Goal: Task Accomplishment & Management: Manage account settings

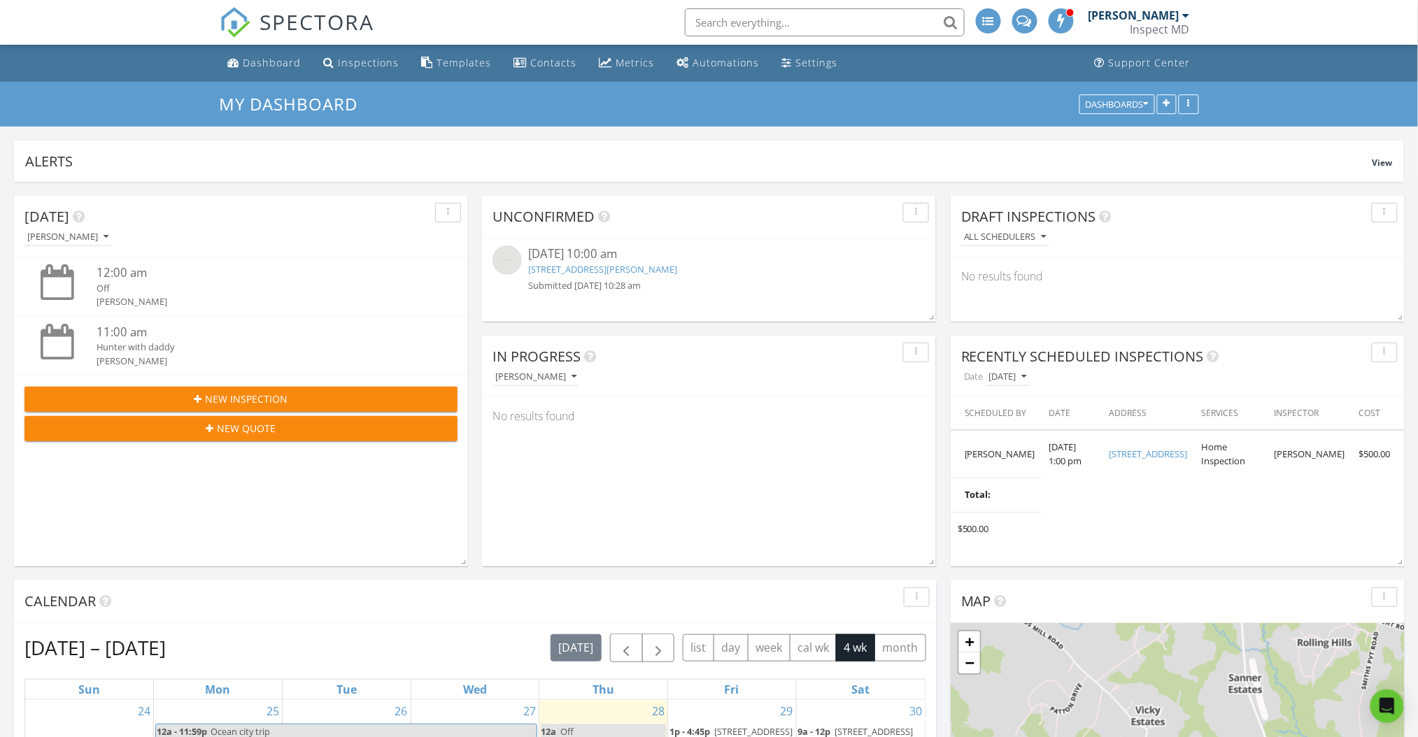
click at [646, 269] on link "4551 Wentz Rd, Manchester, MD 21102" at bounding box center [603, 269] width 149 height 13
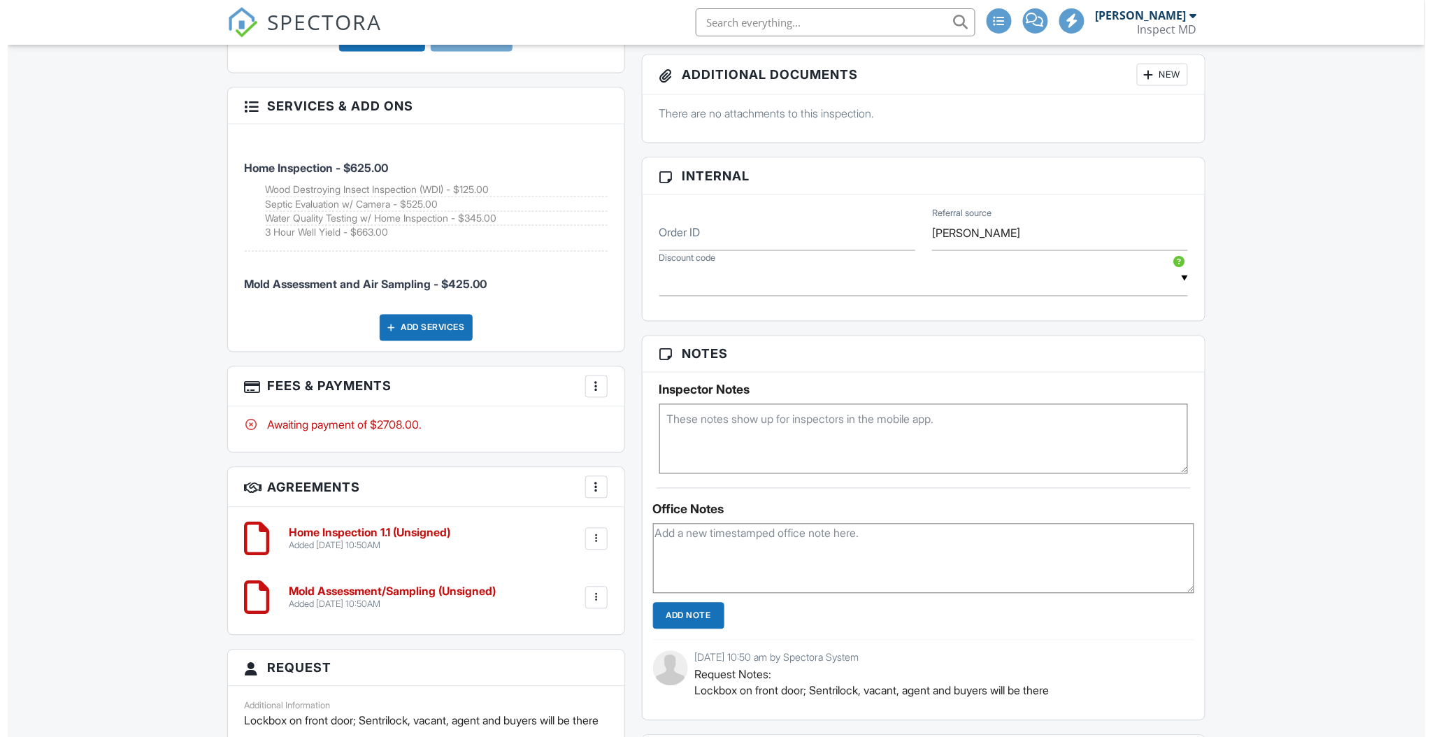
scroll to position [1399, 0]
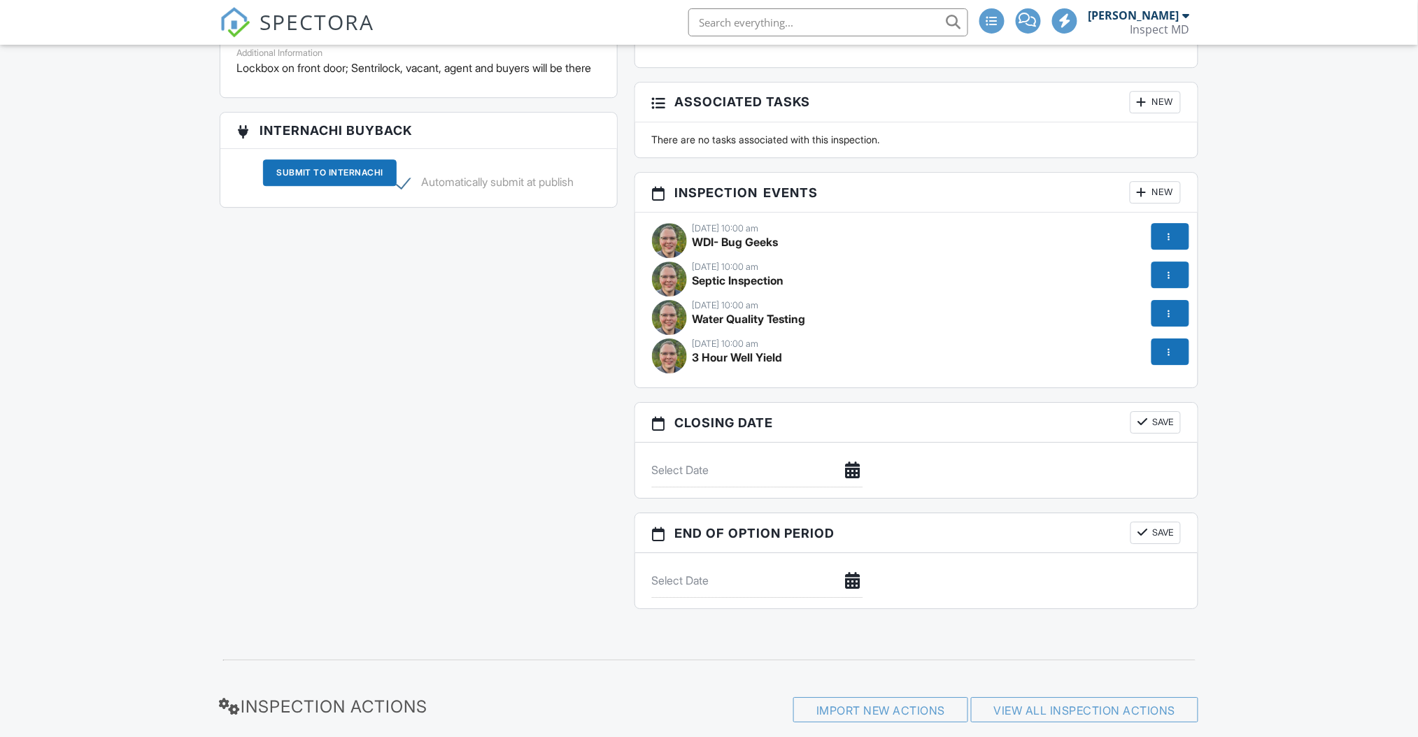
click at [1170, 241] on div at bounding box center [1169, 236] width 14 height 14
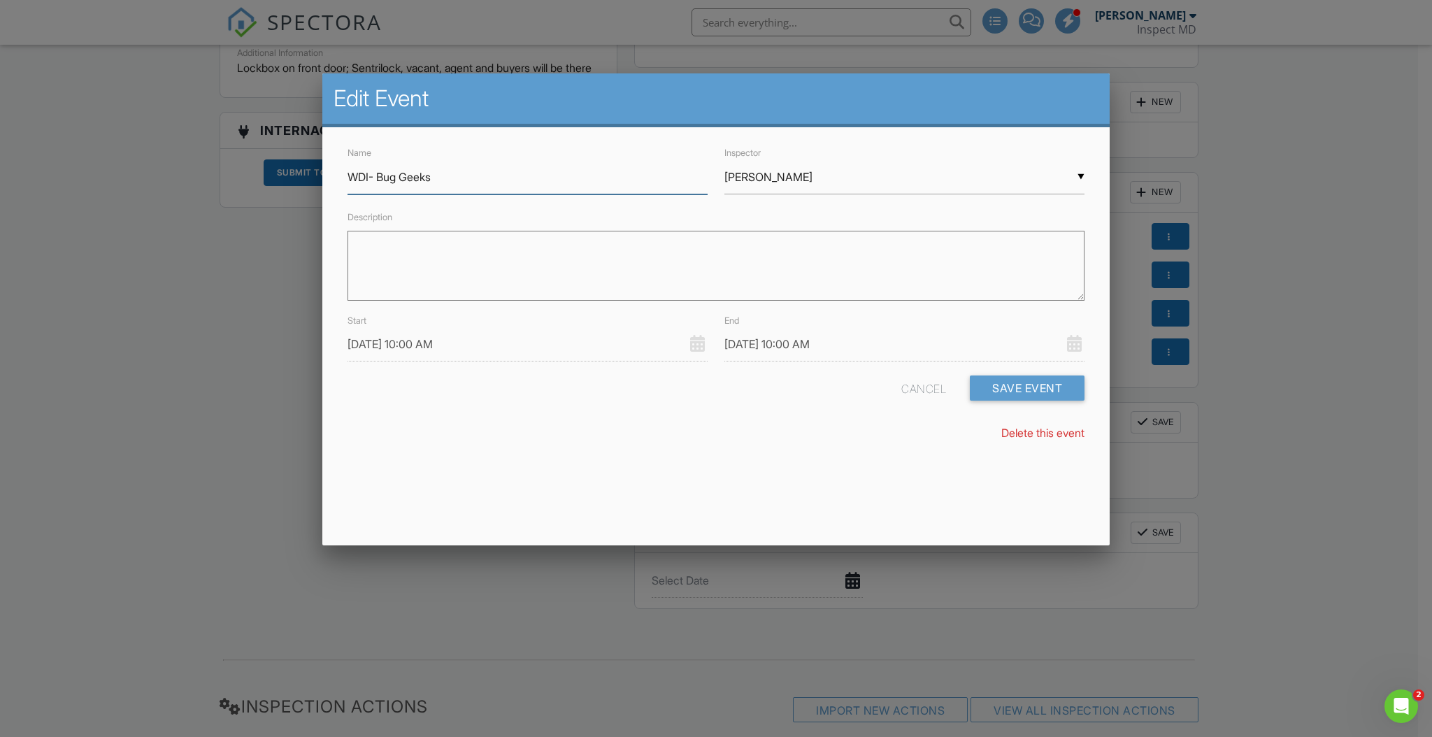
scroll to position [0, 0]
click at [448, 183] on input "WDI- Bug Geeks" at bounding box center [528, 177] width 360 height 34
drag, startPoint x: 441, startPoint y: 171, endPoint x: 379, endPoint y: 174, distance: 62.3
click at [379, 174] on input "WDI- Bug Geeks" at bounding box center [528, 177] width 360 height 34
type input "WDI- D&G Pest Control"
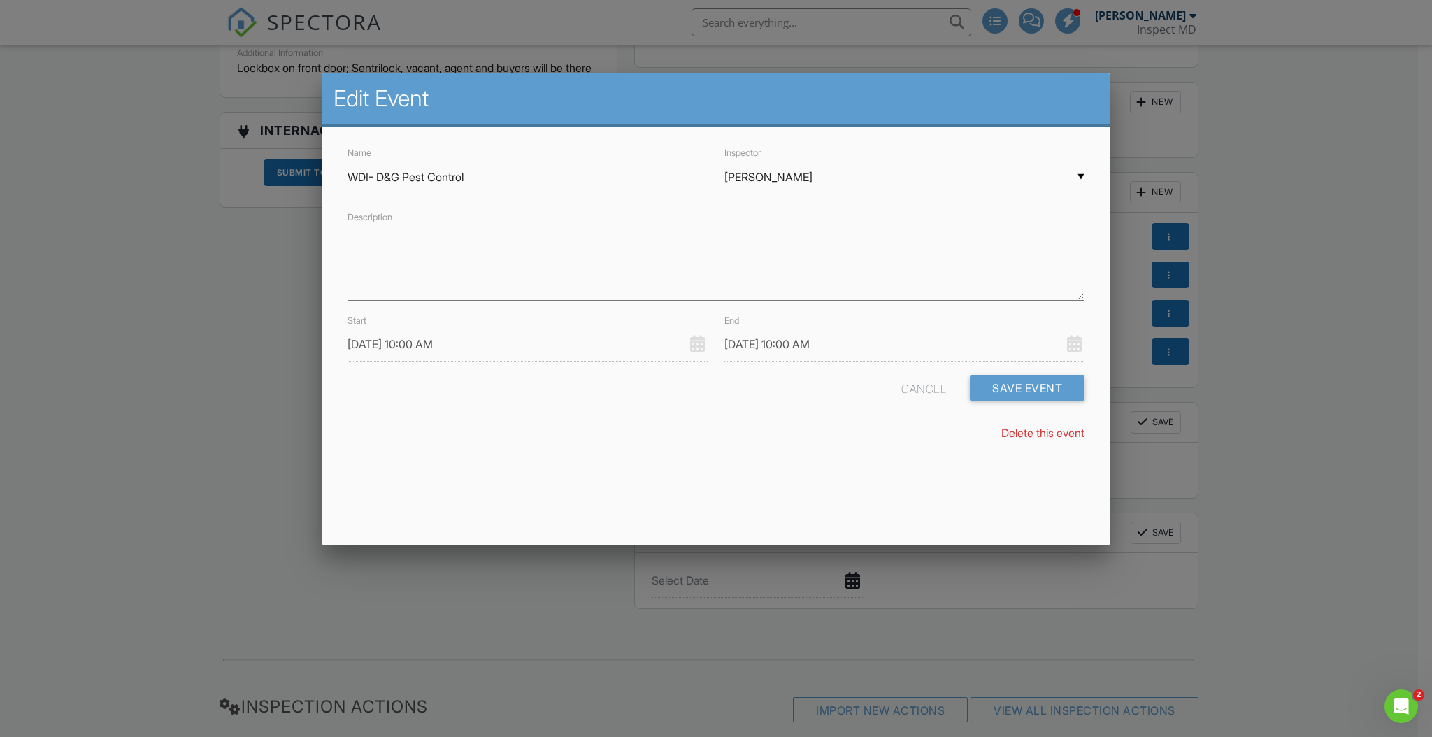
click at [387, 342] on input "[DATE] 10:00 AM" at bounding box center [528, 344] width 360 height 34
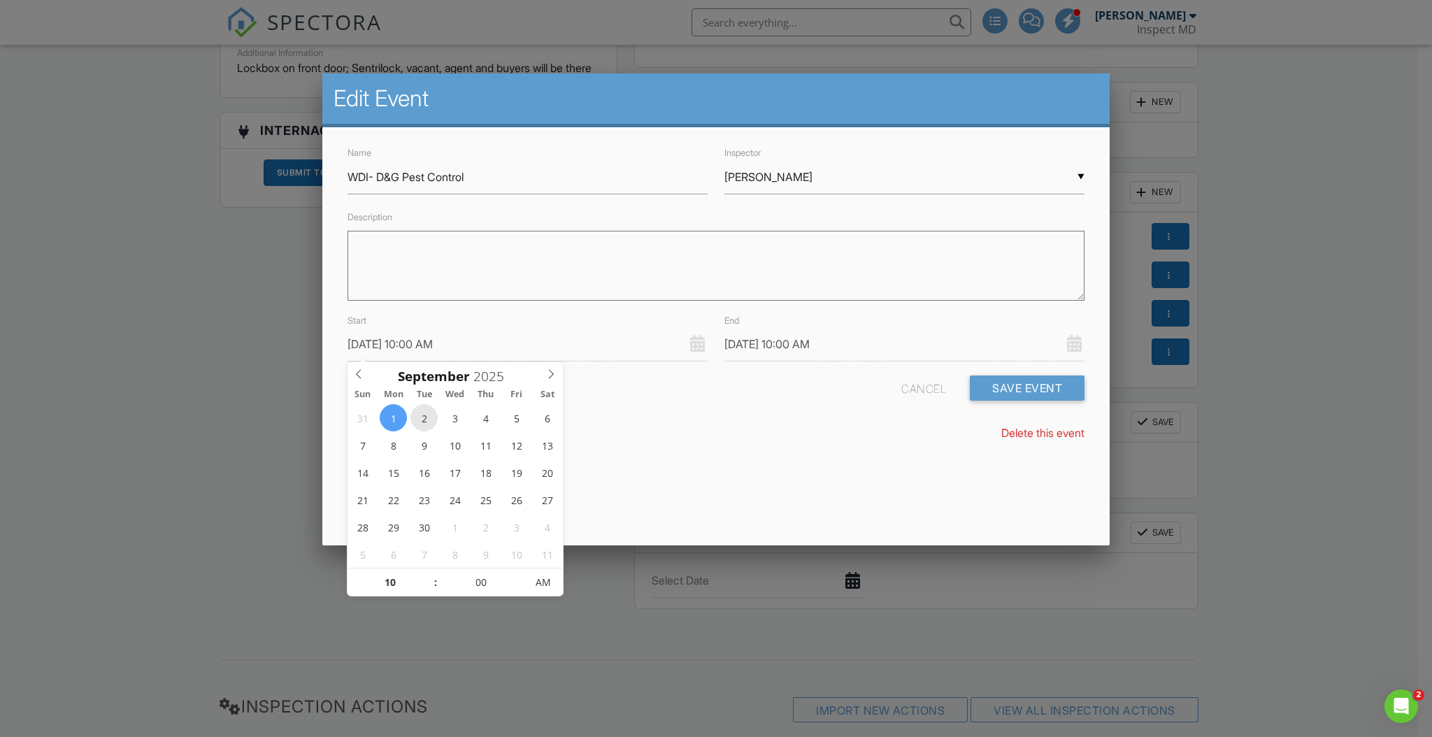
type input "[DATE] 10:00 AM"
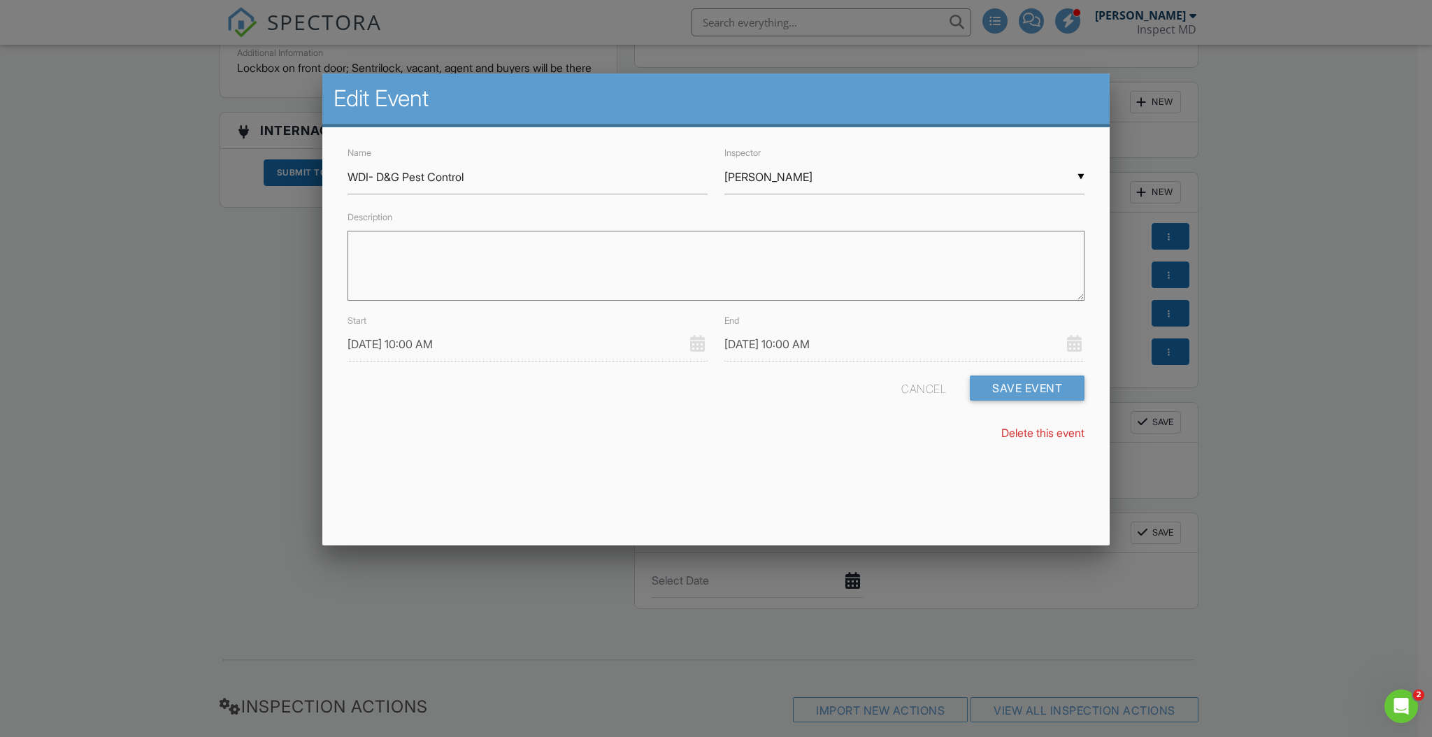
click at [666, 441] on div "Name WDI- D&G Pest Control Inspector ▼ Davin Banks Davin Banks Davin Banks Desc…" at bounding box center [716, 299] width 788 height 344
click at [762, 344] on input "[DATE] 10:00 AM" at bounding box center [905, 344] width 360 height 34
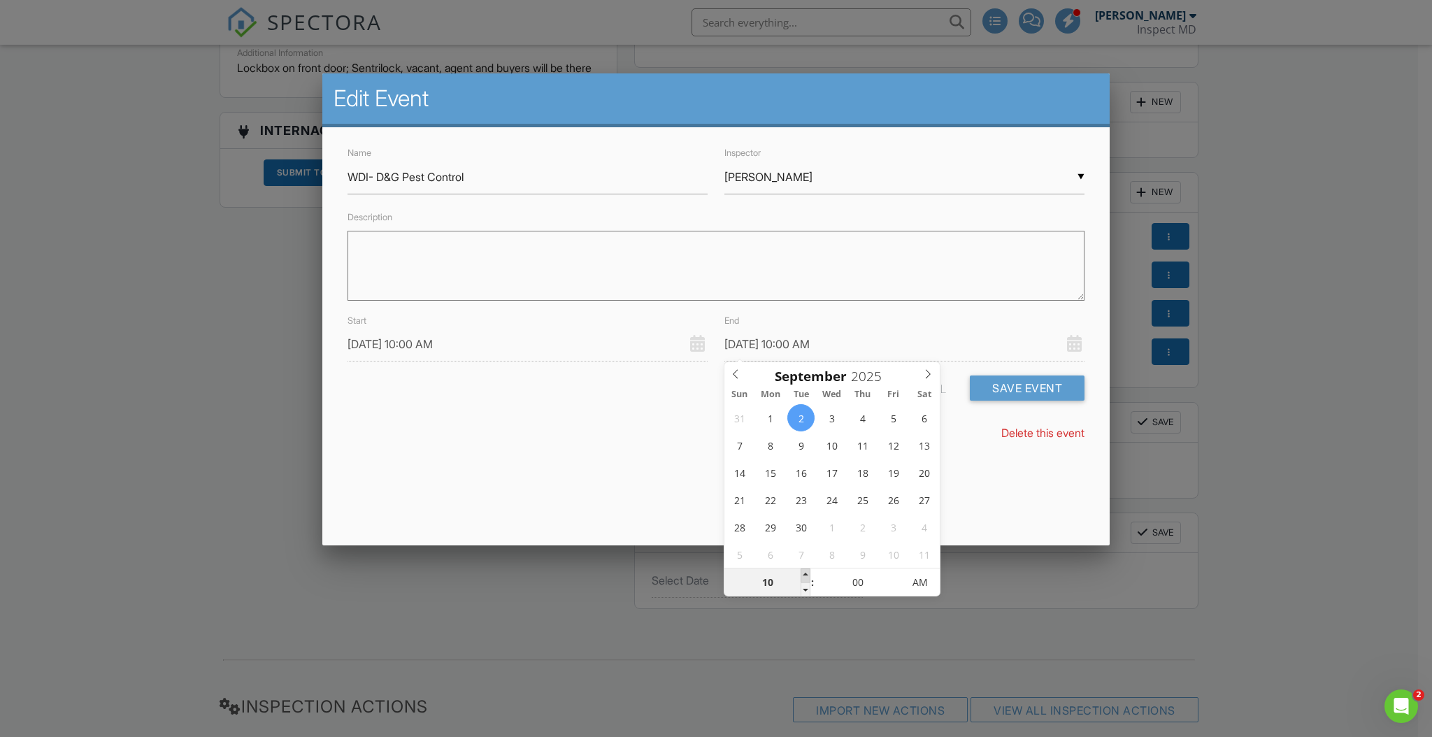
type input "[DATE] 11:00 AM"
type input "11"
click at [806, 574] on span at bounding box center [806, 576] width 10 height 14
type input "[DATE] 12:00 PM"
type input "12"
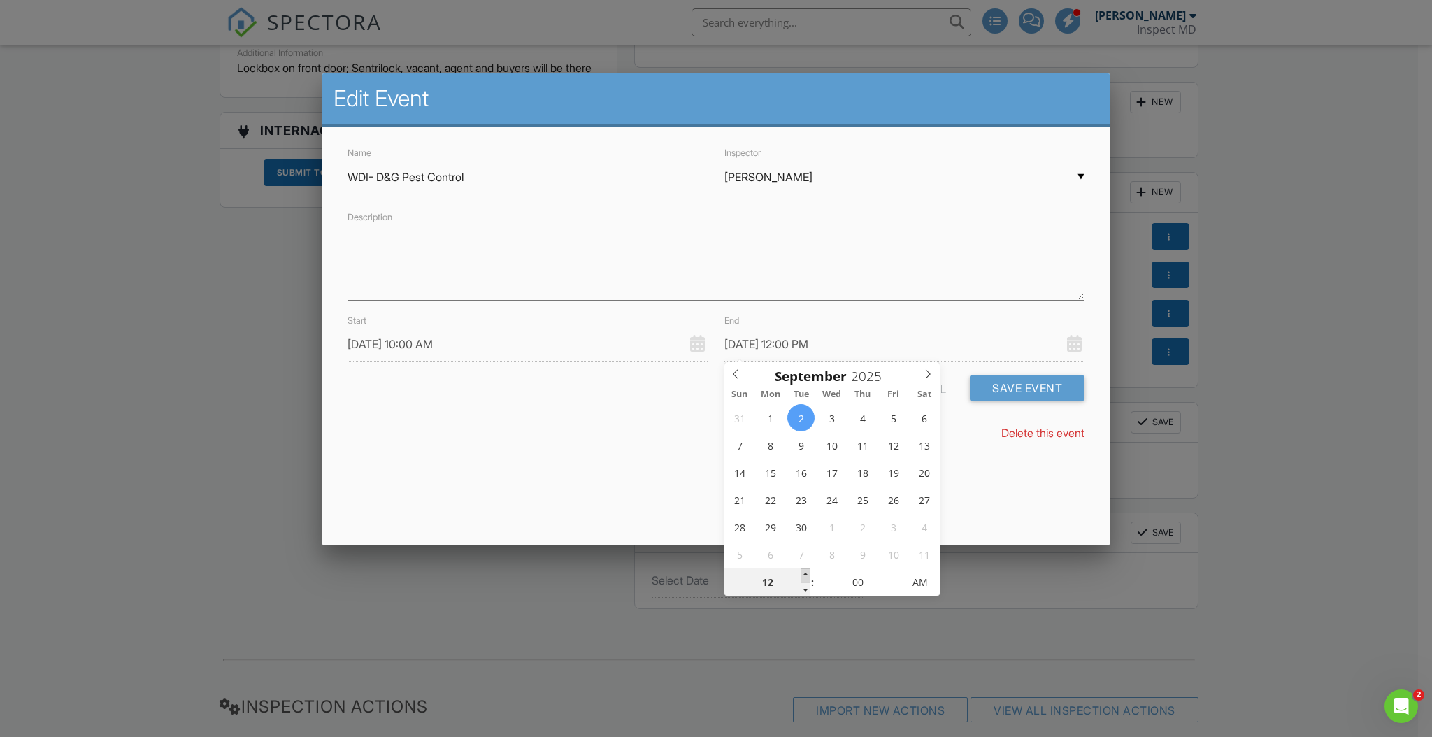
click at [806, 574] on span at bounding box center [806, 576] width 10 height 14
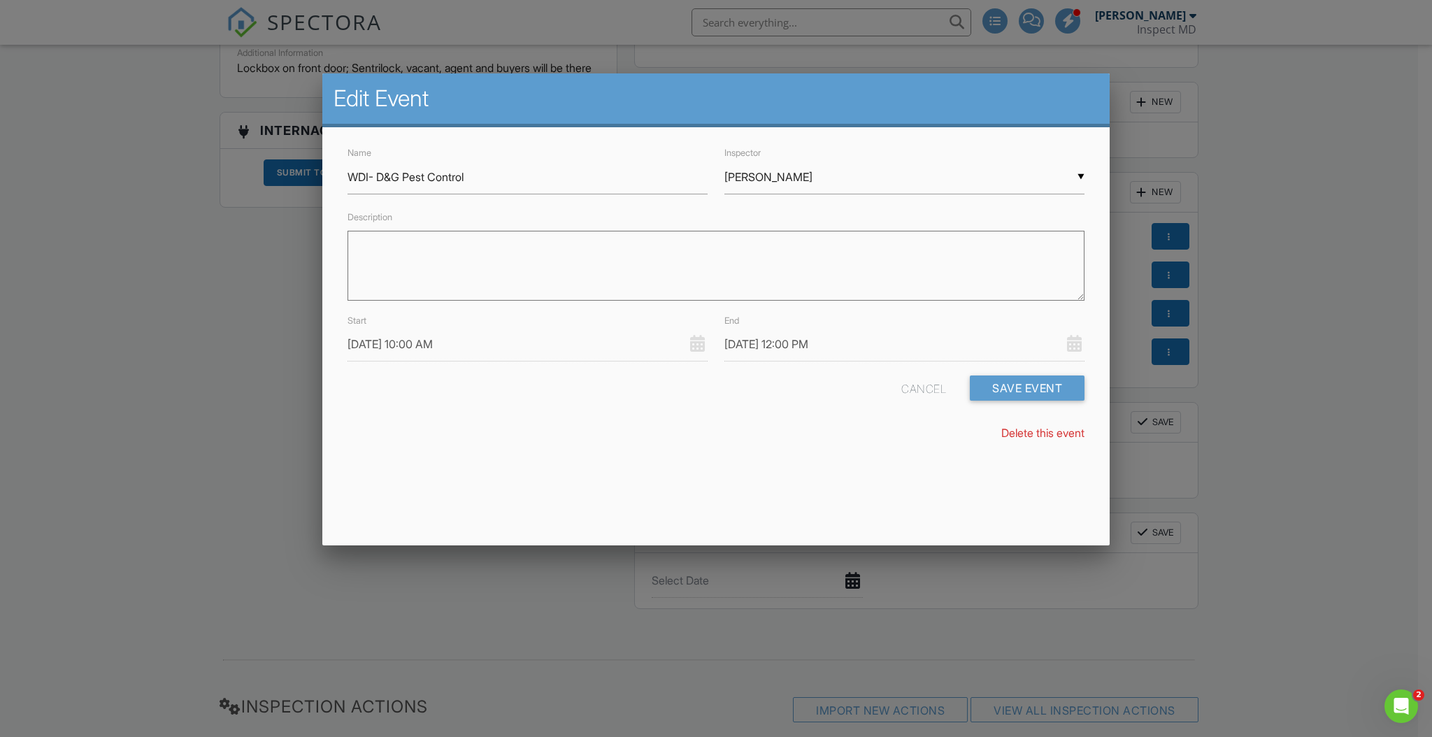
click at [664, 480] on div "Edit Event Name WDI- D&G Pest Control Inspector ▼ Davin Banks Davin Banks Davin…" at bounding box center [716, 309] width 788 height 472
click at [1013, 380] on button "Save Event" at bounding box center [1027, 388] width 115 height 25
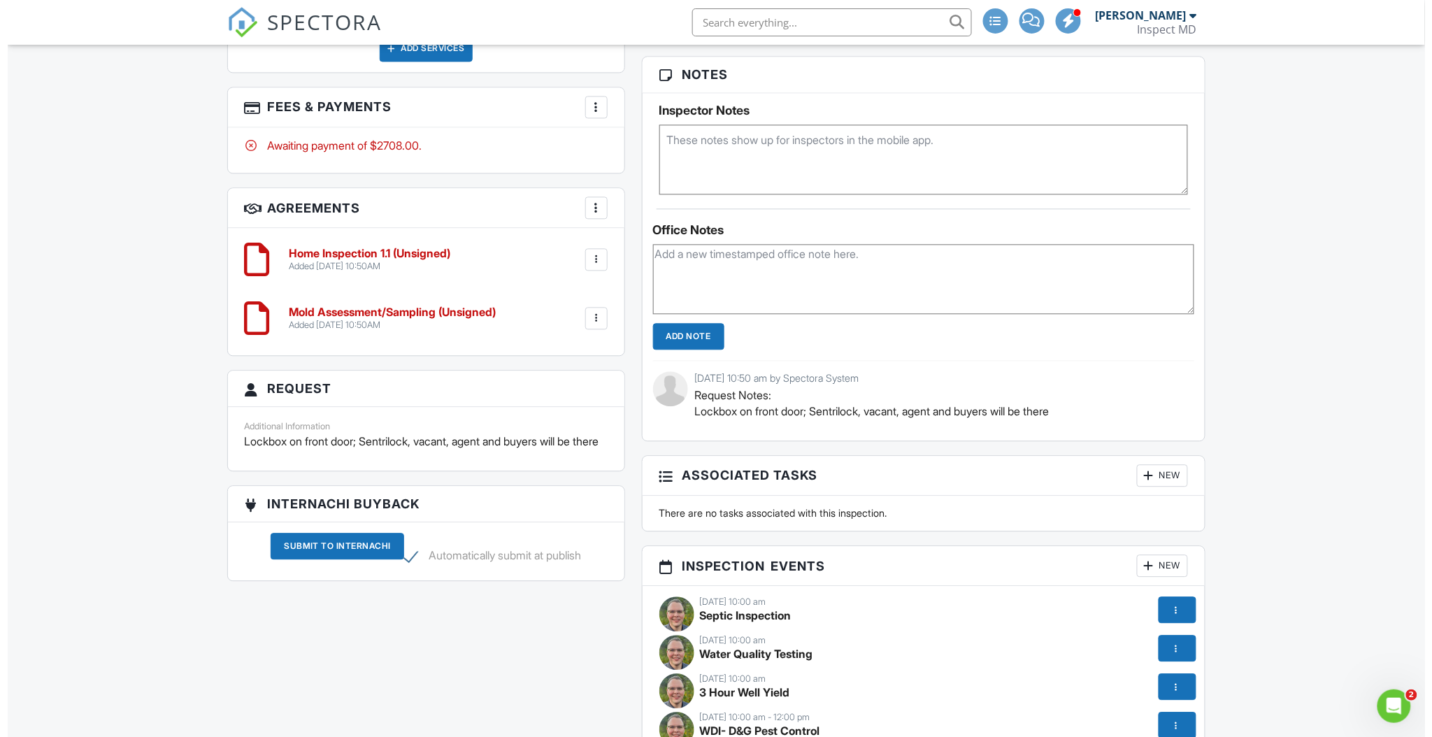
scroll to position [1305, 0]
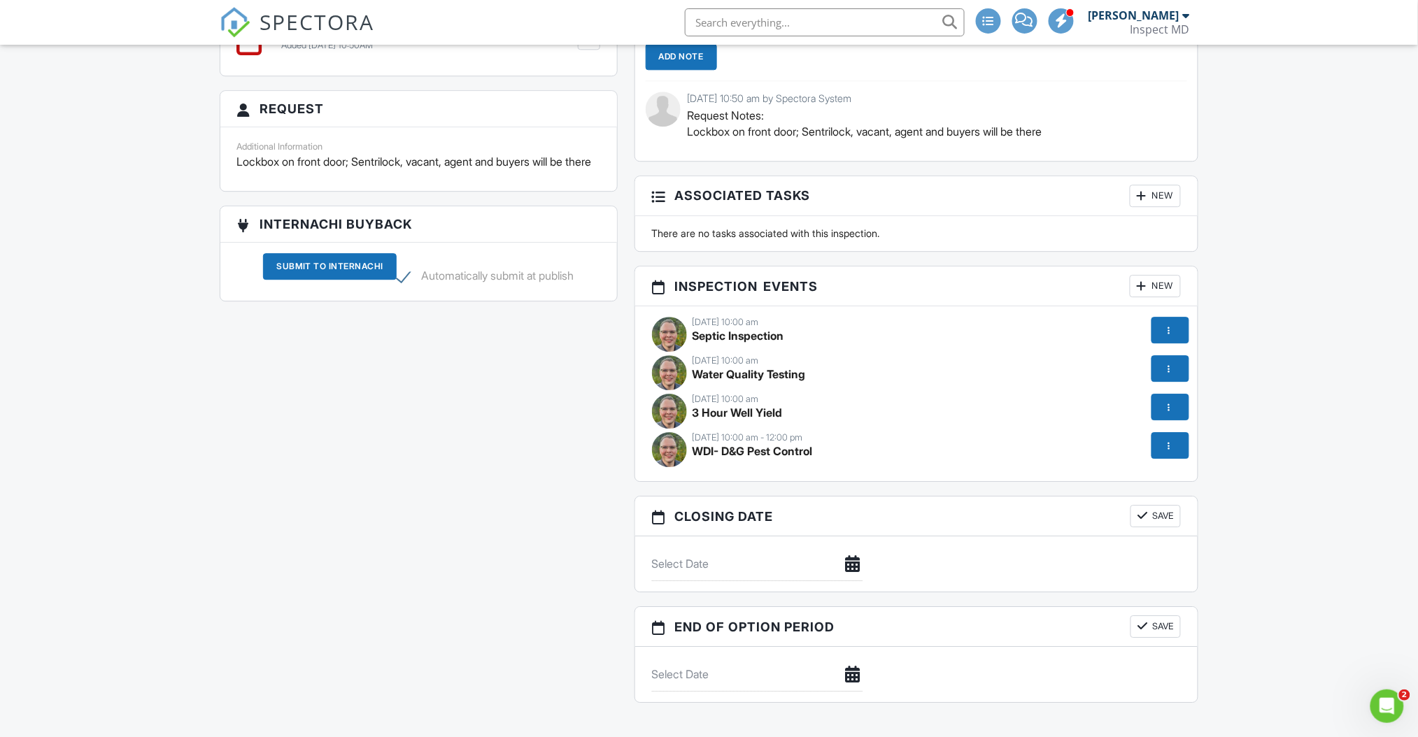
click at [1155, 322] on div at bounding box center [1170, 330] width 38 height 27
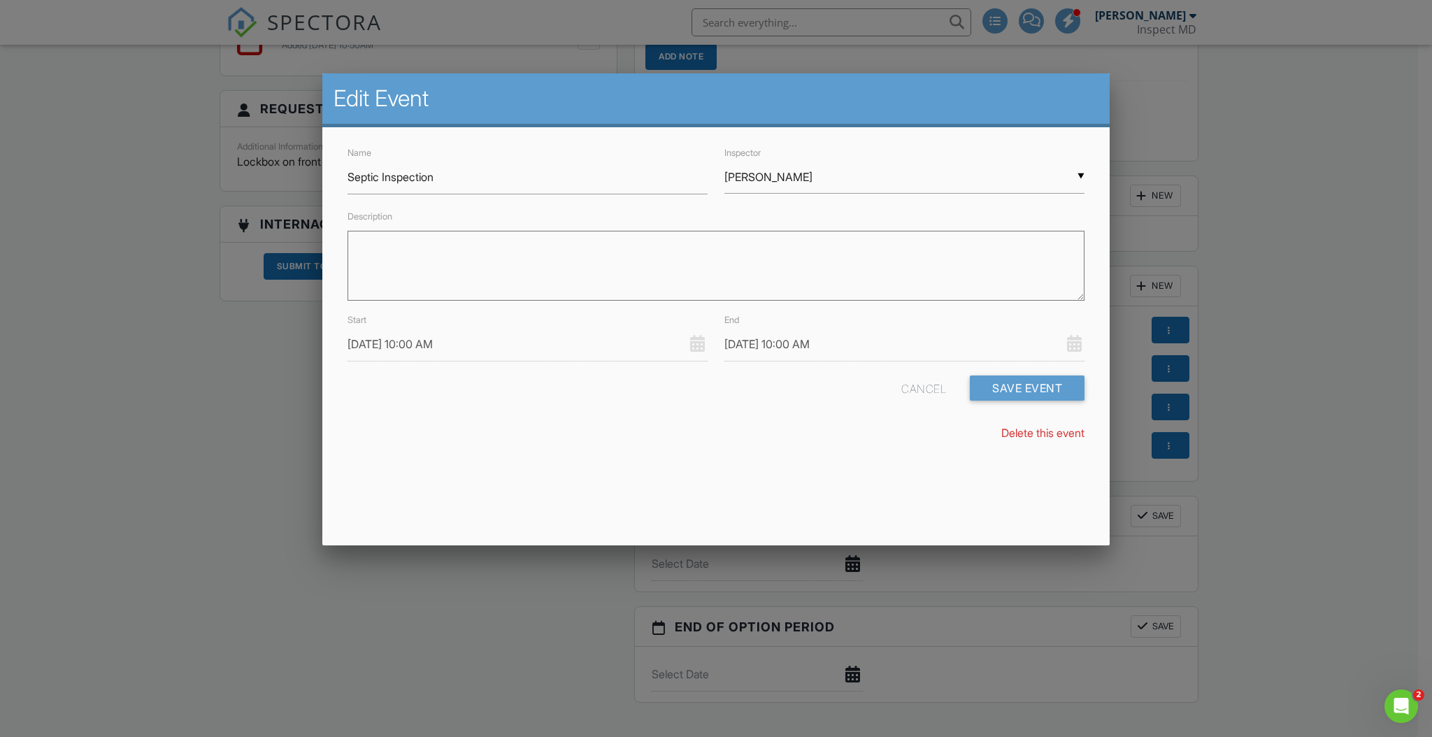
click at [422, 347] on input "[DATE] 10:00 AM" at bounding box center [528, 344] width 360 height 34
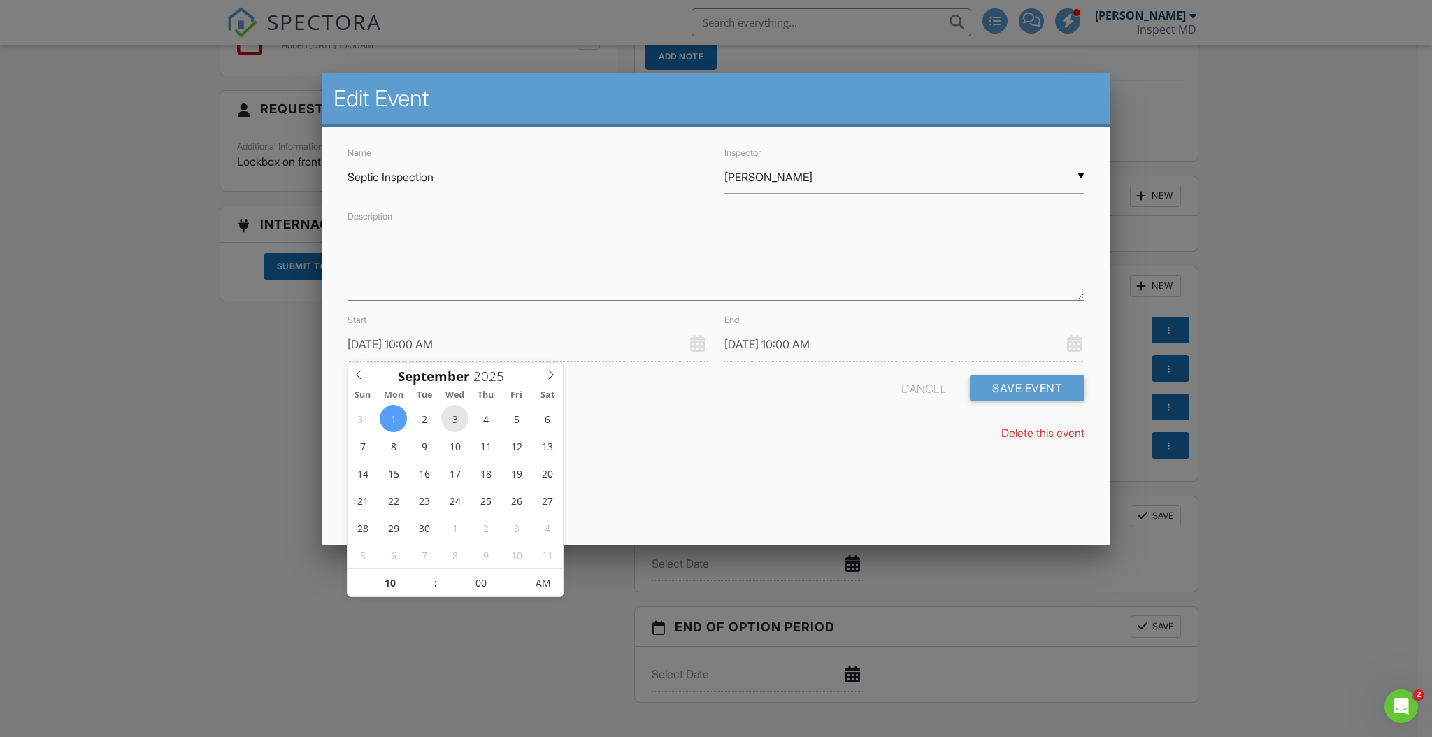
type input "[DATE] 10:00 AM"
click at [636, 396] on div "Cancel Save Event" at bounding box center [716, 394] width 754 height 36
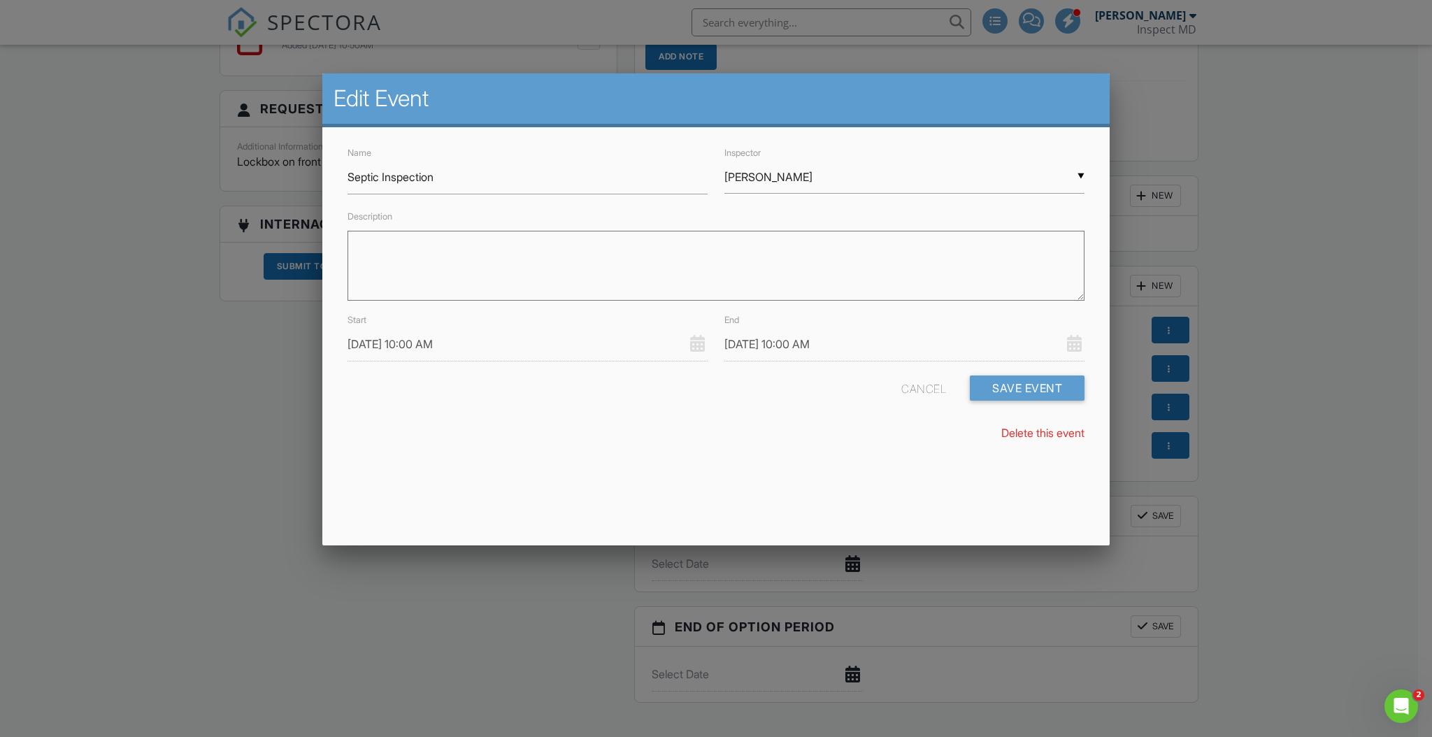
click at [466, 343] on input "[DATE] 10:00 AM" at bounding box center [528, 344] width 360 height 34
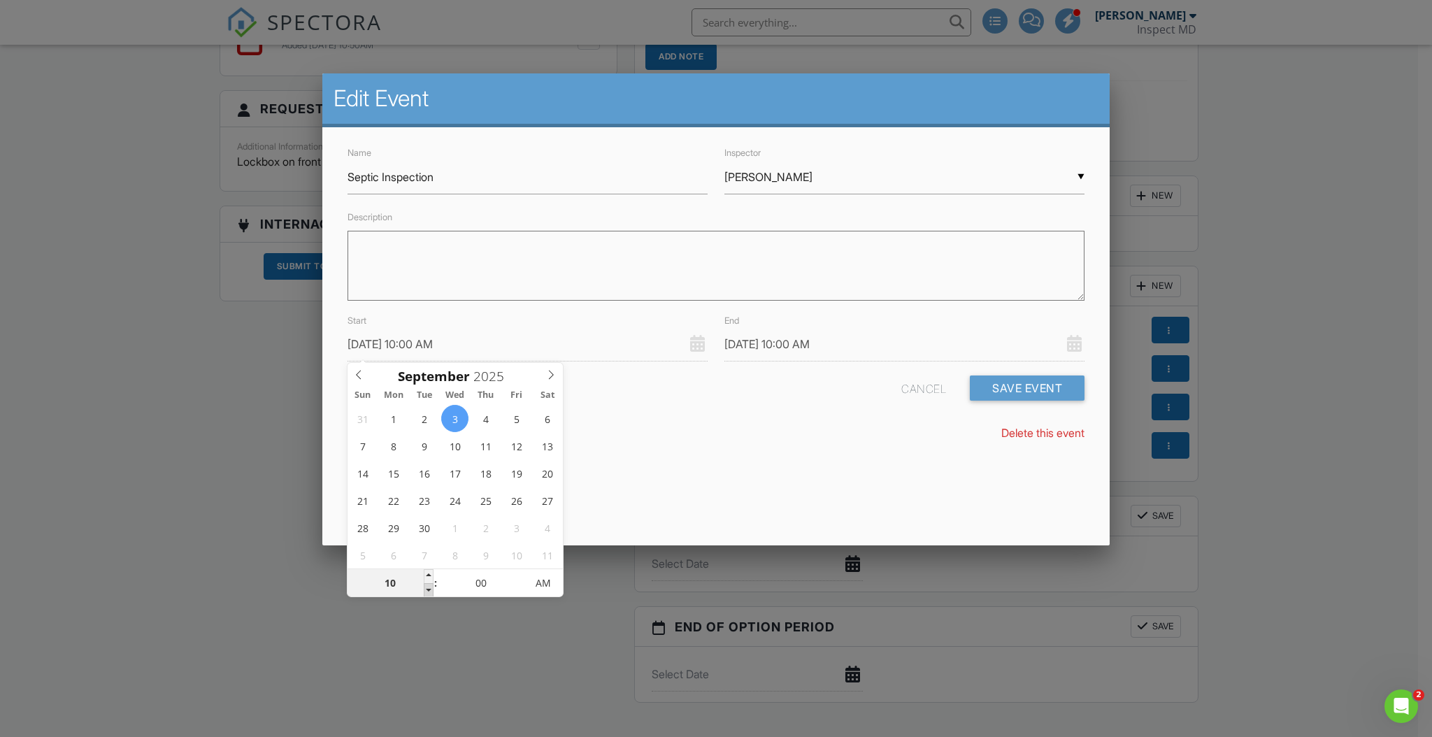
type input "09/03/2025 9:00 AM"
type input "09"
click at [429, 587] on span at bounding box center [429, 590] width 10 height 14
type input "09/03/2025 9:00 AM"
type input "[DATE] 8:00 AM"
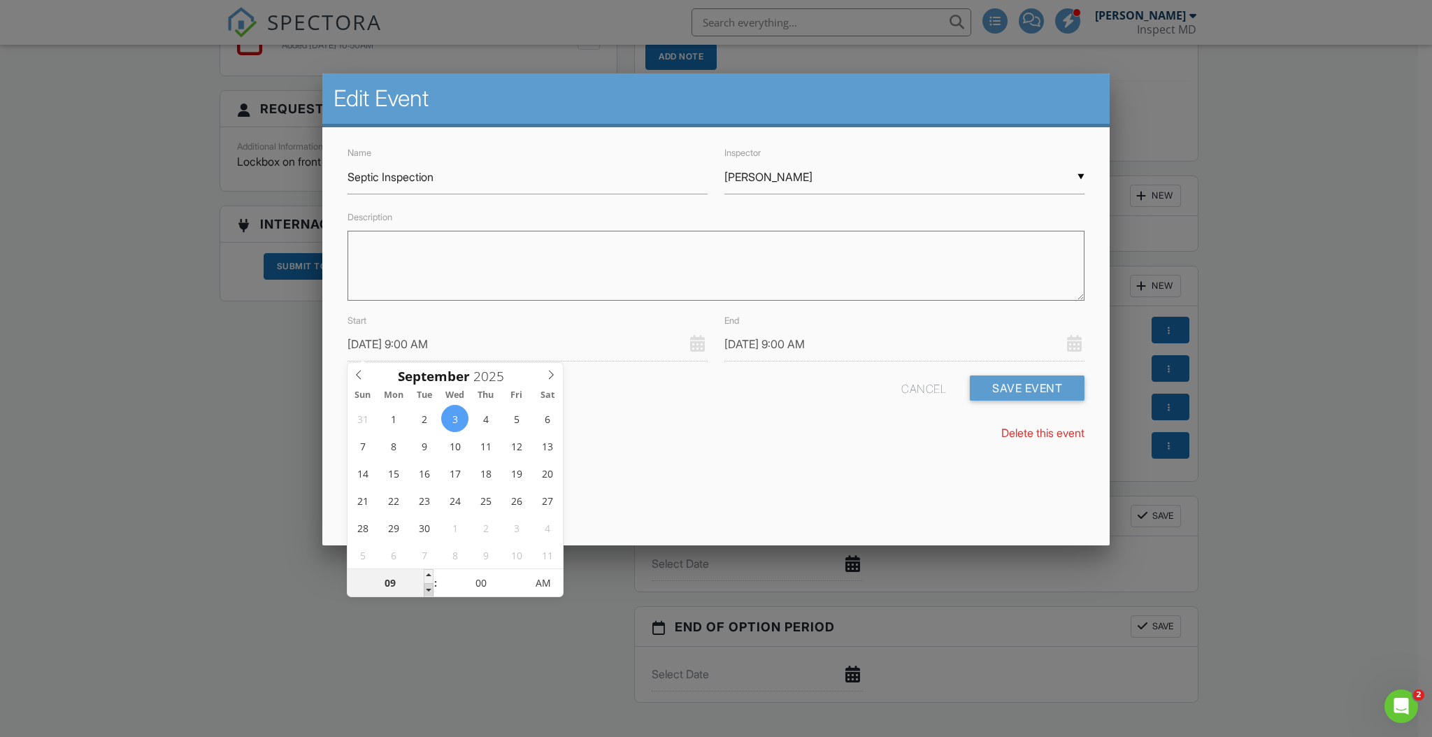
type input "08"
click at [430, 588] on span at bounding box center [429, 590] width 10 height 14
click at [892, 441] on div "Name Septic Inspection Inspector ▼ Davin Banks Davin Banks Davin Banks Descript…" at bounding box center [716, 299] width 788 height 344
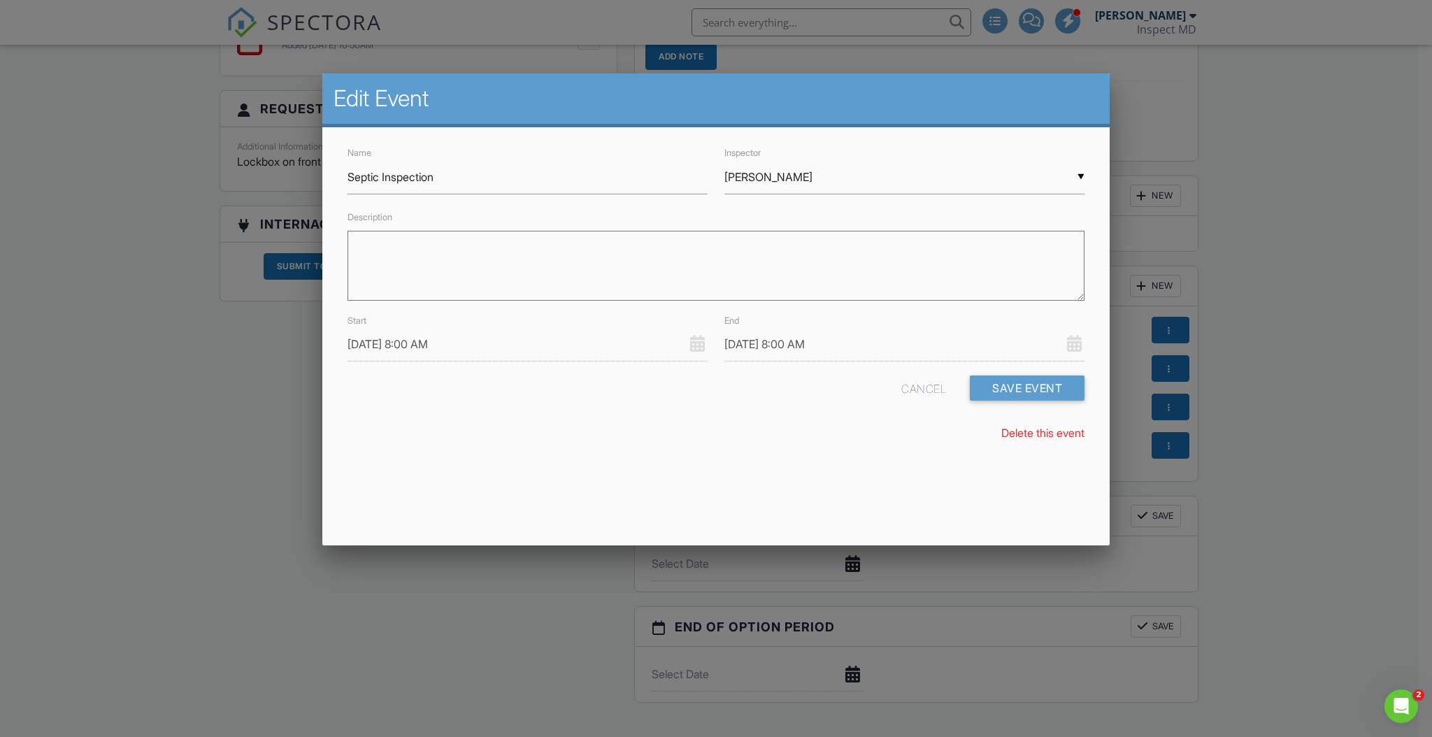
click at [811, 339] on input "[DATE] 8:00 AM" at bounding box center [905, 344] width 360 height 34
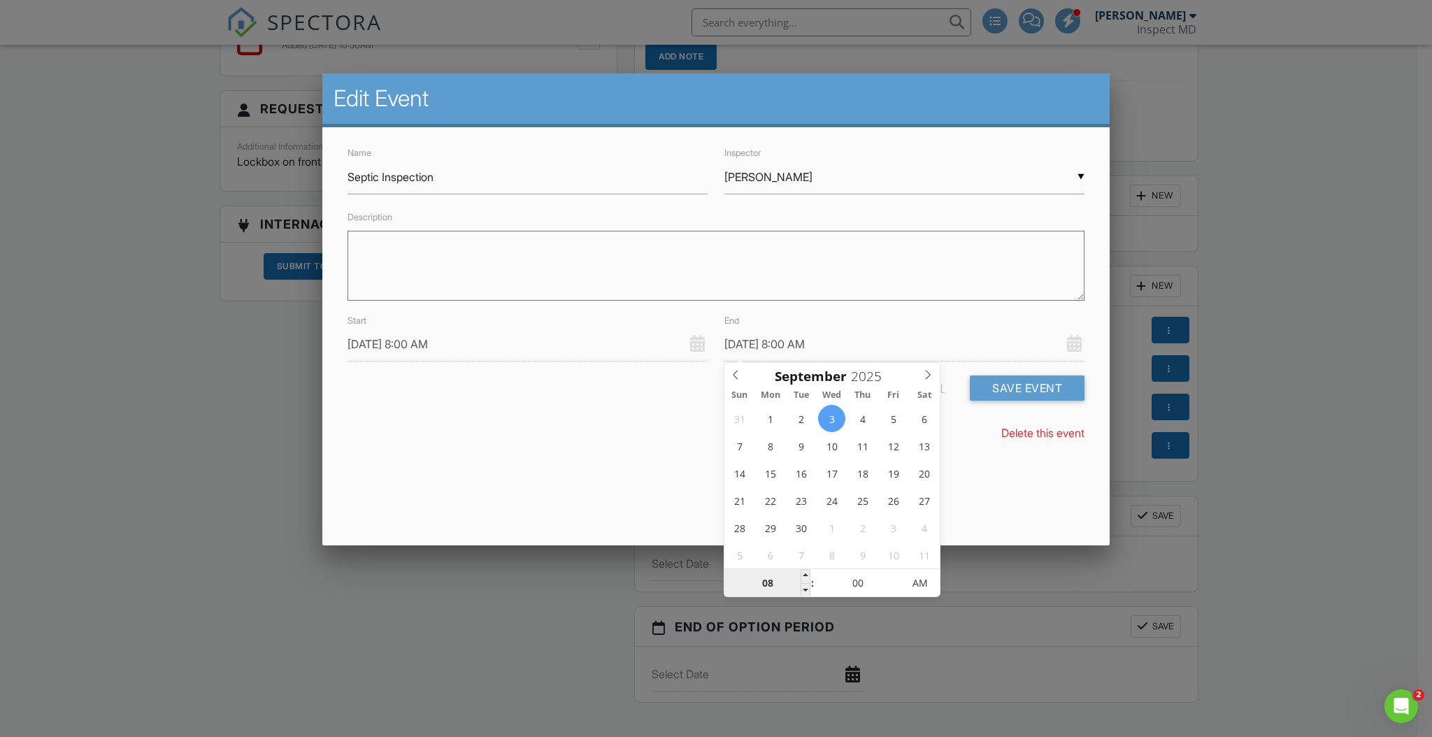
click at [799, 578] on input "08" at bounding box center [768, 584] width 86 height 28
type input "09/03/2025 9:00 AM"
type input "09"
click at [804, 575] on span at bounding box center [806, 576] width 10 height 14
type input "[DATE] 10:00 AM"
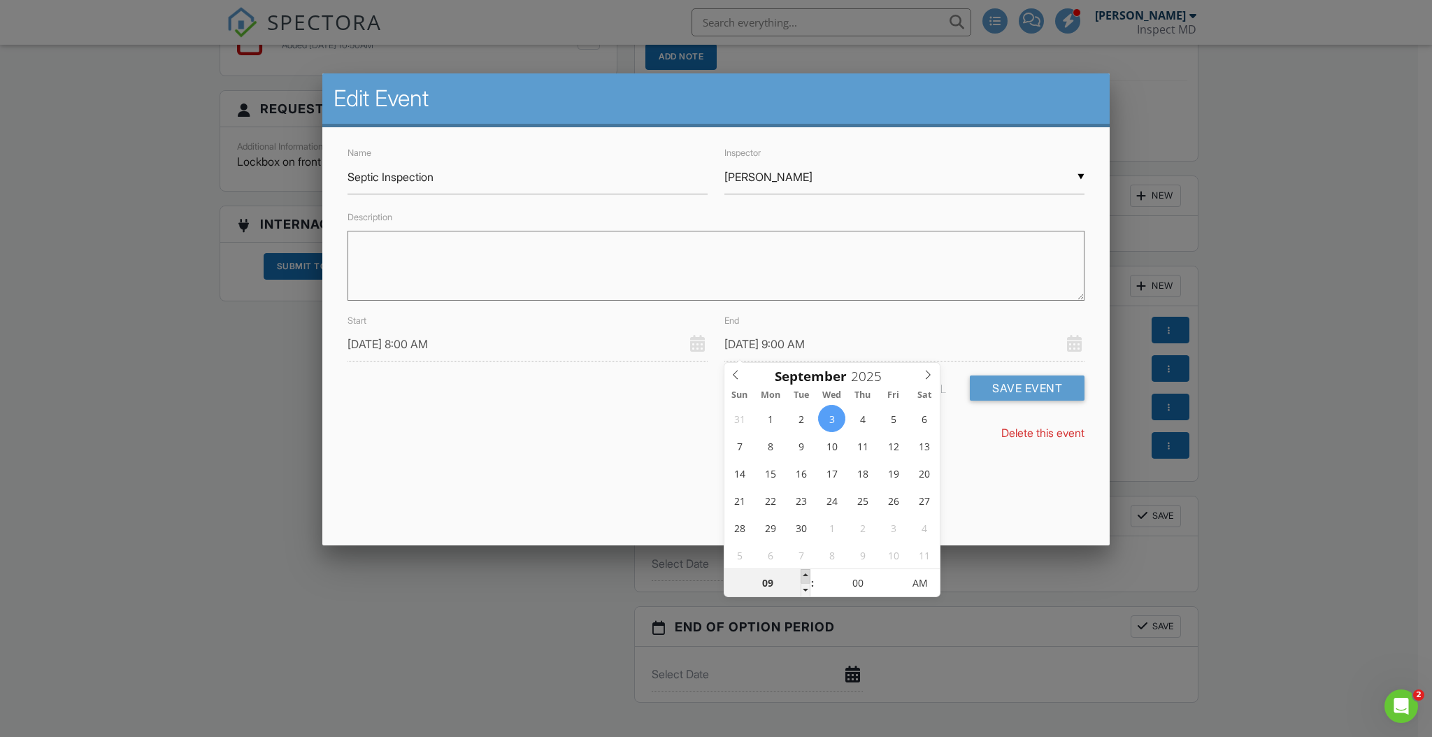
type input "10"
click at [806, 574] on span at bounding box center [806, 576] width 10 height 14
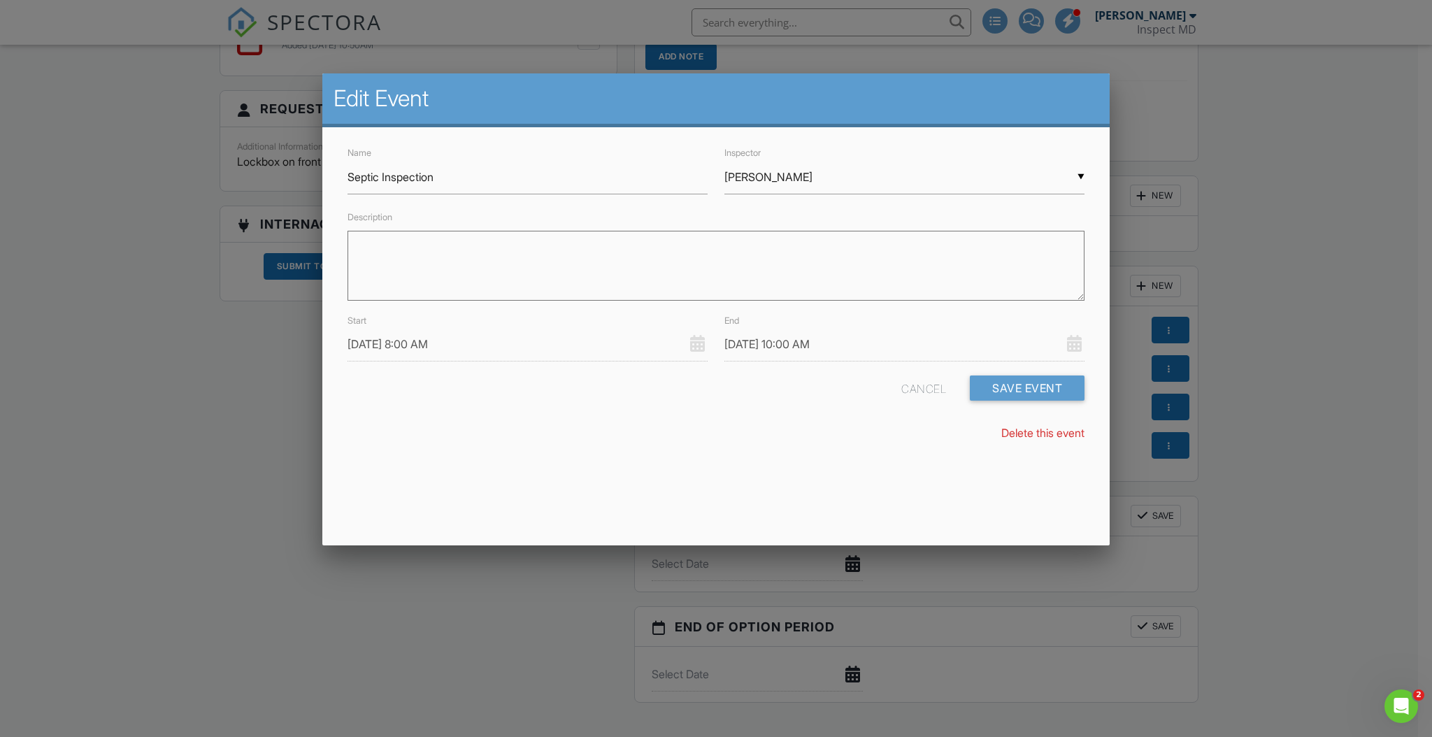
click at [1020, 482] on div "Edit Event Name Septic Inspection Inspector ▼ Davin Banks Davin Banks Davin Ban…" at bounding box center [716, 309] width 788 height 472
click at [1006, 376] on button "Save Event" at bounding box center [1027, 388] width 115 height 25
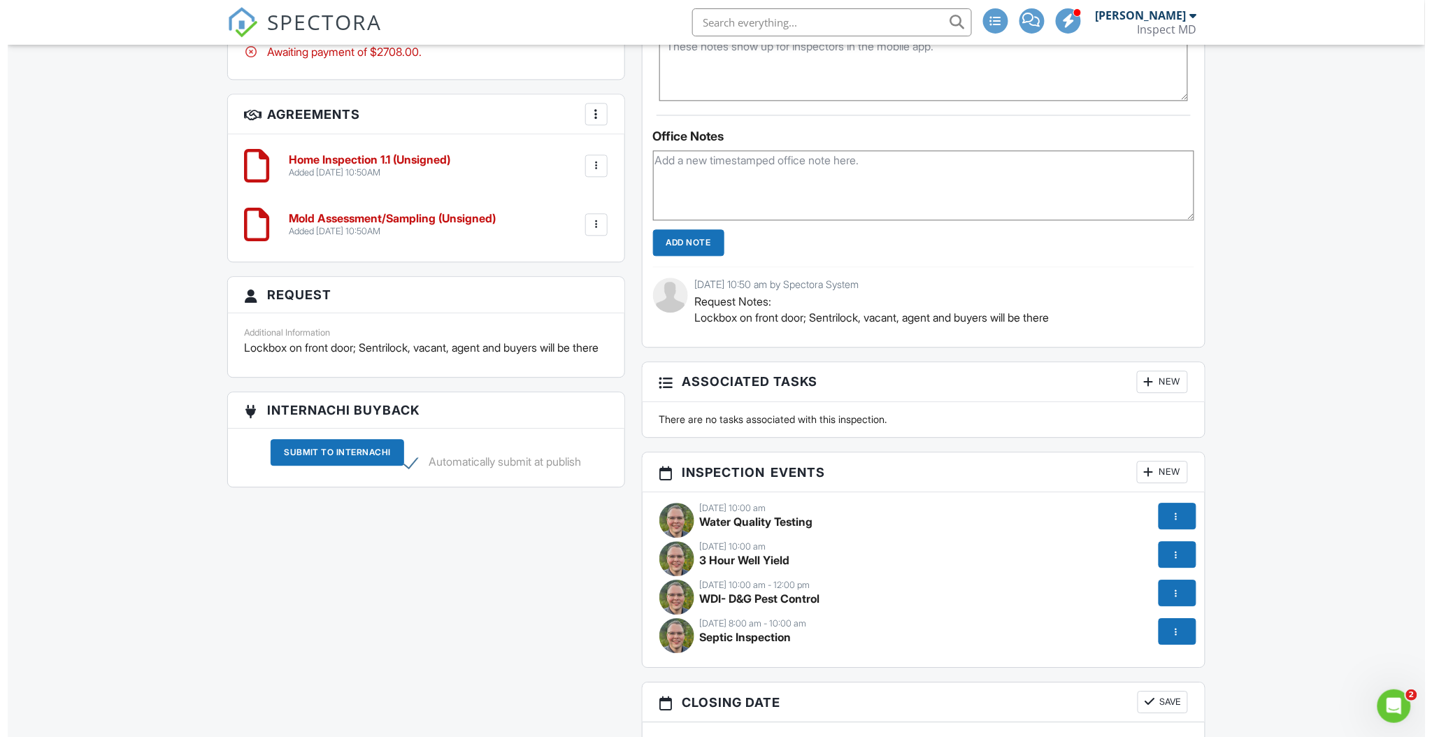
scroll to position [1212, 0]
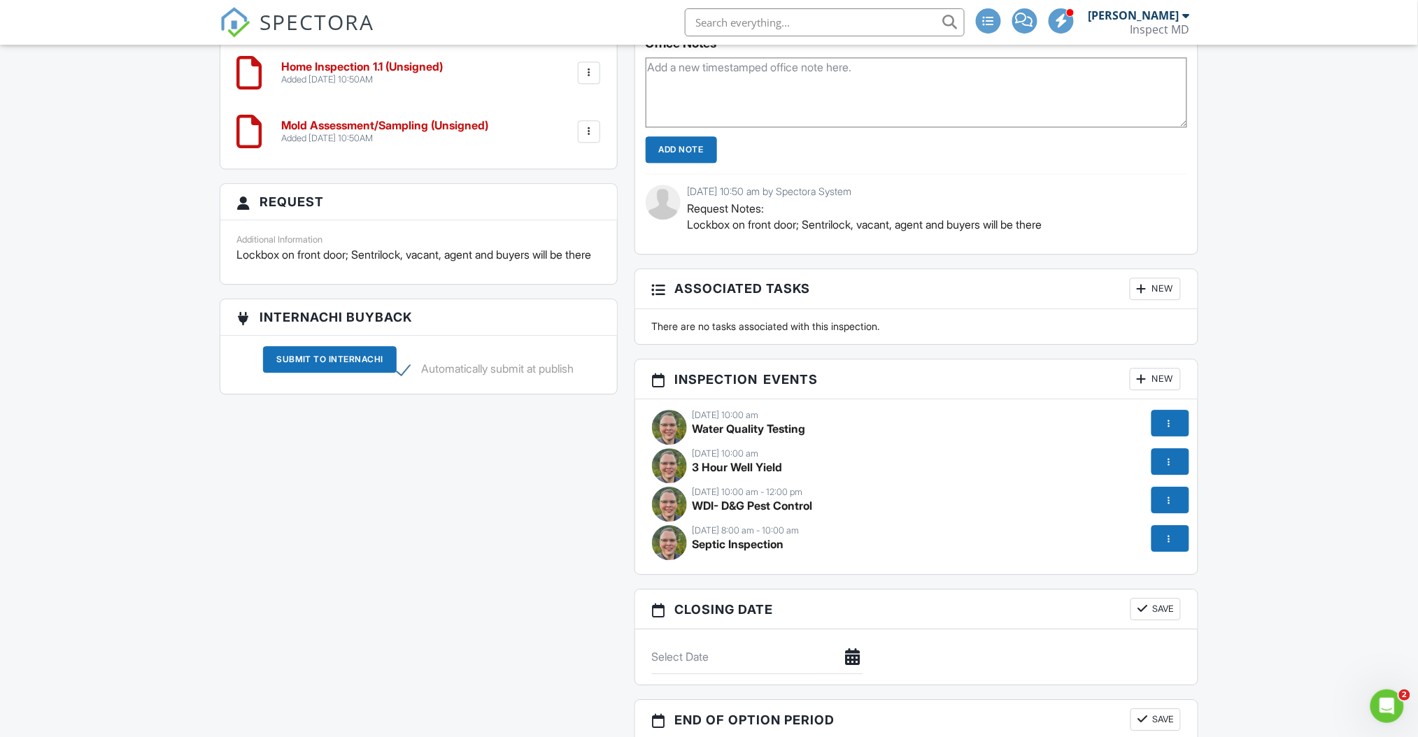
click at [1168, 426] on div at bounding box center [1169, 423] width 14 height 14
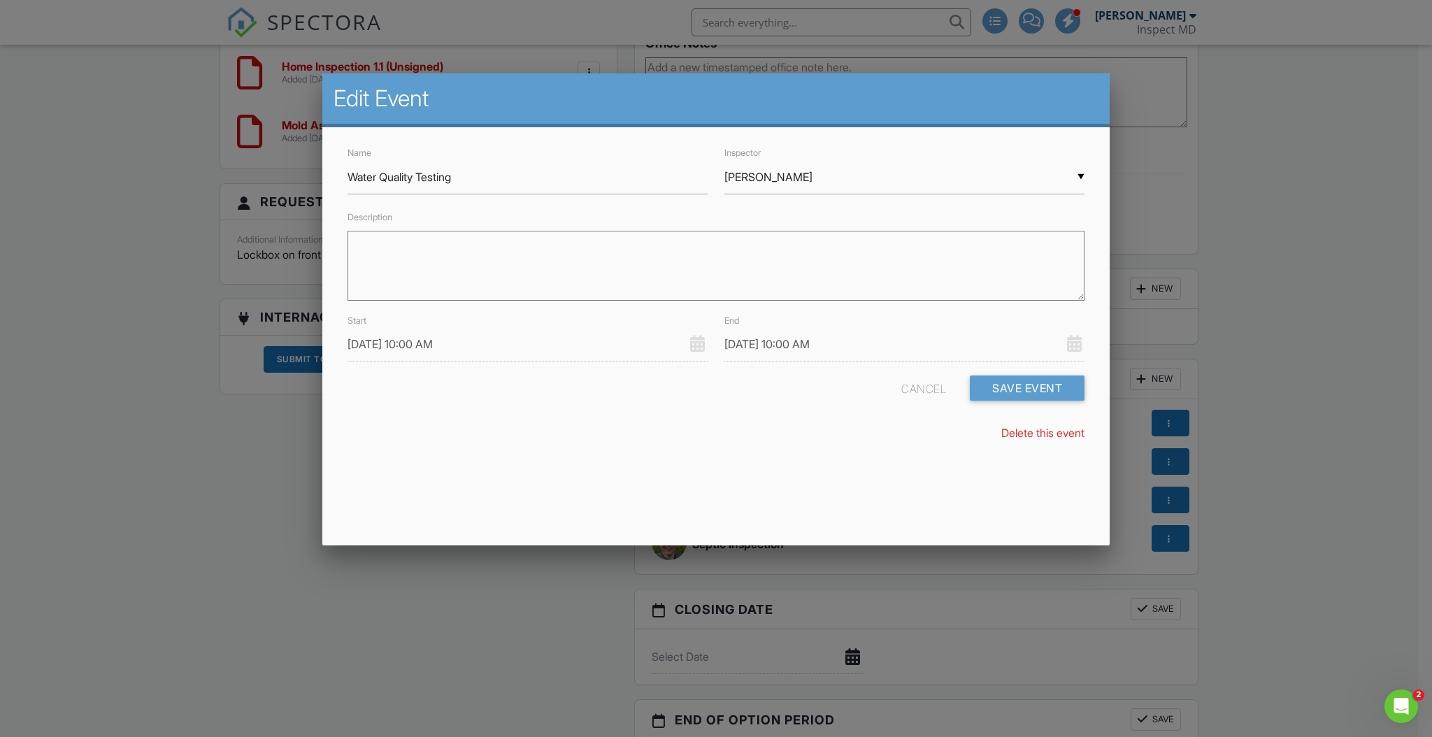
click at [463, 343] on input "[DATE] 10:00 AM" at bounding box center [528, 344] width 360 height 34
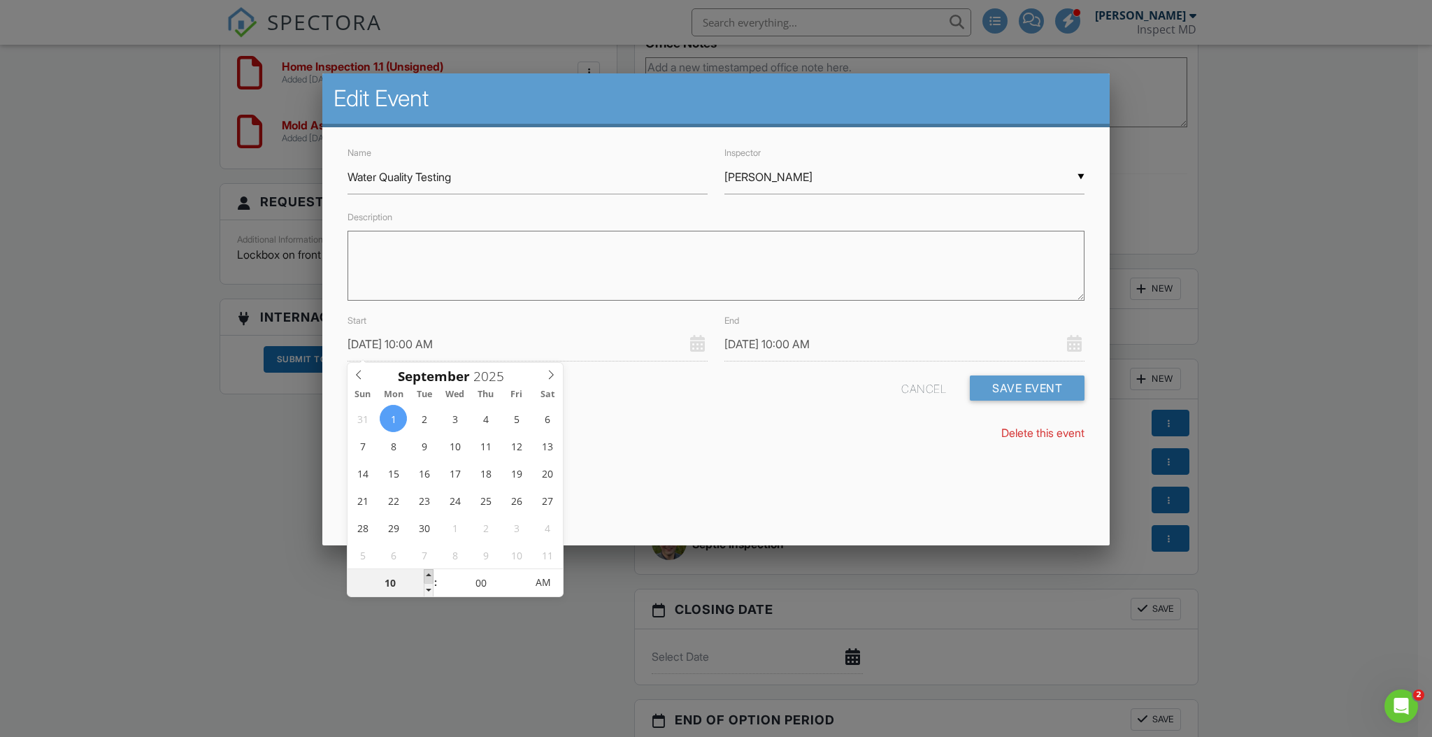
type input "[DATE] 11:00 AM"
type input "11"
click at [427, 570] on span at bounding box center [429, 576] width 10 height 14
type input "09/01/2025 12:00 PM"
type input "12"
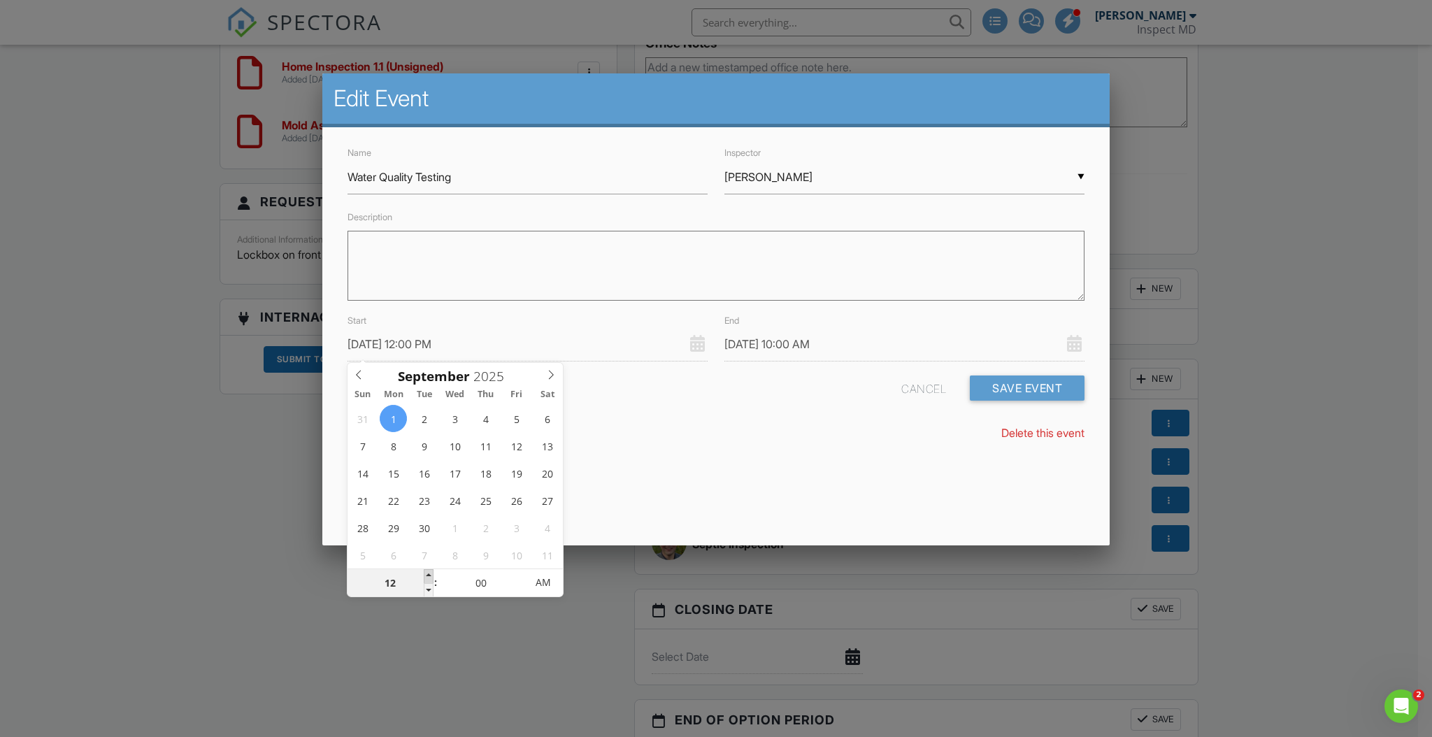
click at [427, 570] on span at bounding box center [429, 576] width 10 height 14
type input "09/01/2025 12:00 PM"
type input "12"
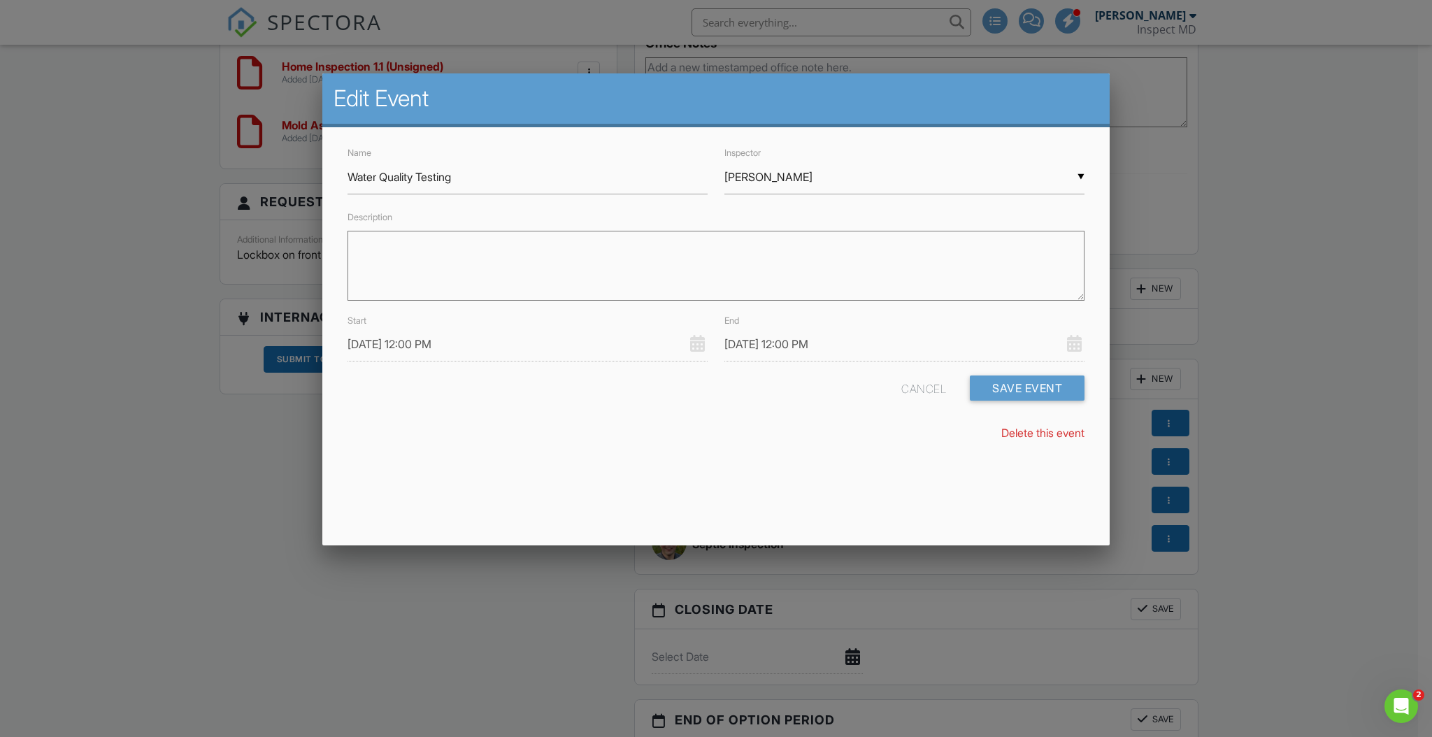
click at [685, 500] on div "Edit Event Name Water Quality Testing Inspector ▼ Davin Banks Davin Banks Davin…" at bounding box center [716, 309] width 788 height 472
click at [800, 346] on input "09/01/2025 12:00 PM" at bounding box center [905, 344] width 360 height 34
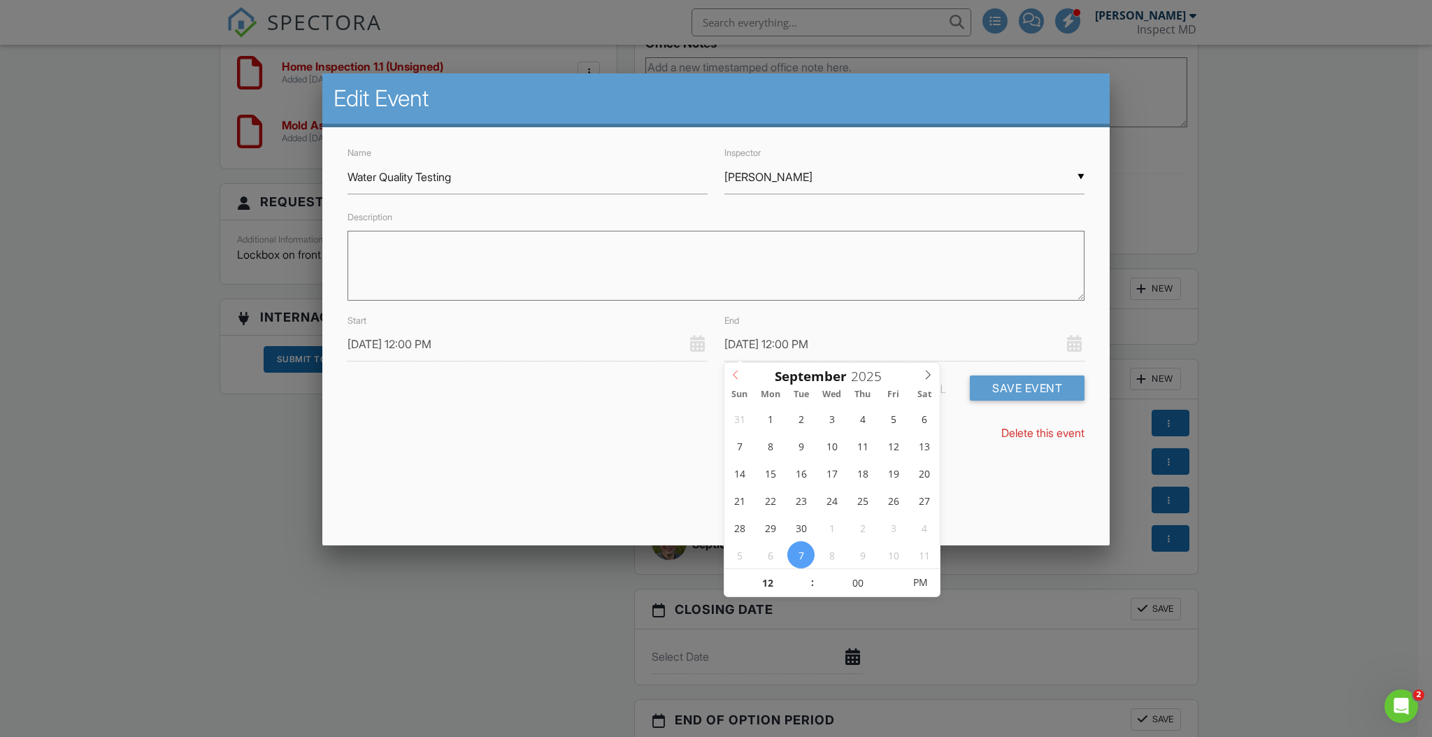
click at [735, 378] on icon at bounding box center [736, 375] width 10 height 10
type input "[DATE] 12:00 PM"
click at [446, 353] on input "09/01/2025 12:00 PM" at bounding box center [528, 344] width 360 height 34
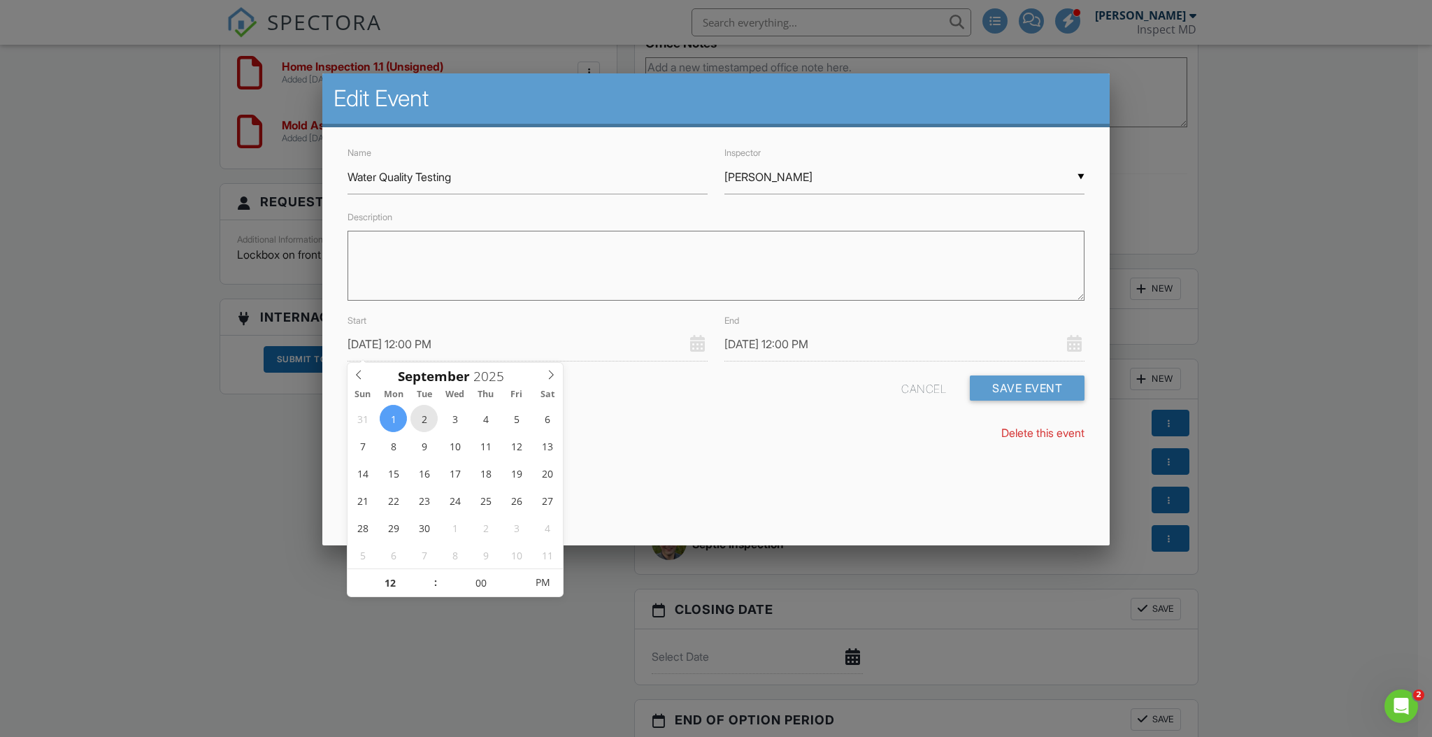
type input "[DATE] 12:00 PM"
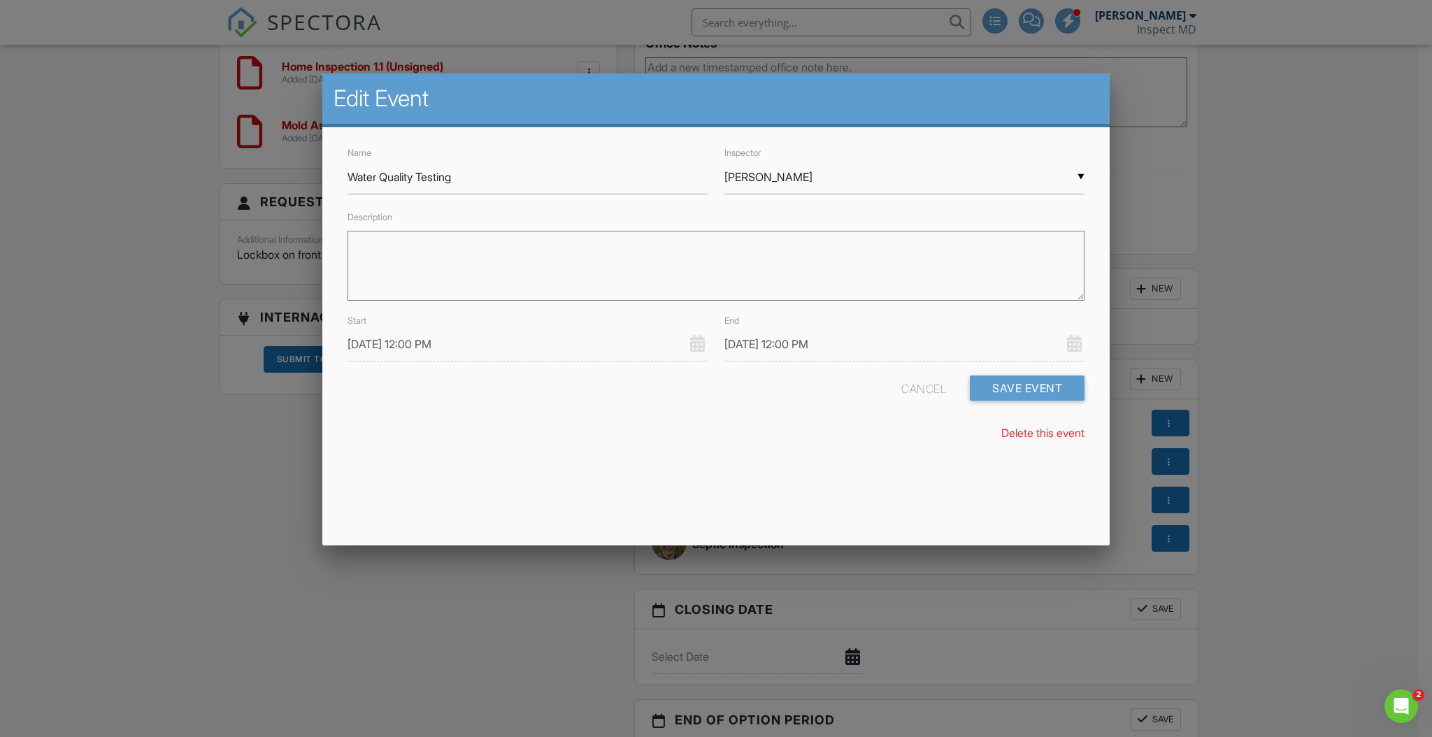
click at [761, 454] on div "Name Water Quality Testing Inspector ▼ Davin Banks Davin Banks Davin Banks Desc…" at bounding box center [716, 299] width 788 height 344
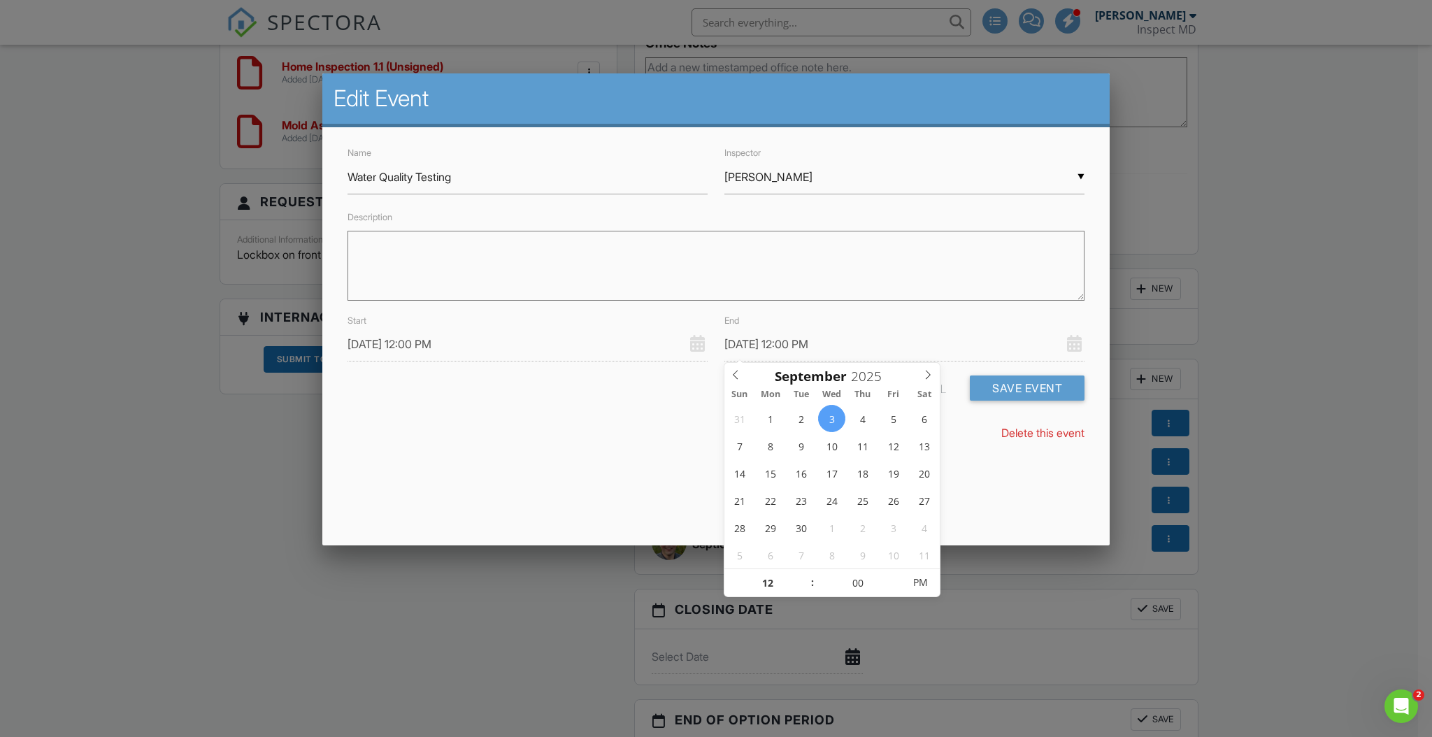
click at [785, 345] on input "09/03/2025 12:00 PM" at bounding box center [905, 344] width 360 height 34
click at [592, 428] on div "Delete this event" at bounding box center [716, 432] width 754 height 15
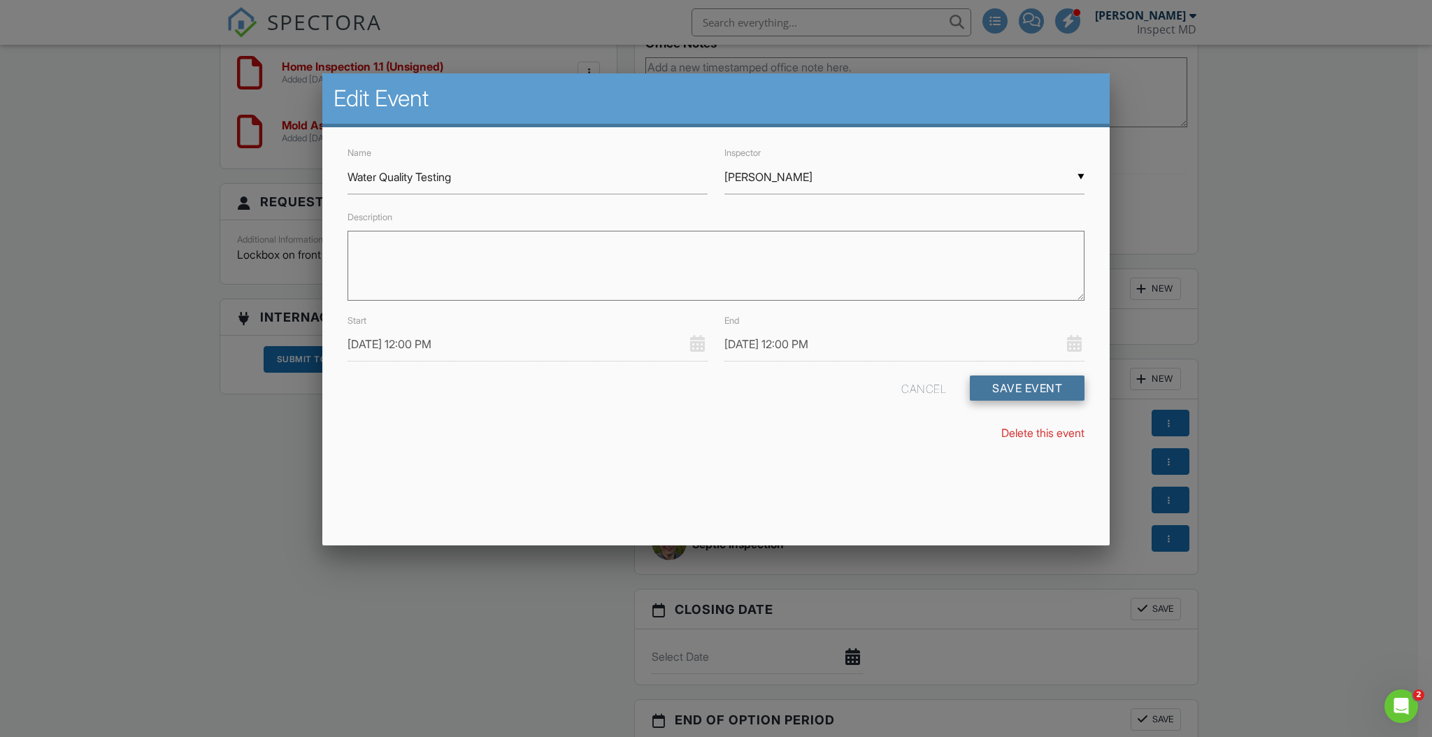
click at [1011, 392] on button "Save Event" at bounding box center [1027, 388] width 115 height 25
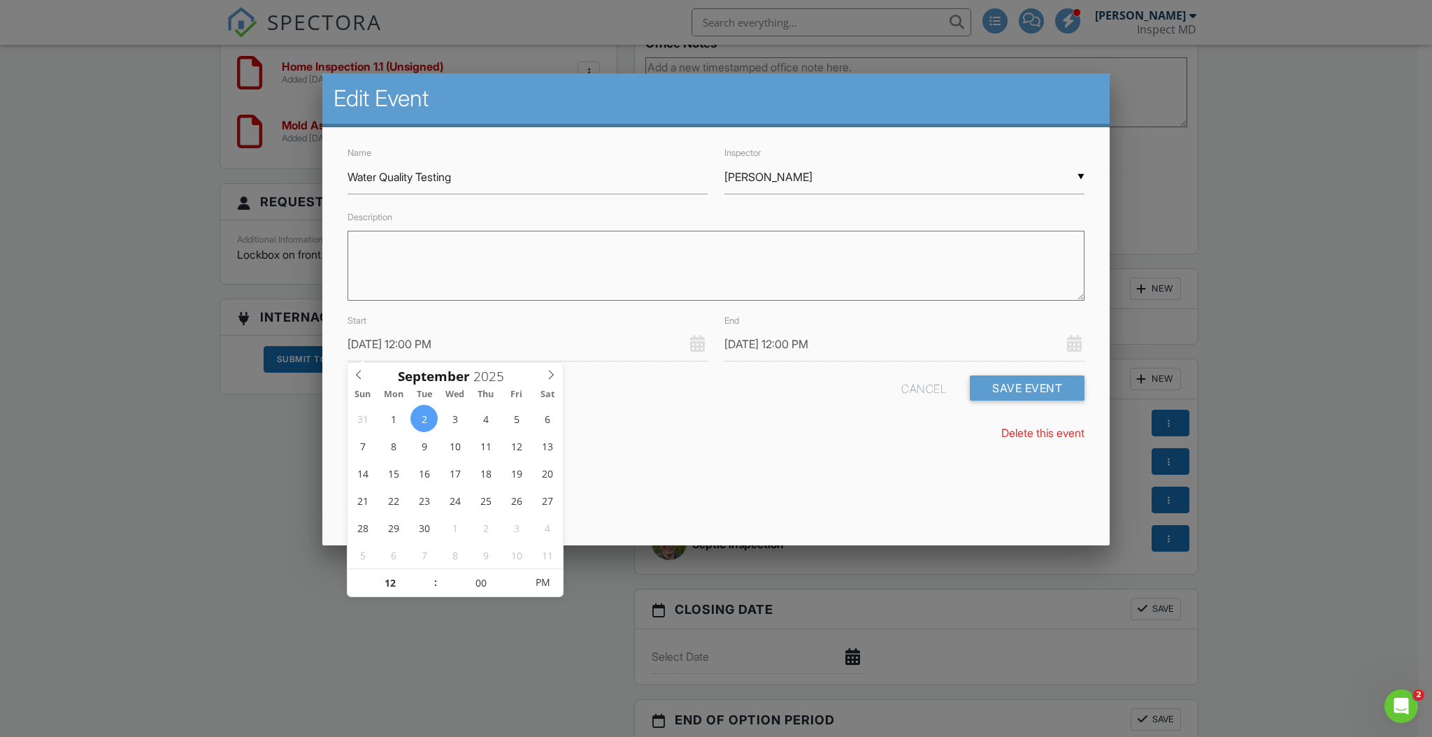
click at [512, 337] on input "[DATE] 12:00 PM" at bounding box center [528, 344] width 360 height 34
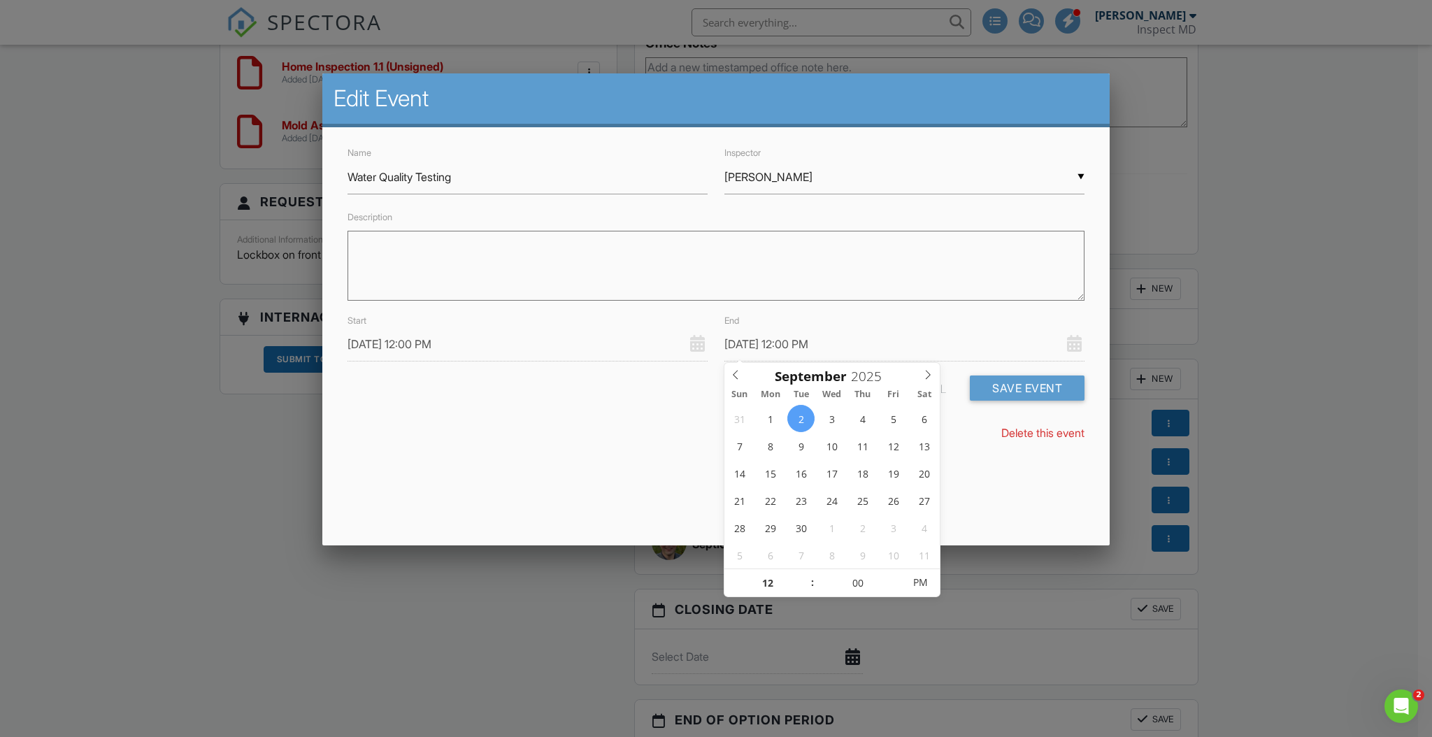
click at [797, 347] on input "[DATE] 12:00 PM" at bounding box center [905, 344] width 360 height 34
type input "09/02/2025 1:00 PM"
type input "01"
click at [804, 577] on span at bounding box center [806, 576] width 10 height 14
type input "[DATE] 2:00 PM"
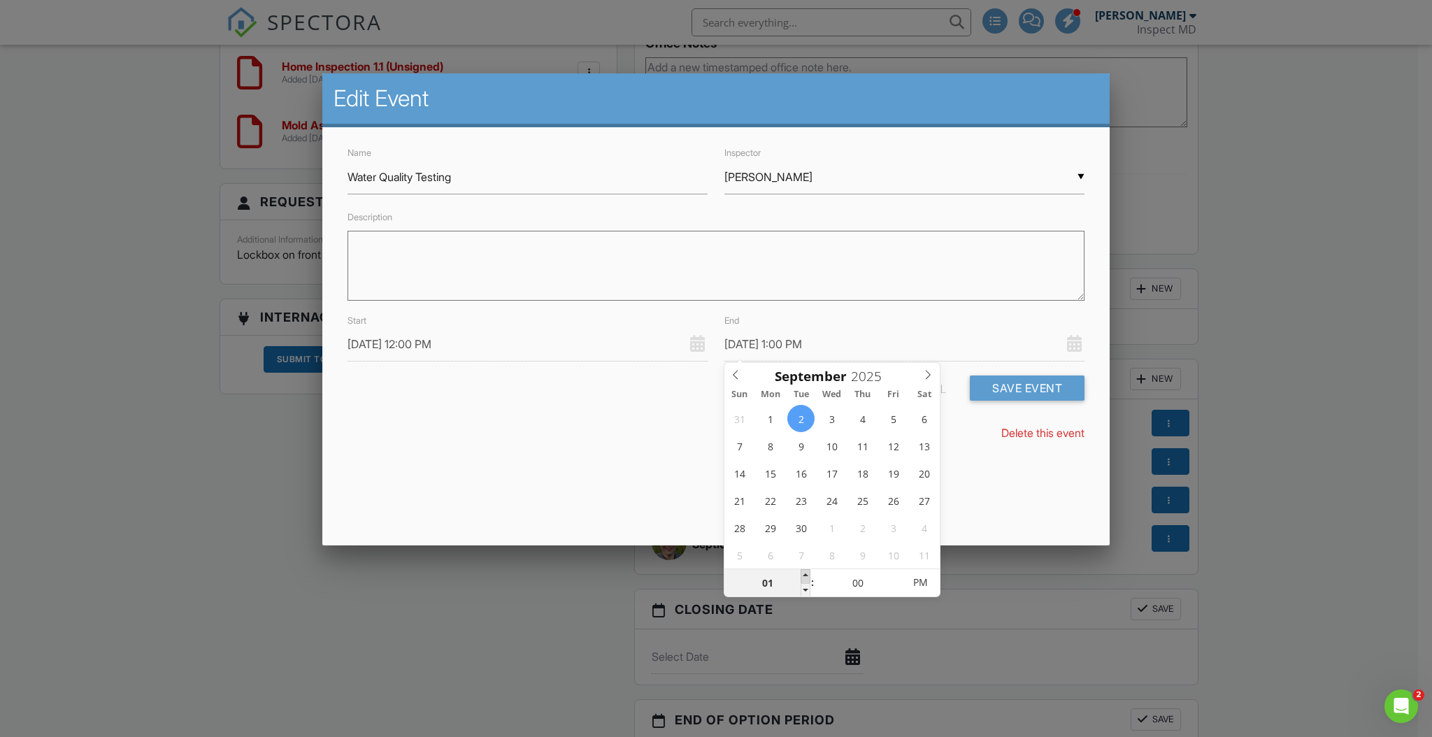
type input "02"
click at [804, 577] on span at bounding box center [806, 576] width 10 height 14
click at [1002, 393] on button "Save Event" at bounding box center [1027, 388] width 115 height 25
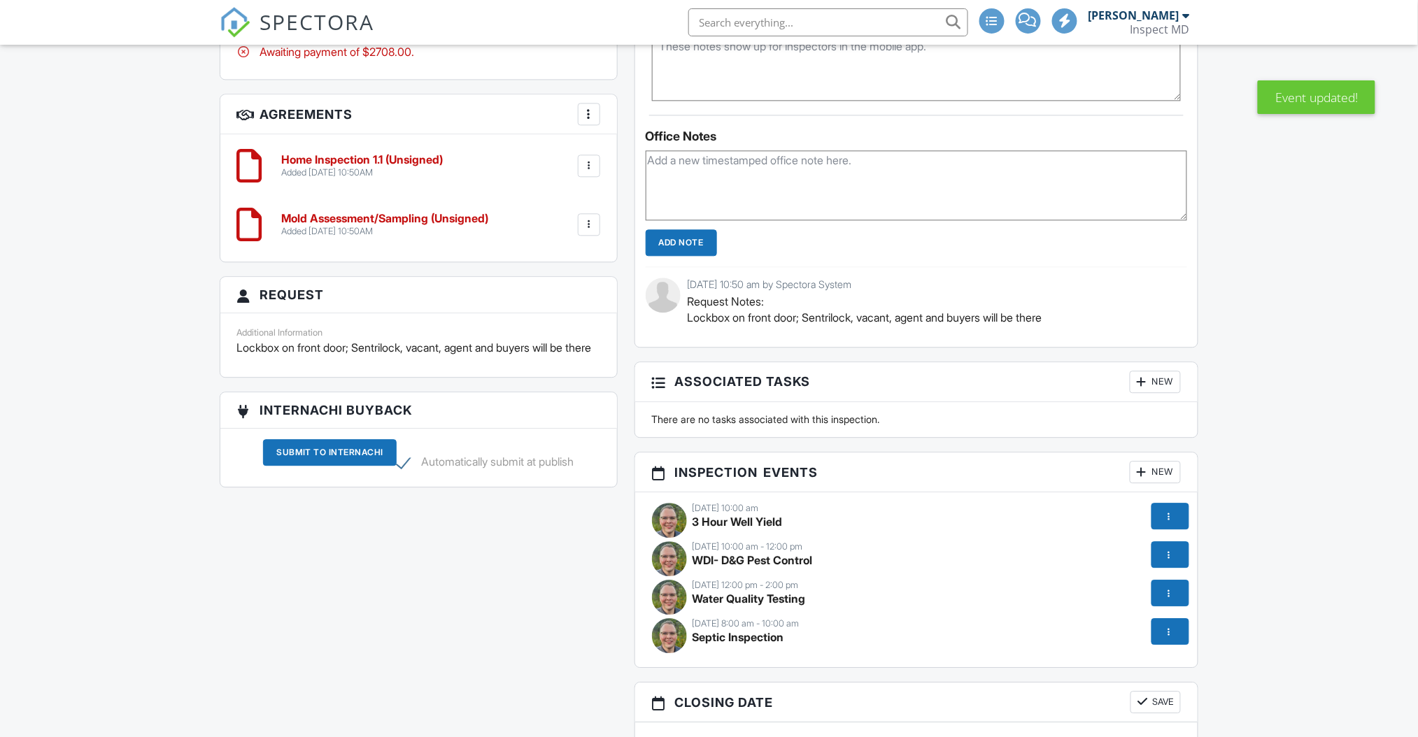
click at [983, 516] on div "09/01/2025 10:00 am 3 Hour Well Yield" at bounding box center [916, 522] width 546 height 38
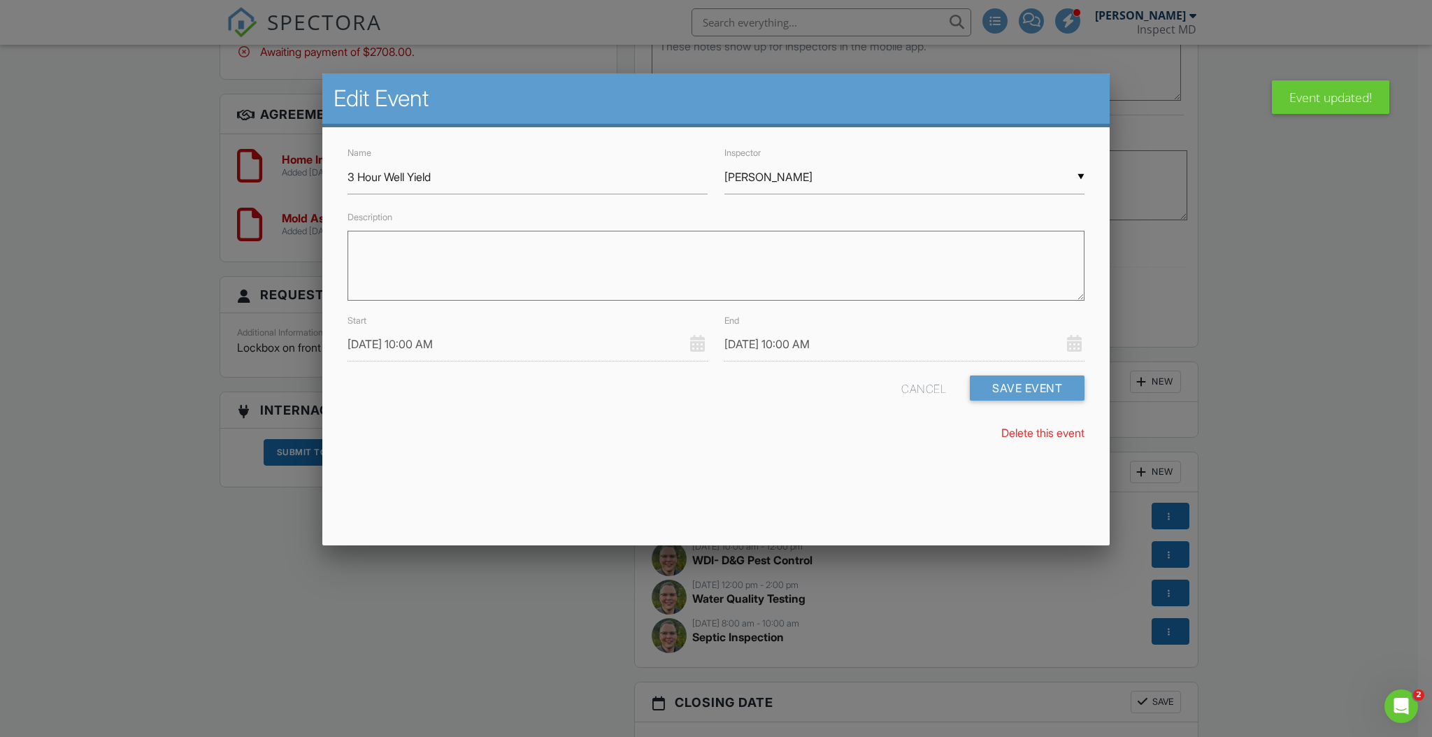
click at [429, 336] on input "[DATE] 10:00 AM" at bounding box center [528, 344] width 360 height 34
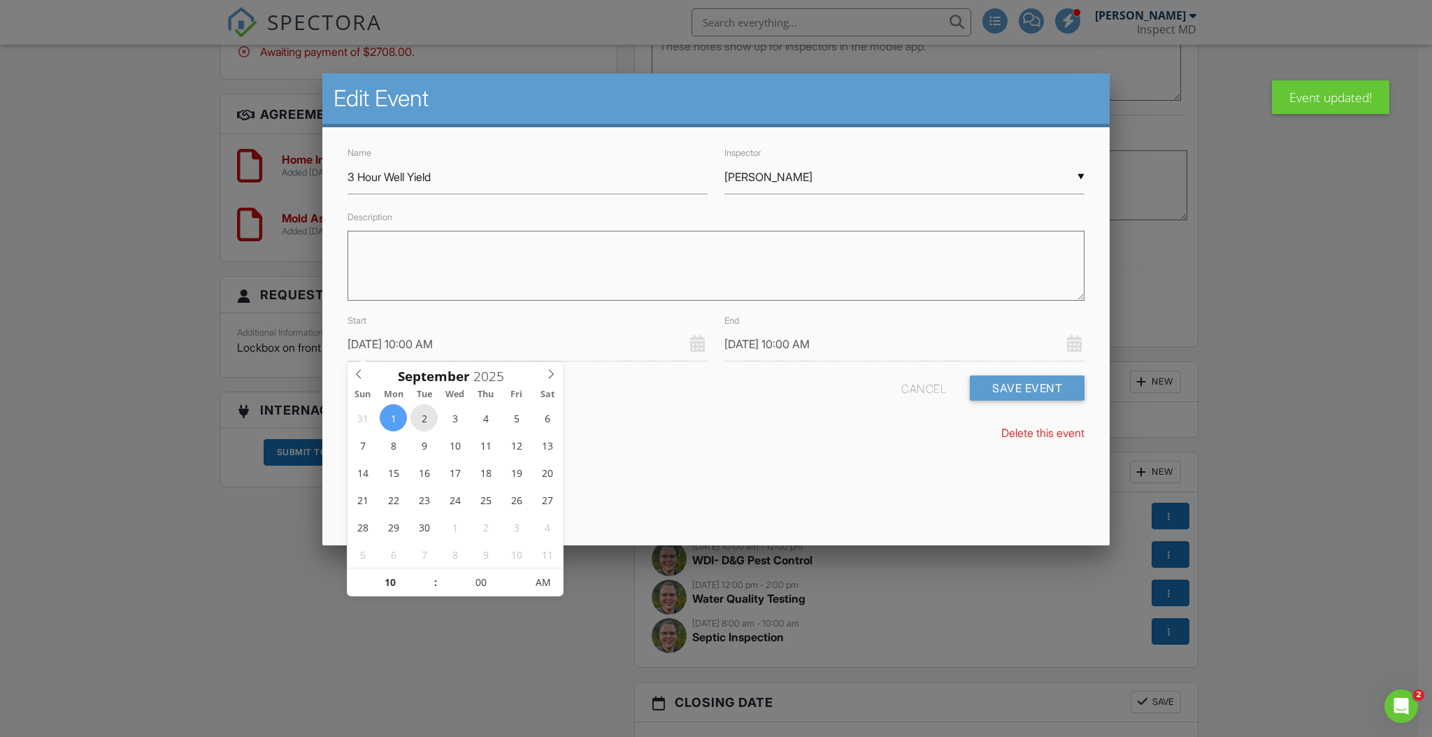
type input "[DATE] 10:00 AM"
type input "09/02/2025 11:00 AM"
type input "11"
click at [427, 571] on span at bounding box center [429, 576] width 10 height 14
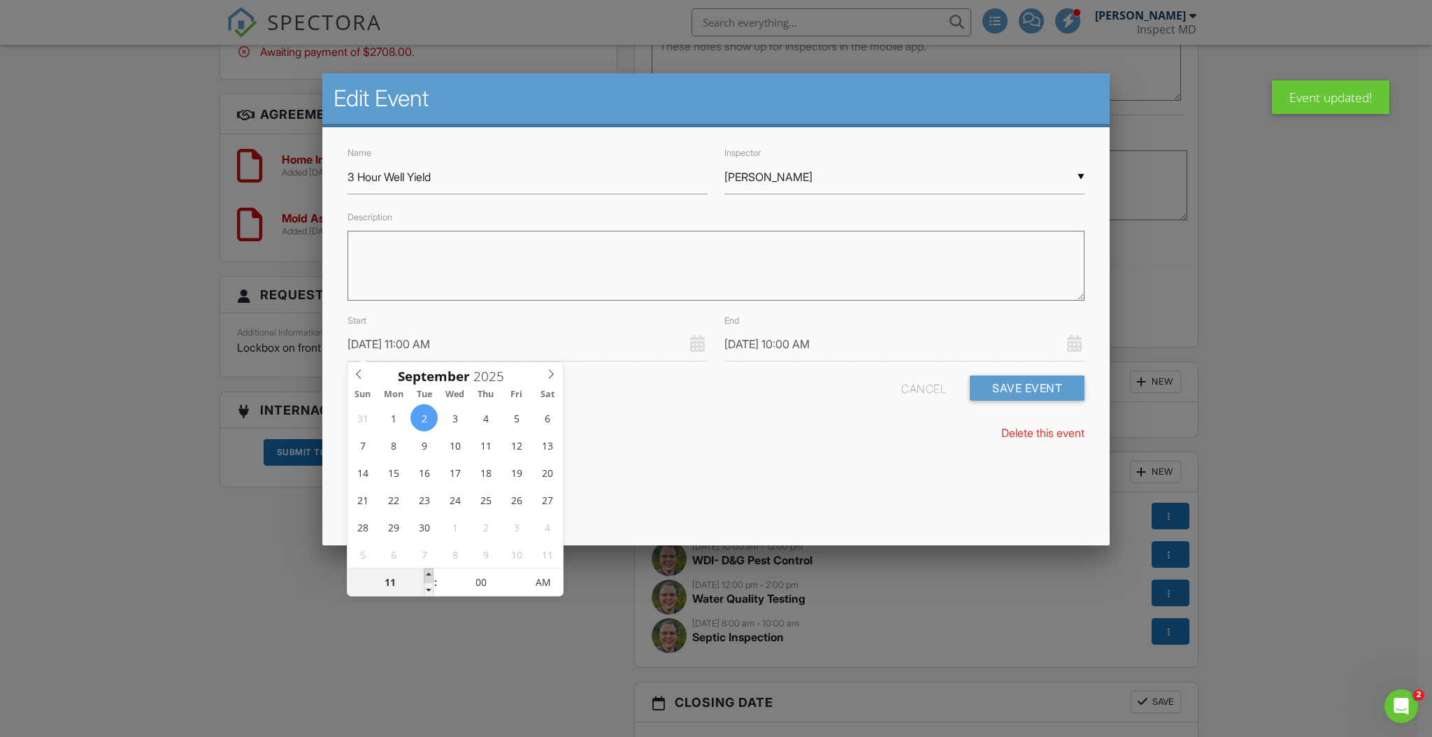
type input "09/02/2025 11:00 AM"
type input "11"
type input "[DATE] 12:00 PM"
type input "12"
click at [427, 571] on span at bounding box center [429, 576] width 10 height 14
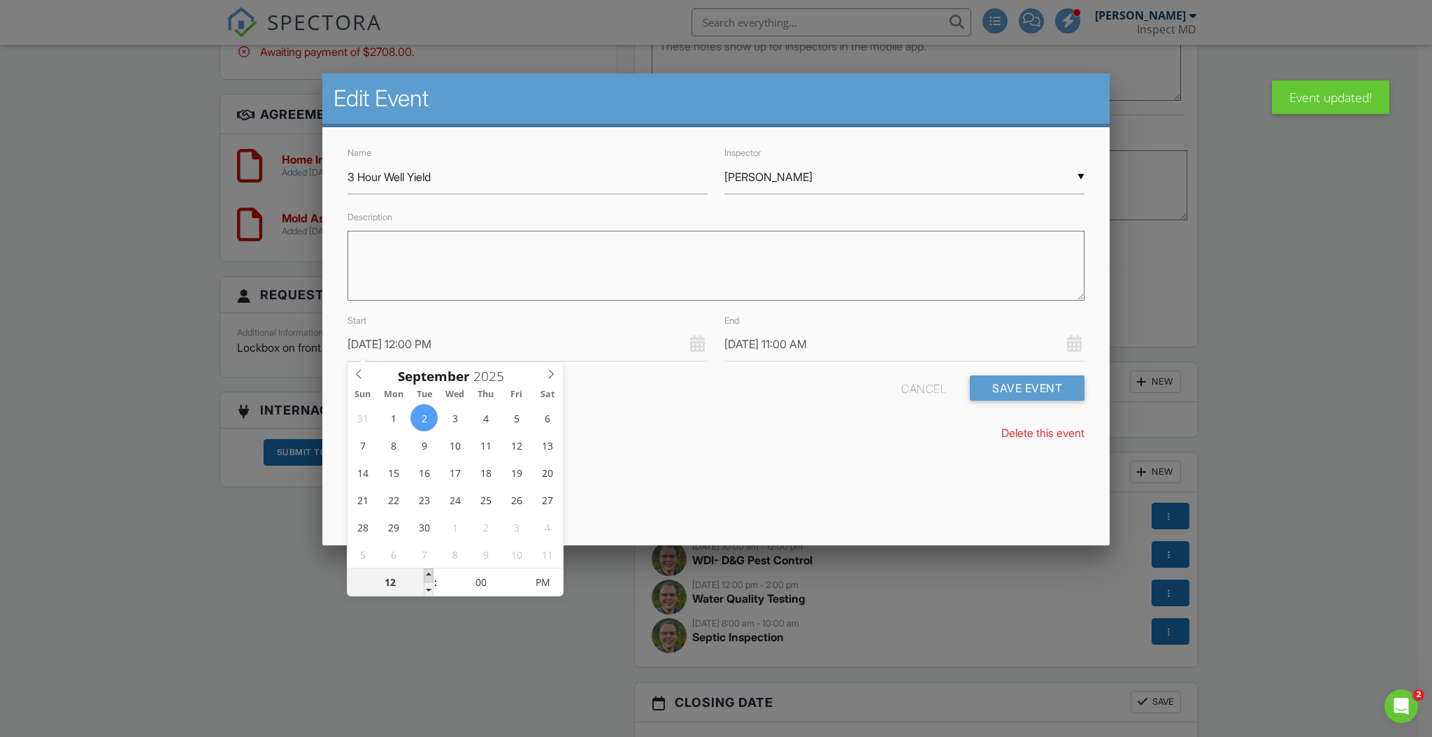
type input "09/02/2025 12:00 PM"
type input "12"
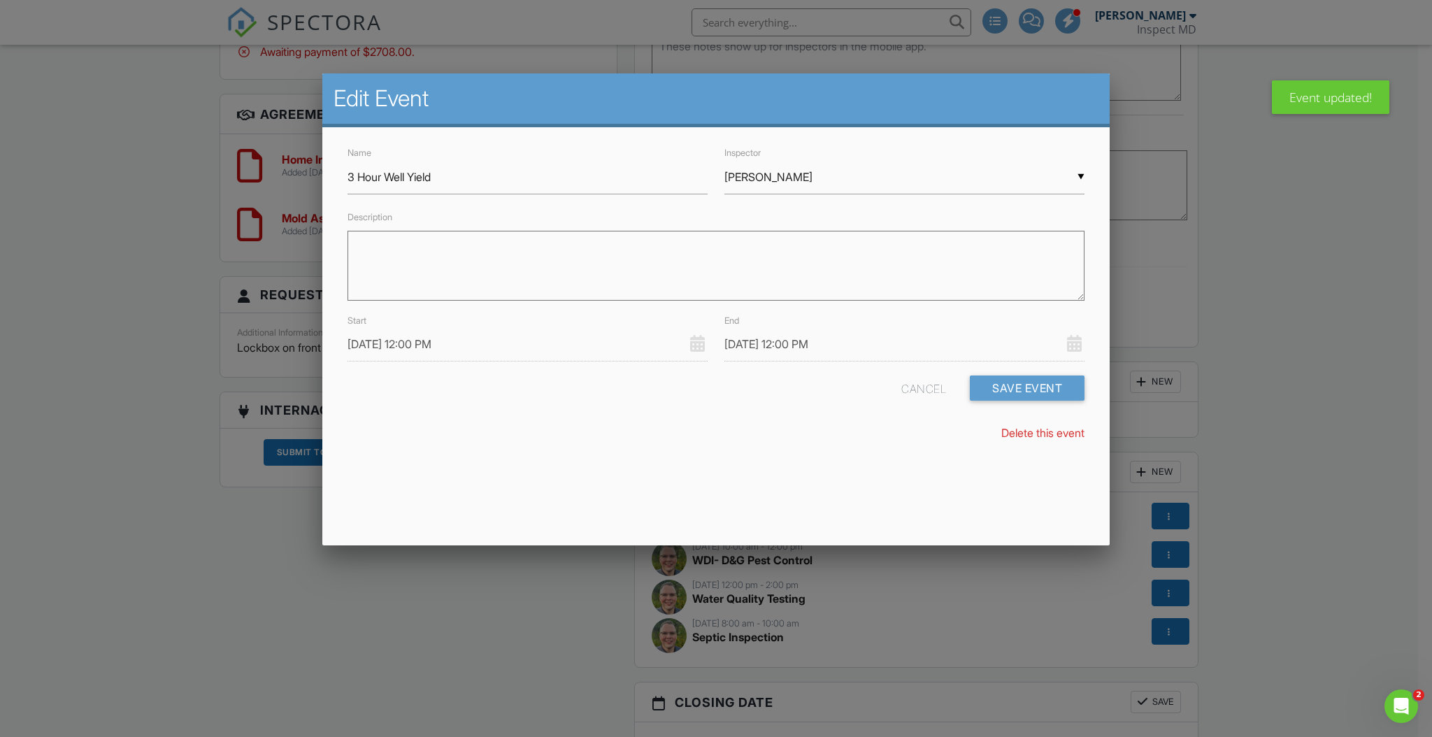
click at [690, 459] on div "Name 3 Hour Well Yield Inspector ▼ Davin Banks Davin Banks Davin Banks Descript…" at bounding box center [716, 299] width 788 height 344
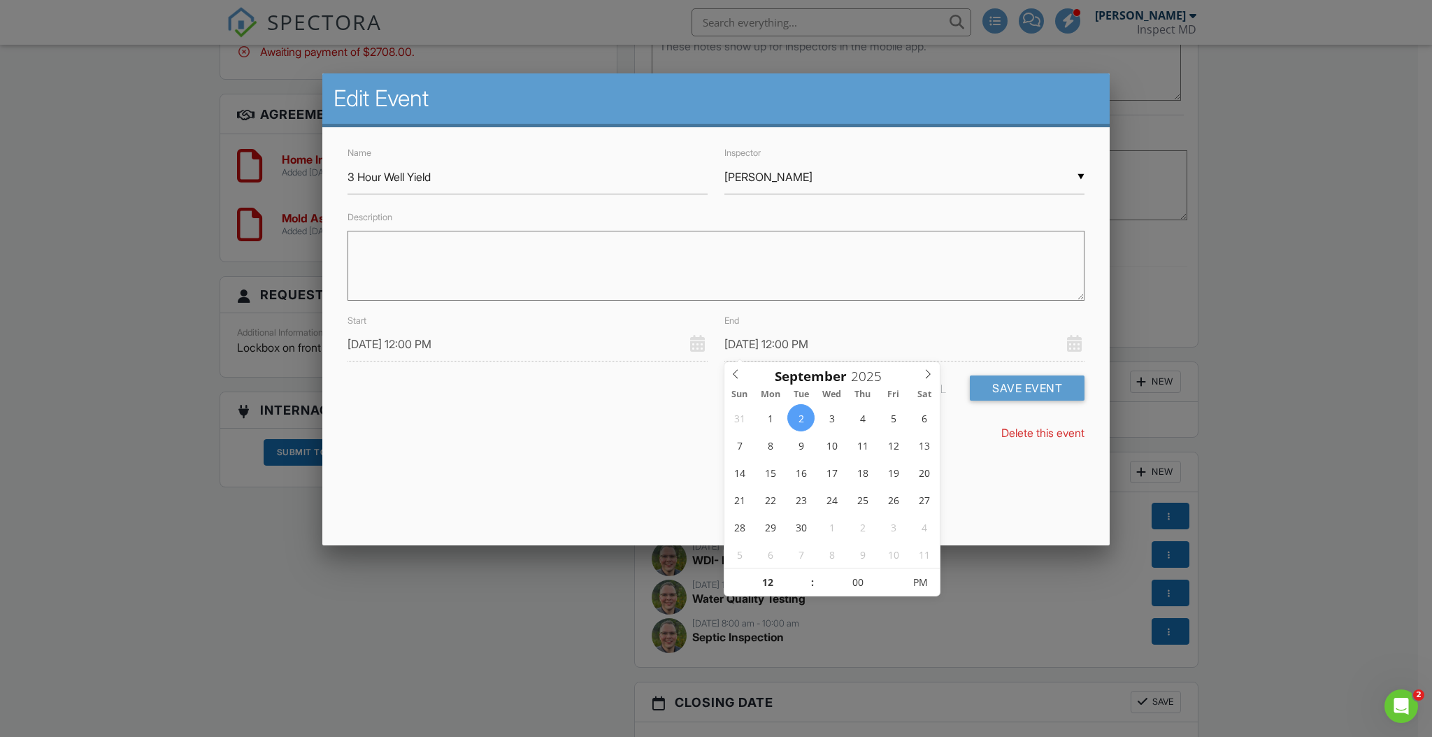
click at [829, 347] on input "[DATE] 12:00 PM" at bounding box center [905, 344] width 360 height 34
type input "09/02/2025 11:00 AM"
type input "11"
click at [802, 587] on span at bounding box center [806, 590] width 10 height 14
type input "[DATE] 10:00 AM"
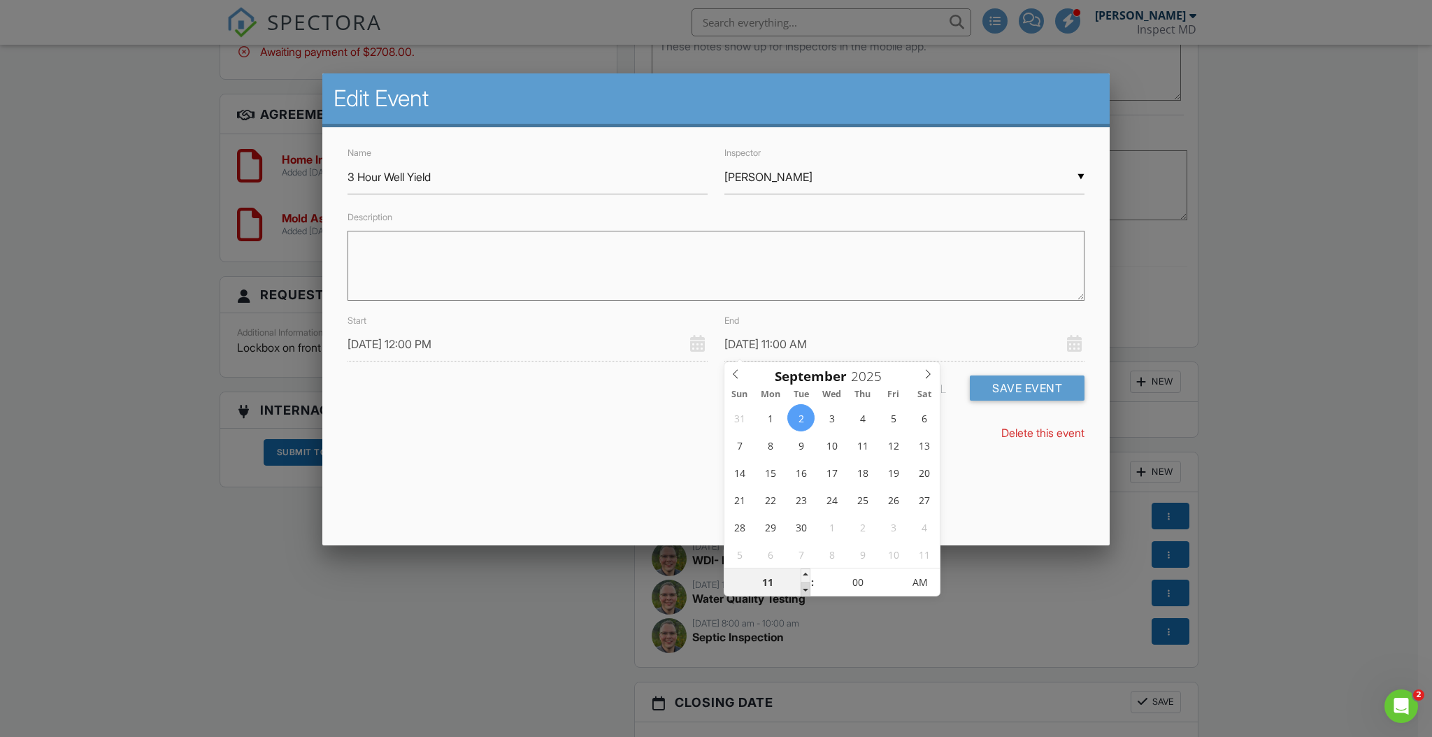
type input "10"
click at [802, 587] on span at bounding box center [806, 590] width 10 height 14
type input "10/07/2025 11:00 AM"
type input "11"
click at [802, 576] on span at bounding box center [806, 576] width 10 height 14
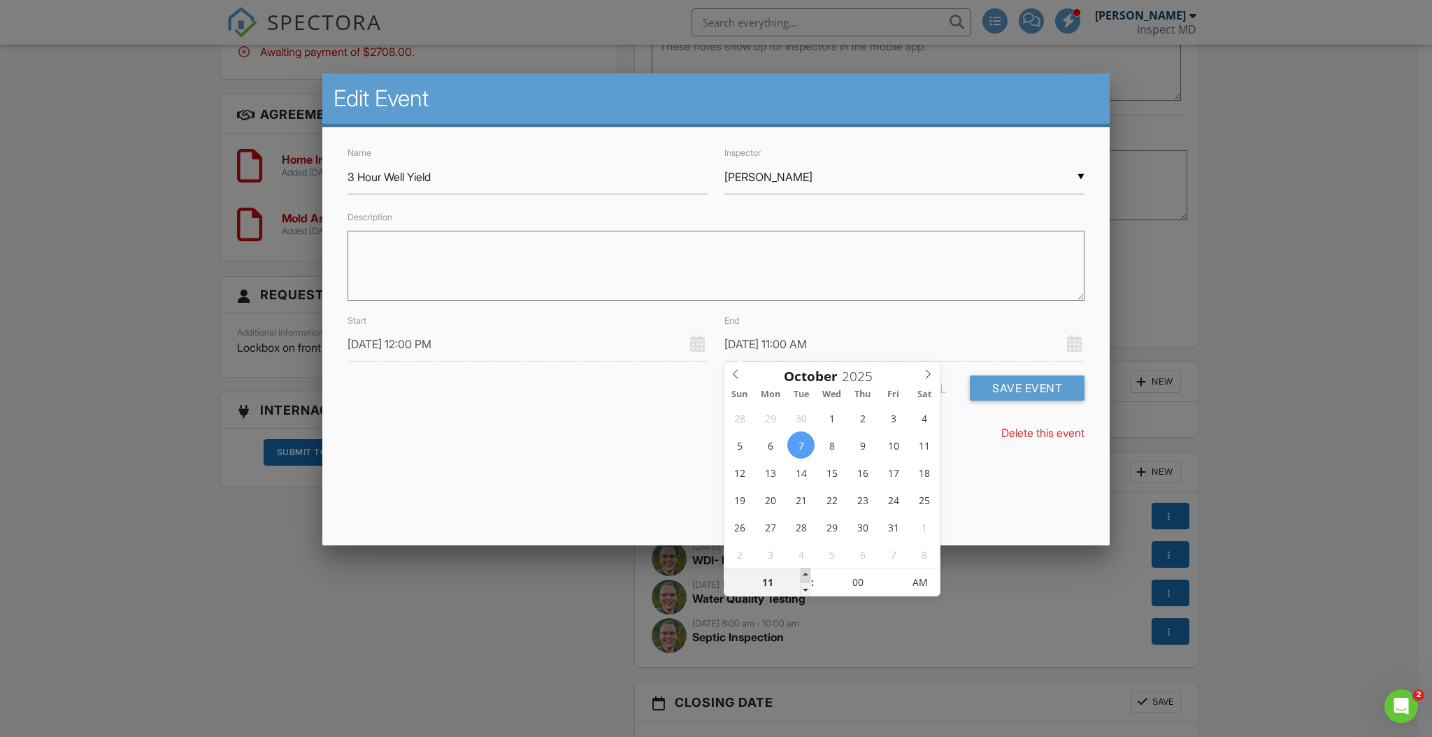
type input "10/07/2025 12:00 PM"
type input "12"
click at [802, 576] on span at bounding box center [806, 576] width 10 height 14
type input "10/07/2025 1:00 PM"
type input "01"
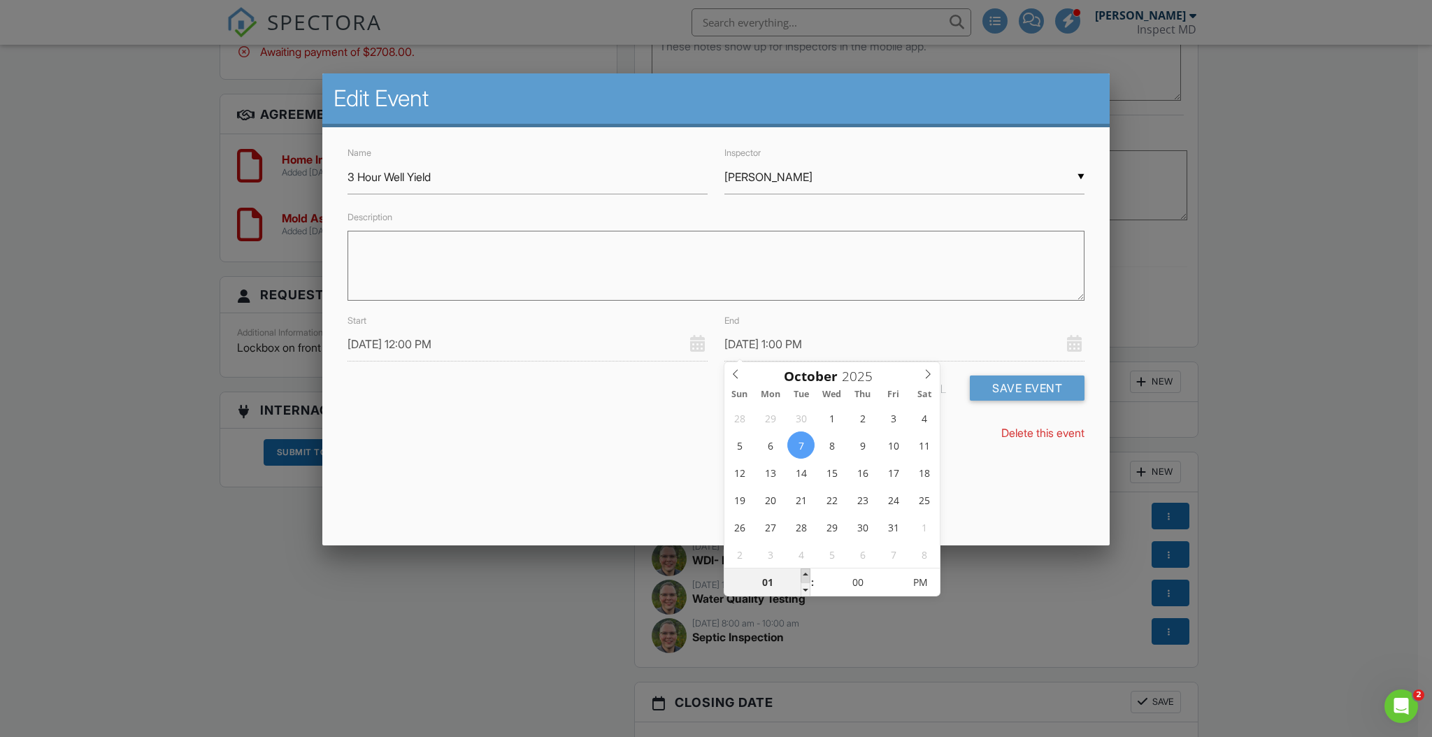
click at [802, 576] on span at bounding box center [806, 576] width 10 height 14
type input "10/07/2025 2:00 PM"
type input "02"
click at [802, 576] on span at bounding box center [806, 576] width 10 height 14
click at [732, 375] on icon at bounding box center [736, 374] width 10 height 10
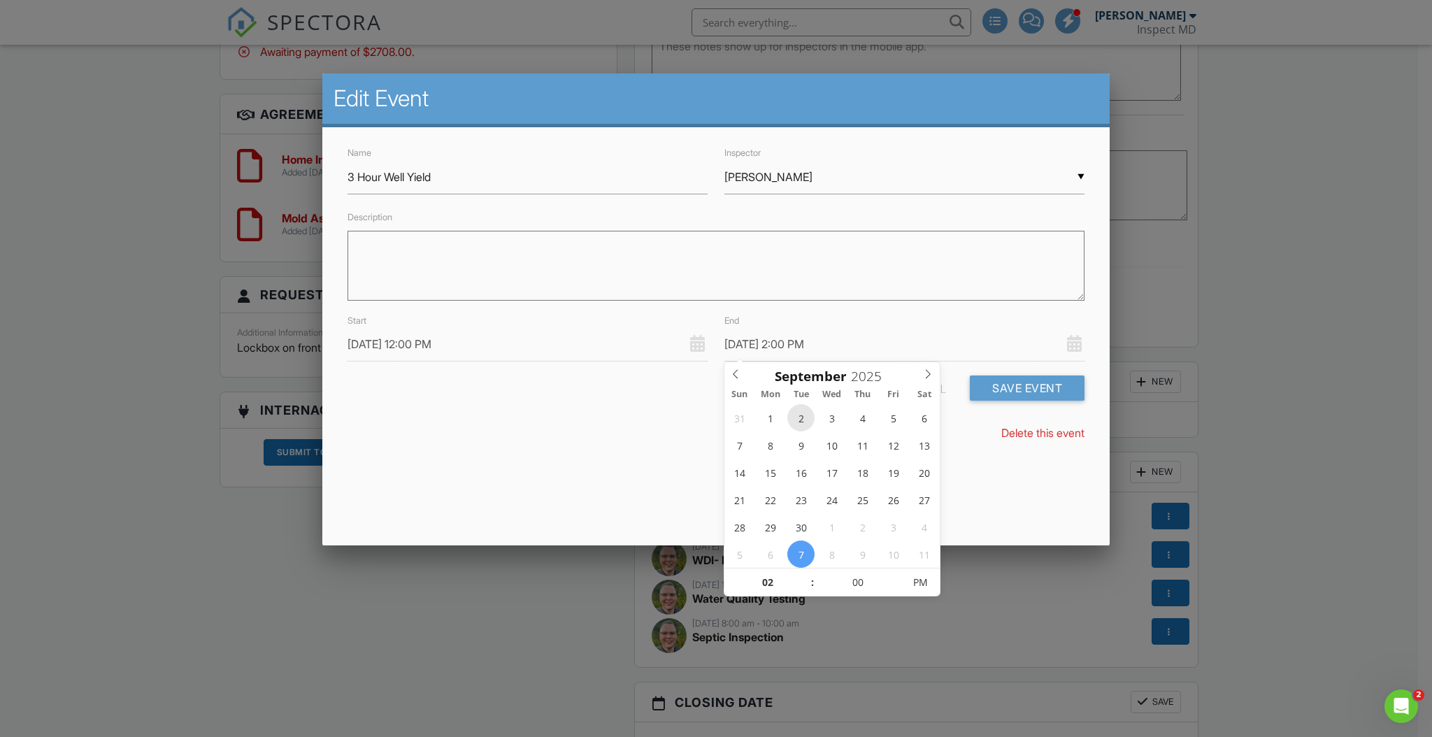
type input "[DATE] 2:00 PM"
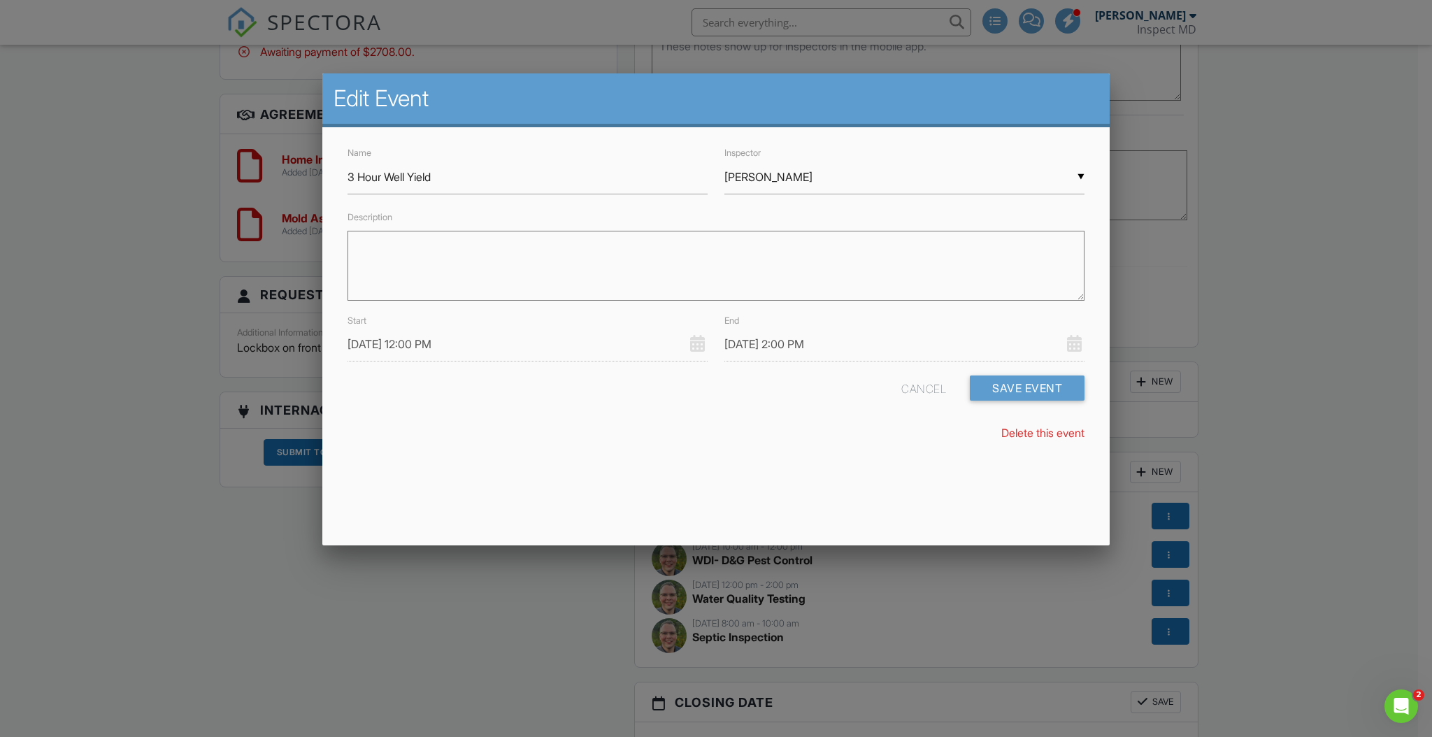
click at [988, 515] on div "Edit Event Name 3 Hour Well Yield Inspector ▼ Davin Banks Davin Banks Davin Ban…" at bounding box center [716, 309] width 788 height 472
click at [1048, 392] on button "Save Event" at bounding box center [1027, 388] width 115 height 25
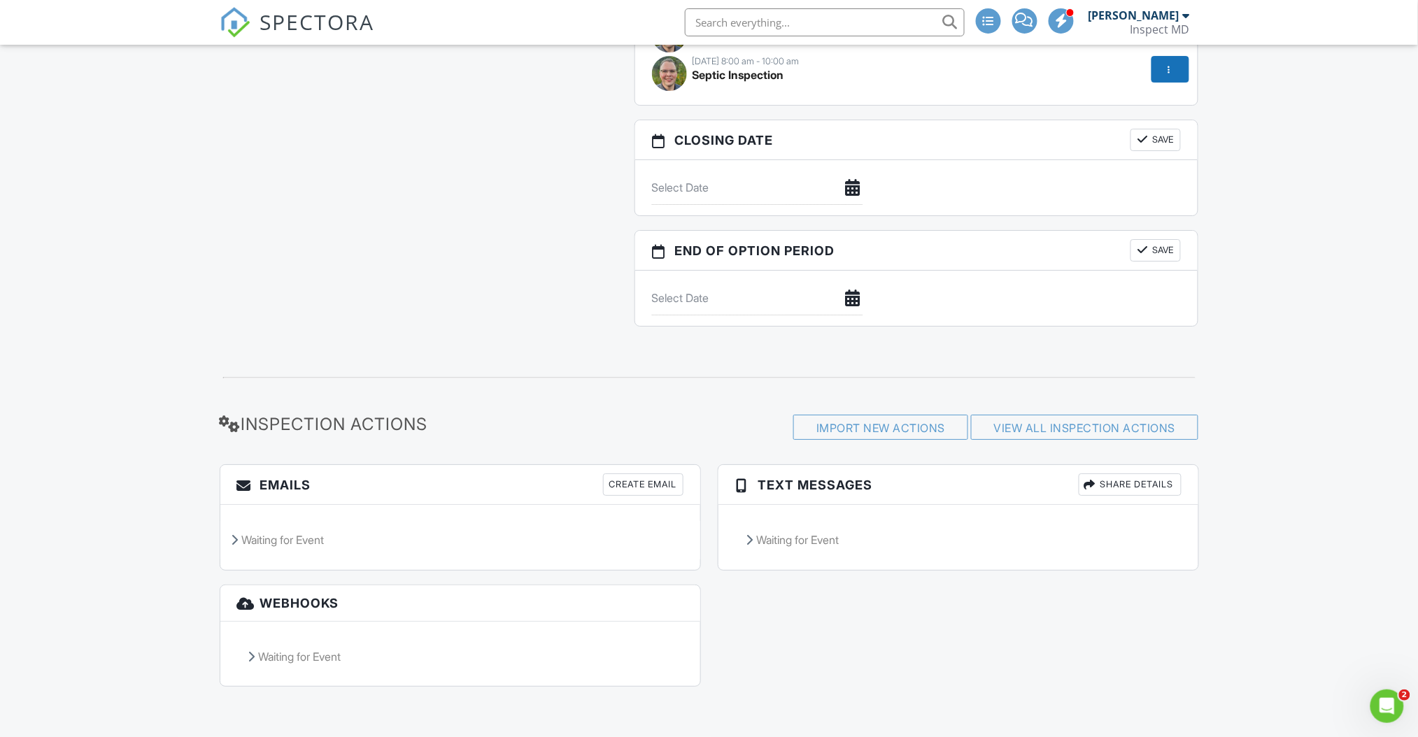
scroll to position [1590, 0]
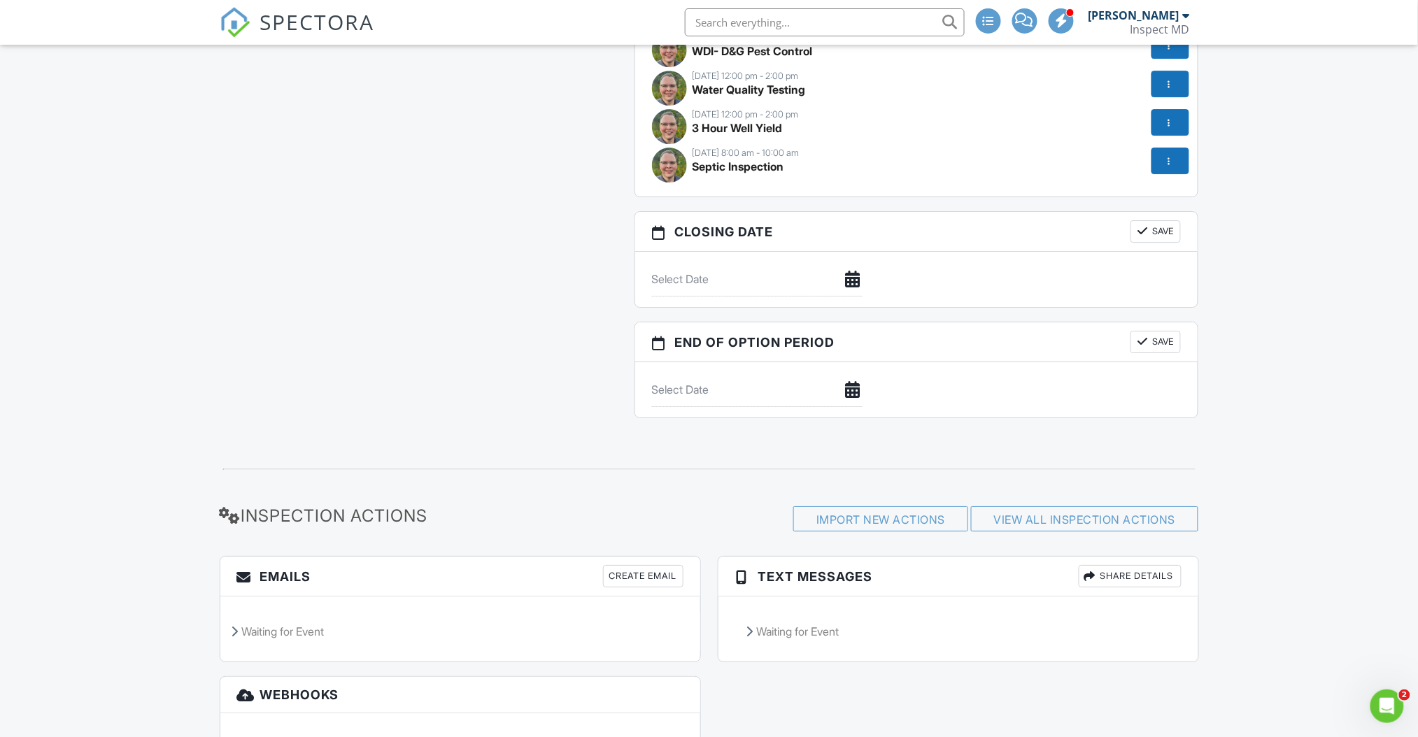
click at [694, 297] on input "text" at bounding box center [757, 279] width 211 height 34
click at [854, 423] on icon at bounding box center [856, 422] width 10 height 10
click at [734, 392] on input "[DATE]" at bounding box center [757, 390] width 211 height 34
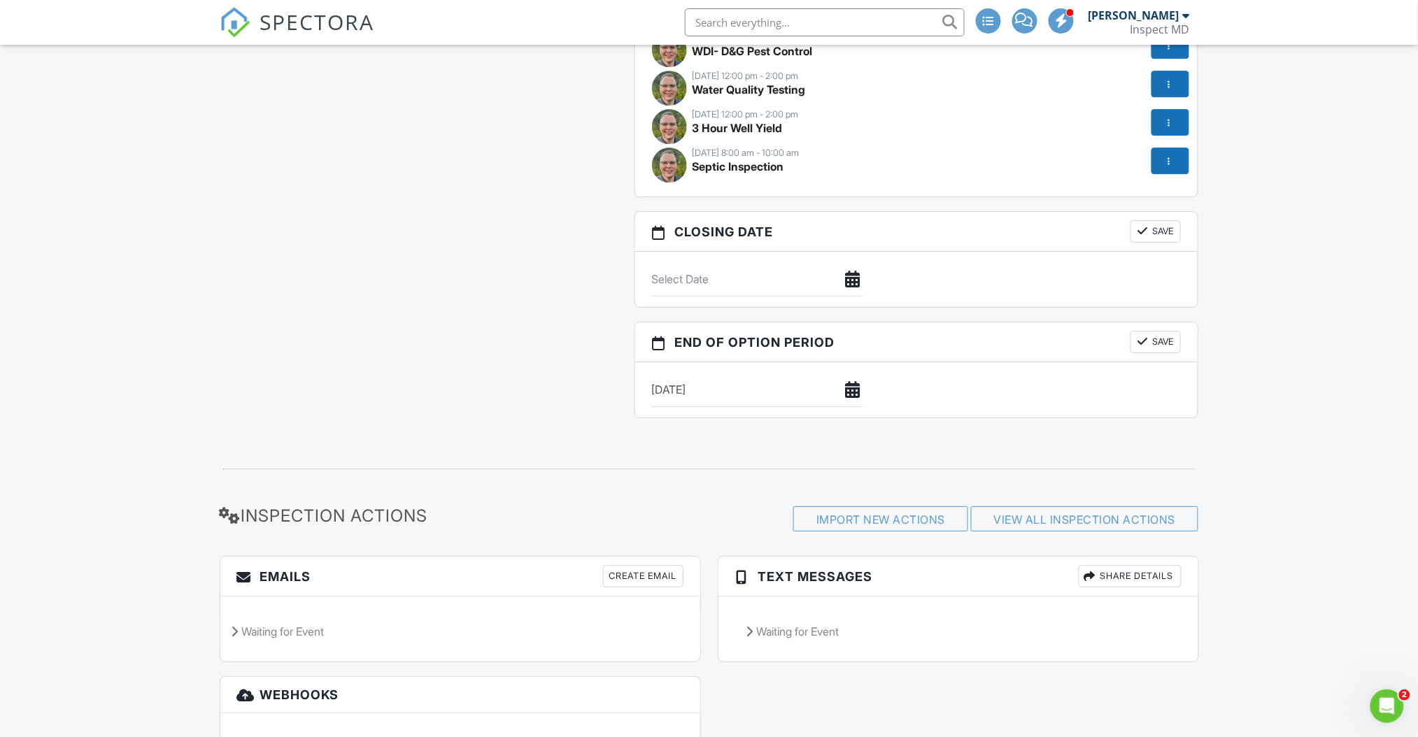
click at [768, 297] on input "[DATE]" at bounding box center [757, 279] width 211 height 34
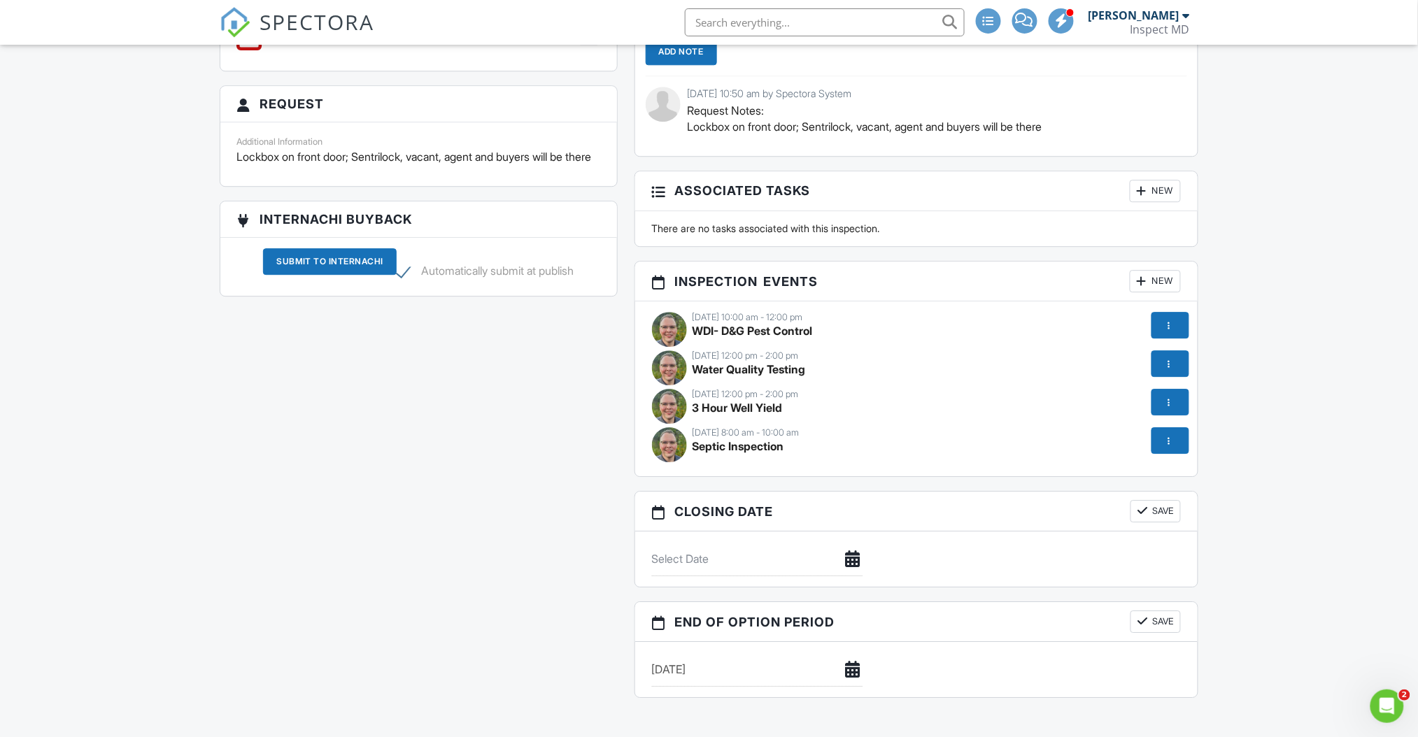
scroll to position [1683, 0]
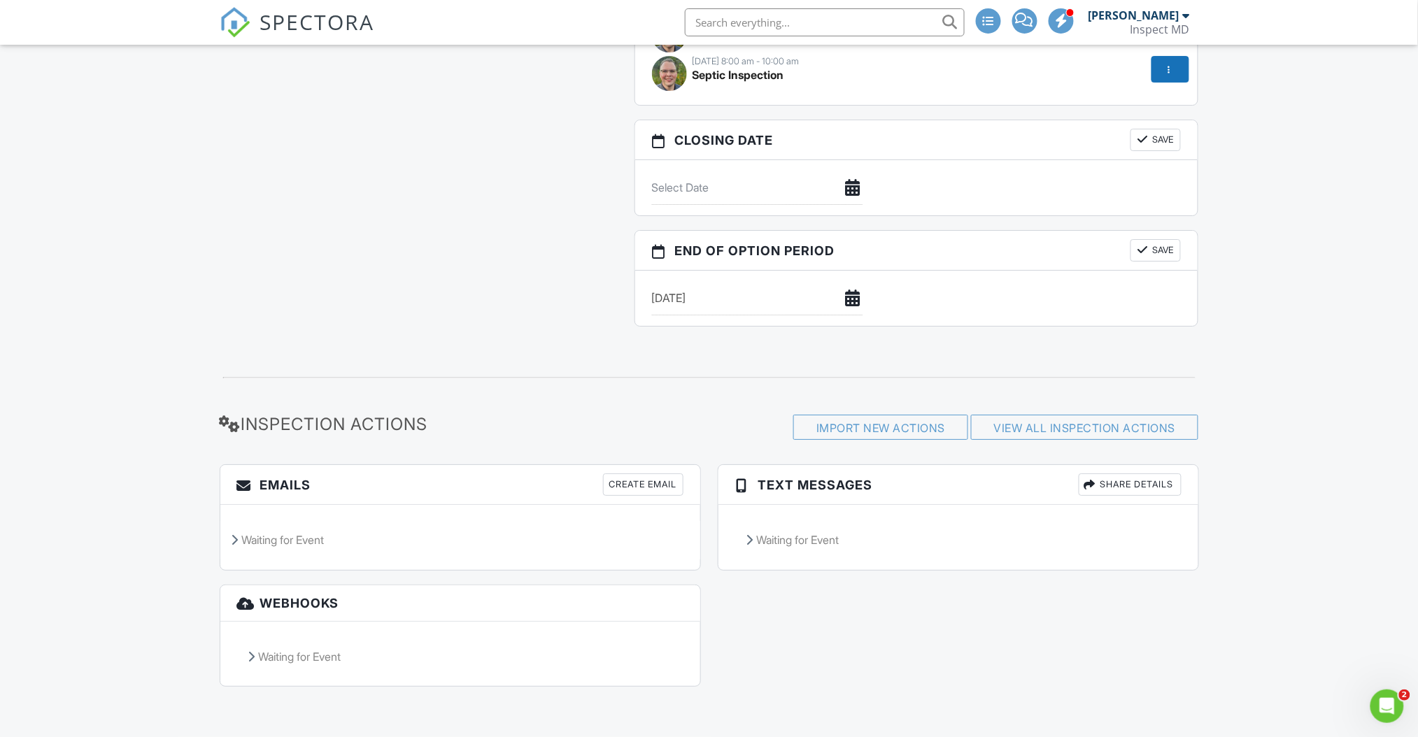
click at [767, 205] on input "[DATE]" at bounding box center [757, 188] width 211 height 34
type input "[DATE]"
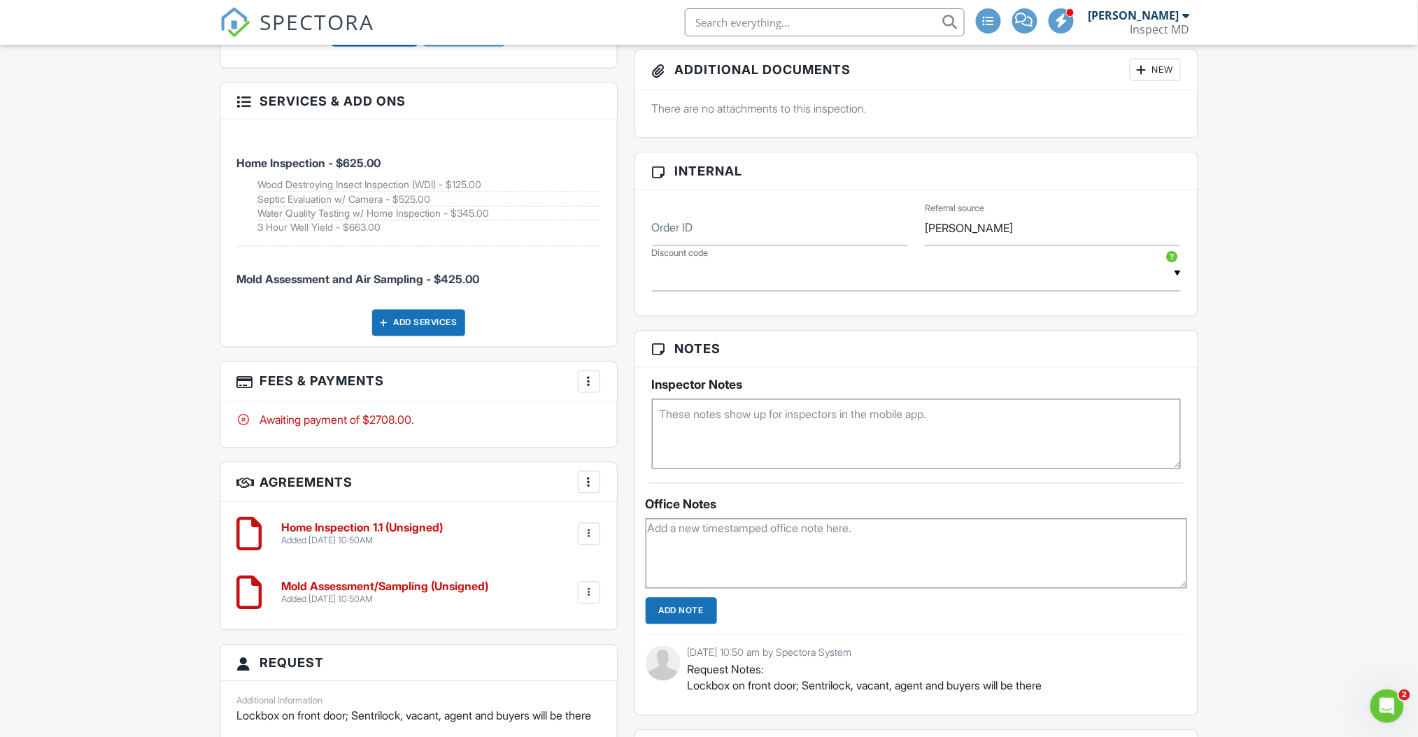
scroll to position [843, 0]
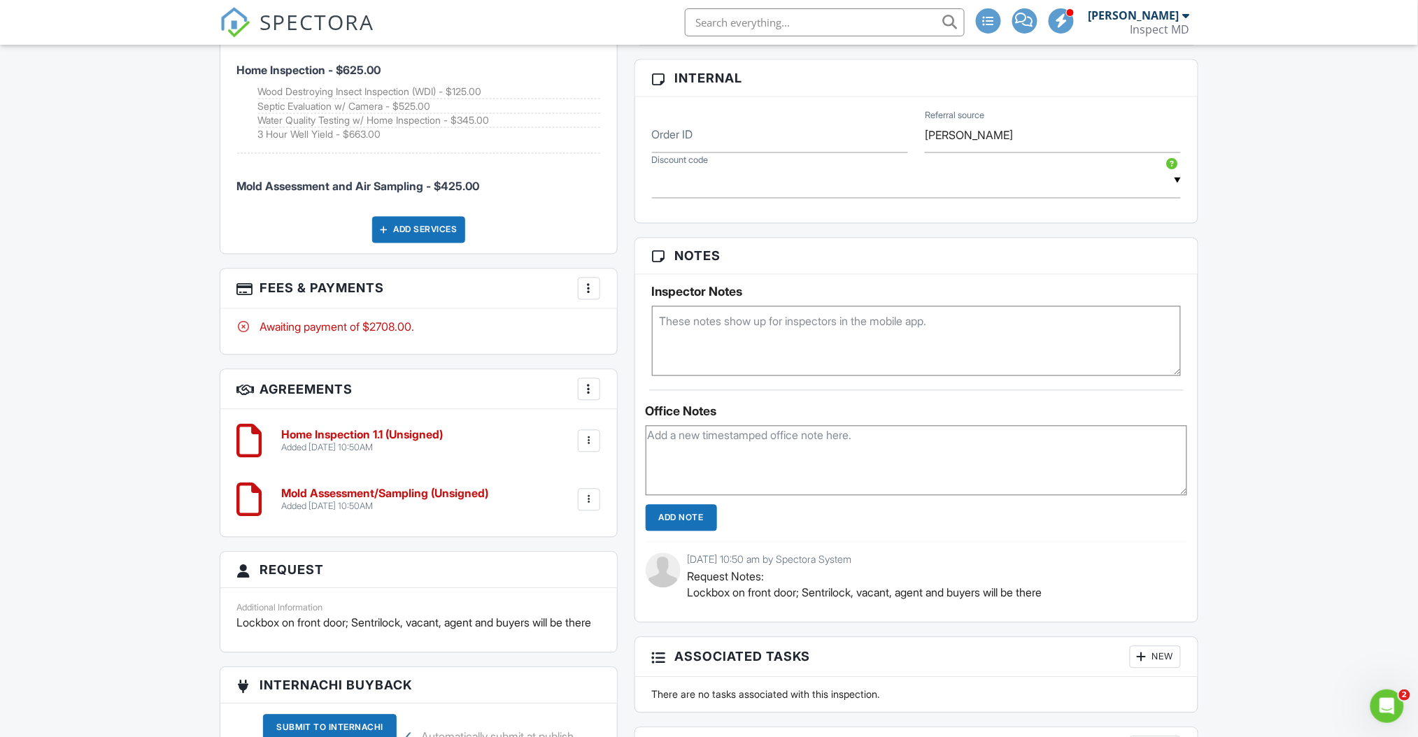
drag, startPoint x: 508, startPoint y: 115, endPoint x: 366, endPoint y: 119, distance: 142.0
click at [366, 119] on li "Water Quality Testing w/ Home Inspection - $345.00" at bounding box center [429, 121] width 342 height 15
click at [295, 114] on li "Water Quality Testing w/ Home Inspection - $345.00" at bounding box center [429, 121] width 342 height 15
drag, startPoint x: 309, startPoint y: 108, endPoint x: 323, endPoint y: 104, distance: 14.4
click at [341, 104] on ul "Wood Destroying Insect Inspection (WDI) - $125.00 Septic Evaluation w/ Camera -…" at bounding box center [429, 113] width 342 height 57
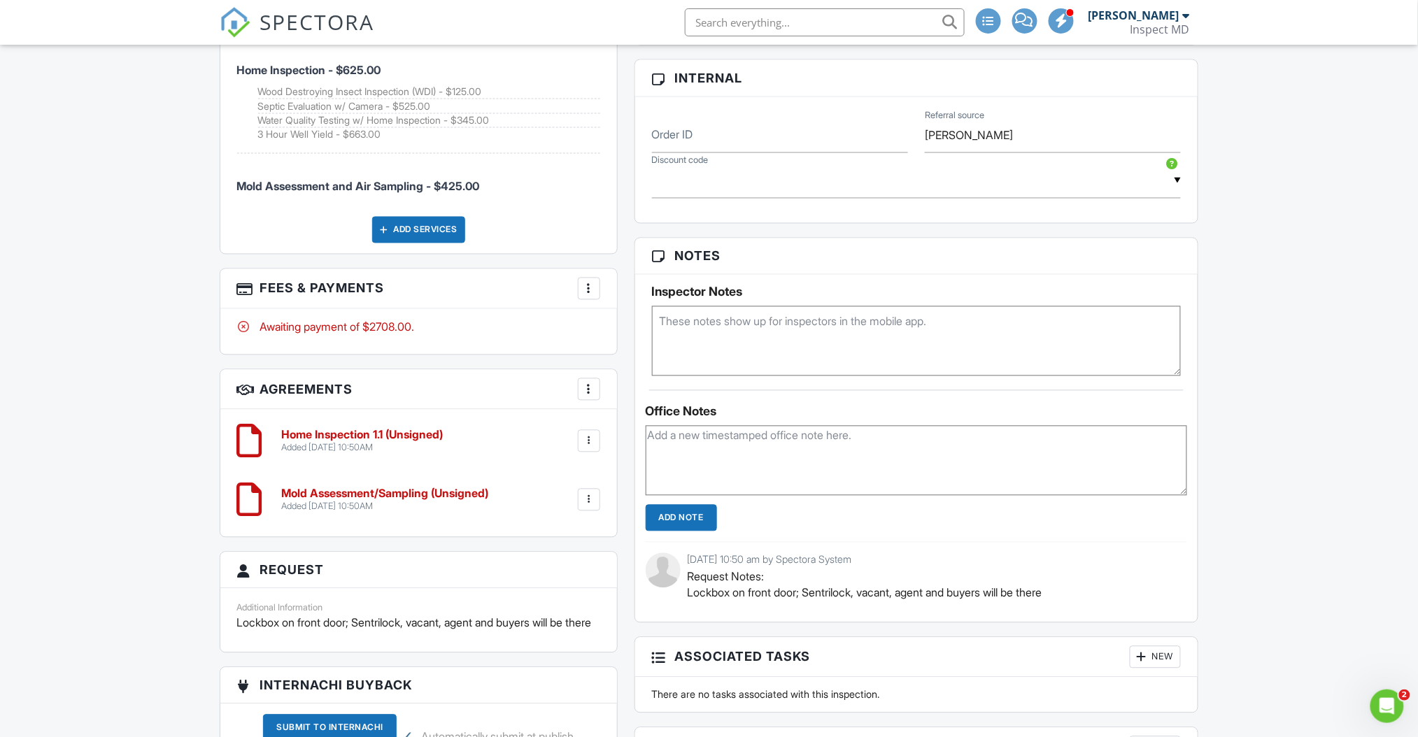
click at [320, 104] on li "Septic Evaluation w/ Camera - $525.00" at bounding box center [429, 106] width 342 height 15
click at [463, 144] on ul "Home Inspection - $625.00 Wood Destroying Insect Inspection (WDI) - $125.00 Sep…" at bounding box center [418, 121] width 363 height 169
drag, startPoint x: 363, startPoint y: 127, endPoint x: 277, endPoint y: 131, distance: 86.1
click at [277, 131] on li "Home Inspection - $625.00 Wood Destroying Insect Inspection (WDI) - $125.00 Sep…" at bounding box center [418, 95] width 363 height 117
click at [449, 128] on li "3 Hour Well Yield - $663.00" at bounding box center [429, 135] width 342 height 14
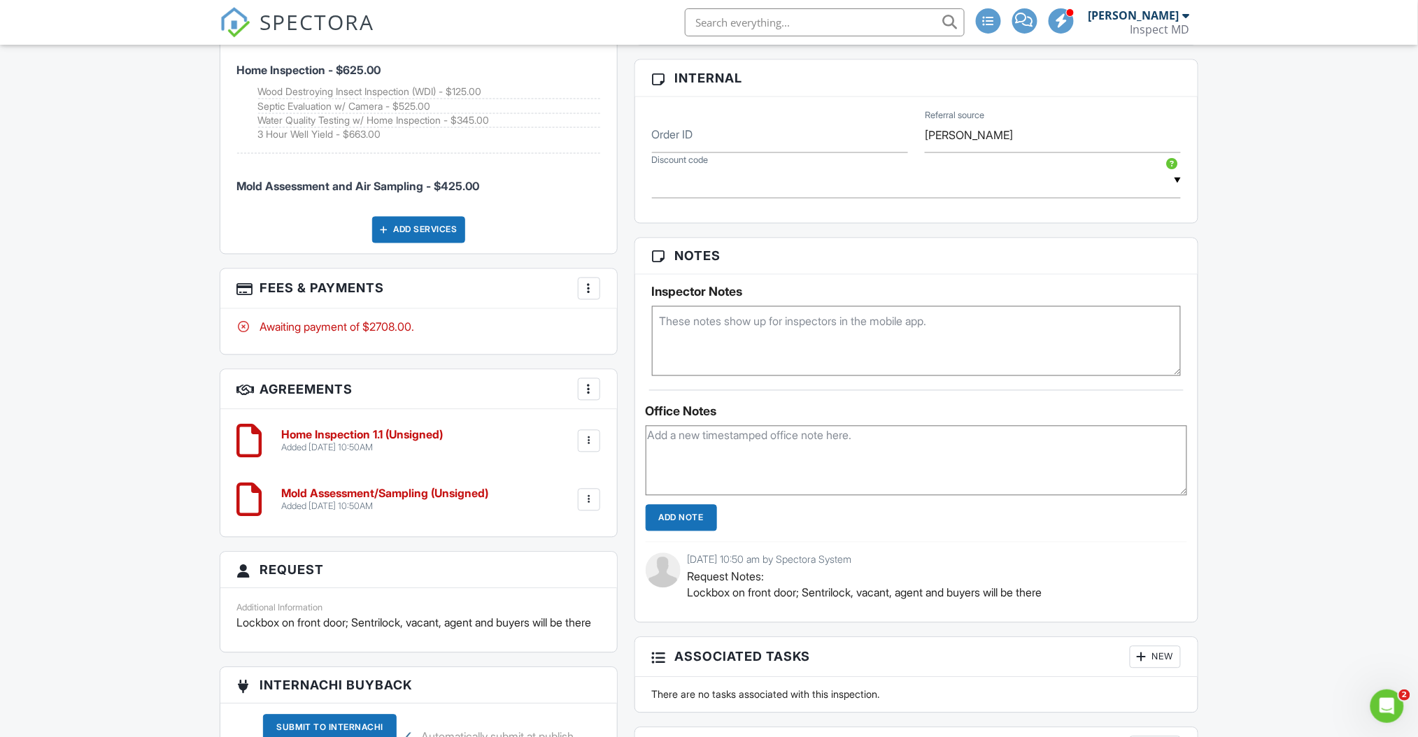
drag, startPoint x: 299, startPoint y: 105, endPoint x: 387, endPoint y: 99, distance: 89.0
click at [387, 99] on ul "Wood Destroying Insect Inspection (WDI) - $125.00 Septic Evaluation w/ Camera -…" at bounding box center [429, 113] width 342 height 57
drag, startPoint x: 341, startPoint y: 99, endPoint x: 437, endPoint y: 97, distance: 96.5
click at [437, 99] on li "Septic Evaluation w/ Camera - $525.00" at bounding box center [429, 106] width 342 height 15
click at [472, 101] on li "Septic Evaluation w/ Camera - $525.00" at bounding box center [429, 106] width 342 height 15
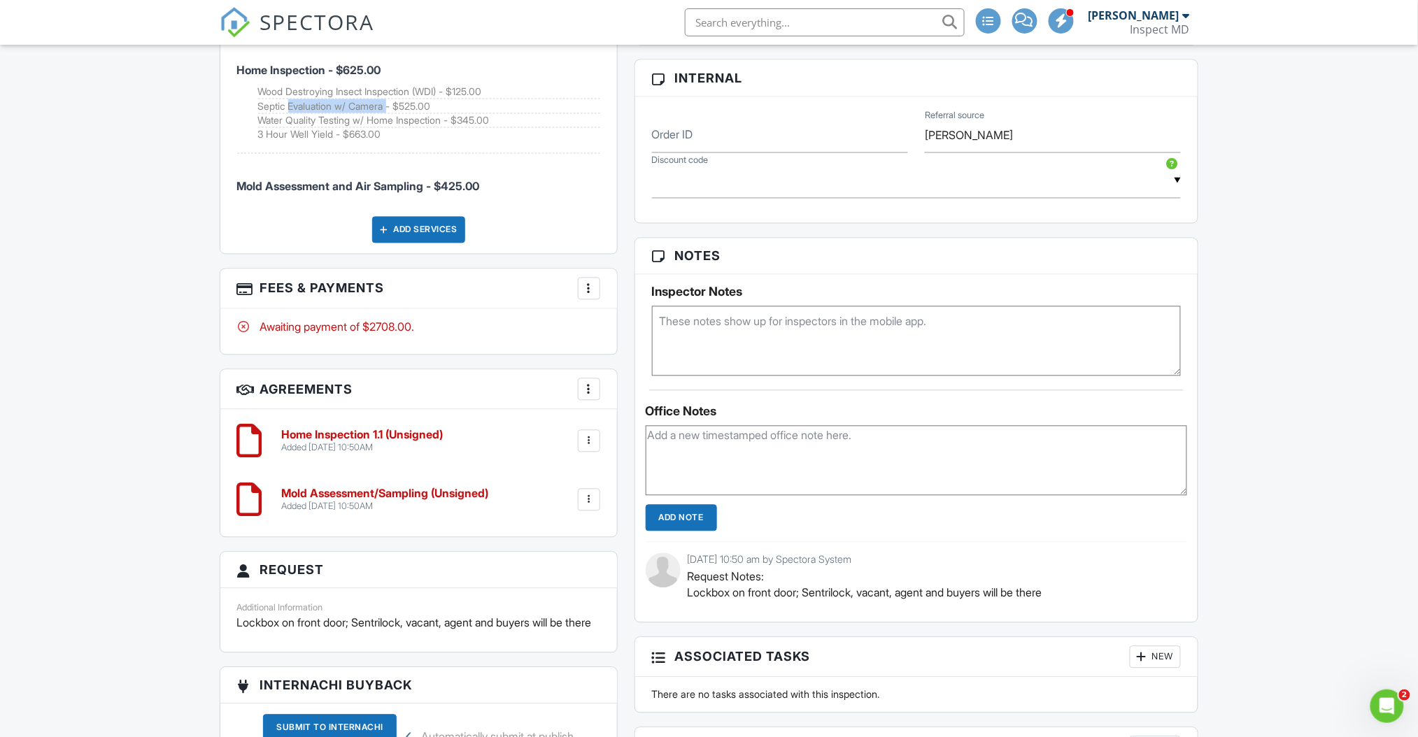
drag, startPoint x: 285, startPoint y: 97, endPoint x: 393, endPoint y: 105, distance: 108.7
click at [393, 105] on ul "Wood Destroying Insect Inspection (WDI) - $125.00 Septic Evaluation w/ Camera -…" at bounding box center [429, 113] width 342 height 57
click at [550, 114] on li "Water Quality Testing w/ Home Inspection - $345.00" at bounding box center [429, 121] width 342 height 15
drag, startPoint x: 537, startPoint y: 104, endPoint x: 467, endPoint y: 102, distance: 70.0
click at [467, 102] on li "Septic Evaluation w/ Camera - $525.00" at bounding box center [429, 106] width 342 height 15
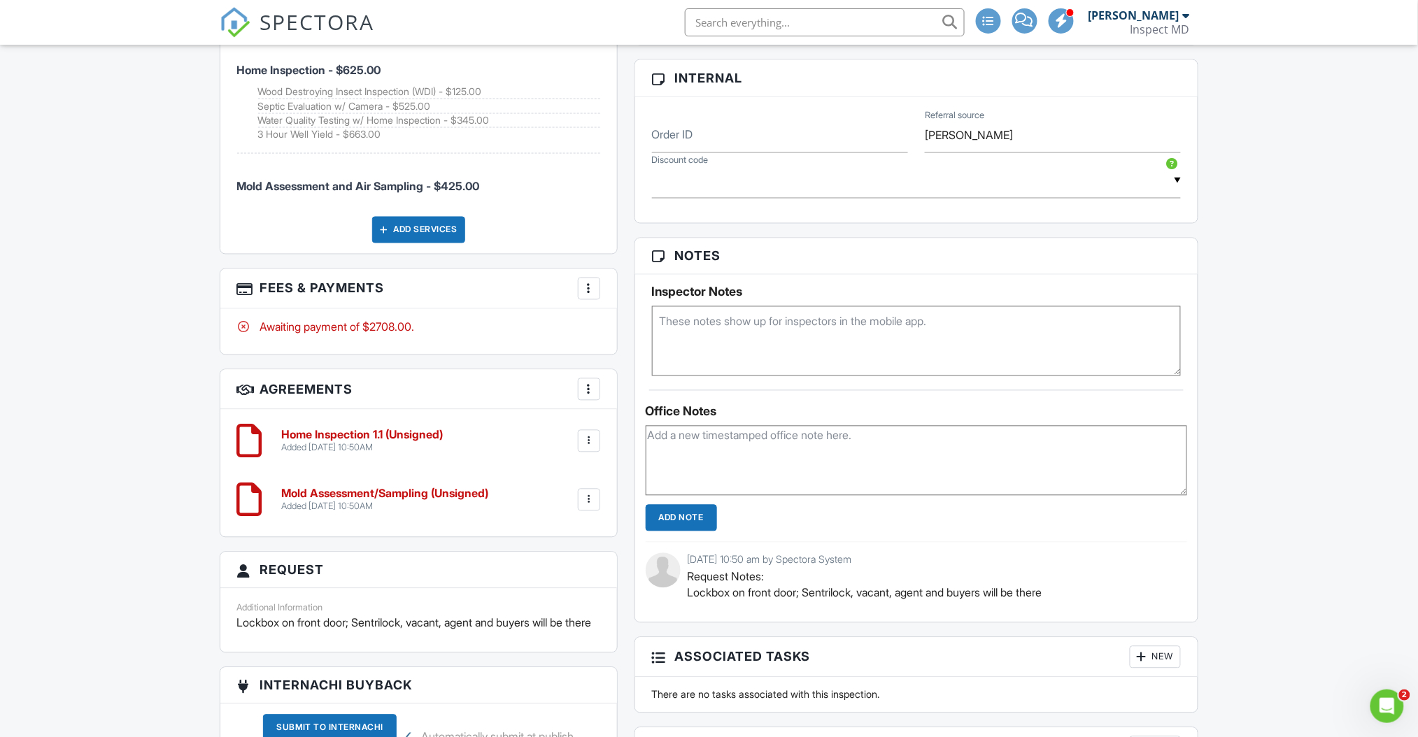
click at [537, 172] on li "Mold Assessment and Air Sampling - $425.00" at bounding box center [418, 180] width 363 height 52
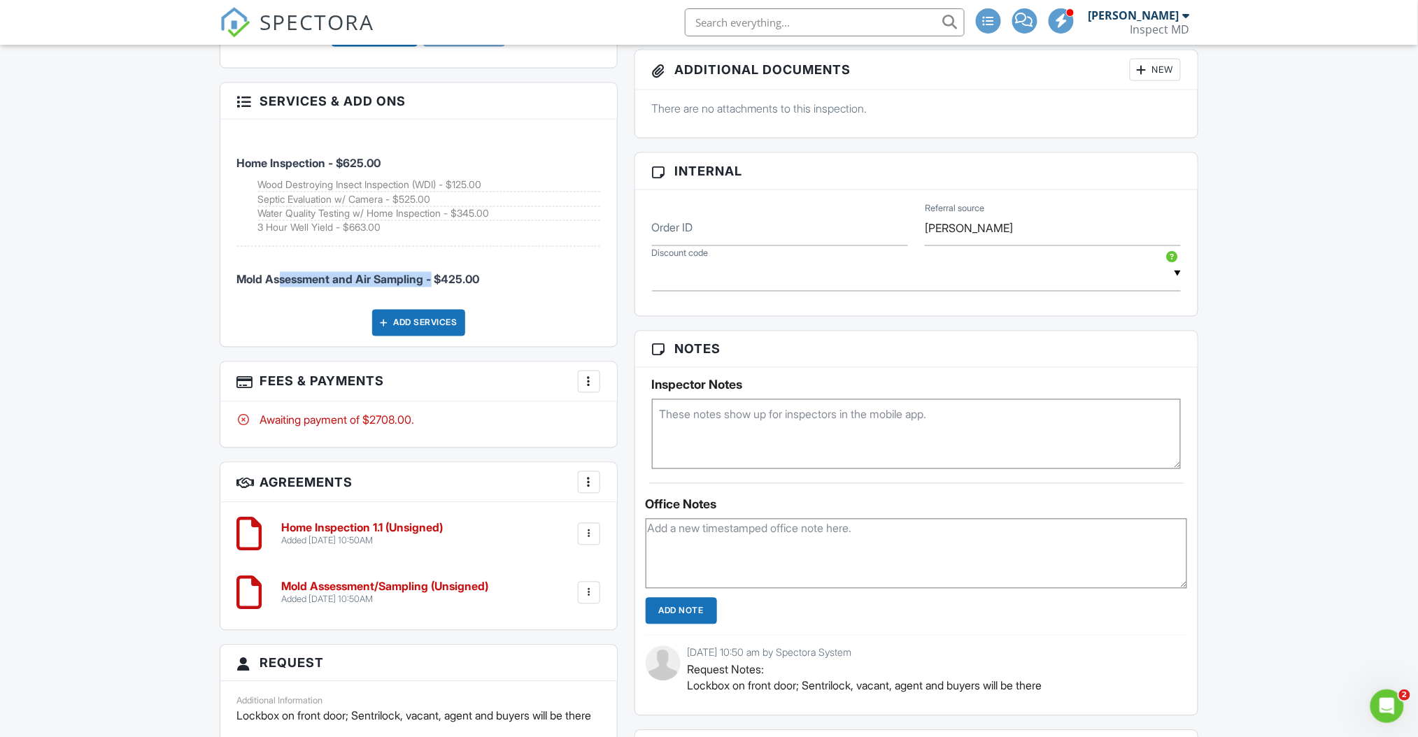
drag, startPoint x: 272, startPoint y: 268, endPoint x: 433, endPoint y: 276, distance: 161.0
click at [433, 276] on span "Mold Assessment and Air Sampling - $425.00" at bounding box center [358, 280] width 243 height 14
click at [512, 263] on span "Mold Assessment and Air Sampling - $425.00" at bounding box center [418, 272] width 363 height 29
drag, startPoint x: 394, startPoint y: 263, endPoint x: 304, endPoint y: 269, distance: 90.4
click at [304, 269] on li "Mold Assessment and Air Sampling - $425.00" at bounding box center [418, 273] width 363 height 52
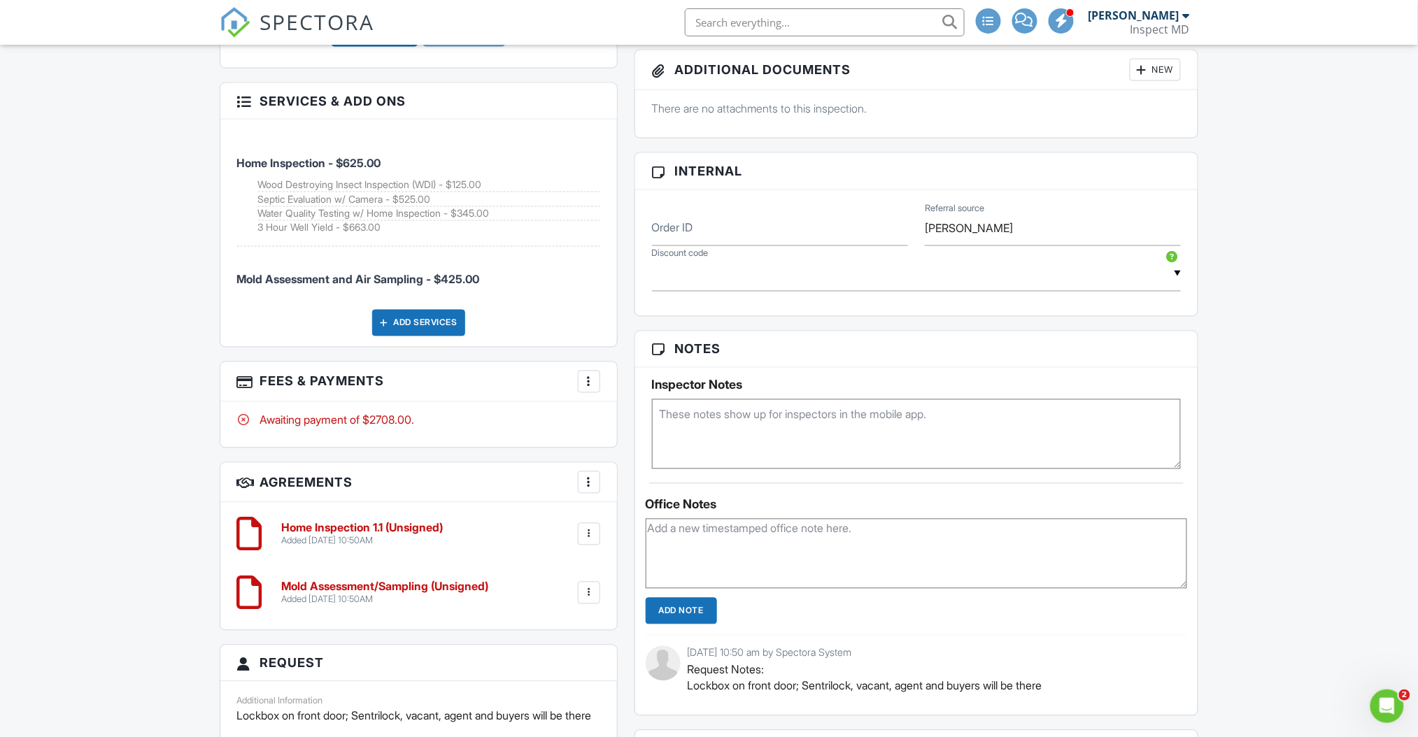
click at [275, 273] on span "Mold Assessment and Air Sampling - $425.00" at bounding box center [358, 280] width 243 height 14
drag, startPoint x: 258, startPoint y: 273, endPoint x: 438, endPoint y: 281, distance: 179.9
click at [438, 281] on li "Mold Assessment and Air Sampling - $425.00" at bounding box center [418, 273] width 363 height 52
click at [500, 266] on li "Mold Assessment and Air Sampling - $425.00" at bounding box center [418, 273] width 363 height 52
drag, startPoint x: 495, startPoint y: 269, endPoint x: 277, endPoint y: 273, distance: 218.3
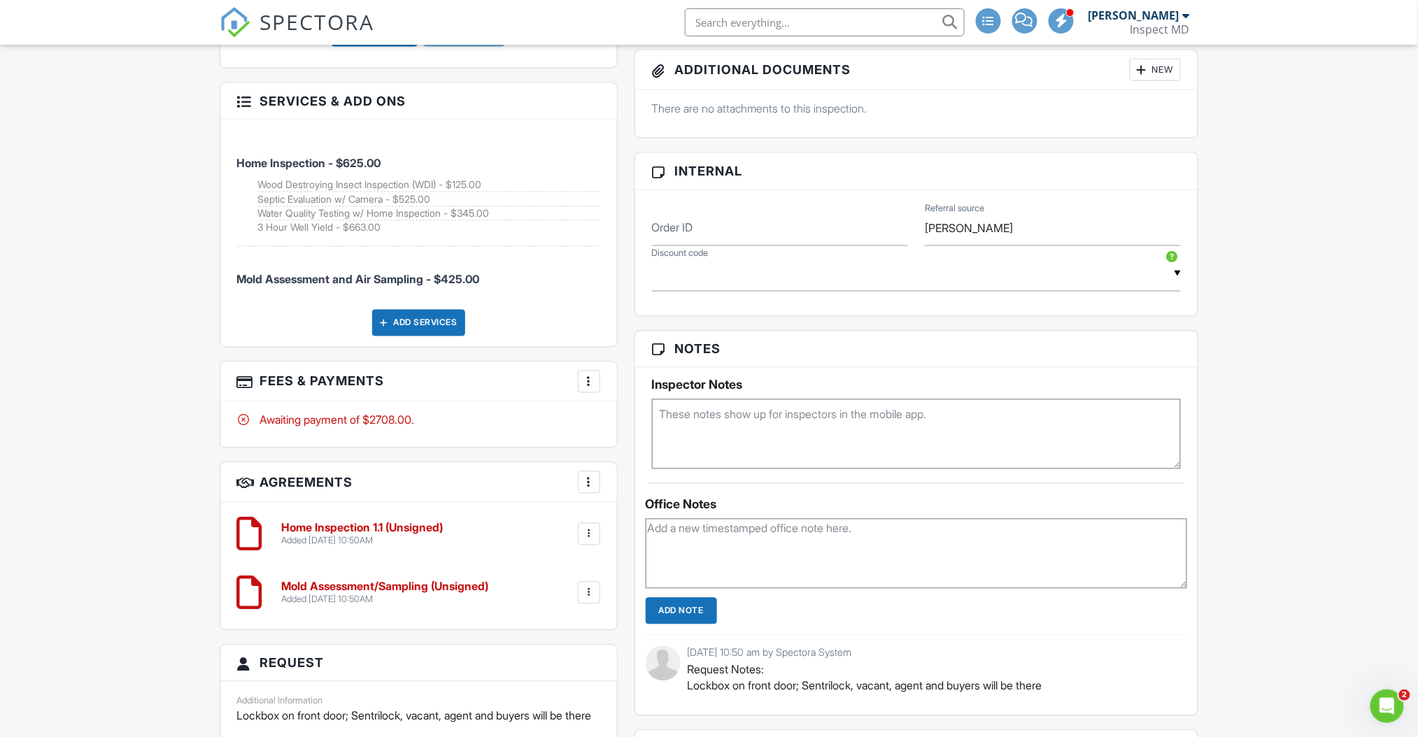
click at [277, 273] on li "Mold Assessment and Air Sampling - $425.00" at bounding box center [418, 273] width 363 height 52
click at [536, 269] on li "Mold Assessment and Air Sampling - $425.00" at bounding box center [418, 273] width 363 height 52
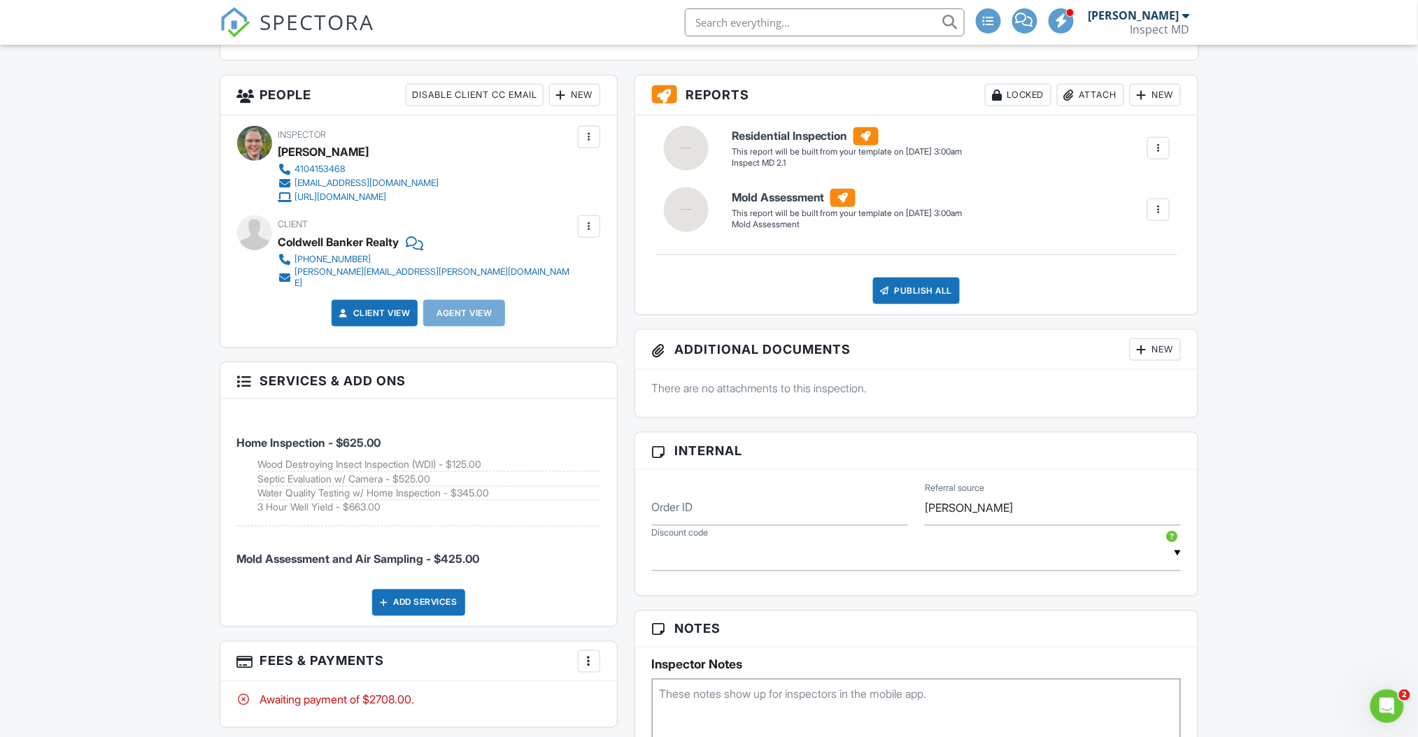
scroll to position [564, 0]
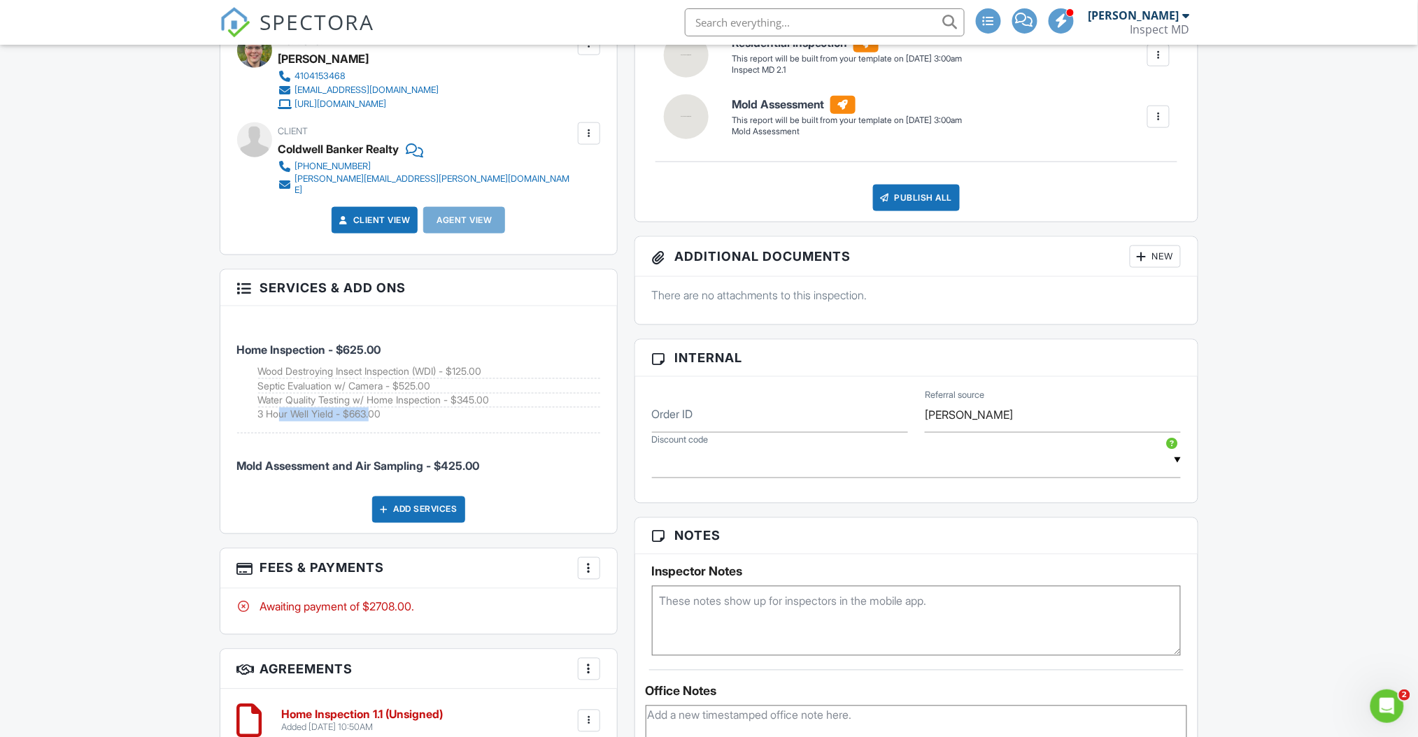
drag, startPoint x: 276, startPoint y: 406, endPoint x: 372, endPoint y: 423, distance: 97.3
click at [372, 423] on li "Home Inspection - $625.00 Wood Destroying Insect Inspection (WDI) - $125.00 Sep…" at bounding box center [418, 375] width 363 height 117
click at [399, 411] on li "3 Hour Well Yield - $663.00" at bounding box center [429, 415] width 342 height 14
drag, startPoint x: 399, startPoint y: 410, endPoint x: 259, endPoint y: 404, distance: 140.0
click at [259, 408] on li "3 Hour Well Yield - $663.00" at bounding box center [429, 415] width 342 height 14
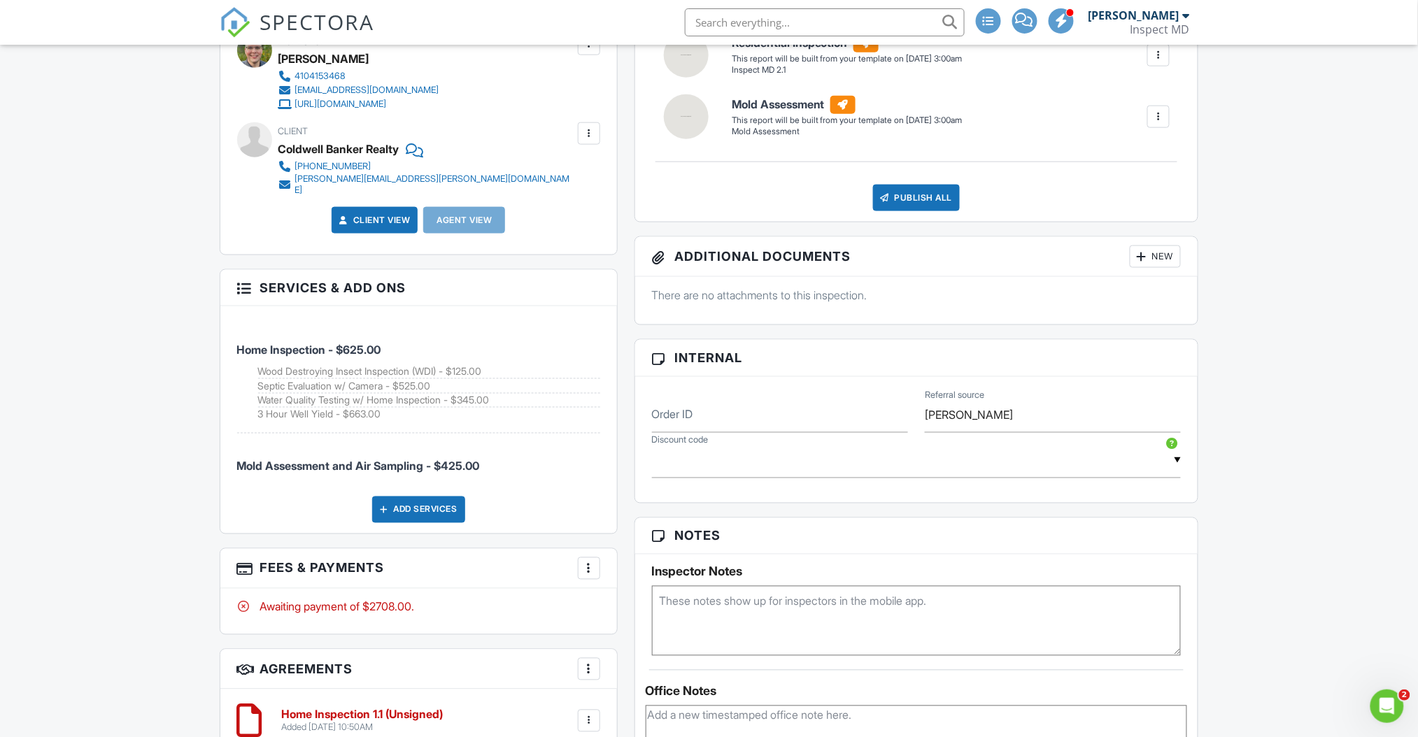
click at [266, 410] on li "3 Hour Well Yield - $663.00" at bounding box center [429, 415] width 342 height 14
drag, startPoint x: 262, startPoint y: 410, endPoint x: 405, endPoint y: 420, distance: 143.7
click at [405, 420] on li "Home Inspection - $625.00 Wood Destroying Insect Inspection (WDI) - $125.00 Sep…" at bounding box center [418, 375] width 363 height 117
click at [442, 419] on li "Home Inspection - $625.00 Wood Destroying Insect Inspection (WDI) - $125.00 Sep…" at bounding box center [418, 375] width 363 height 117
drag, startPoint x: 292, startPoint y: 406, endPoint x: 364, endPoint y: 413, distance: 72.3
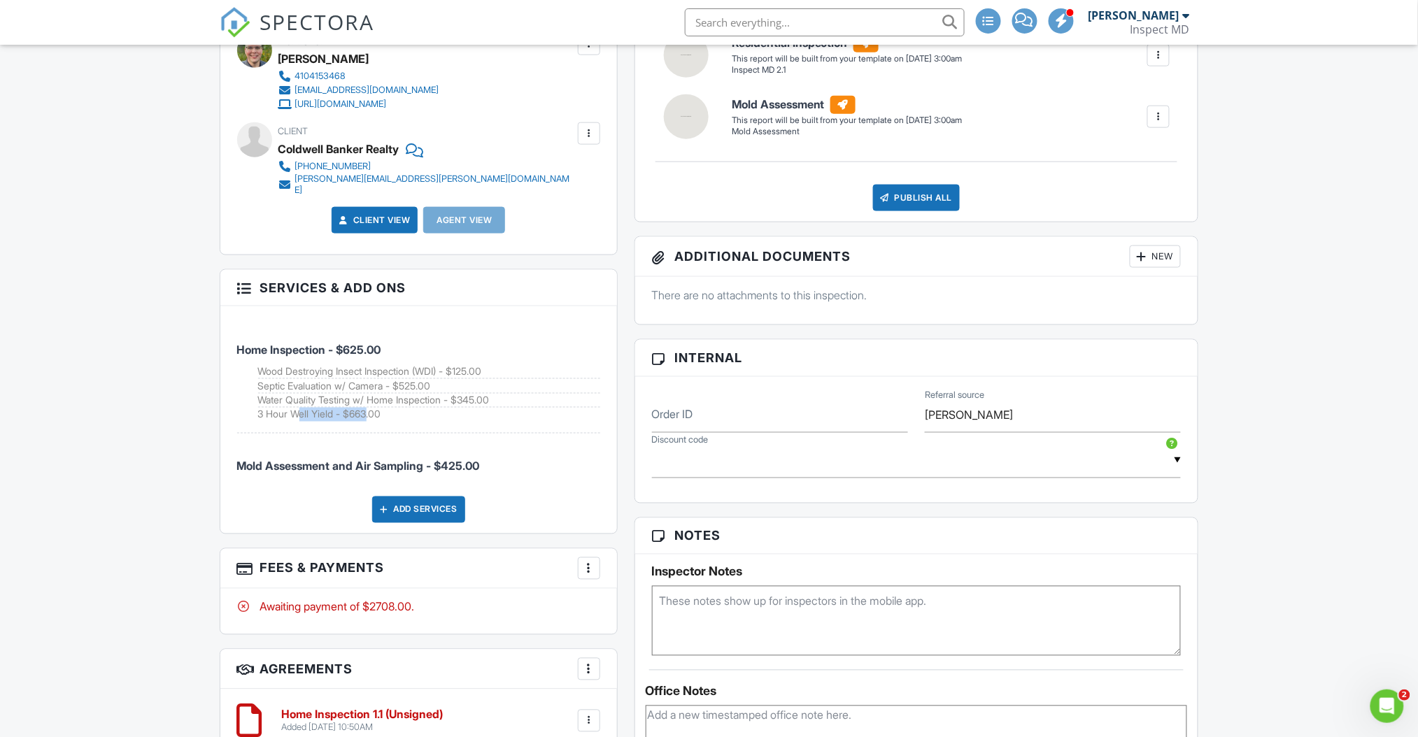
click at [364, 413] on li "3 Hour Well Yield - $663.00" at bounding box center [429, 415] width 342 height 14
click at [435, 410] on li "3 Hour Well Yield - $663.00" at bounding box center [429, 415] width 342 height 14
drag, startPoint x: 418, startPoint y: 409, endPoint x: 255, endPoint y: 413, distance: 163.7
click at [255, 413] on li "Home Inspection - $625.00 Wood Destroying Insect Inspection (WDI) - $125.00 Sep…" at bounding box center [418, 375] width 363 height 117
click at [490, 418] on li "Home Inspection - $625.00 Wood Destroying Insect Inspection (WDI) - $125.00 Sep…" at bounding box center [418, 375] width 363 height 117
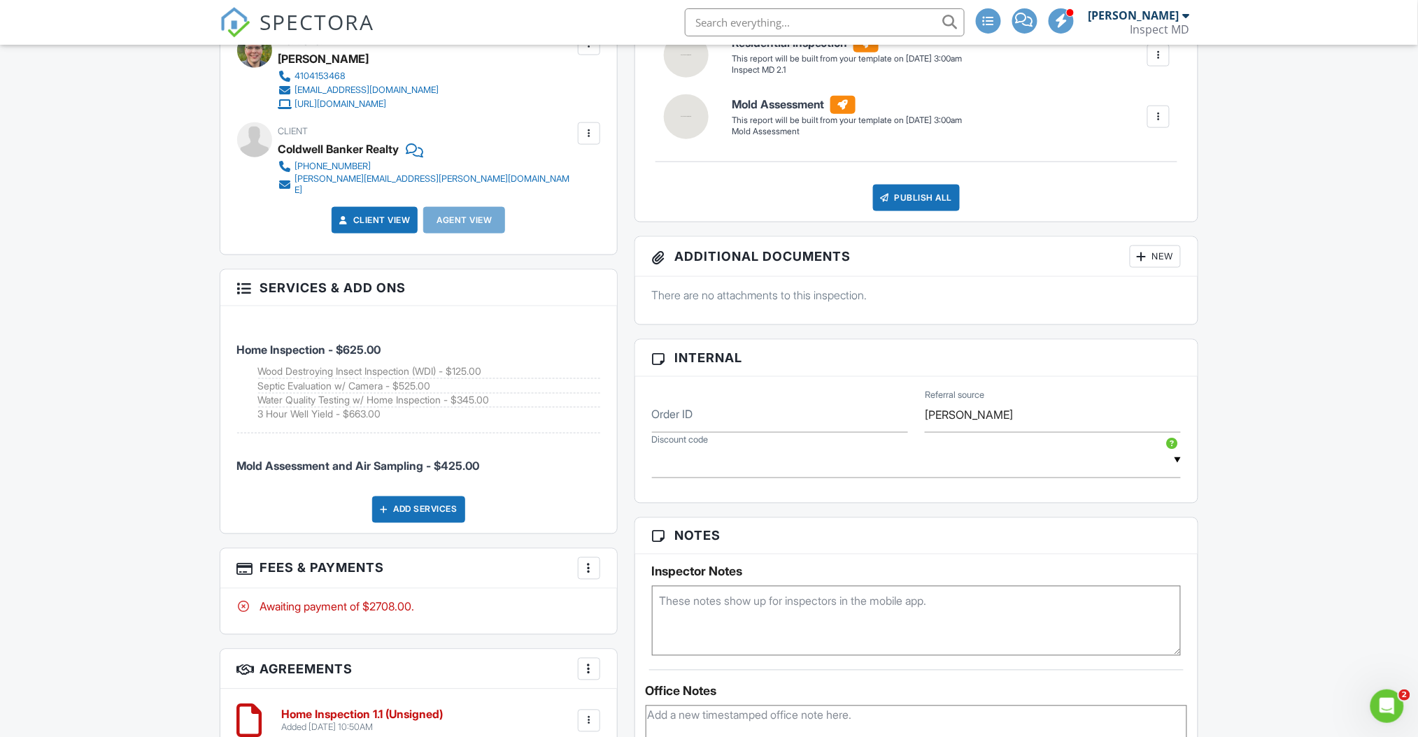
click at [368, 408] on li "3 Hour Well Yield - $663.00" at bounding box center [429, 415] width 342 height 14
drag, startPoint x: 429, startPoint y: 406, endPoint x: 265, endPoint y: 399, distance: 164.5
click at [265, 408] on li "3 Hour Well Yield - $663.00" at bounding box center [429, 415] width 342 height 14
click at [419, 434] on li "Mold Assessment and Air Sampling - $425.00" at bounding box center [418, 460] width 363 height 52
click at [250, 280] on div at bounding box center [244, 287] width 14 height 14
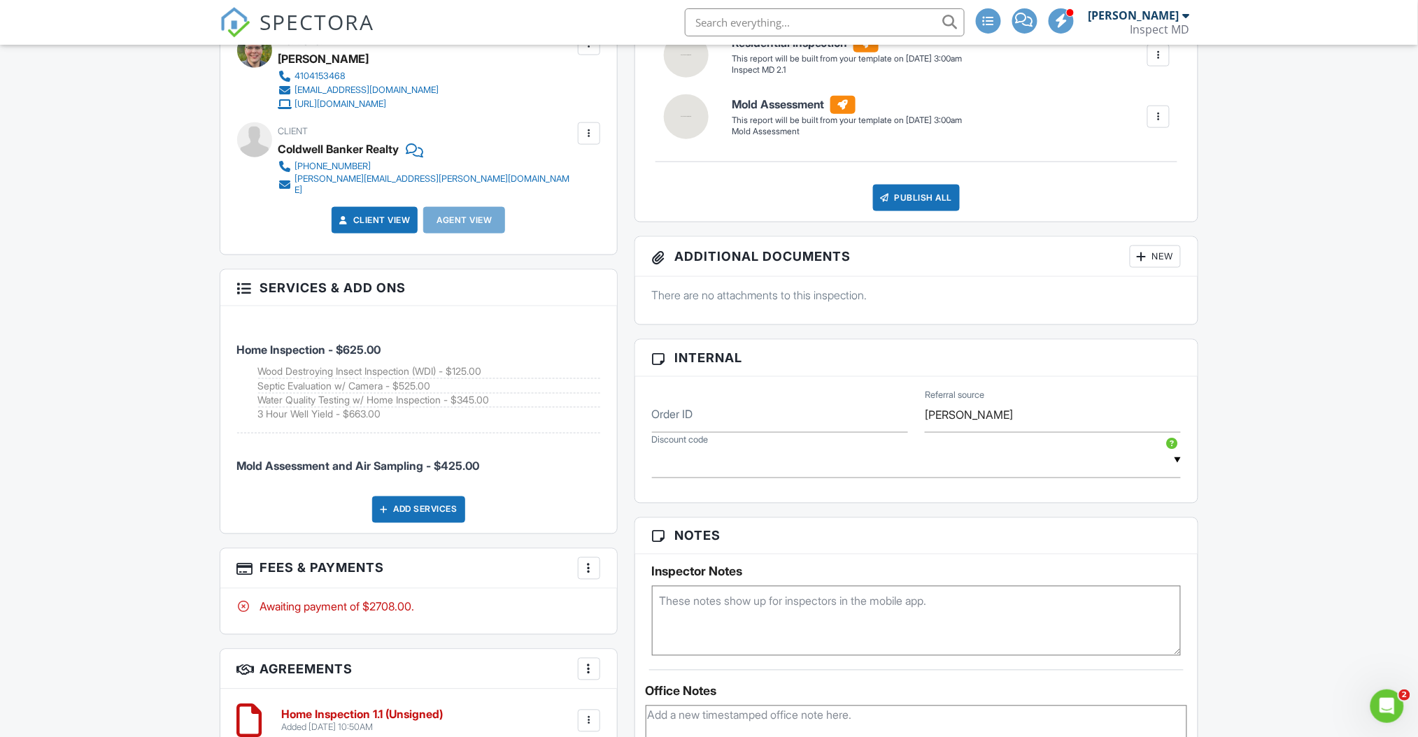
click at [389, 292] on h3 "Services & Add ons" at bounding box center [418, 288] width 397 height 36
click at [529, 341] on li "Home Inspection - $625.00 Wood Destroying Insect Inspection (WDI) - $125.00 Sep…" at bounding box center [418, 375] width 363 height 117
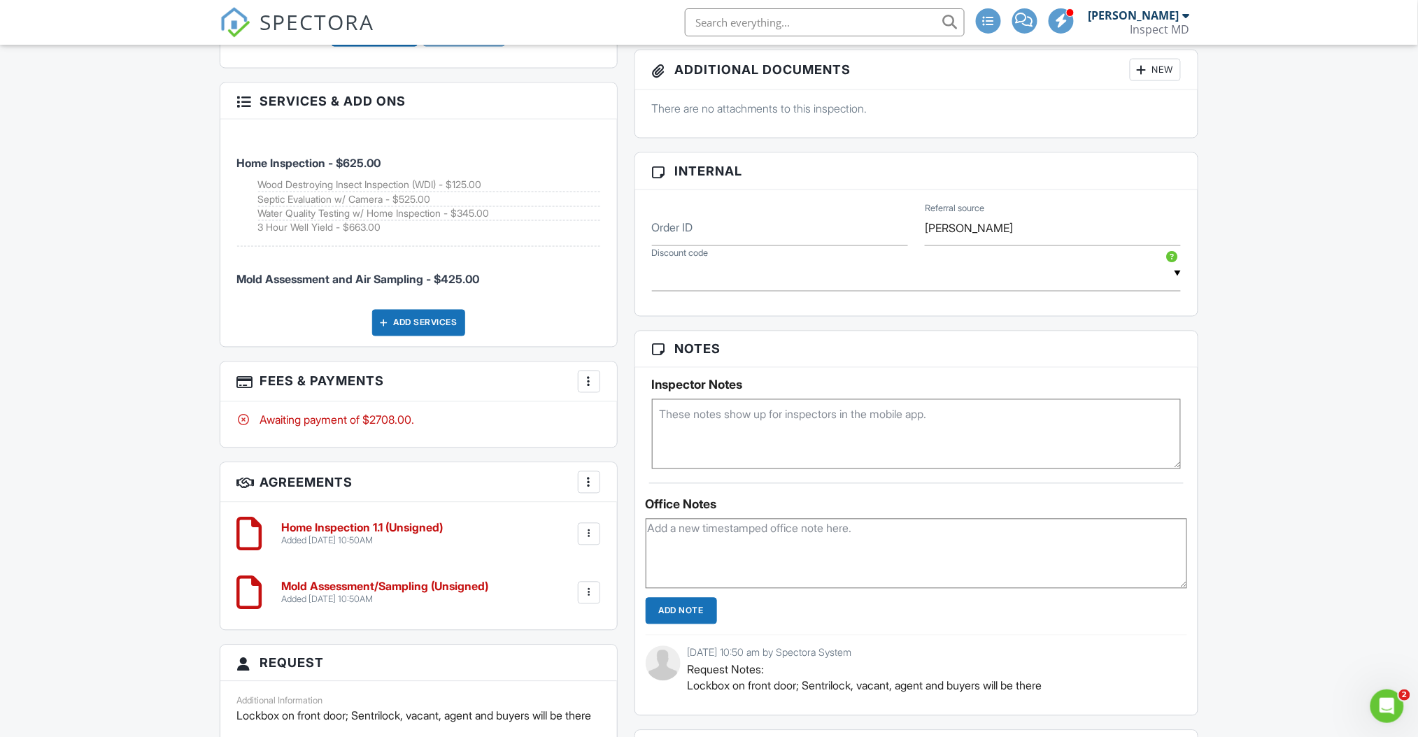
click at [548, 287] on li "Mold Assessment and Air Sampling - $425.00" at bounding box center [418, 273] width 363 height 52
drag, startPoint x: 304, startPoint y: 218, endPoint x: 427, endPoint y: 234, distance: 123.5
click at [427, 234] on li "Home Inspection - $625.00 Wood Destroying Insect Inspection (WDI) - $125.00 Sep…" at bounding box center [418, 188] width 363 height 117
drag, startPoint x: 260, startPoint y: 147, endPoint x: 476, endPoint y: 230, distance: 230.9
click at [476, 230] on li "Home Inspection - $625.00 Wood Destroying Insect Inspection (WDI) - $125.00 Sep…" at bounding box center [418, 188] width 363 height 117
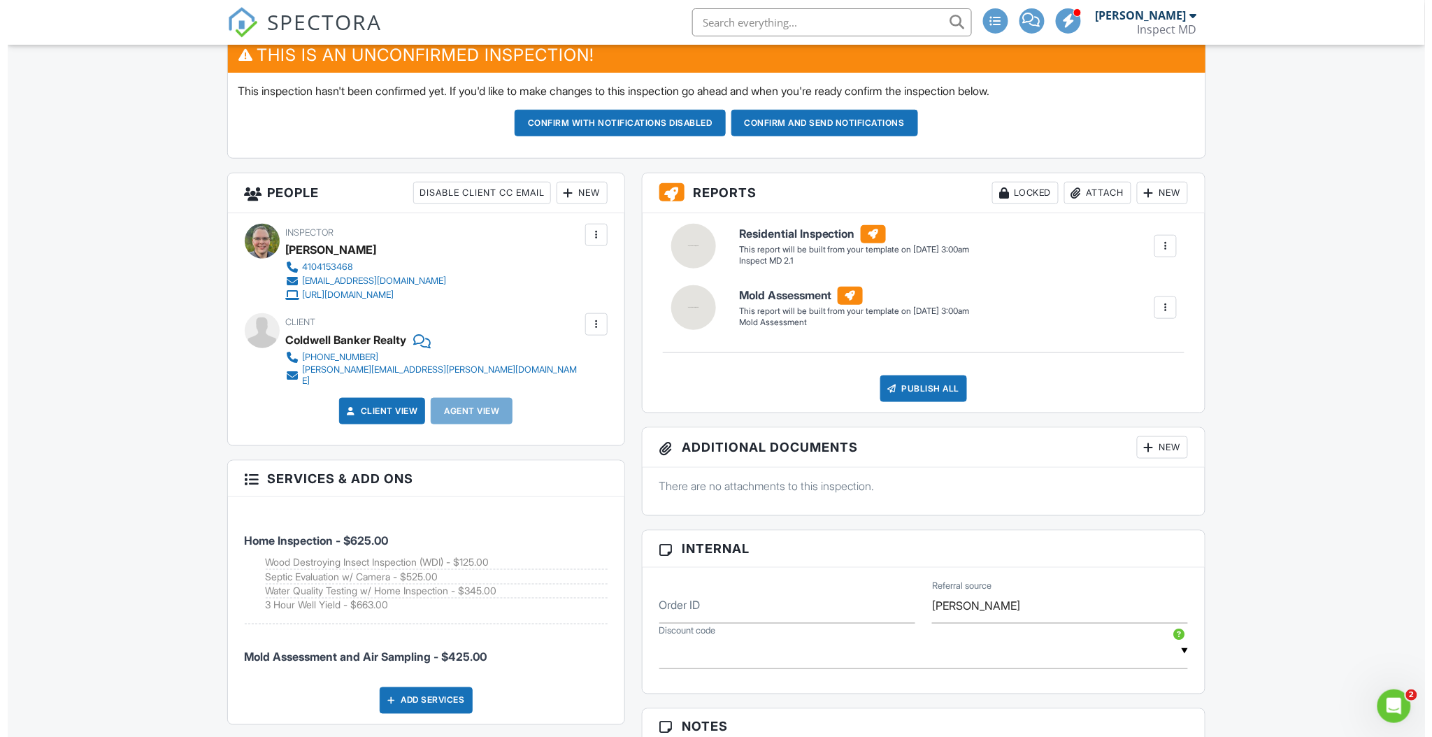
scroll to position [466, 0]
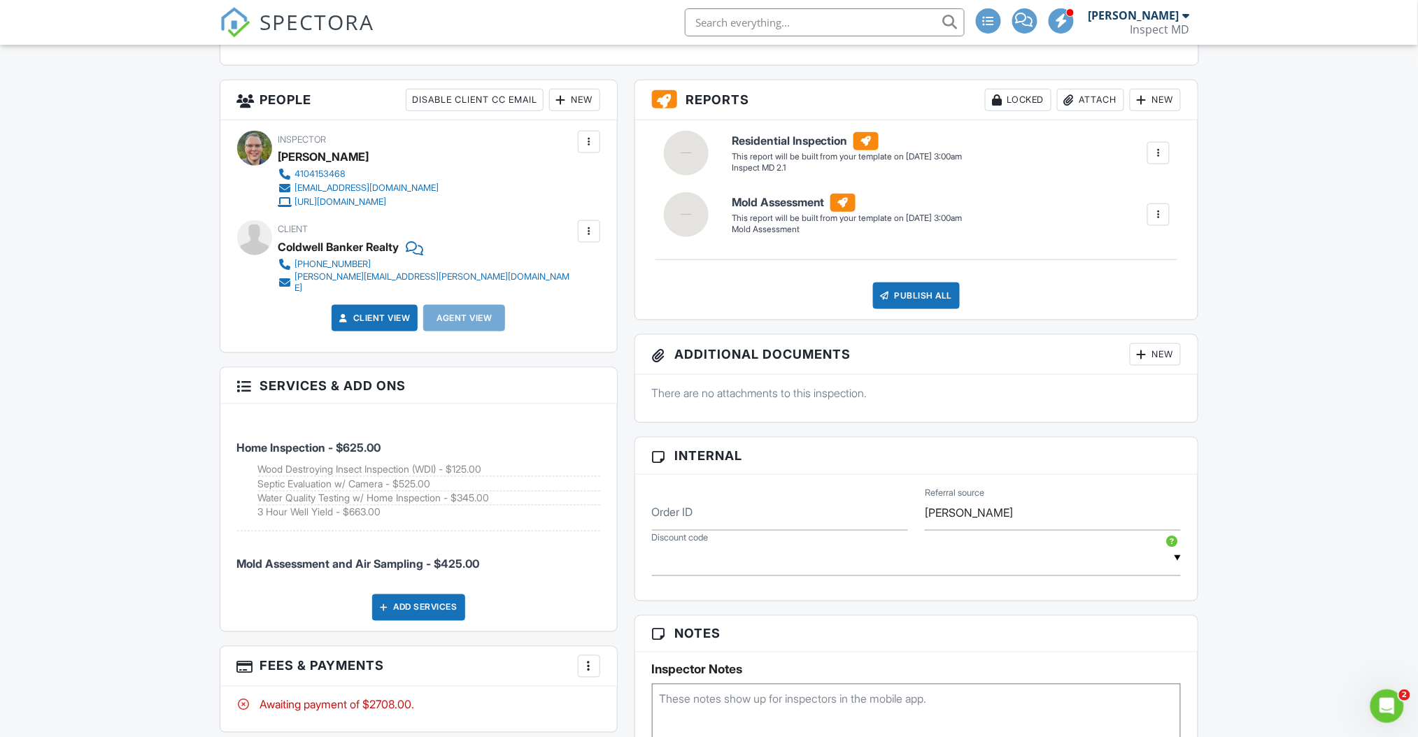
click at [579, 102] on div "New" at bounding box center [574, 100] width 51 height 22
click at [611, 143] on li "Client" at bounding box center [625, 142] width 138 height 35
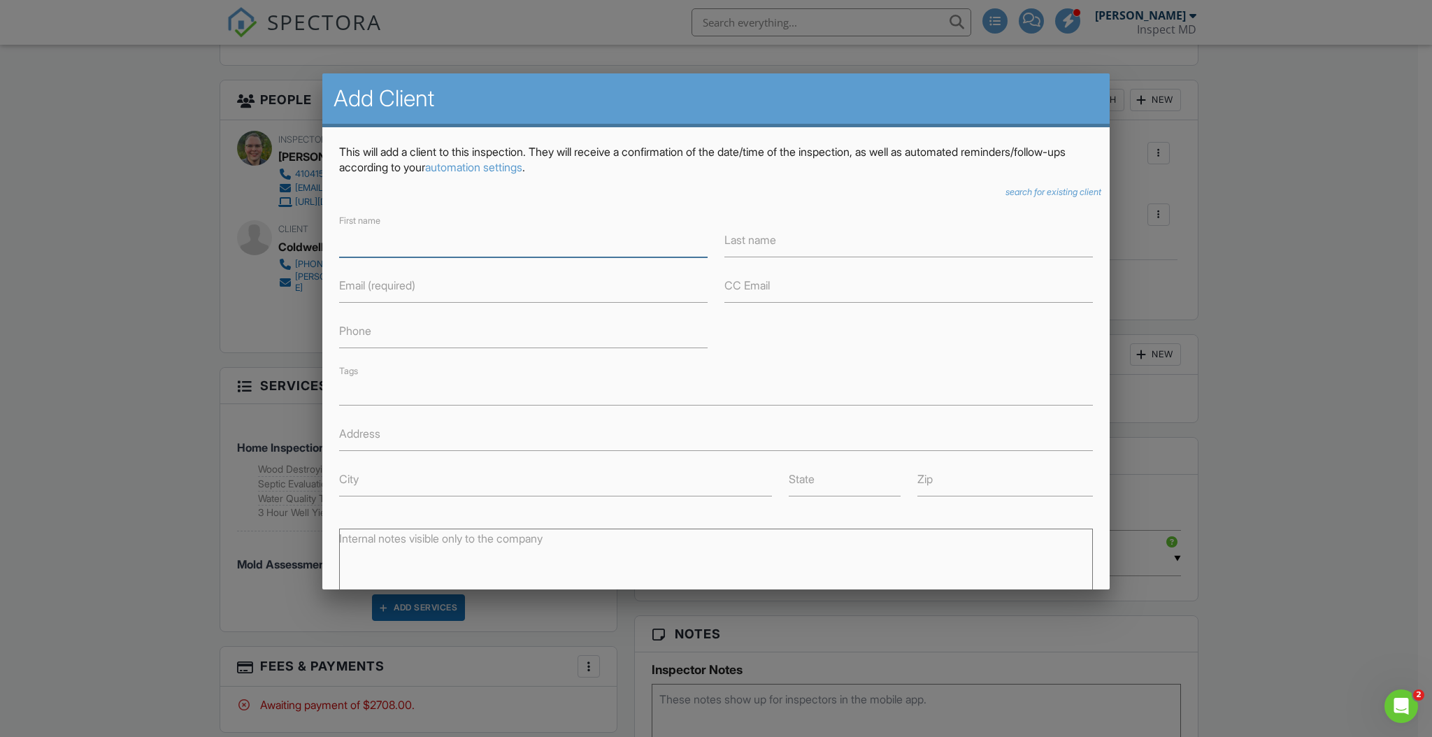
click at [483, 253] on input "First name" at bounding box center [523, 240] width 369 height 34
click at [848, 340] on div "First name Last name Email (required) CC Email Phone Tags Address City State Zip" at bounding box center [716, 354] width 771 height 285
click at [571, 245] on input "First name" at bounding box center [523, 240] width 369 height 34
type input "[PERSON_NAME]"
type input "Jordan"
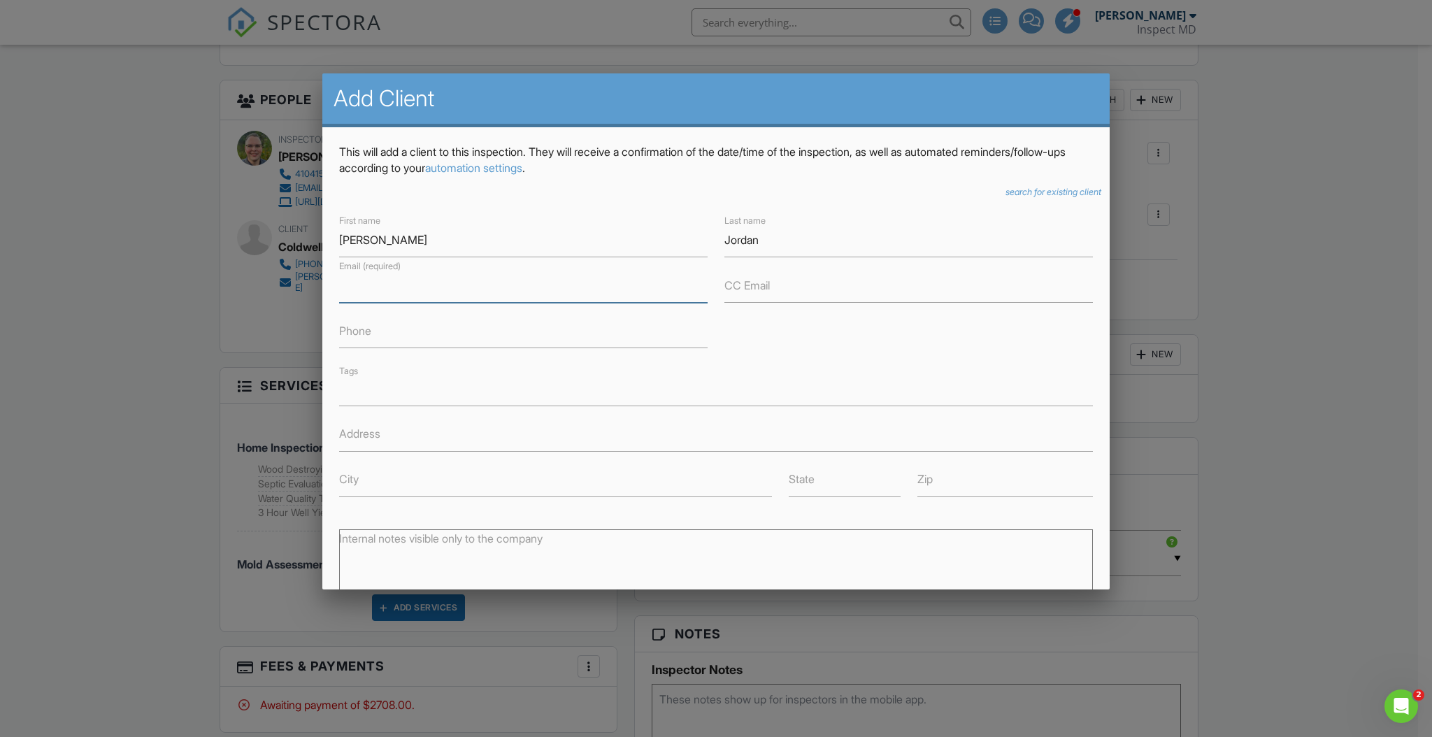
click at [561, 279] on input "Email (required)" at bounding box center [523, 286] width 369 height 34
click at [457, 294] on input "Email (required)" at bounding box center [523, 286] width 369 height 34
type input "[PERSON_NAME][EMAIL_ADDRESS][PERSON_NAME][DOMAIN_NAME]"
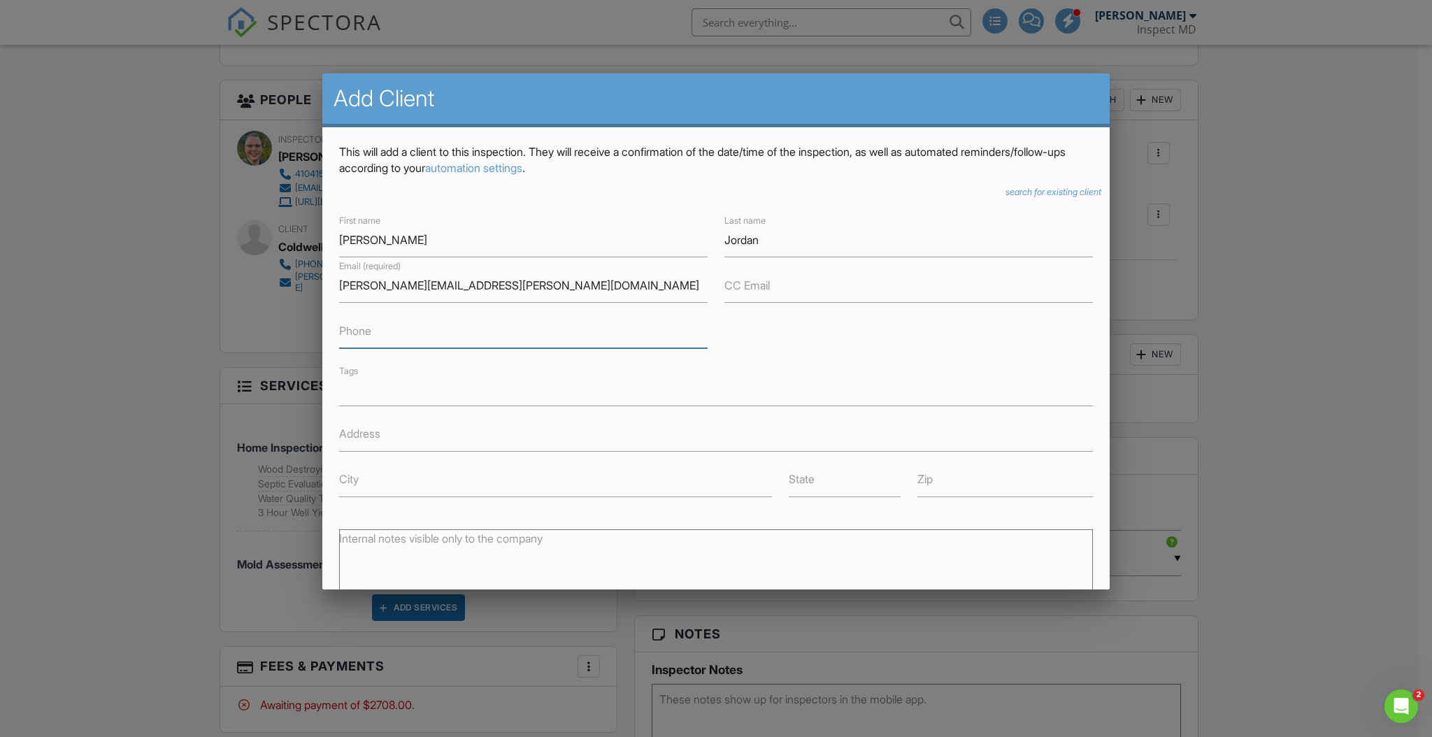
click at [650, 347] on input "Phone" at bounding box center [523, 331] width 369 height 34
type input "3019916517"
click at [937, 318] on div "First name Joel Last name Jordan Email (required) joel.jordan@nelsonmullins.com…" at bounding box center [716, 354] width 771 height 285
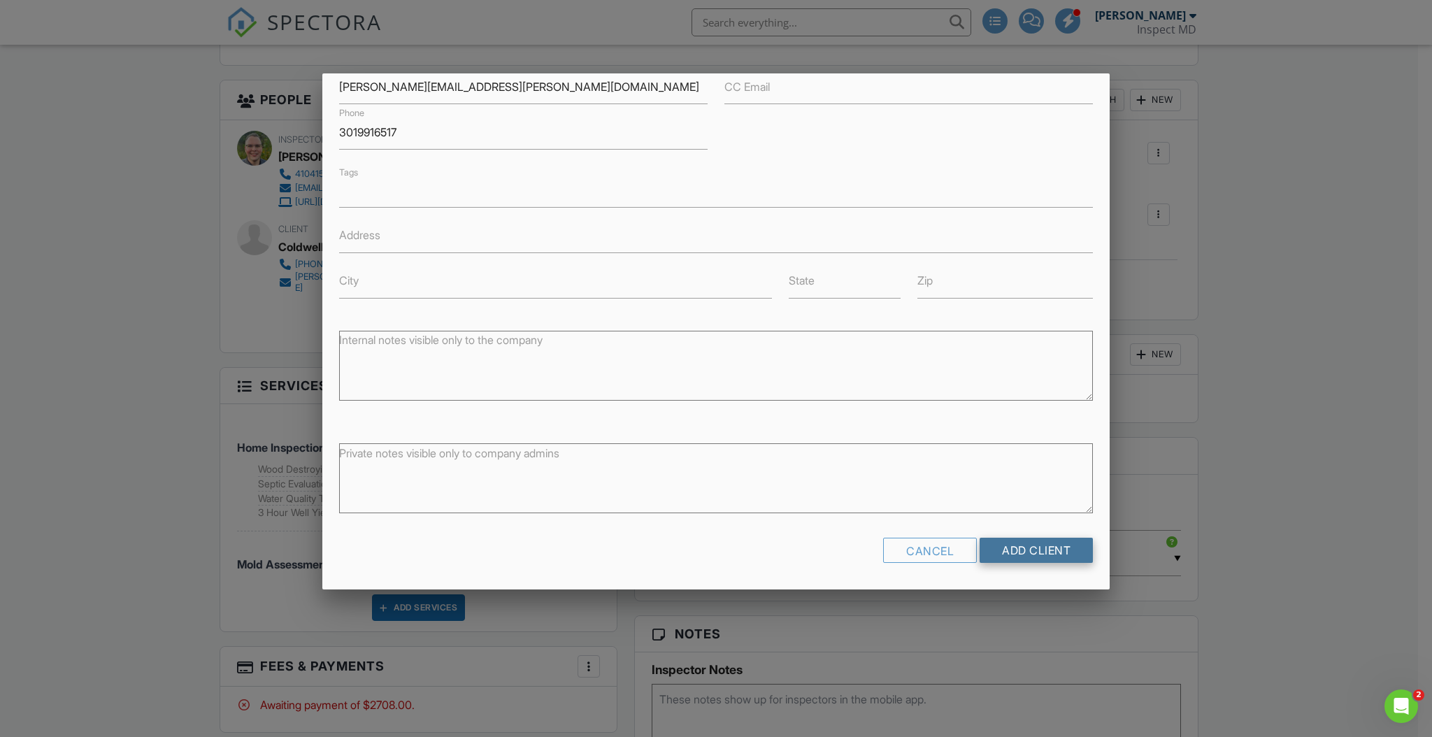
click at [1013, 553] on input "Add Client" at bounding box center [1036, 550] width 113 height 25
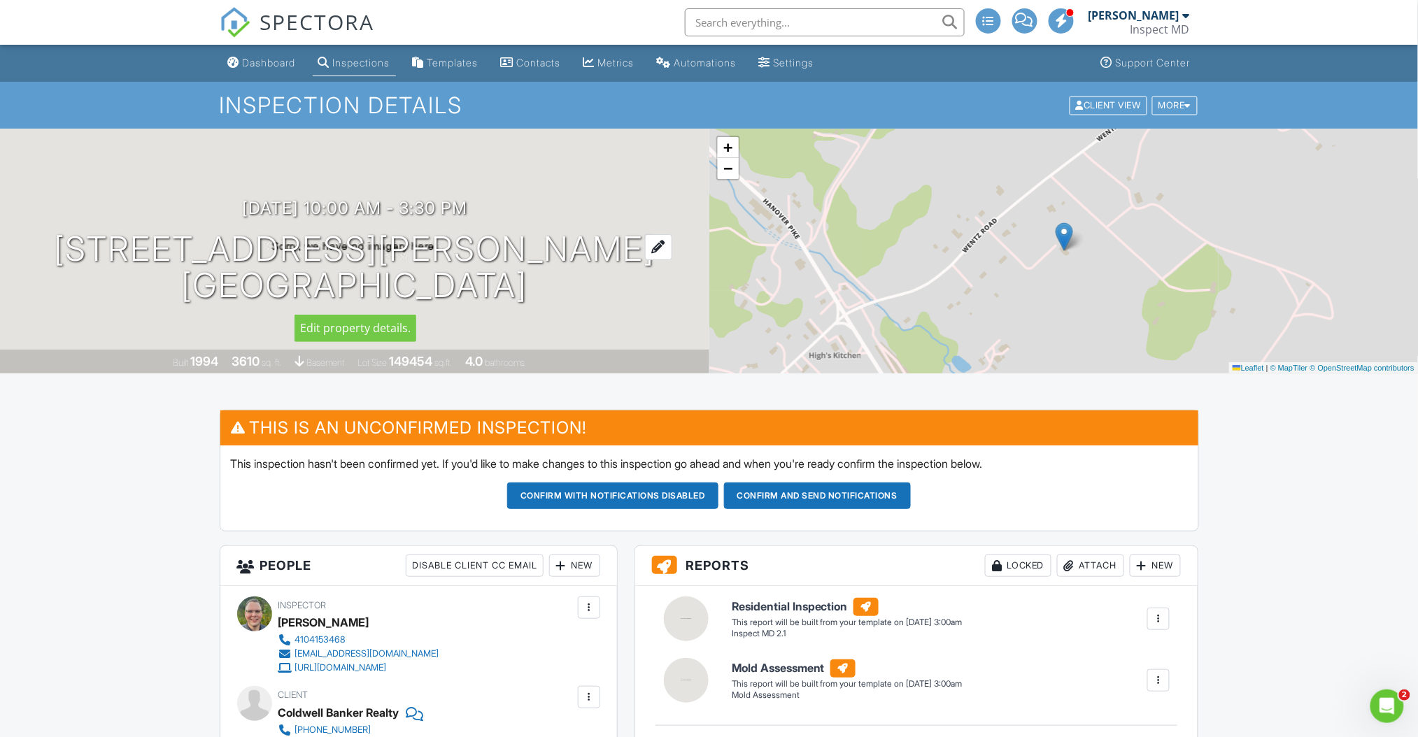
click at [418, 267] on h1 "[STREET_ADDRESS][PERSON_NAME] [GEOGRAPHIC_DATA], MD 21102" at bounding box center [354, 268] width 601 height 74
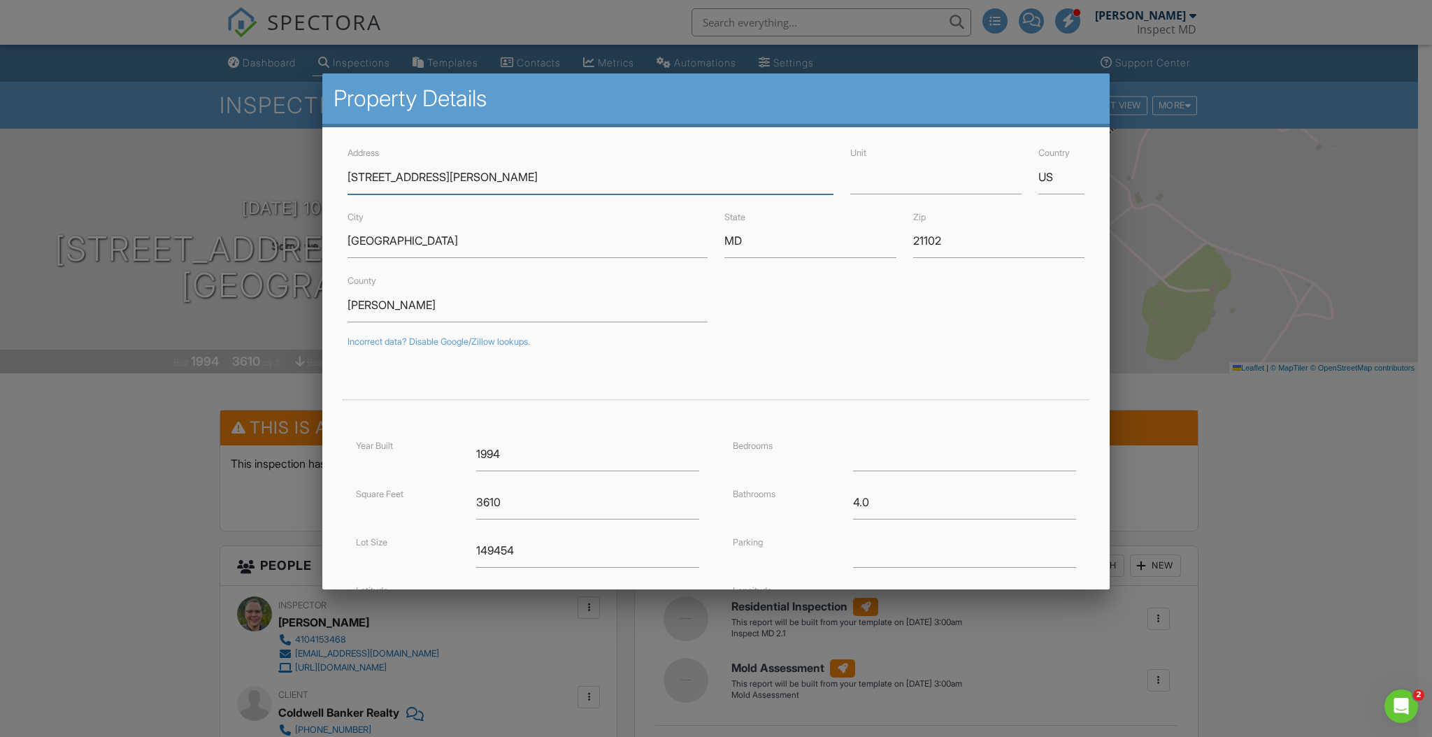
scroll to position [183, 0]
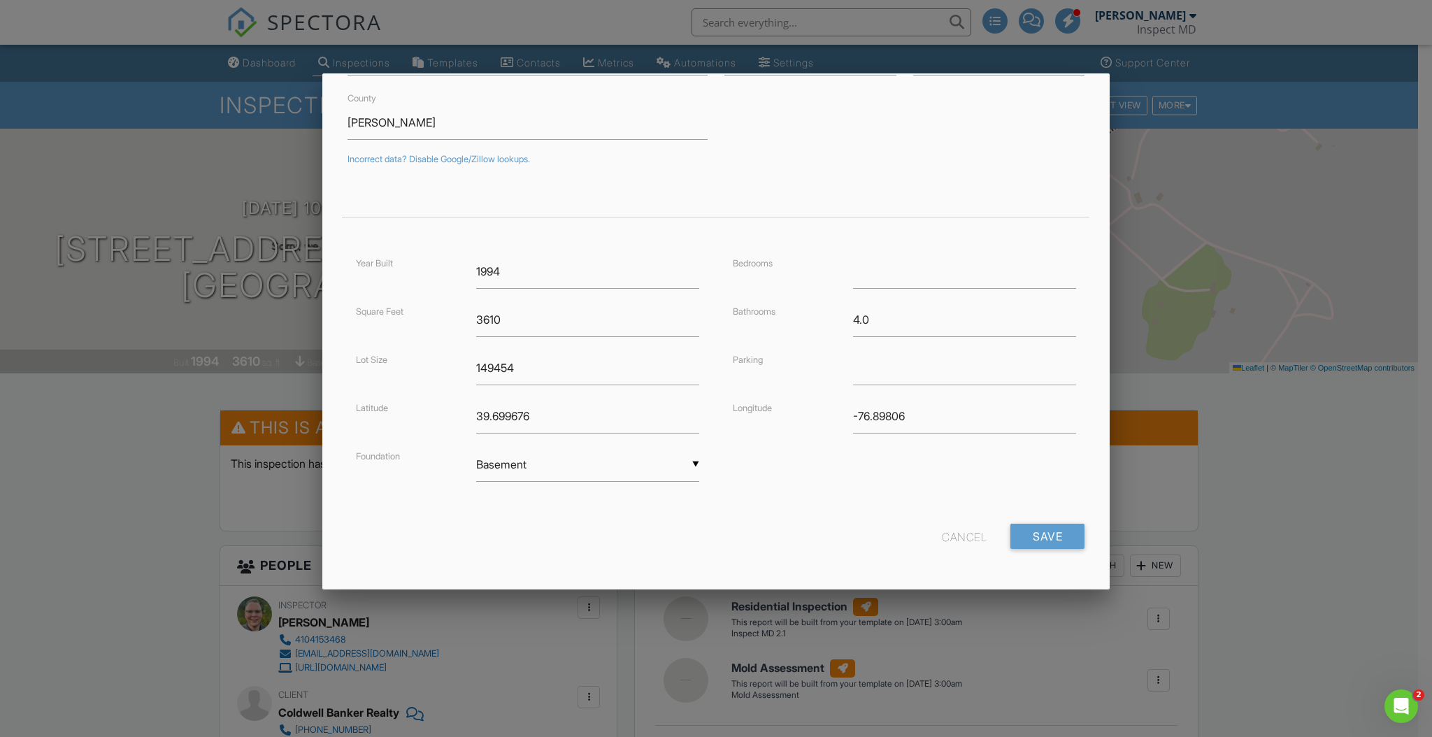
click at [183, 380] on div at bounding box center [716, 391] width 1432 height 922
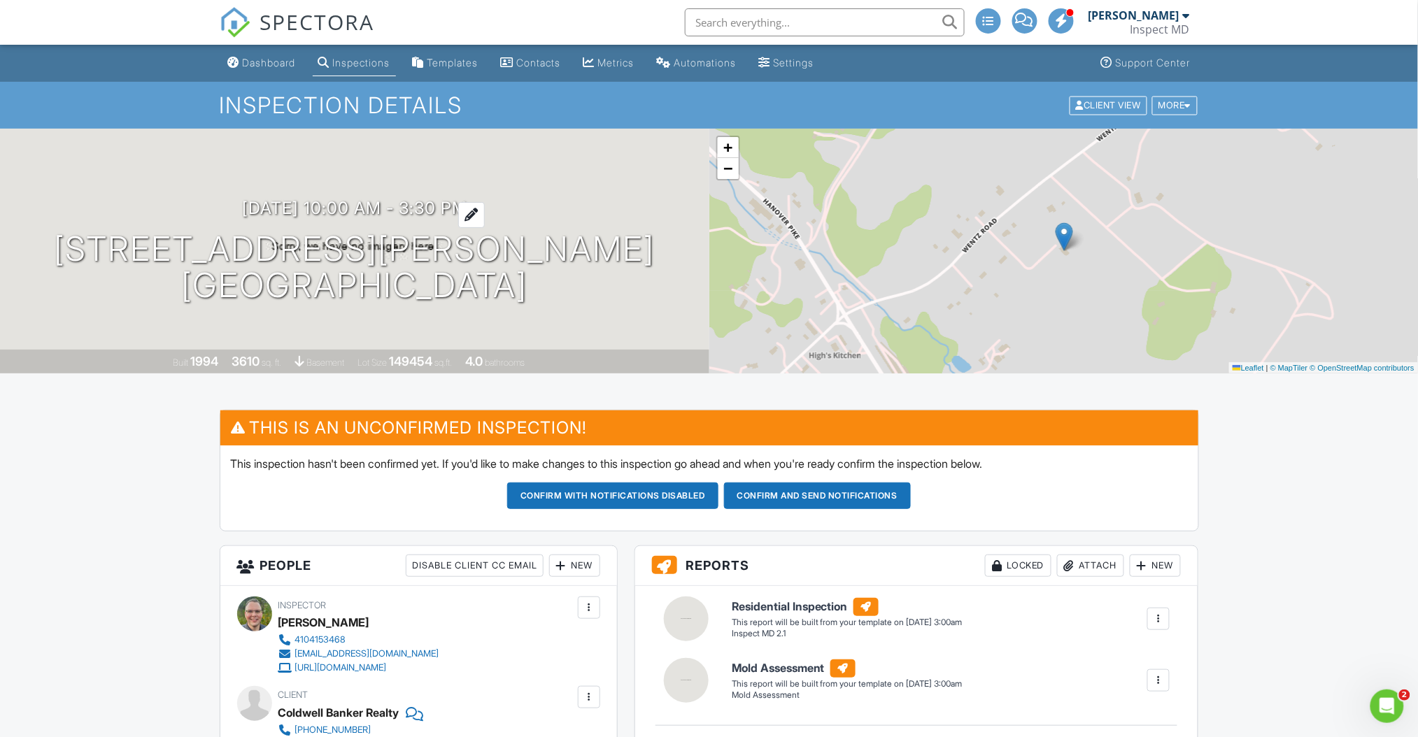
click at [242, 206] on h3 "[DATE] 10:00 am - 3:30 pm" at bounding box center [354, 208] width 225 height 19
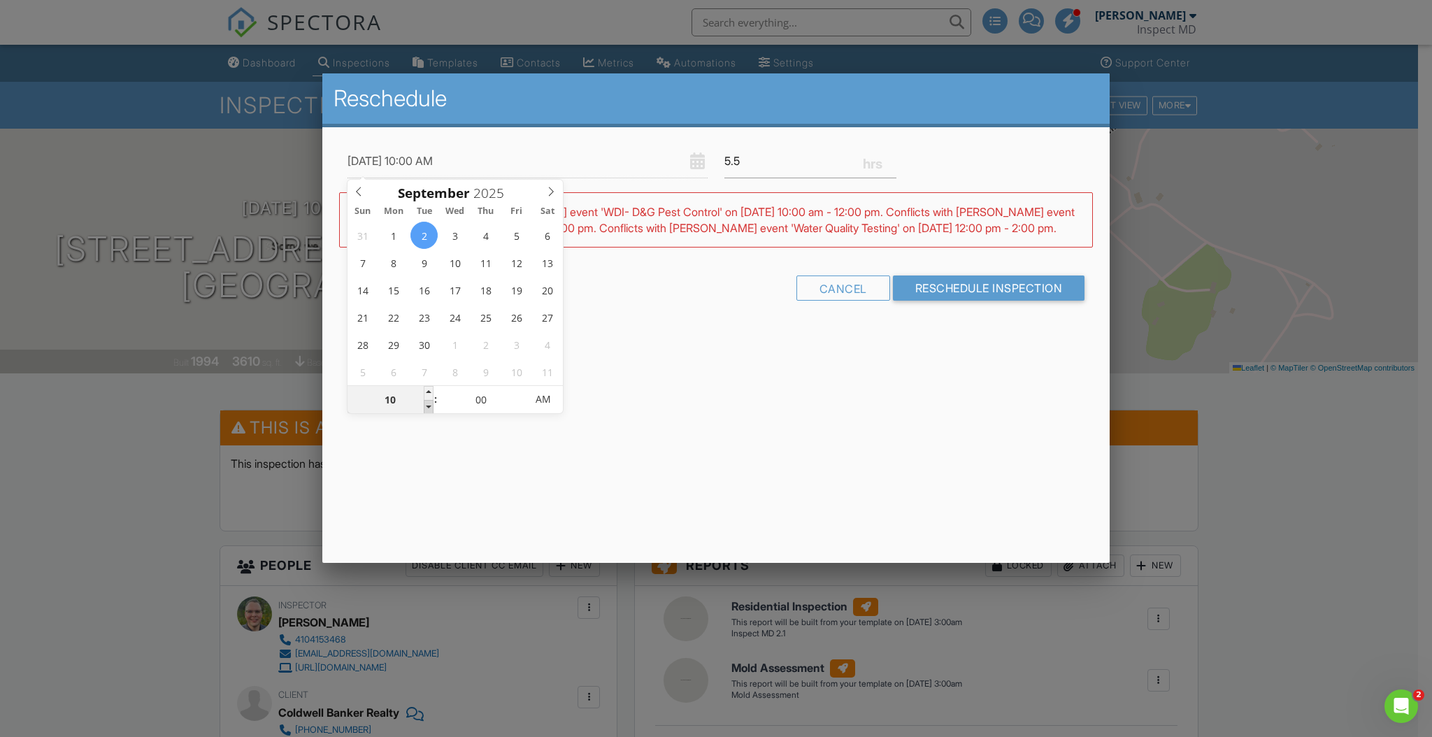
type input "[DATE] 9:00 AM"
type input "09"
click at [431, 411] on span at bounding box center [429, 407] width 10 height 14
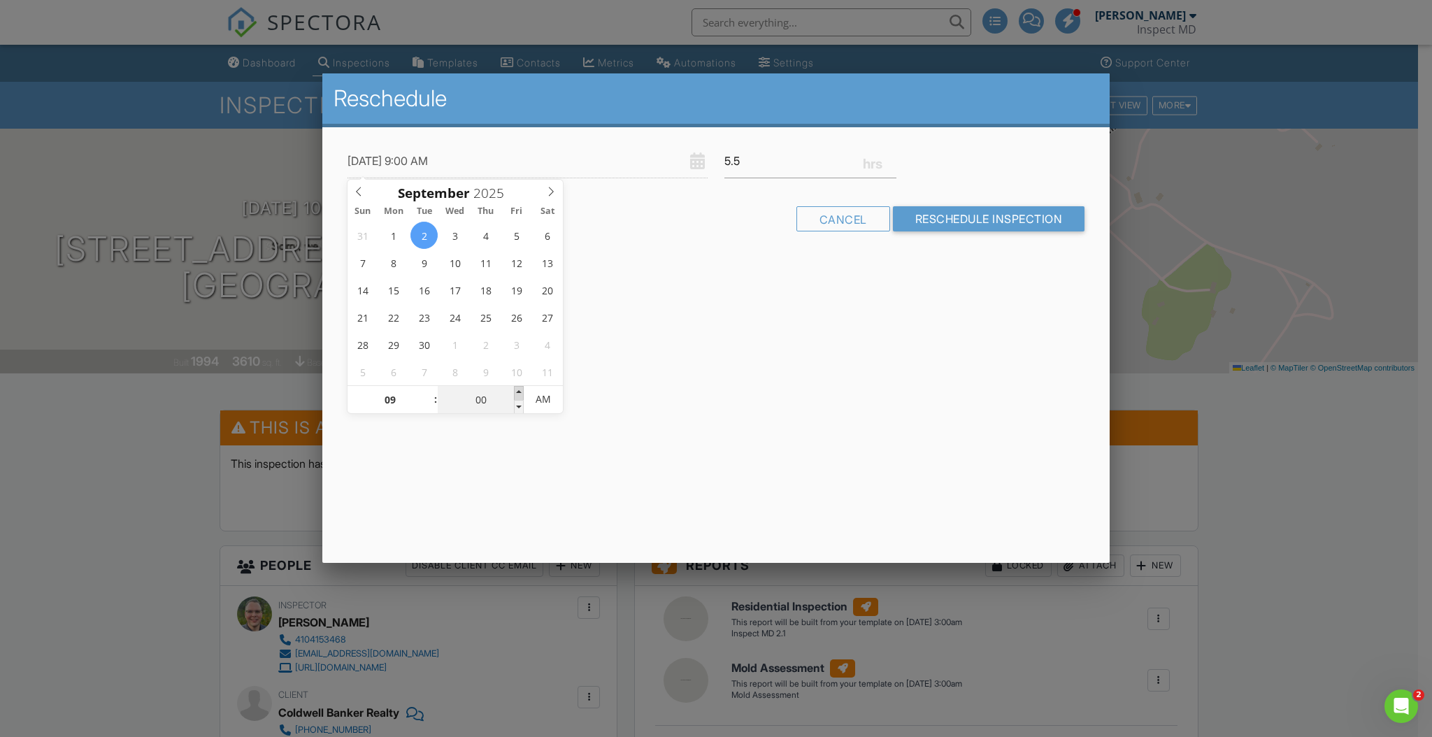
type input "[DATE] 9:05 AM"
type input "05"
click at [521, 390] on span at bounding box center [519, 393] width 10 height 14
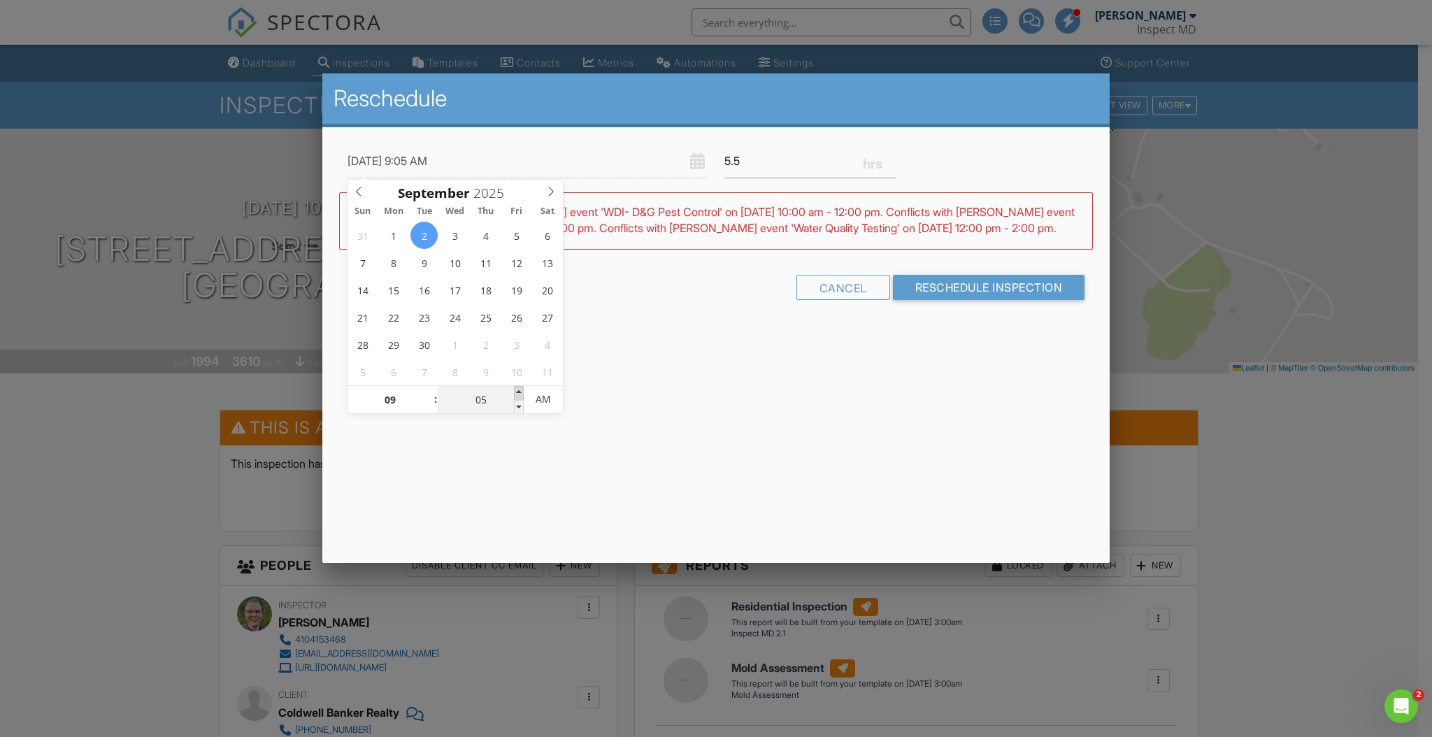
type input "[DATE] 9:10 AM"
type input "10"
click at [521, 390] on span at bounding box center [519, 393] width 10 height 14
type input "[DATE] 9:15 AM"
type input "15"
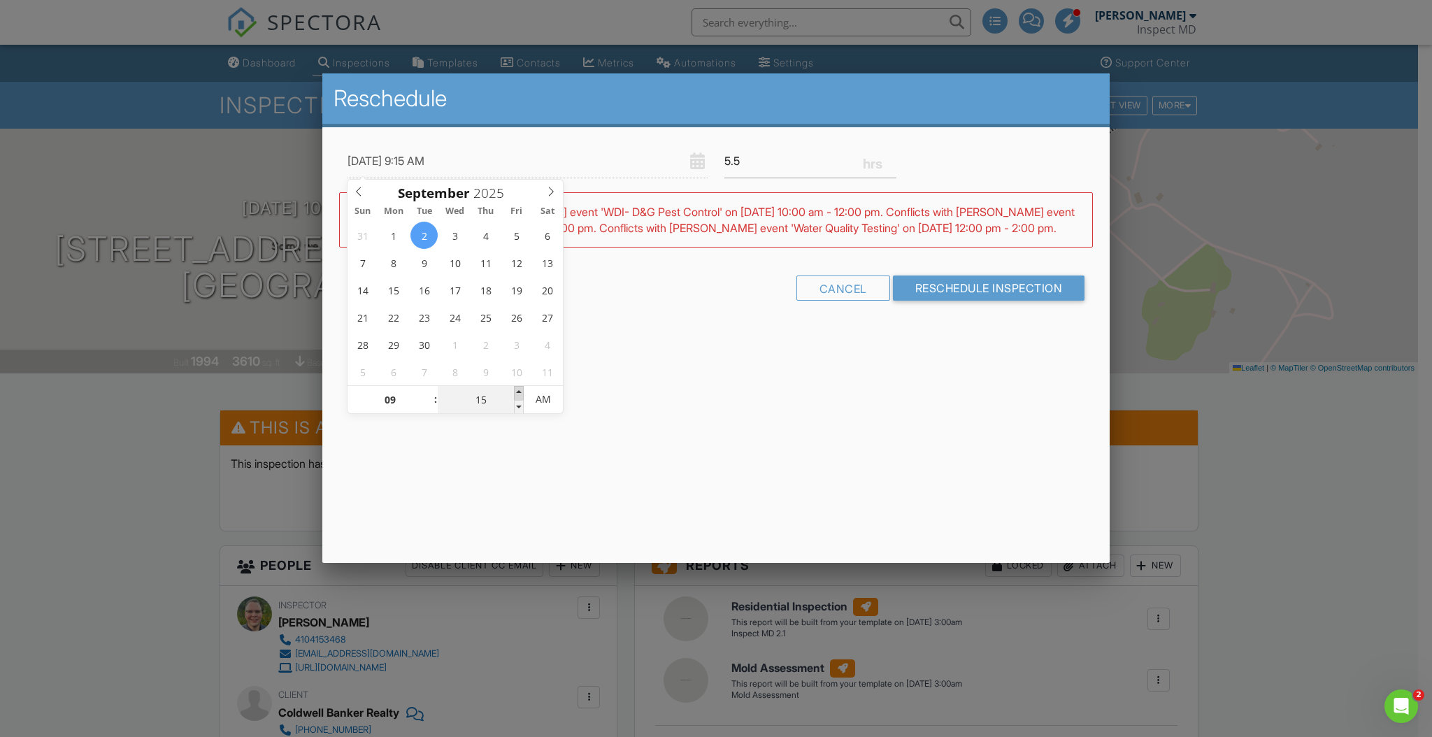
click at [521, 390] on span at bounding box center [519, 393] width 10 height 14
type input "[DATE] 9:20 AM"
type input "20"
click at [521, 390] on span at bounding box center [519, 393] width 10 height 14
type input "[DATE] 9:25 AM"
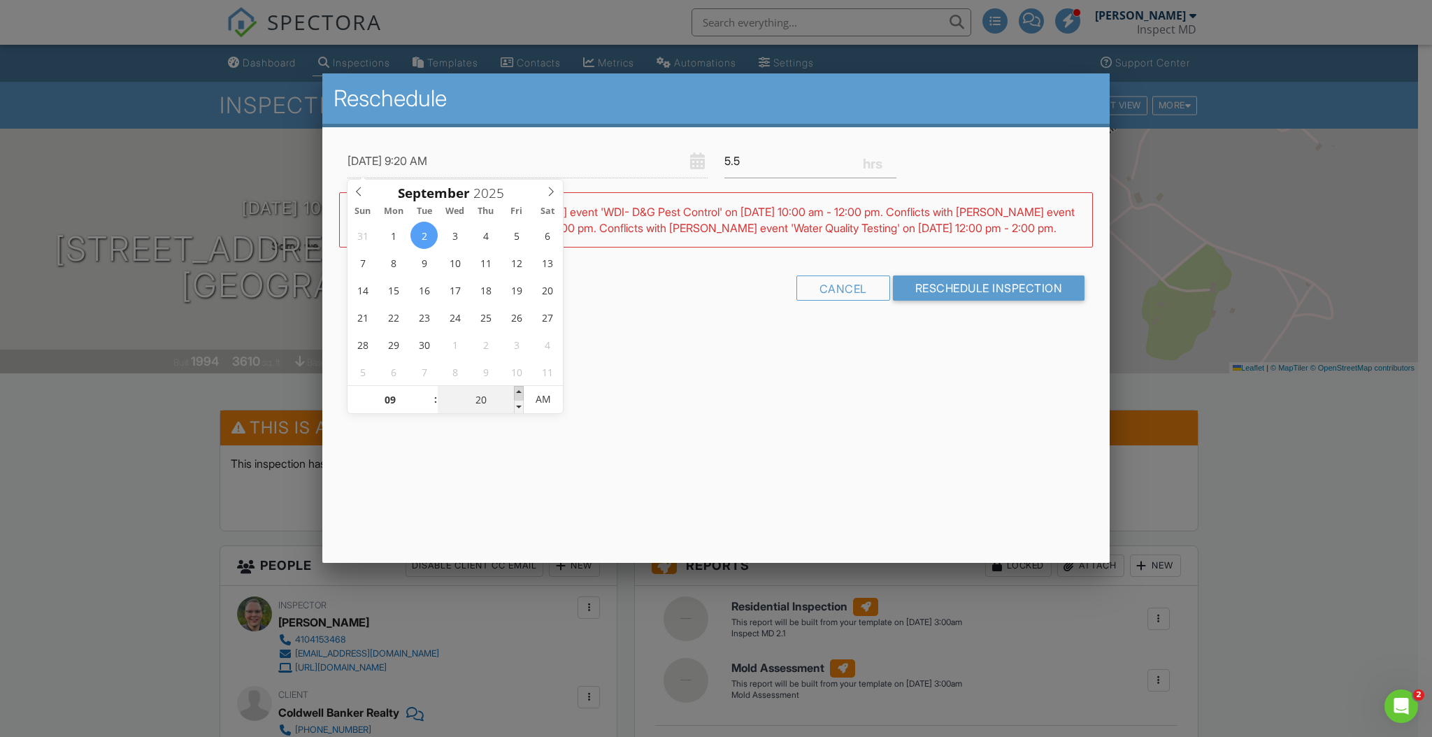
type input "25"
click at [521, 390] on span at bounding box center [519, 393] width 10 height 14
type input "[DATE] 9:30 AM"
type input "30"
click at [520, 390] on span at bounding box center [519, 393] width 10 height 14
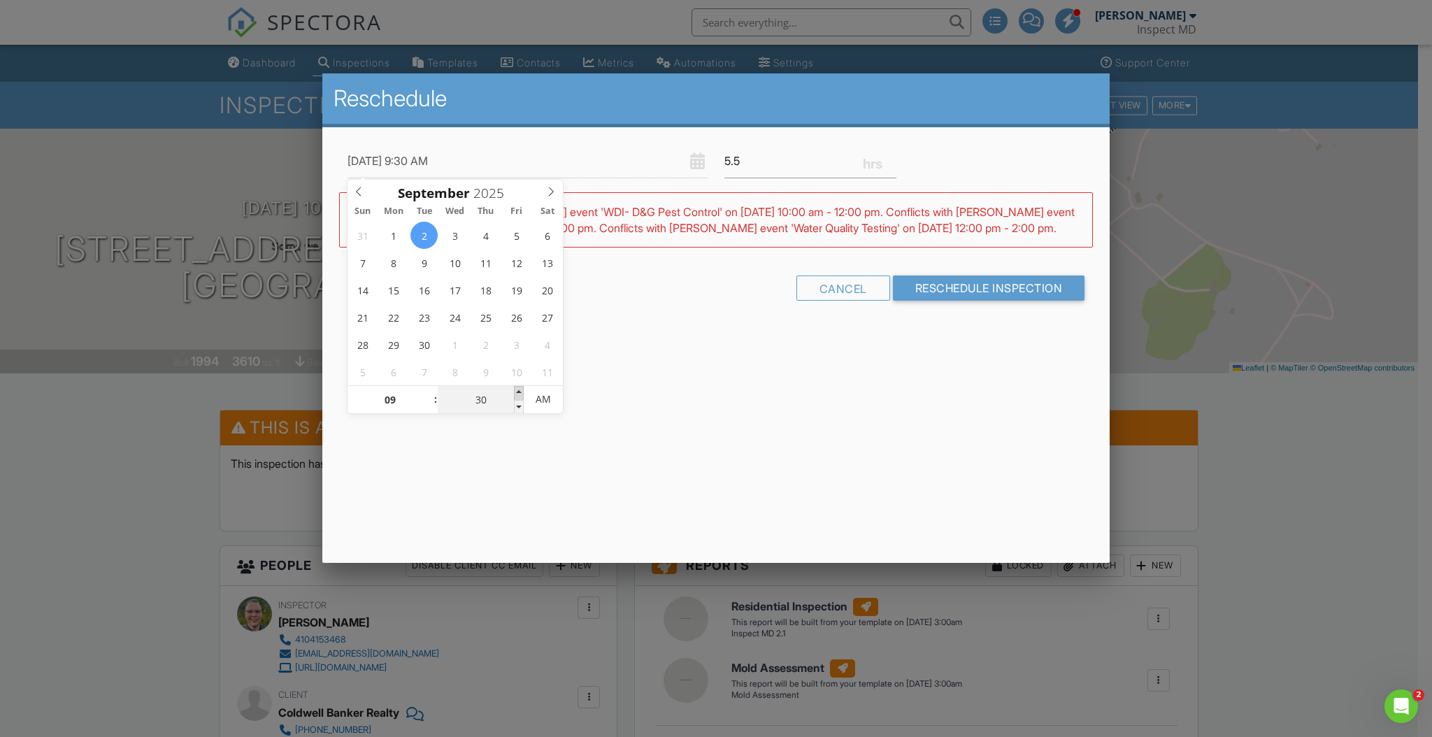
type input "[DATE] 9:35 AM"
type input "35"
click at [520, 390] on span at bounding box center [519, 393] width 10 height 14
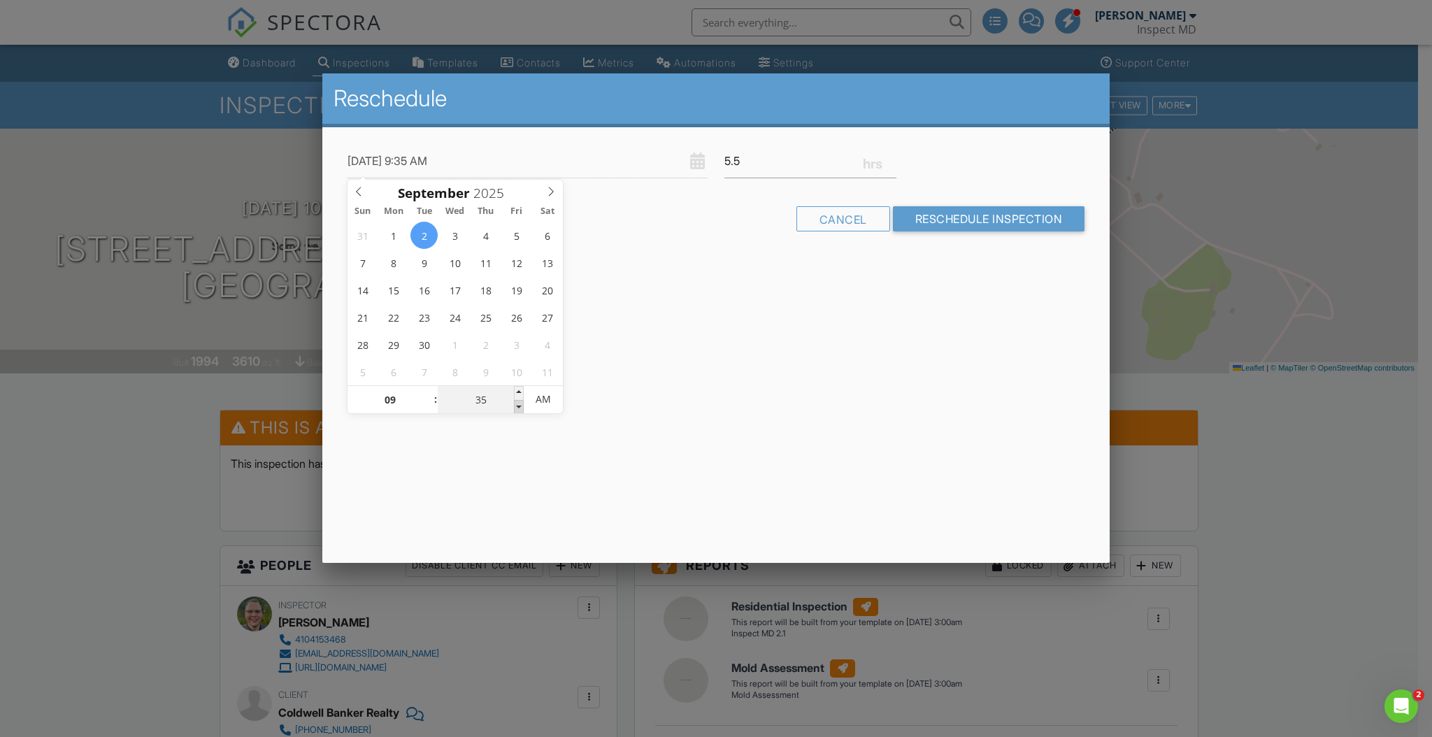
type input "[DATE] 9:30 AM"
type input "30"
click at [516, 404] on span at bounding box center [519, 407] width 10 height 14
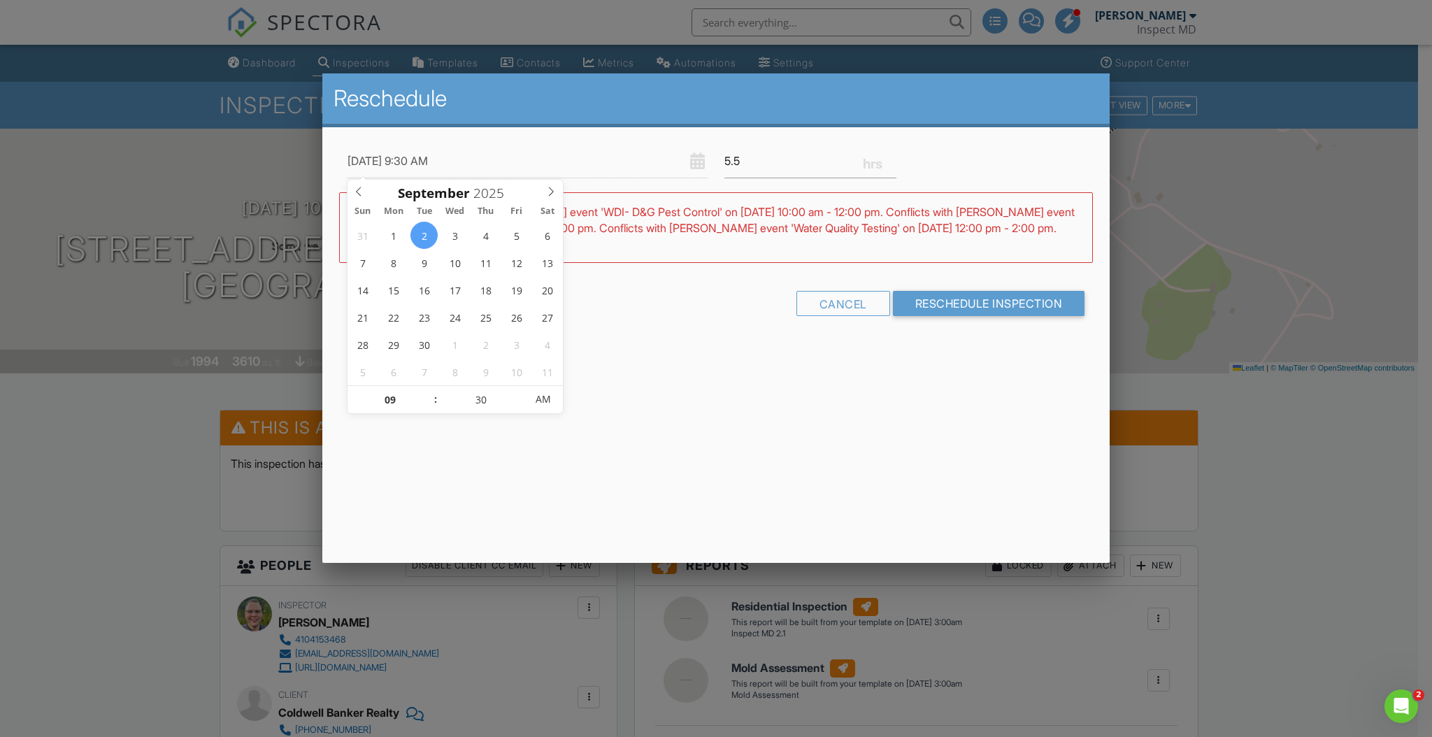
click at [741, 406] on div "Reschedule [DATE] 9:30 AM 5.5 Warning: this date/time is in the past. WARNING: …" at bounding box center [716, 318] width 788 height 490
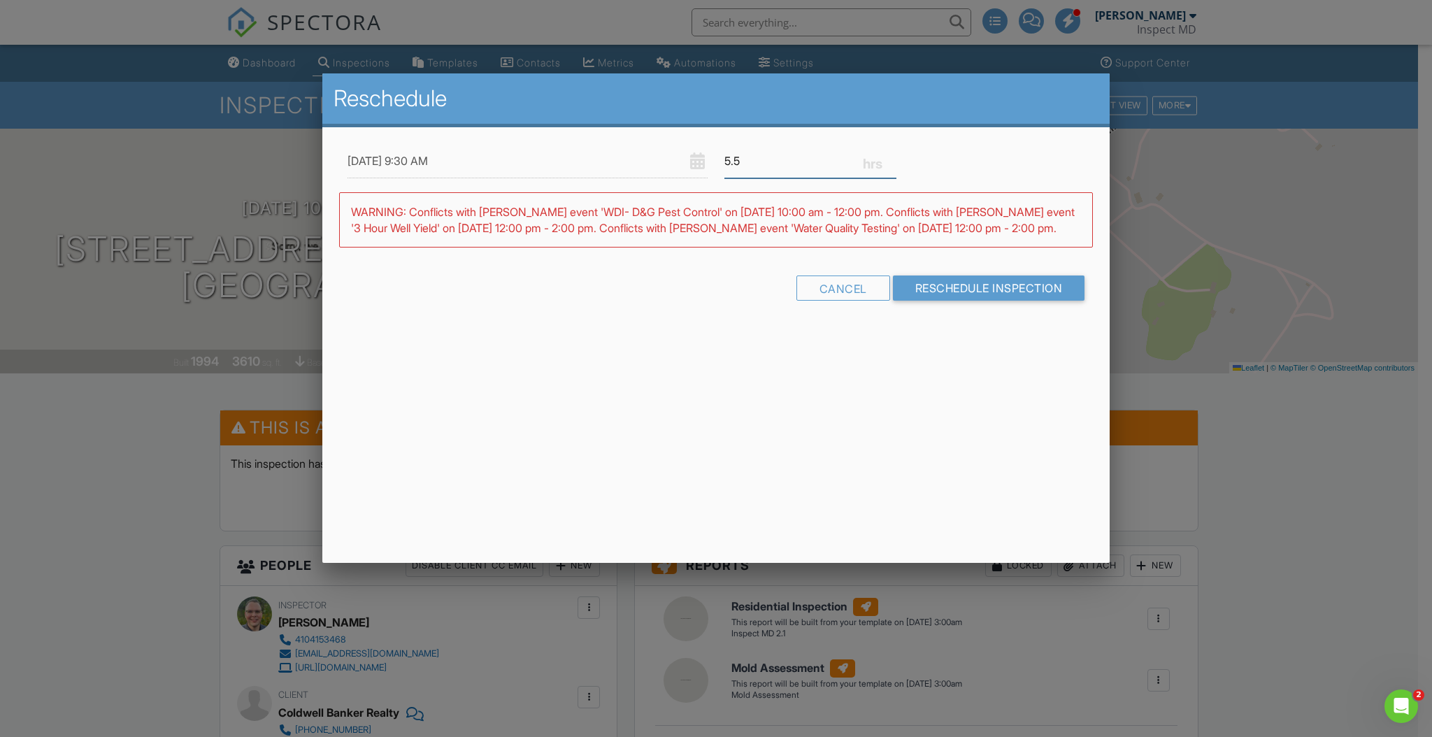
drag, startPoint x: 769, startPoint y: 167, endPoint x: 707, endPoint y: 159, distance: 62.0
click at [707, 159] on div "[DATE] 9:30 AM 5.5" at bounding box center [716, 161] width 754 height 34
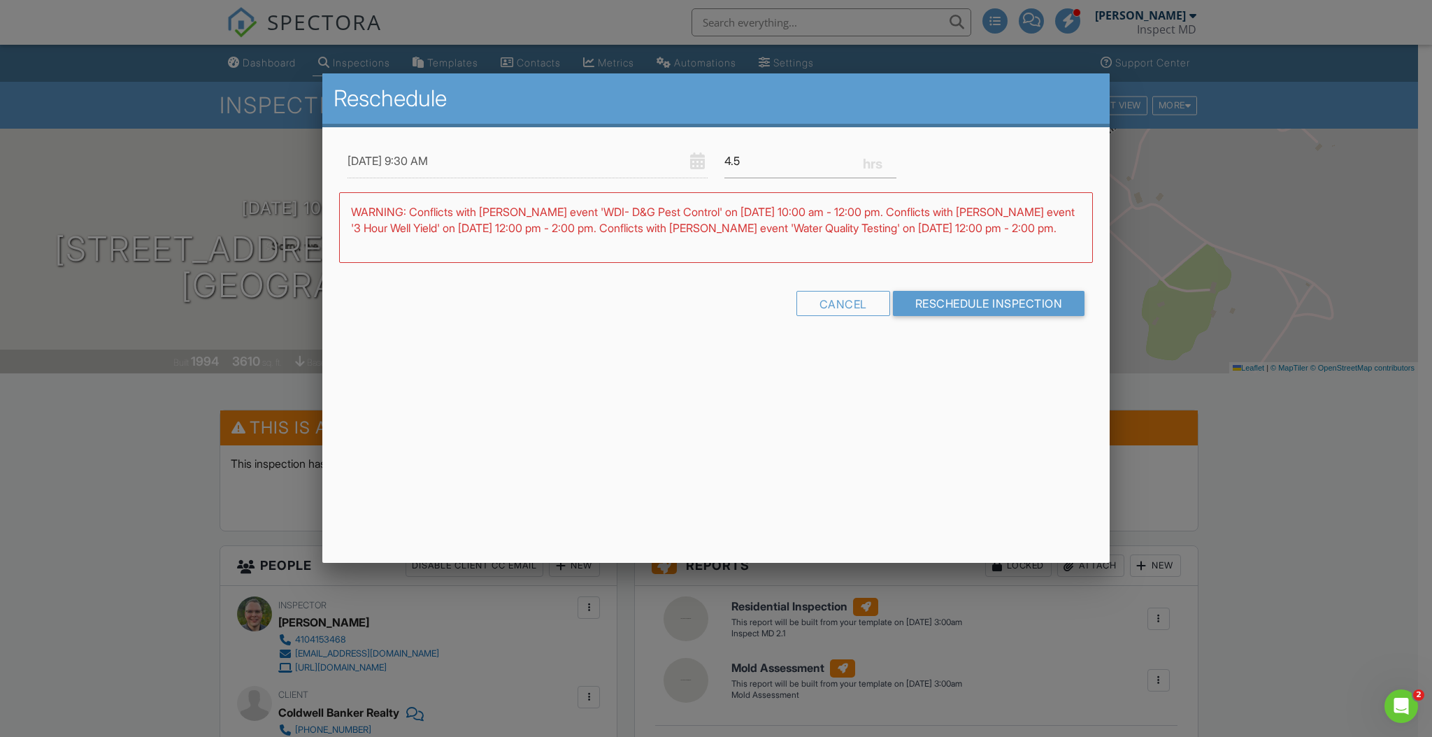
click at [761, 449] on div "Reschedule [DATE] 9:30 AM 4.5 Warning: this date/time is in the past. WARNING: …" at bounding box center [716, 318] width 788 height 490
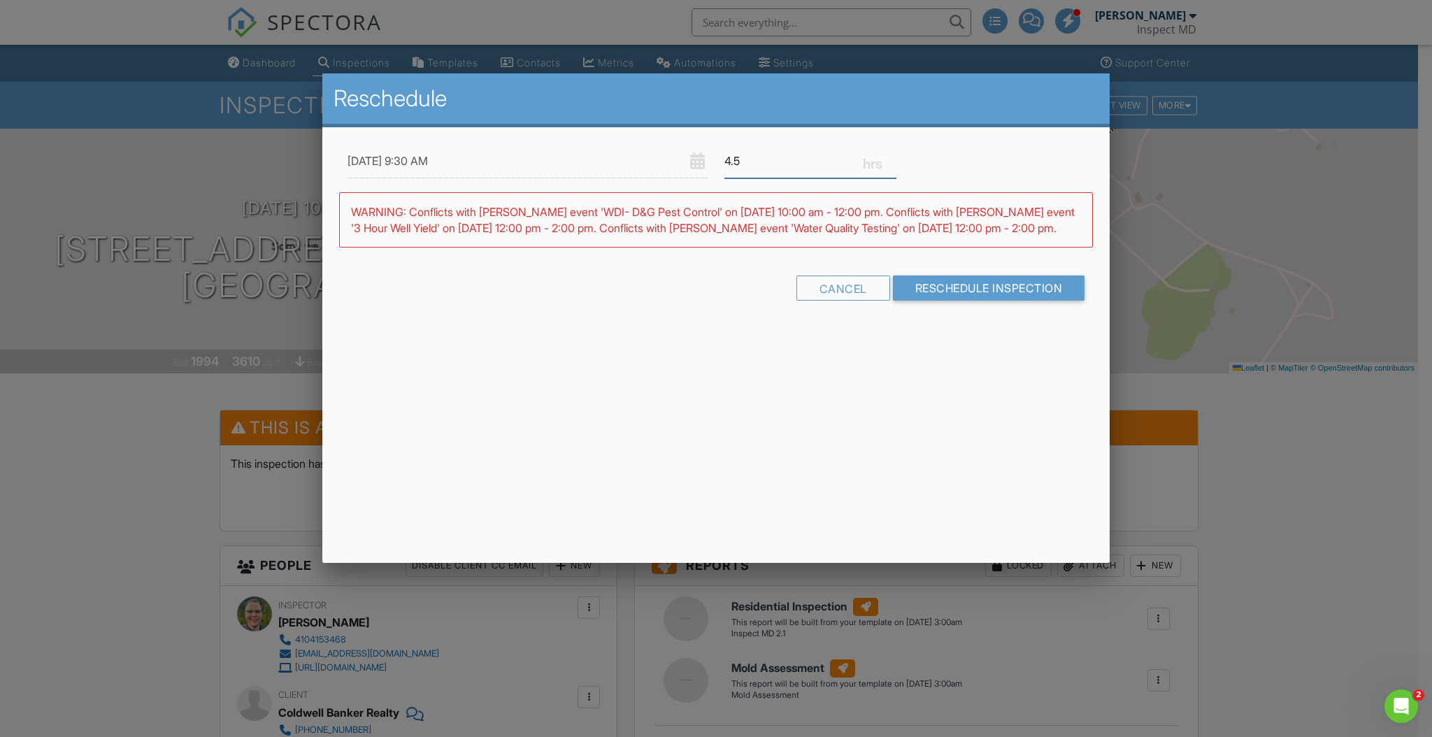
click at [788, 164] on input "4.5" at bounding box center [811, 161] width 172 height 34
type input "4"
type input "3"
type input "3.5"
click at [946, 312] on div "Reschedule [DATE] 9:30 AM 3.5 Warning: this date/time is in the past. WARNING: …" at bounding box center [716, 318] width 788 height 490
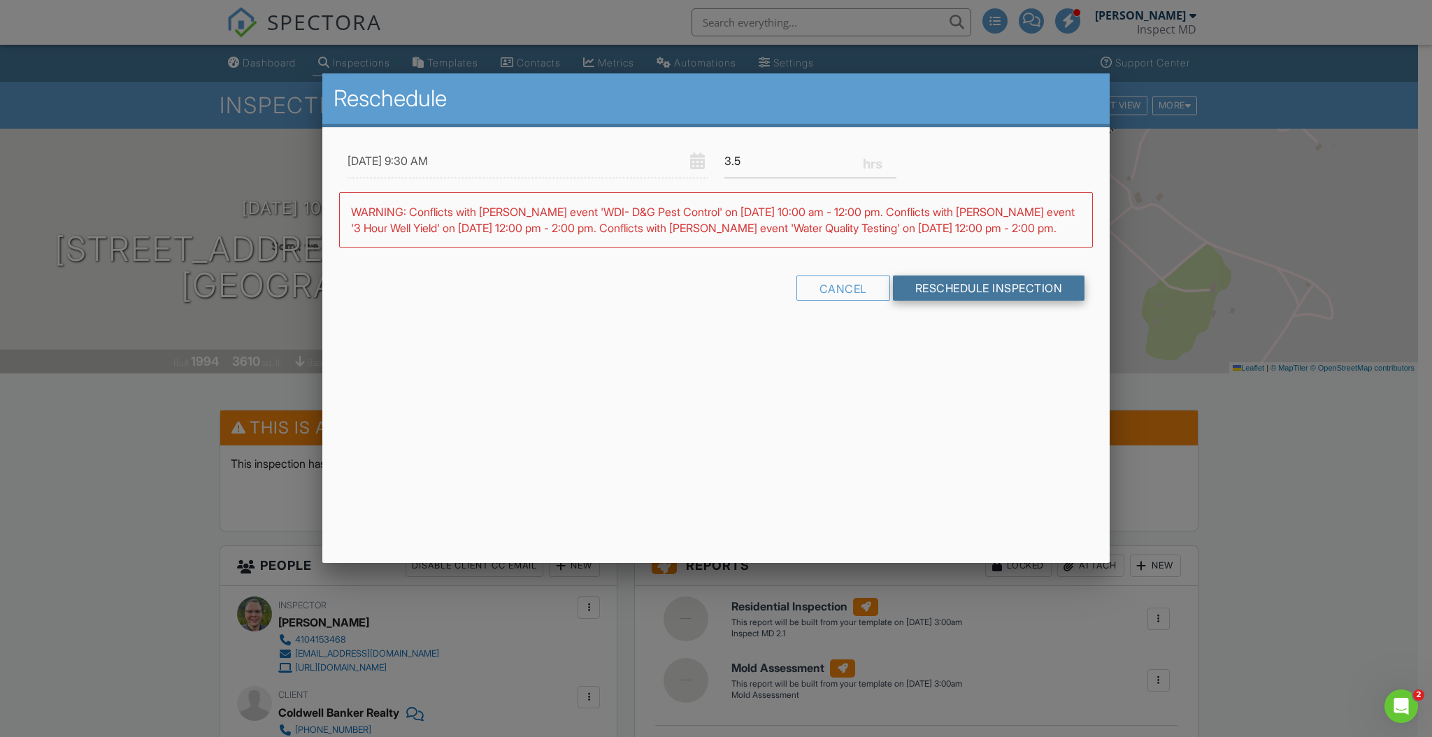
click at [967, 301] on input "Reschedule Inspection" at bounding box center [989, 288] width 192 height 25
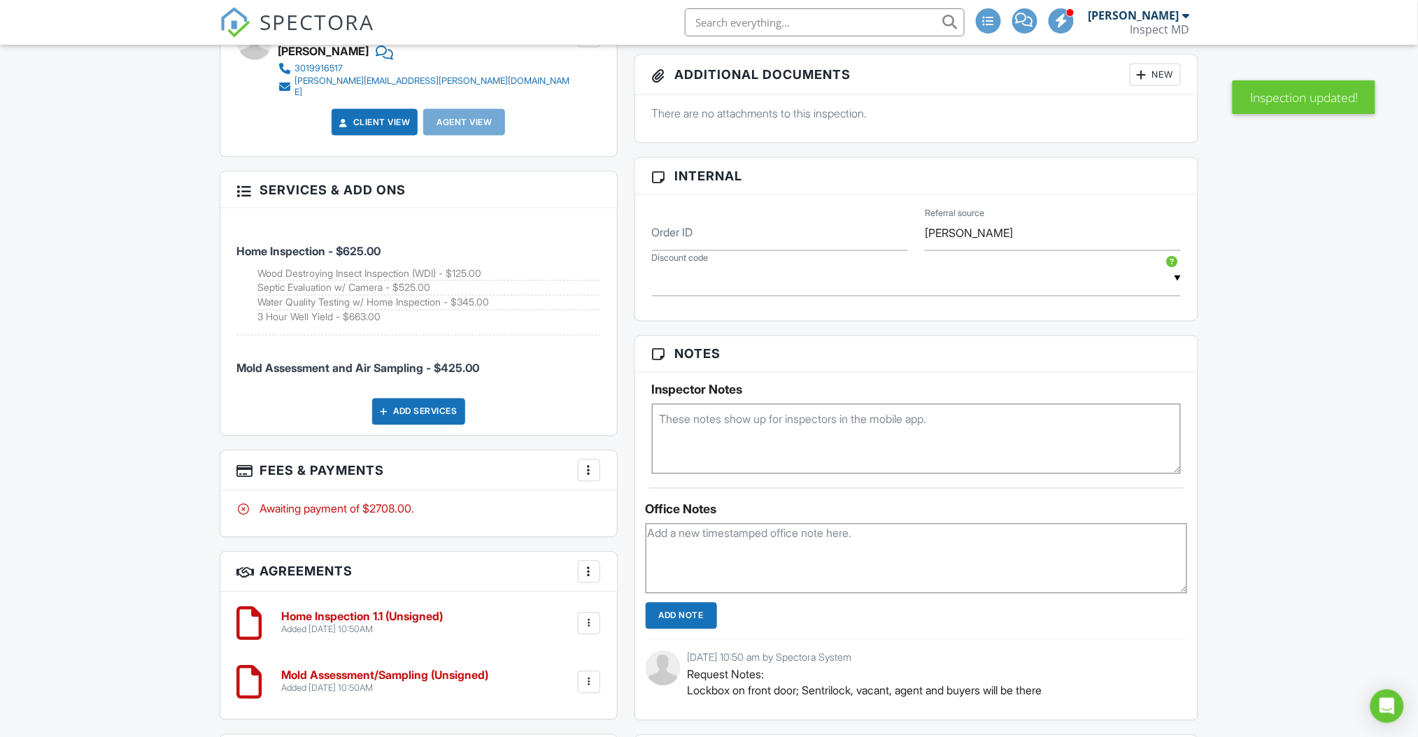
click at [590, 464] on div at bounding box center [589, 471] width 14 height 14
click at [688, 506] on li "Edit Fees & Payments" at bounding box center [659, 513] width 146 height 35
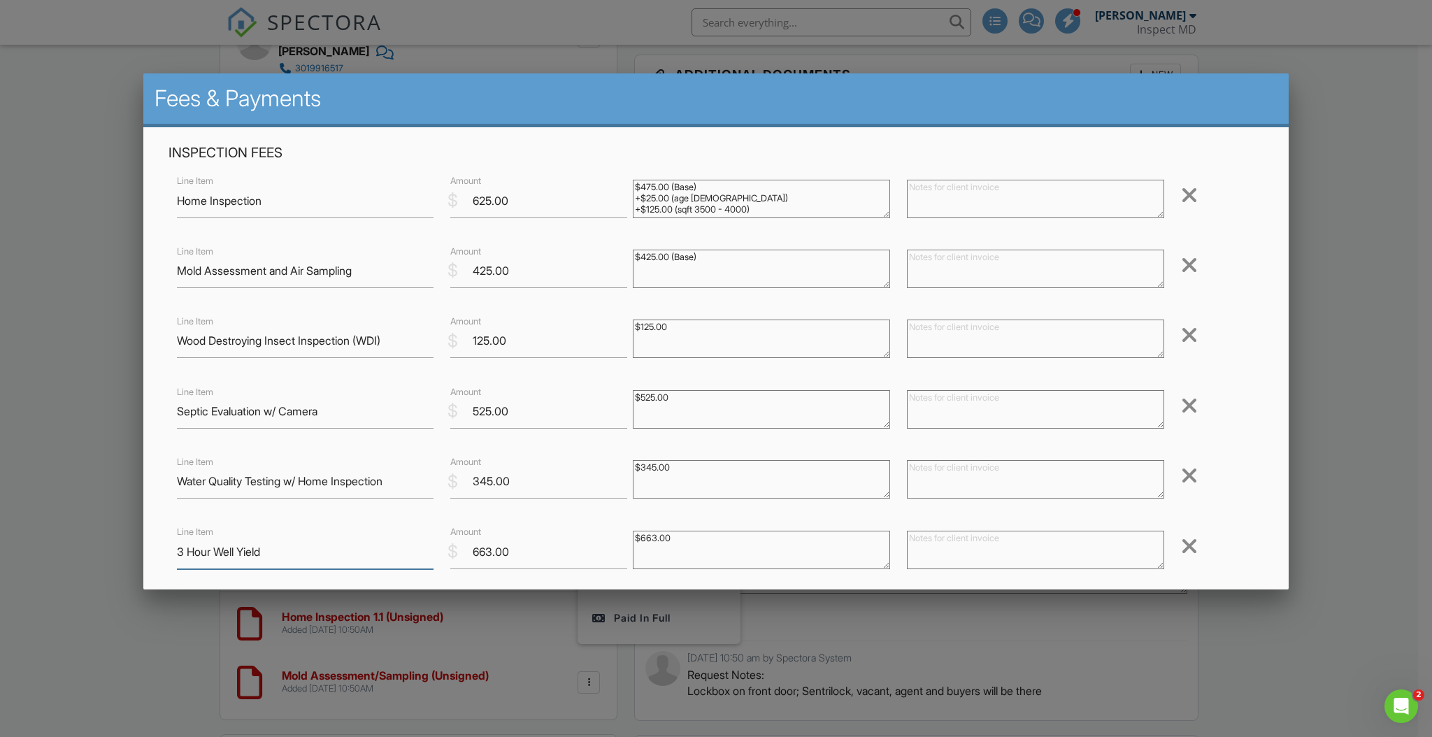
drag, startPoint x: 295, startPoint y: 558, endPoint x: 150, endPoint y: 560, distance: 144.8
click at [152, 560] on div "Inspection Fees Line Item Home Inspection $ Amount 625.00 $475.00 (Base) +$25.0…" at bounding box center [716, 524] width 1146 height 795
drag, startPoint x: 304, startPoint y: 552, endPoint x: 261, endPoint y: 551, distance: 43.4
click at [261, 551] on input "1hr Modified Well yeild" at bounding box center [305, 552] width 257 height 34
type input "1hr Modified Well Yield"
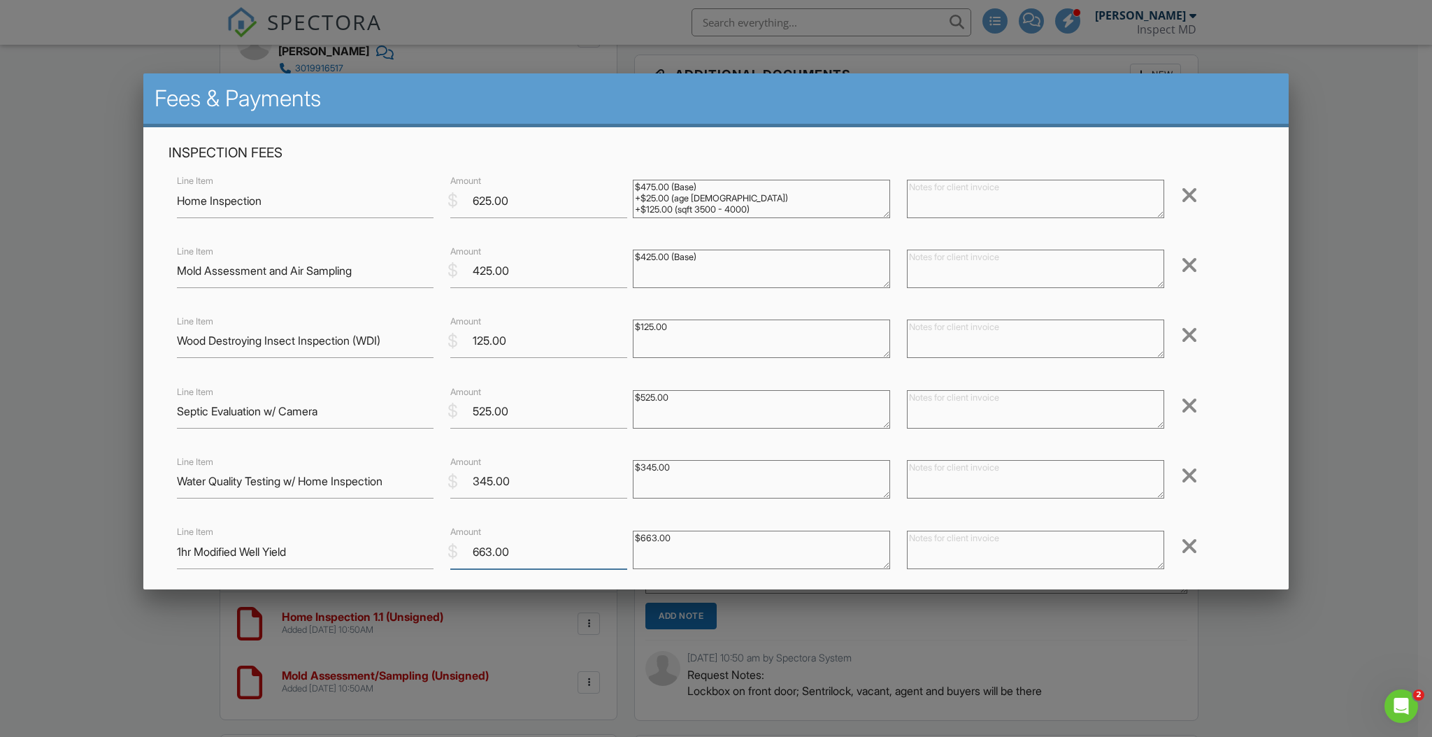
drag, startPoint x: 519, startPoint y: 546, endPoint x: 467, endPoint y: 553, distance: 52.2
click at [467, 553] on input "663.00" at bounding box center [538, 552] width 177 height 34
type input "296.00"
click at [713, 537] on textarea "$663.00" at bounding box center [761, 550] width 257 height 38
drag, startPoint x: 699, startPoint y: 541, endPoint x: 608, endPoint y: 535, distance: 91.1
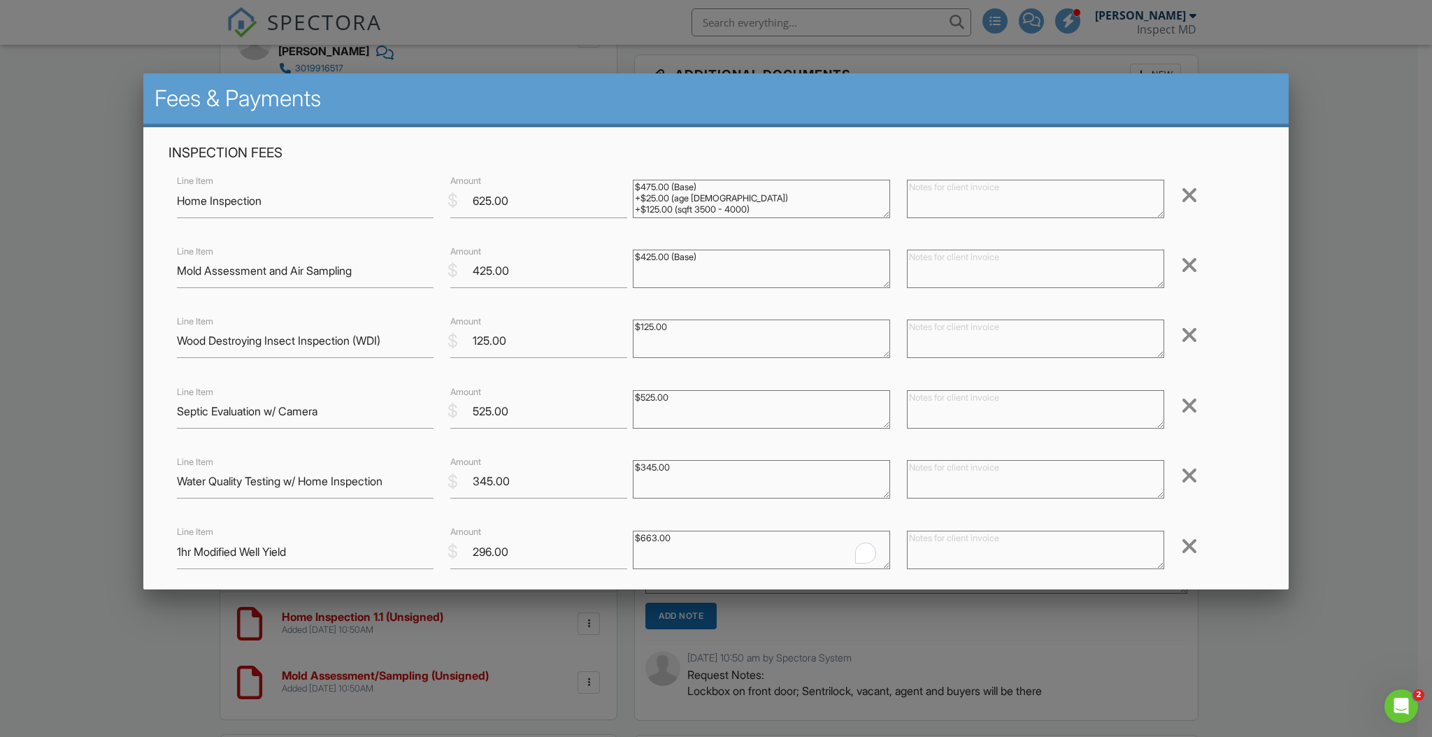
click at [608, 534] on div "Line Item 1hr Modified Well Yield $ Amount 296.00 $663.00 Remove" at bounding box center [716, 552] width 1095 height 56
type textarea "$296.00"
click at [351, 521] on div "Inspection Fees Line Item Home Inspection $ Amount 625.00 $475.00 (Base) +$25.0…" at bounding box center [716, 386] width 1112 height 485
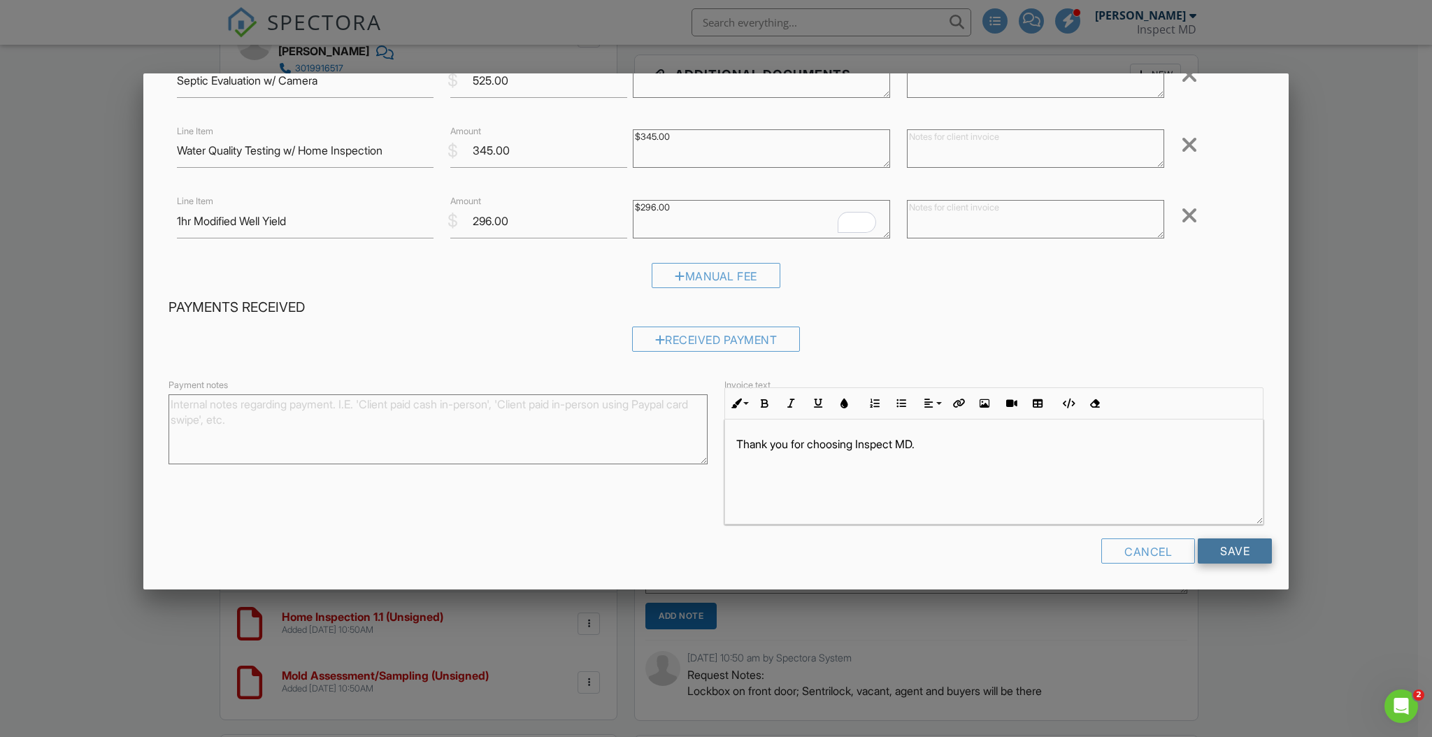
click at [1246, 555] on input "Save" at bounding box center [1235, 551] width 74 height 25
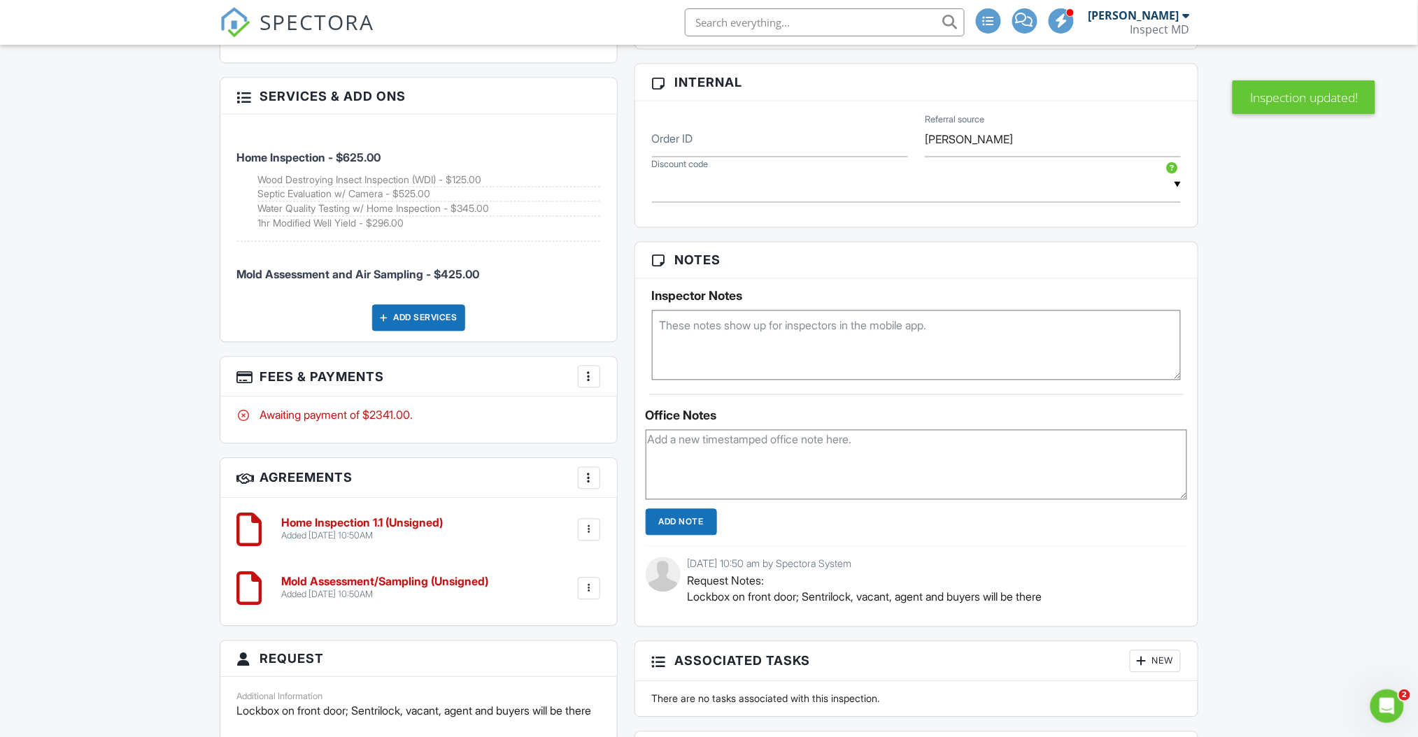
scroll to position [746, 0]
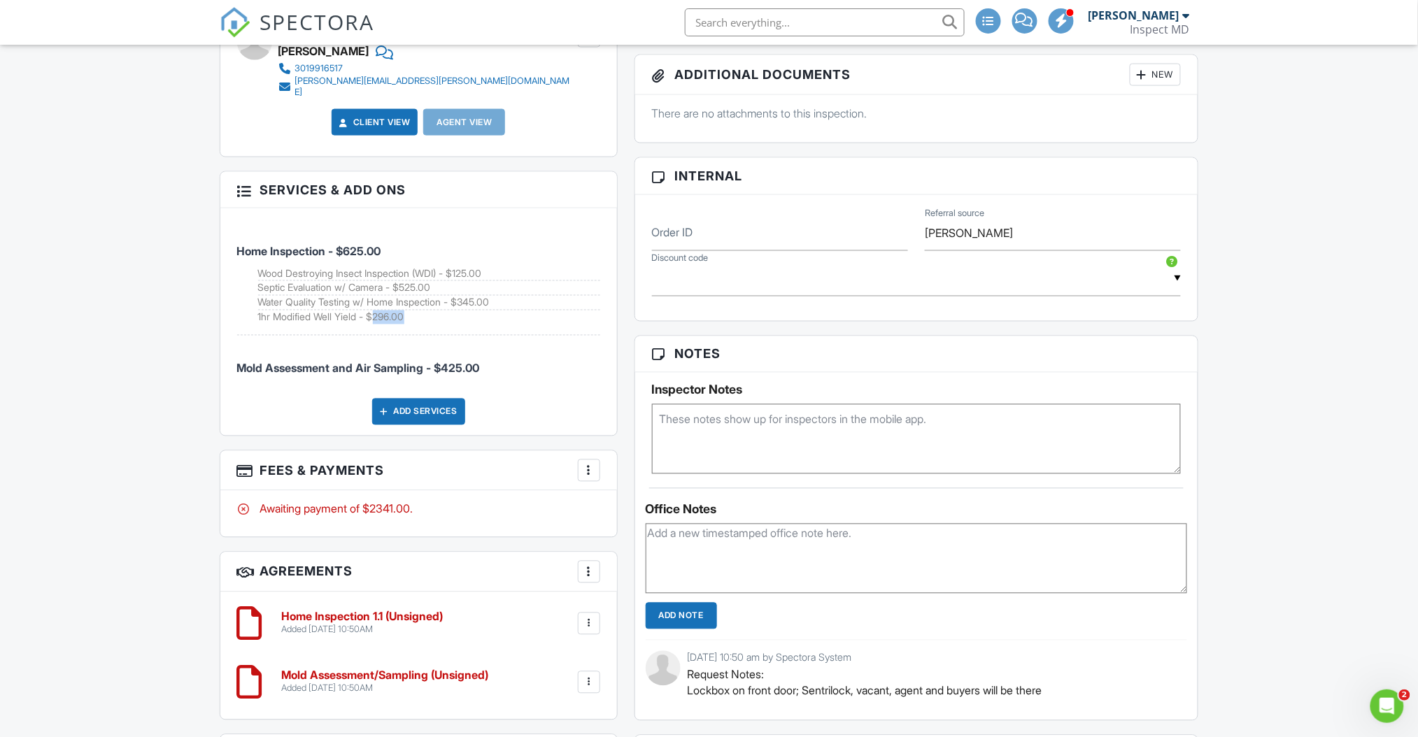
drag, startPoint x: 373, startPoint y: 299, endPoint x: 407, endPoint y: 302, distance: 34.4
click at [407, 311] on li "1hr Modified Well Yield - $296.00" at bounding box center [429, 318] width 342 height 14
click at [493, 308] on li "Home Inspection - $625.00 Wood Destroying Insect Inspection (WDI) - $125.00 Sep…" at bounding box center [418, 277] width 363 height 117
drag, startPoint x: 445, startPoint y: 350, endPoint x: 492, endPoint y: 351, distance: 47.6
click at [492, 351] on li "Mold Assessment and Air Sampling - $425.00" at bounding box center [418, 362] width 363 height 52
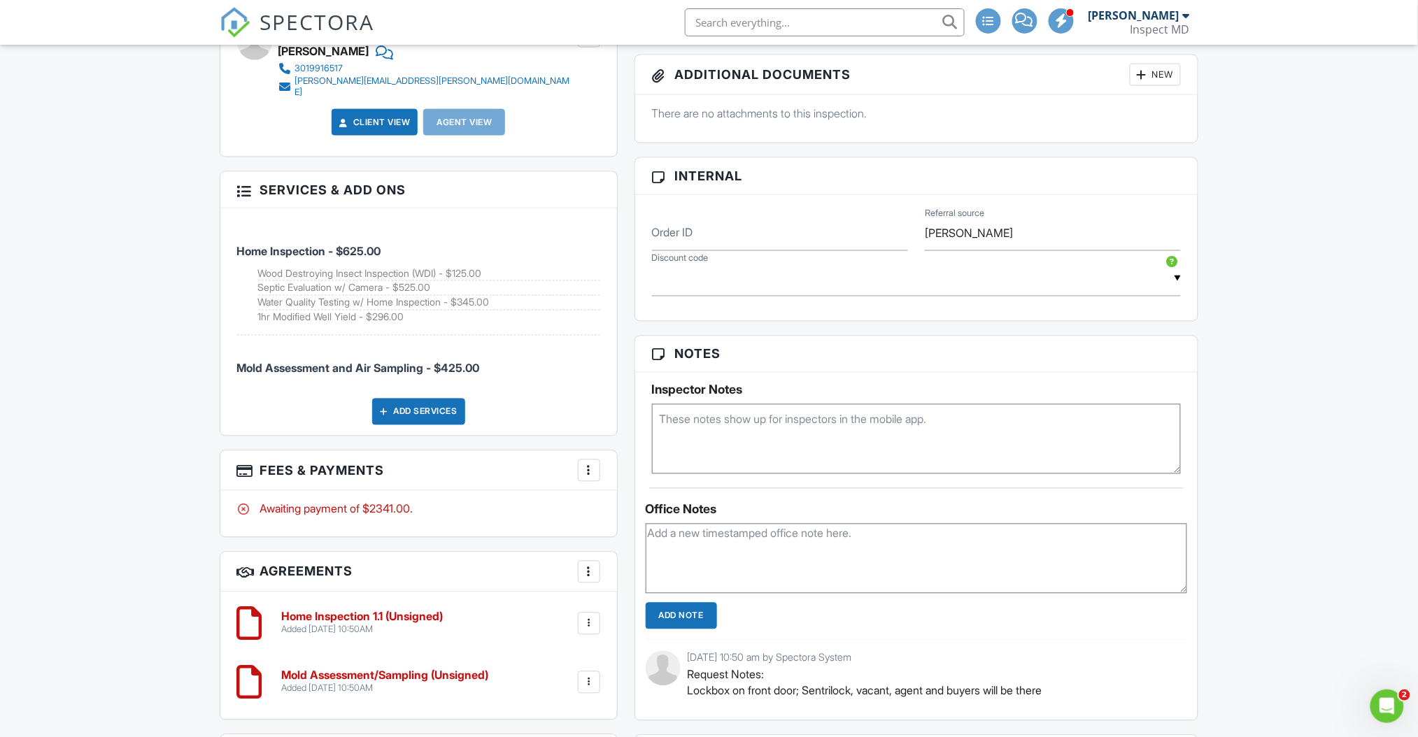
drag, startPoint x: 390, startPoint y: 235, endPoint x: 438, endPoint y: 235, distance: 47.6
click at [438, 235] on li "Home Inspection - $625.00 Wood Destroying Insect Inspection (WDI) - $125.00 Sep…" at bounding box center [418, 277] width 363 height 117
click at [471, 336] on li "Mold Assessment and Air Sampling - $425.00" at bounding box center [418, 362] width 363 height 52
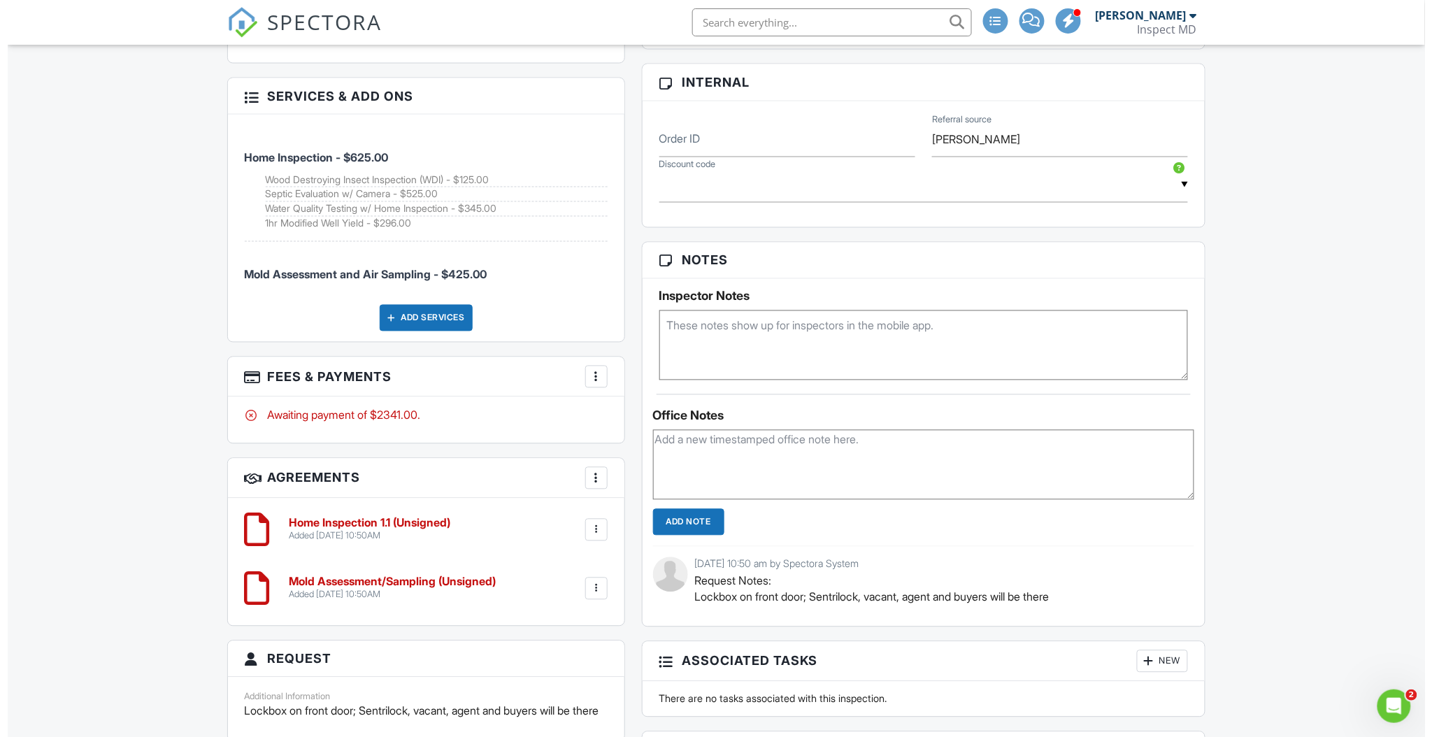
scroll to position [932, 0]
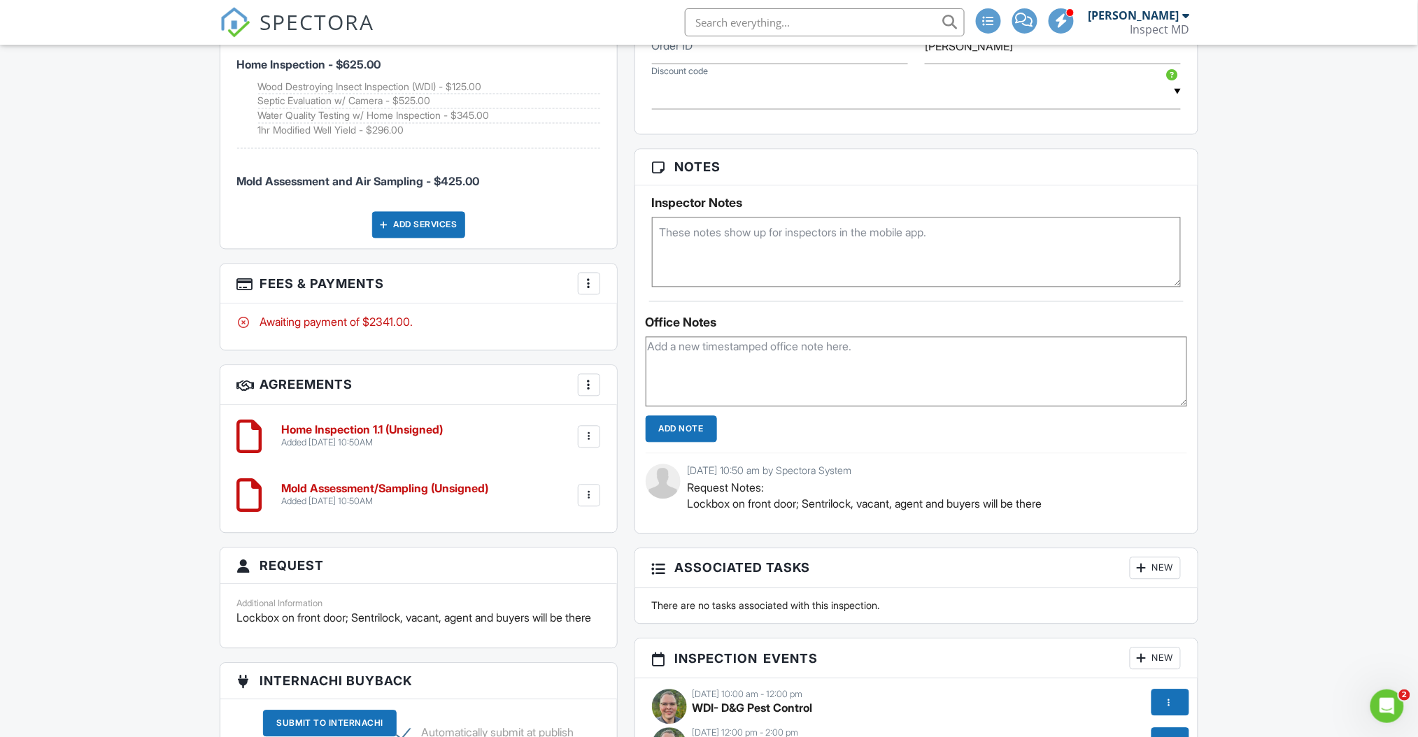
click at [429, 213] on div "Add Services" at bounding box center [418, 225] width 93 height 27
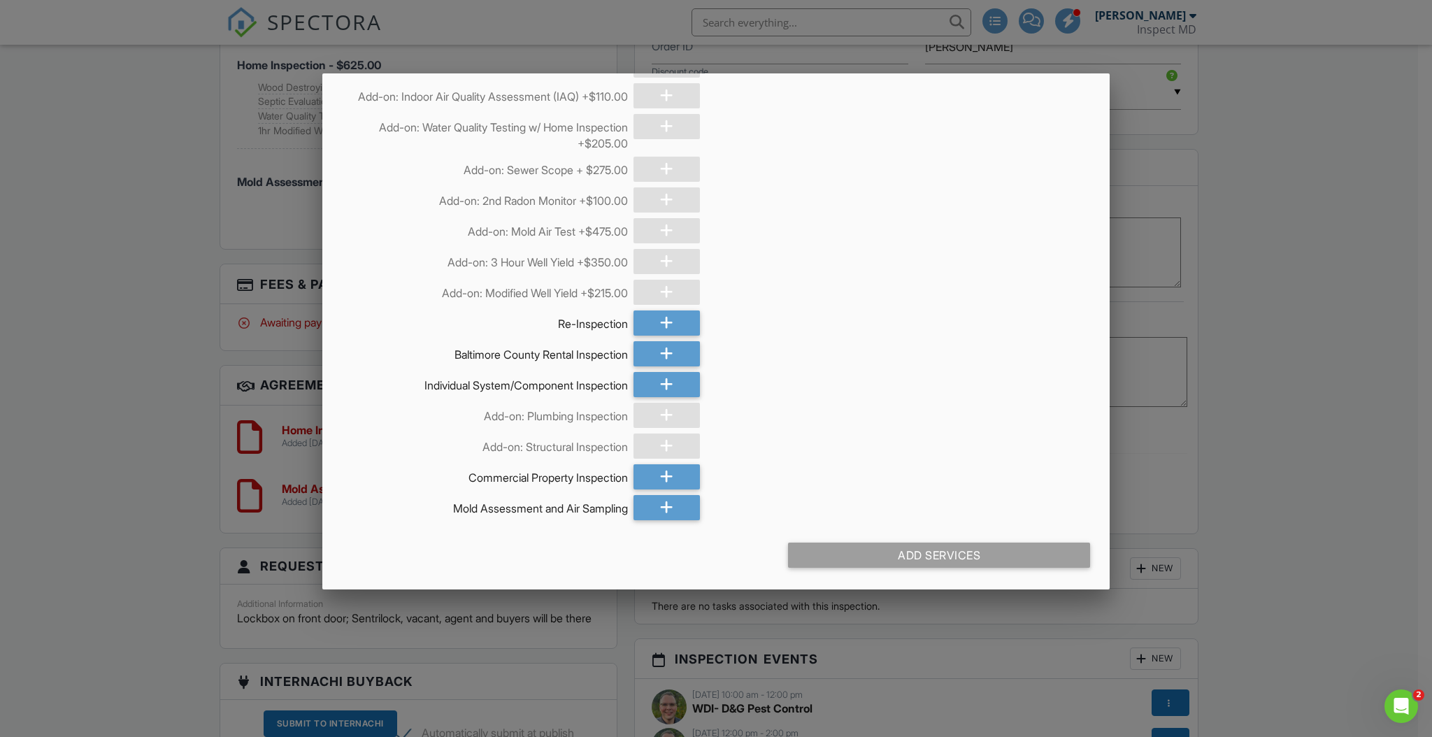
scroll to position [1500, 0]
click at [1417, 413] on div at bounding box center [716, 391] width 1432 height 922
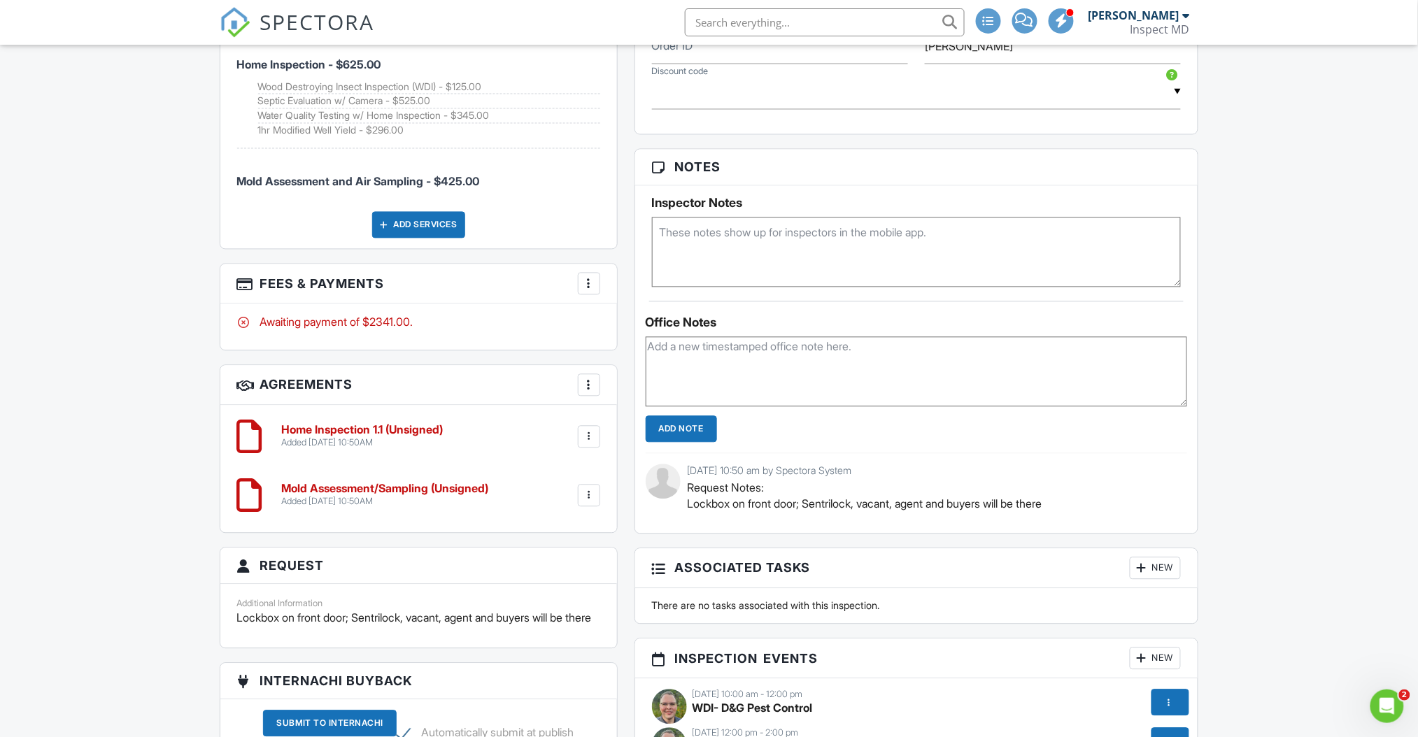
click at [586, 277] on div at bounding box center [589, 284] width 14 height 14
click at [653, 309] on li "Edit Fees & Payments" at bounding box center [659, 326] width 146 height 35
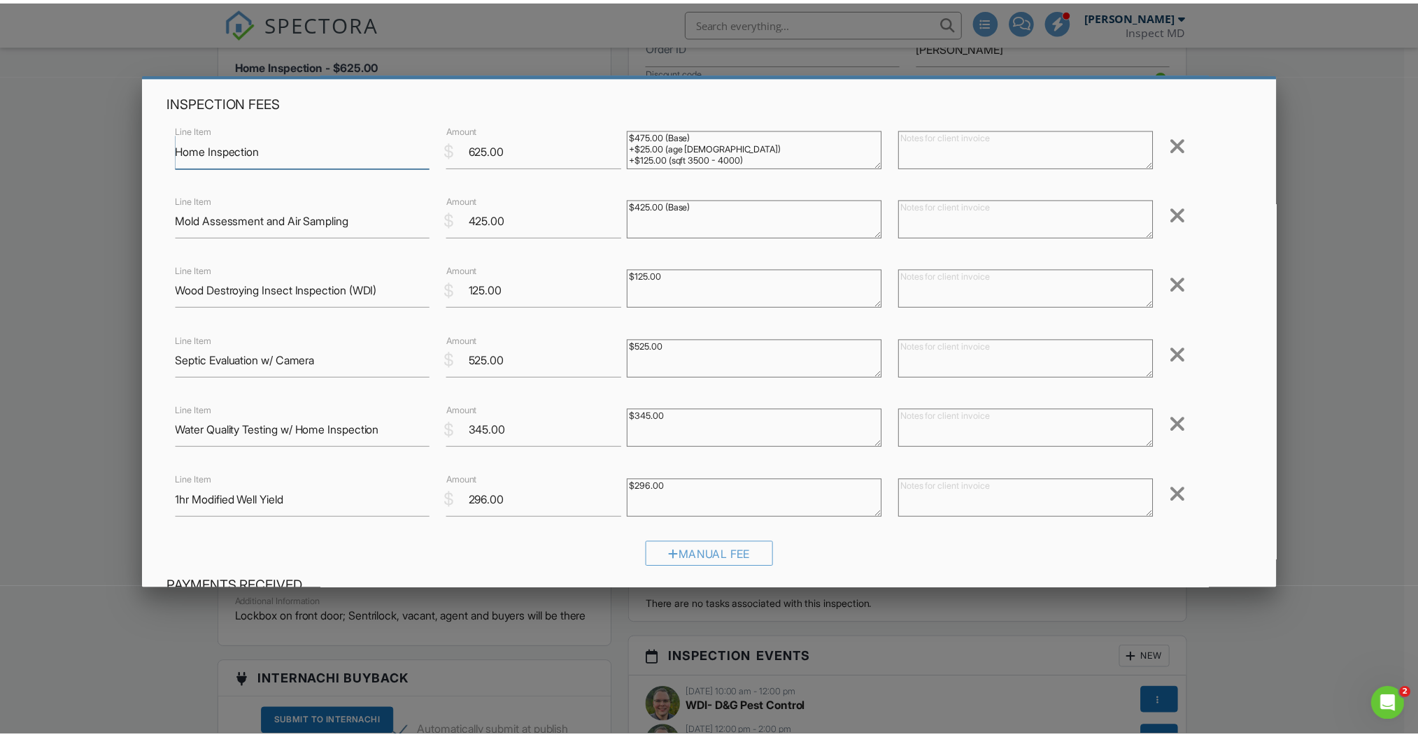
scroll to position [0, 0]
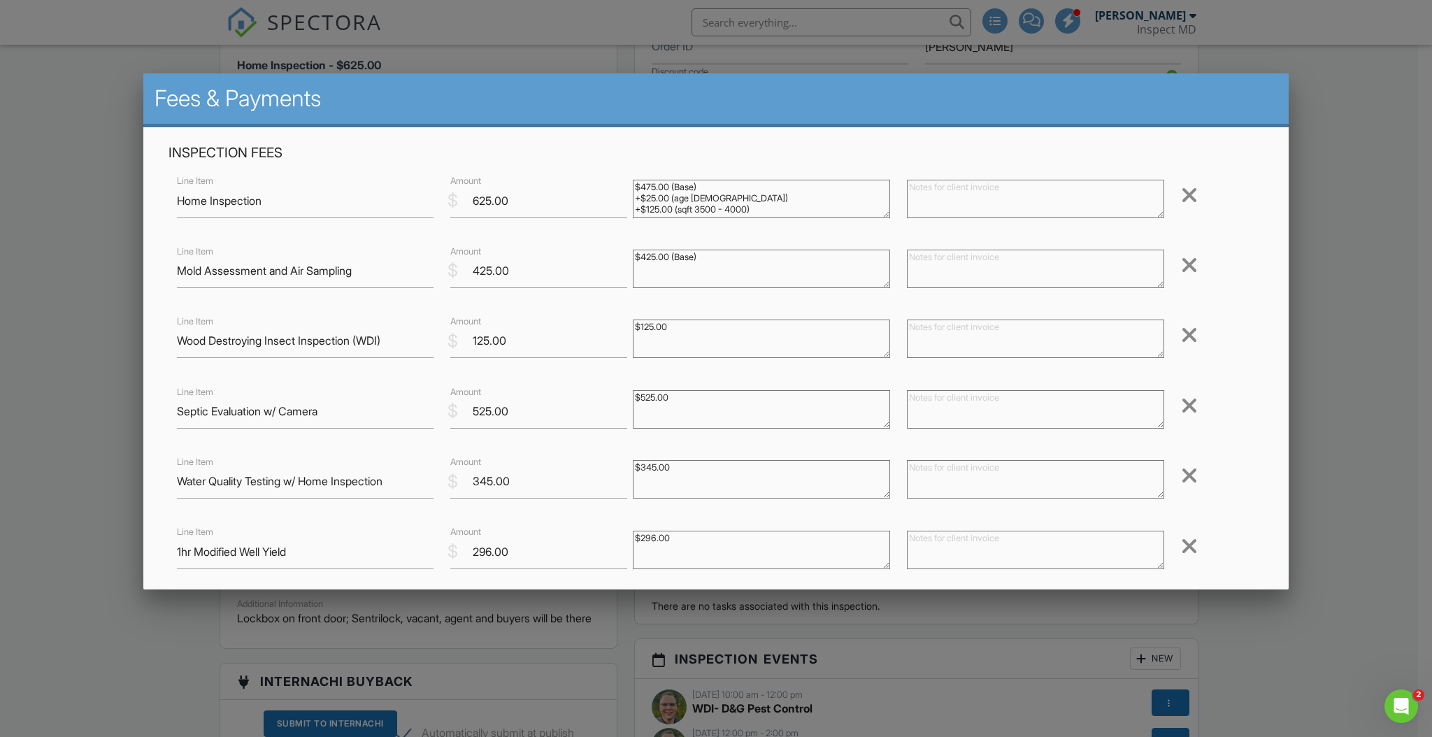
click at [1344, 158] on div at bounding box center [716, 391] width 1432 height 922
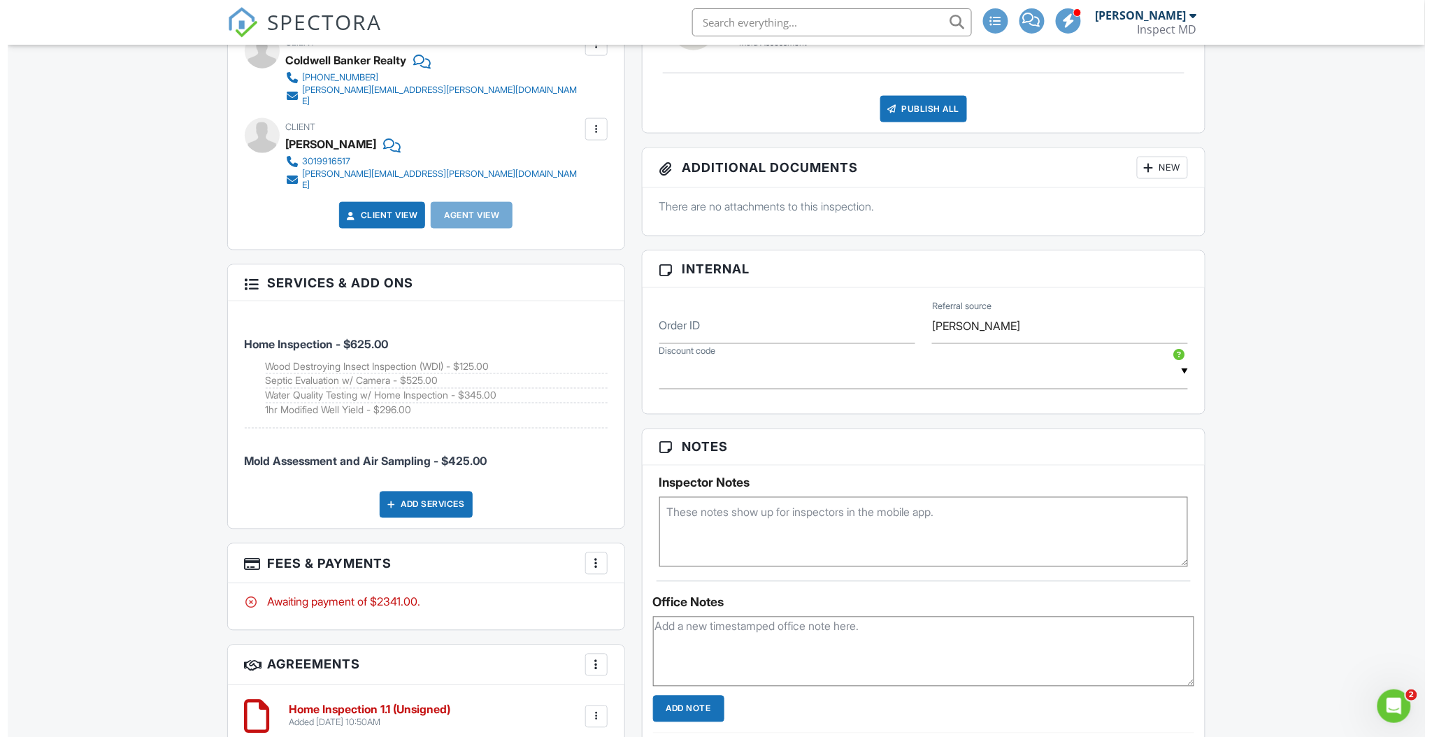
scroll to position [280, 0]
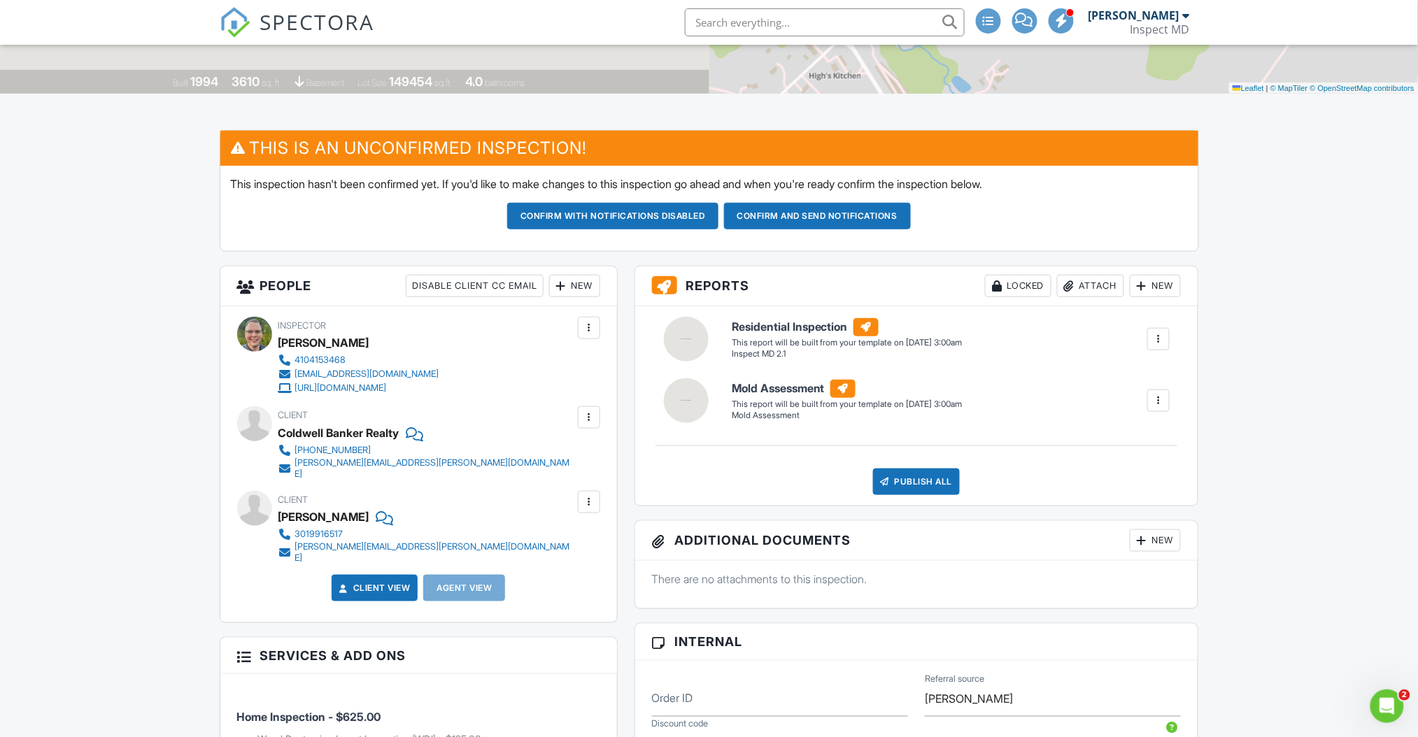
click at [566, 288] on div at bounding box center [561, 286] width 14 height 14
click at [601, 330] on li "Client" at bounding box center [625, 328] width 138 height 35
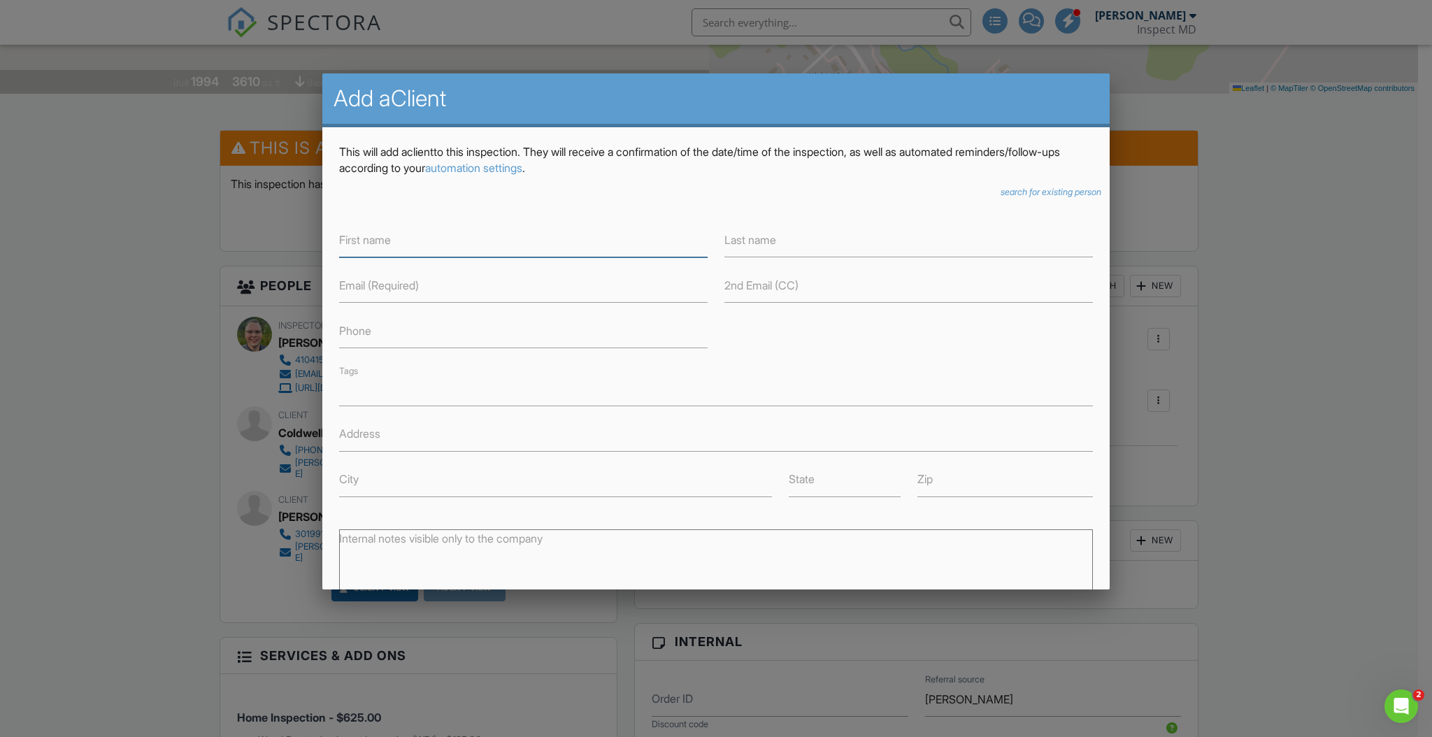
click at [495, 249] on input "text" at bounding box center [523, 240] width 369 height 34
click at [499, 238] on input "text" at bounding box center [523, 240] width 369 height 34
type input "[PERSON_NAME]"
click at [485, 335] on input "text" at bounding box center [523, 331] width 369 height 34
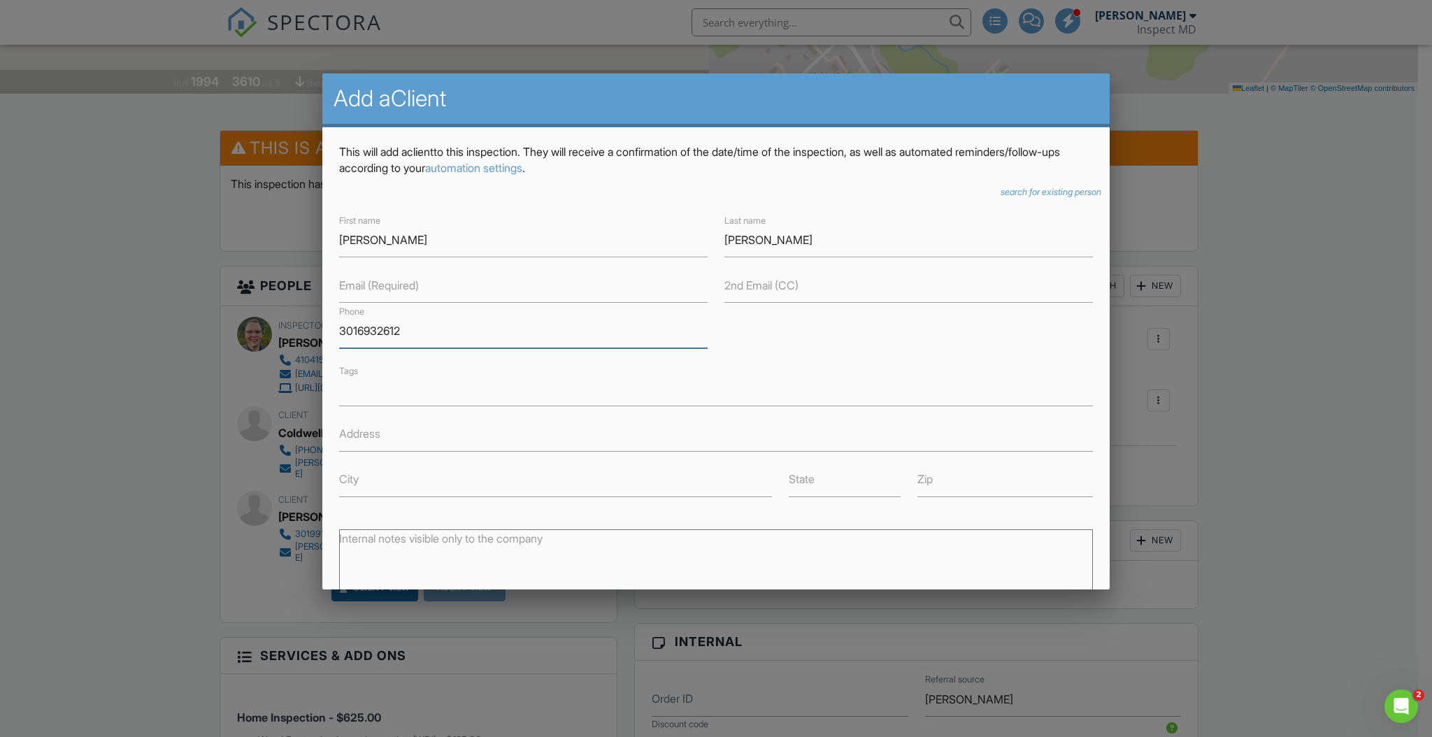
type input "3016932612"
click at [865, 335] on div "First name Felicity Last name Wertman Email (Required) 2nd Email (CC) Phone 301…" at bounding box center [716, 354] width 771 height 285
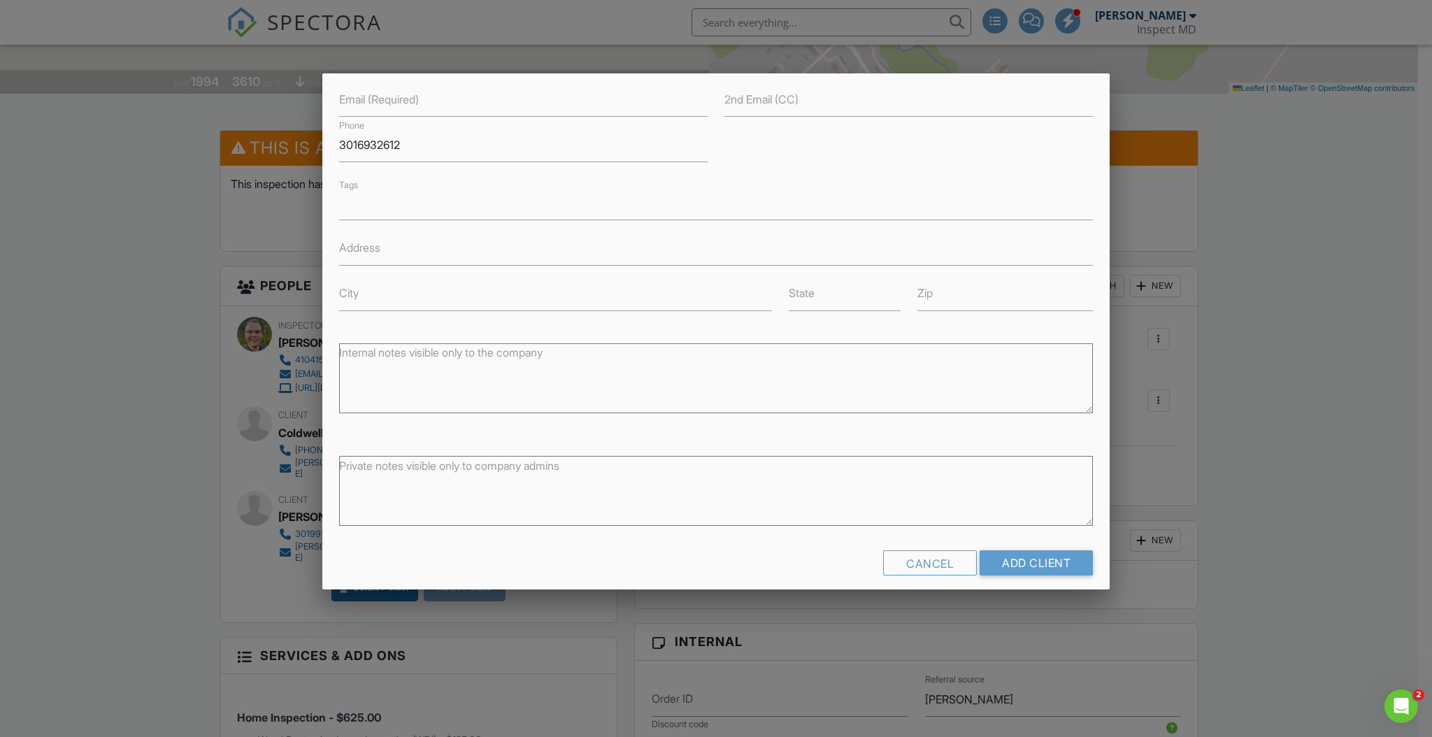
scroll to position [0, 0]
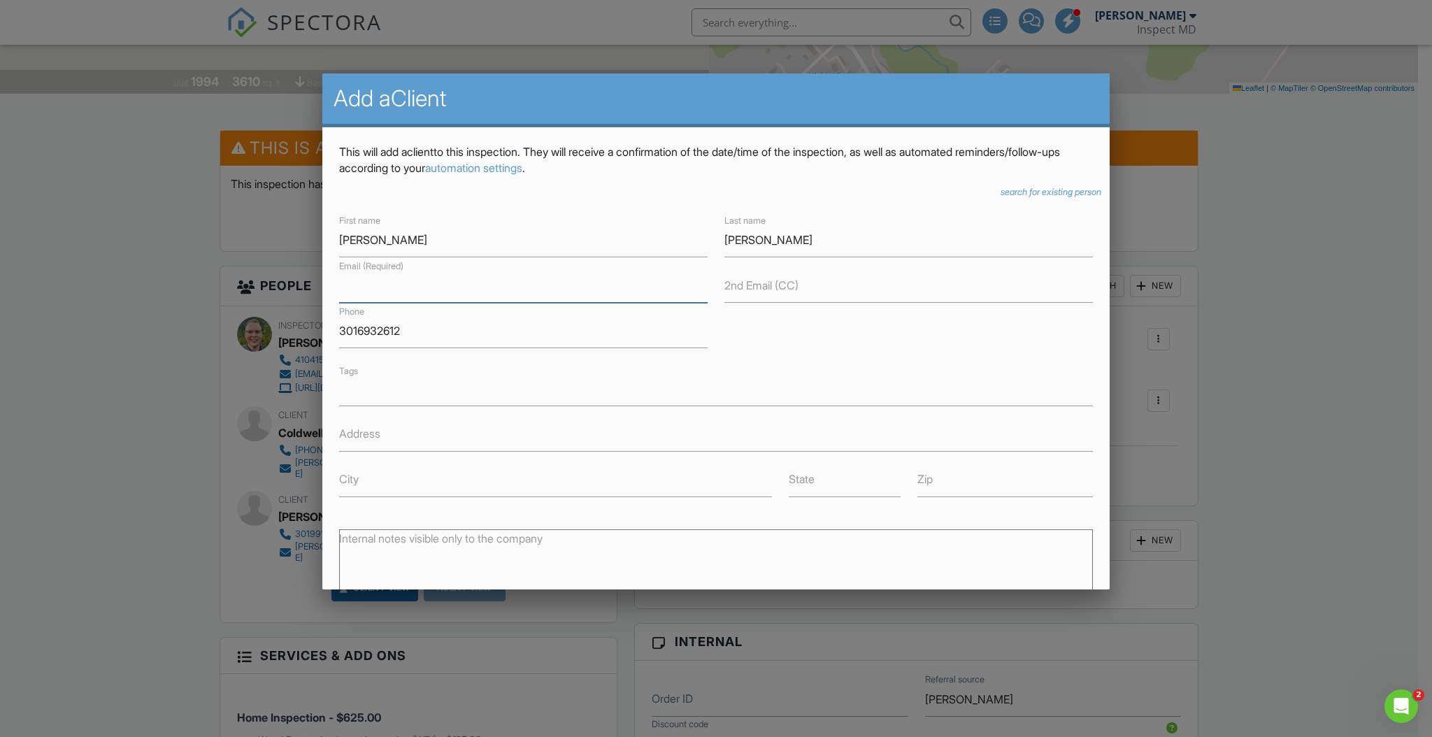
click at [452, 279] on input "text" at bounding box center [523, 286] width 369 height 34
paste input "Felicitywertman@aol.com"
type input "Felicitywertman@aol.com"
click at [930, 378] on div at bounding box center [716, 392] width 754 height 28
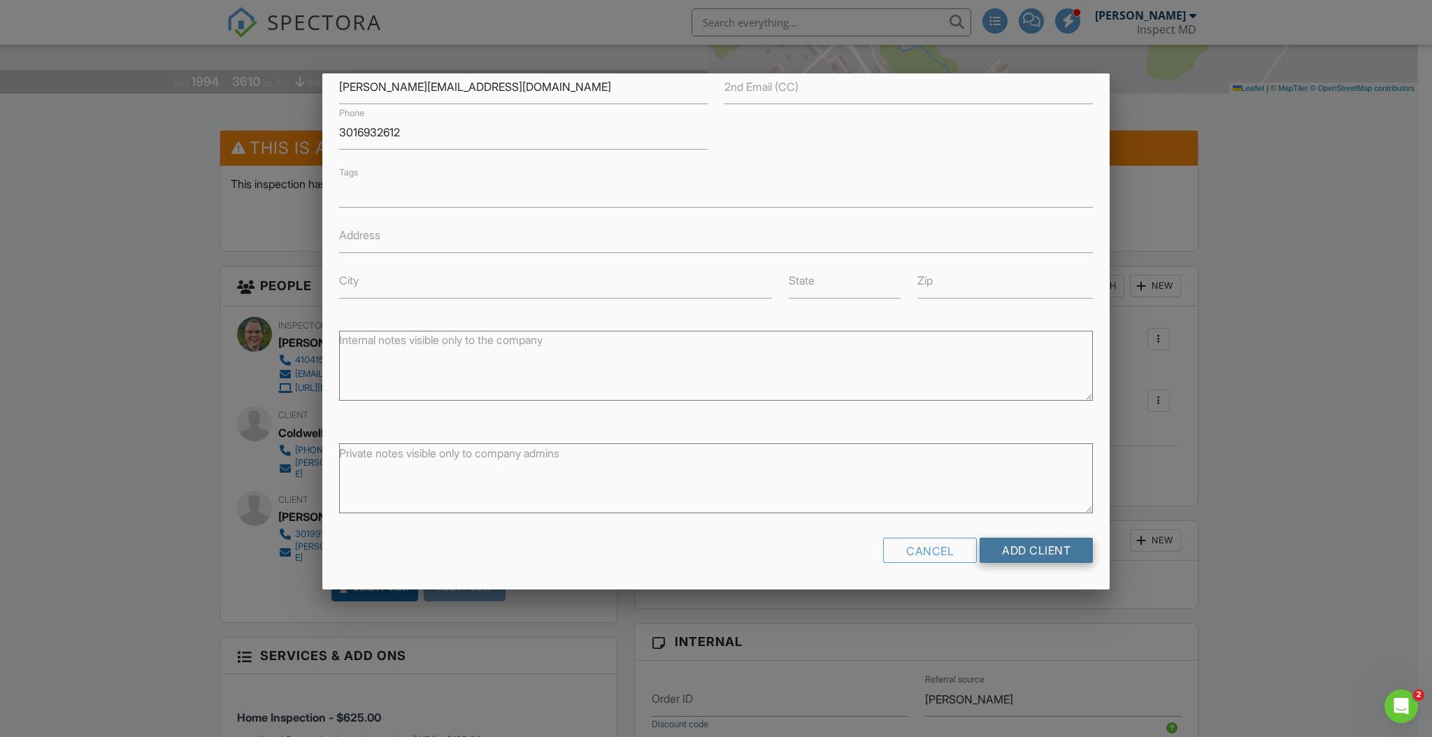
click at [1001, 546] on input "Add client" at bounding box center [1036, 550] width 113 height 25
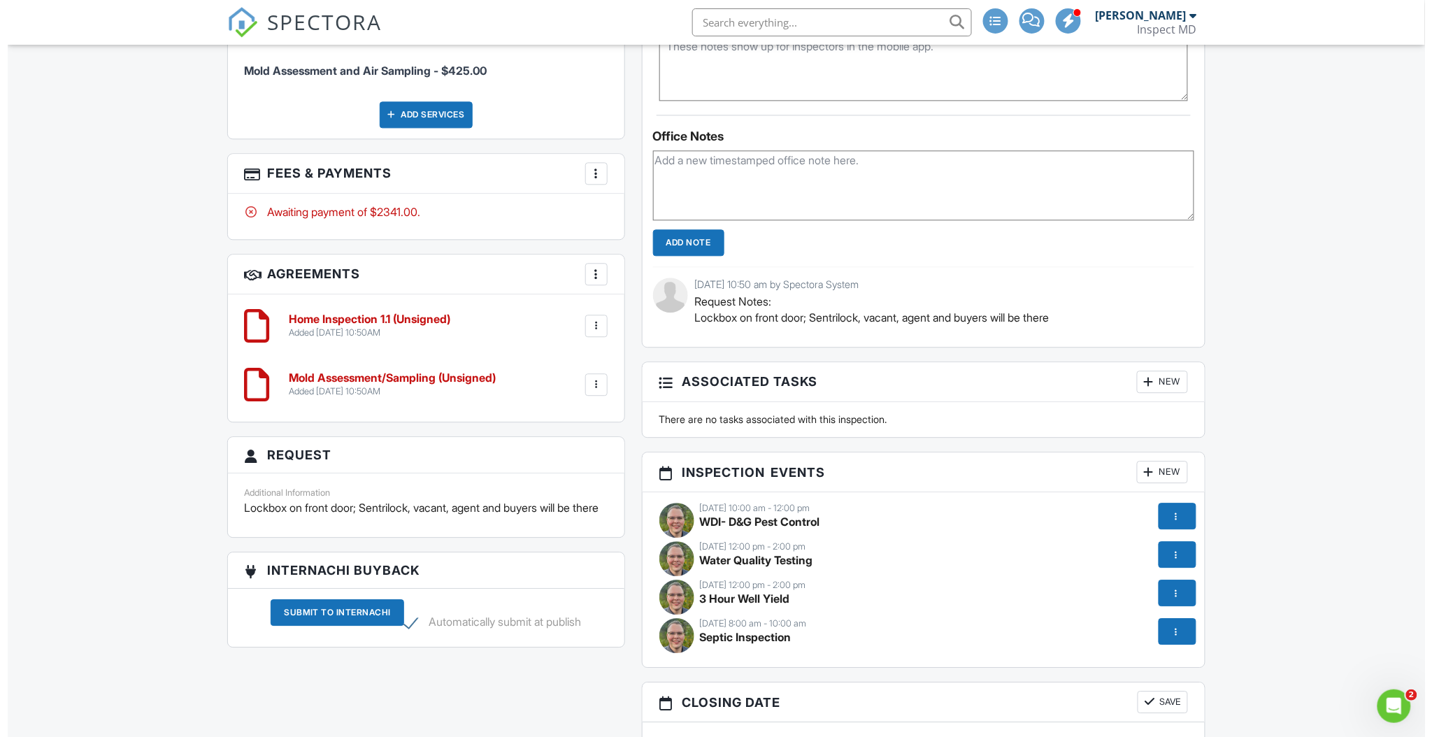
scroll to position [373, 0]
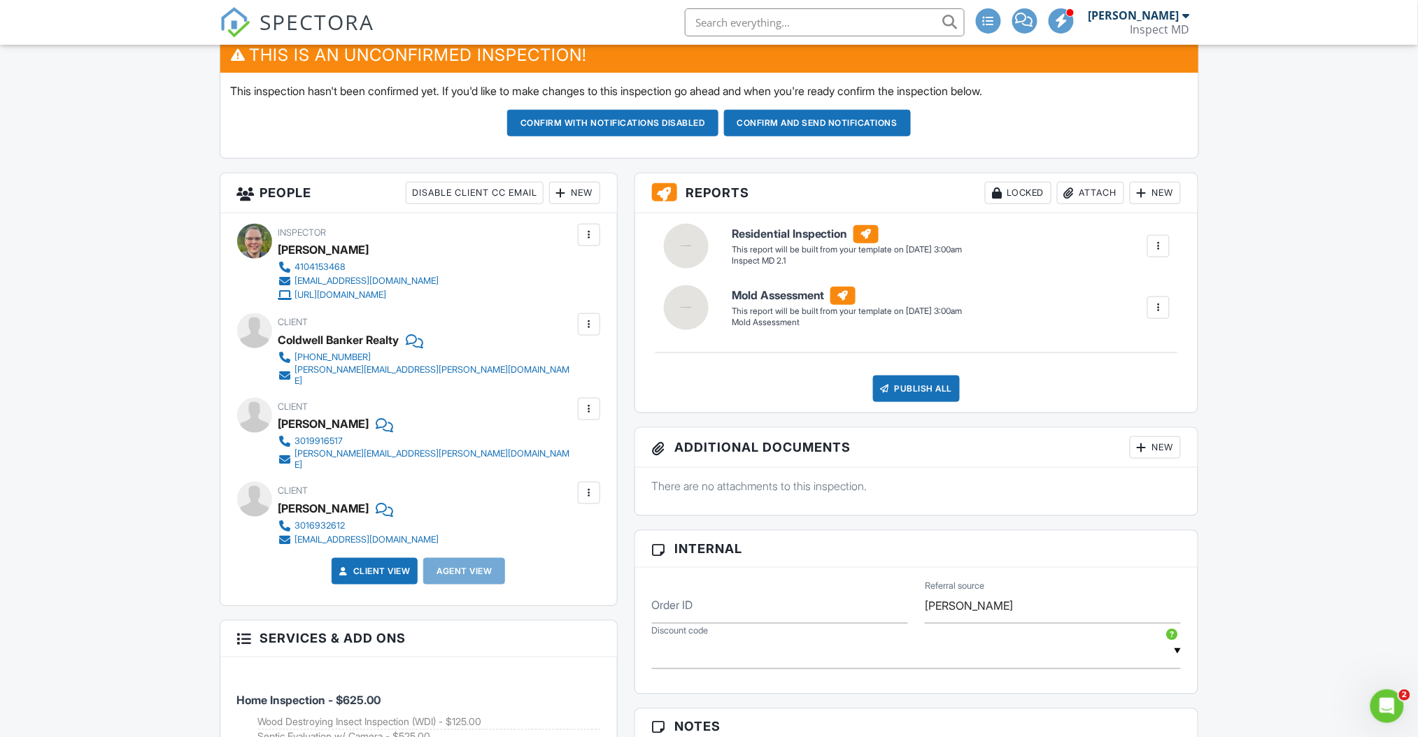
click at [562, 193] on div at bounding box center [561, 193] width 14 height 14
click at [657, 278] on li "Client's Agent" at bounding box center [625, 270] width 138 height 35
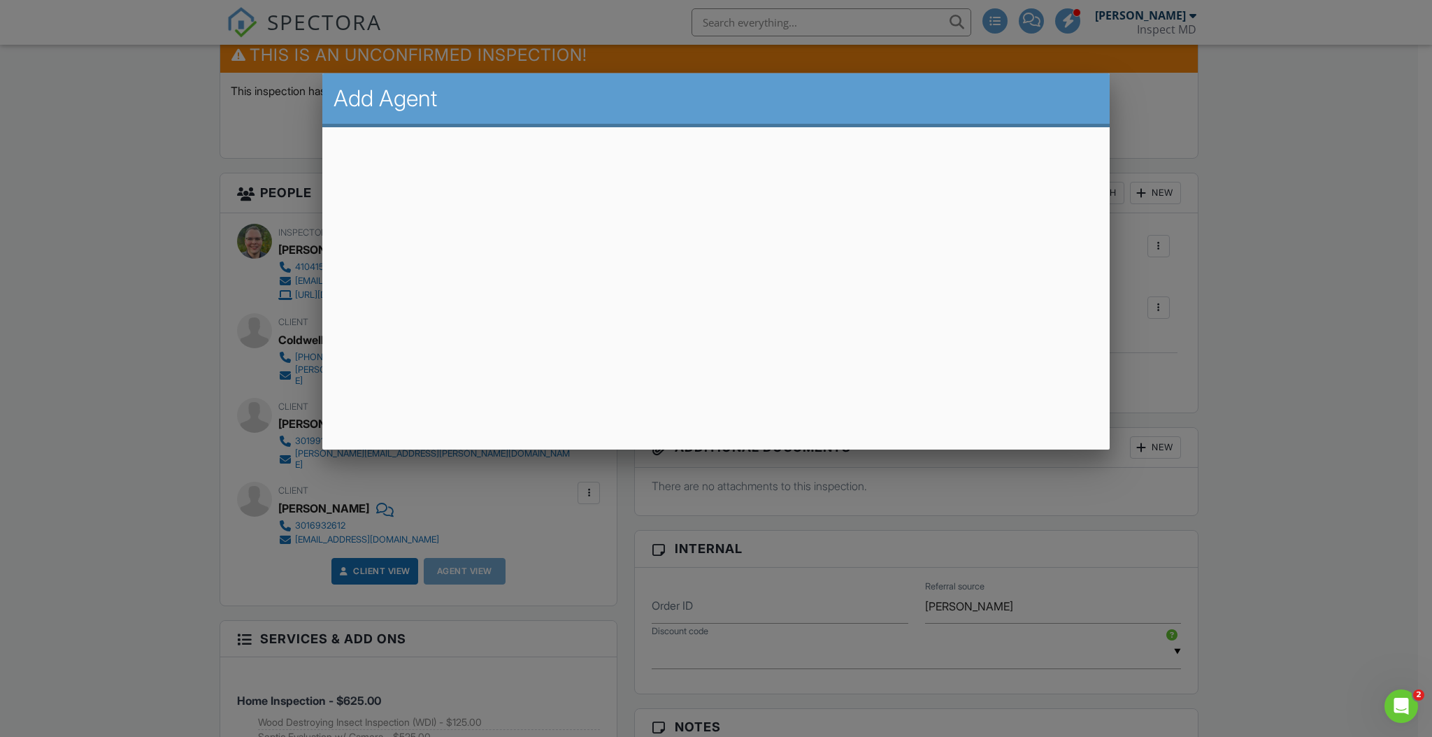
drag, startPoint x: 825, startPoint y: 108, endPoint x: 998, endPoint y: 123, distance: 173.4
click at [1010, 115] on div "Add Agent" at bounding box center [716, 100] width 788 height 54
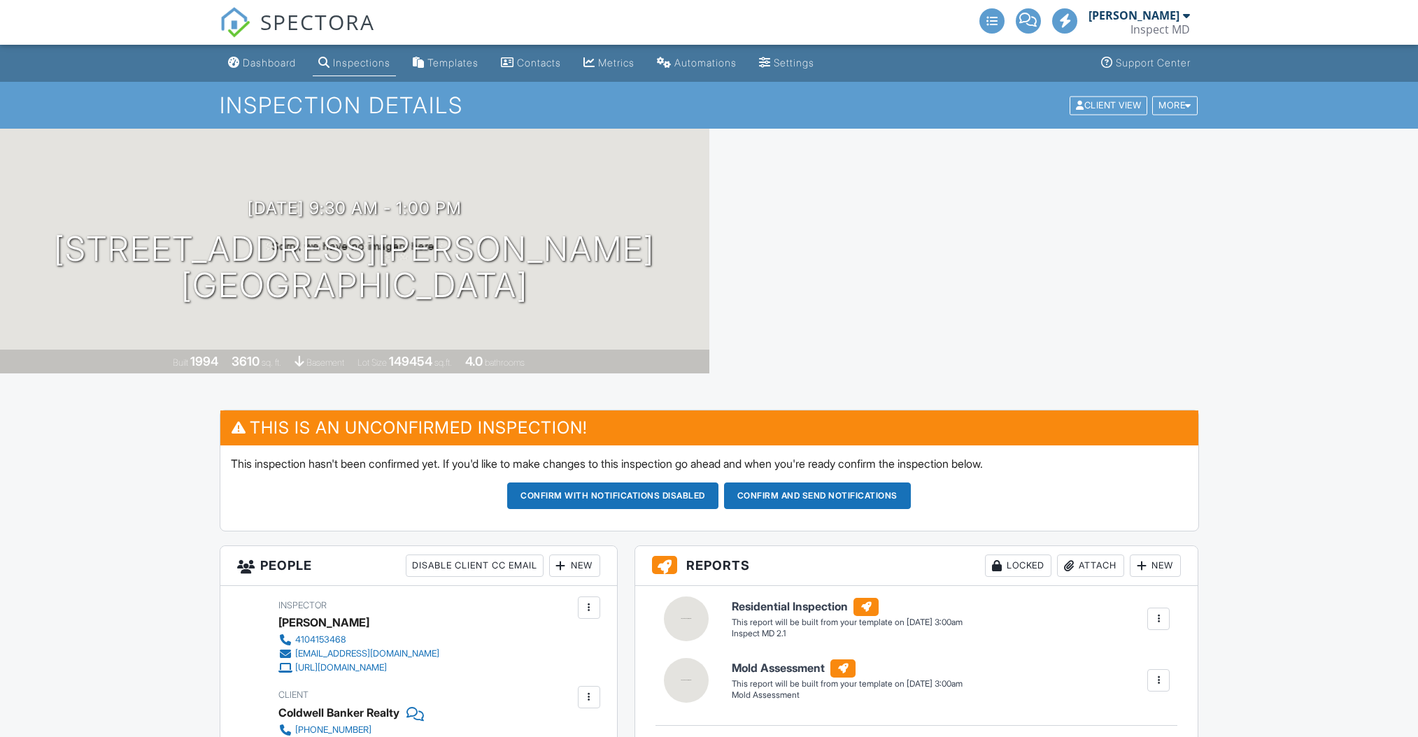
click at [588, 690] on div at bounding box center [589, 697] width 14 height 14
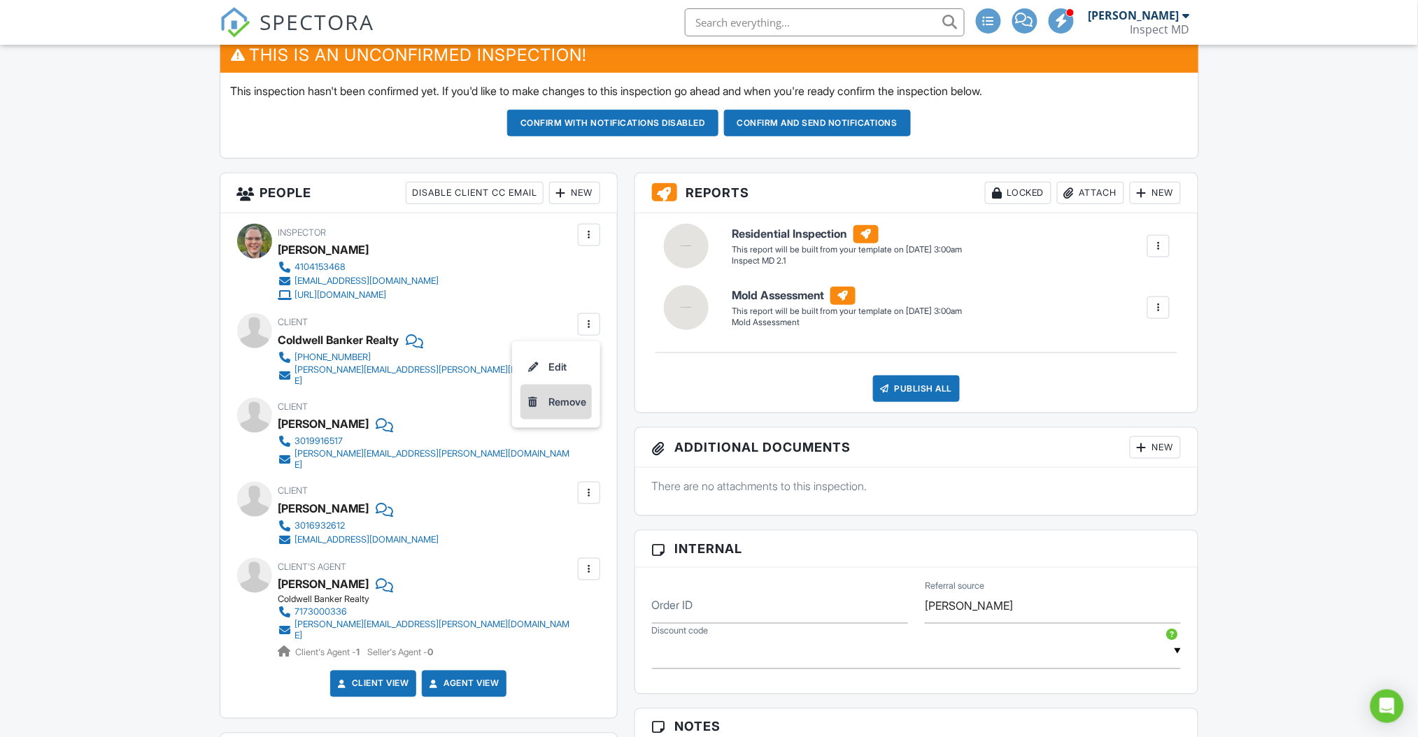
click at [574, 406] on div "Remove" at bounding box center [567, 402] width 38 height 17
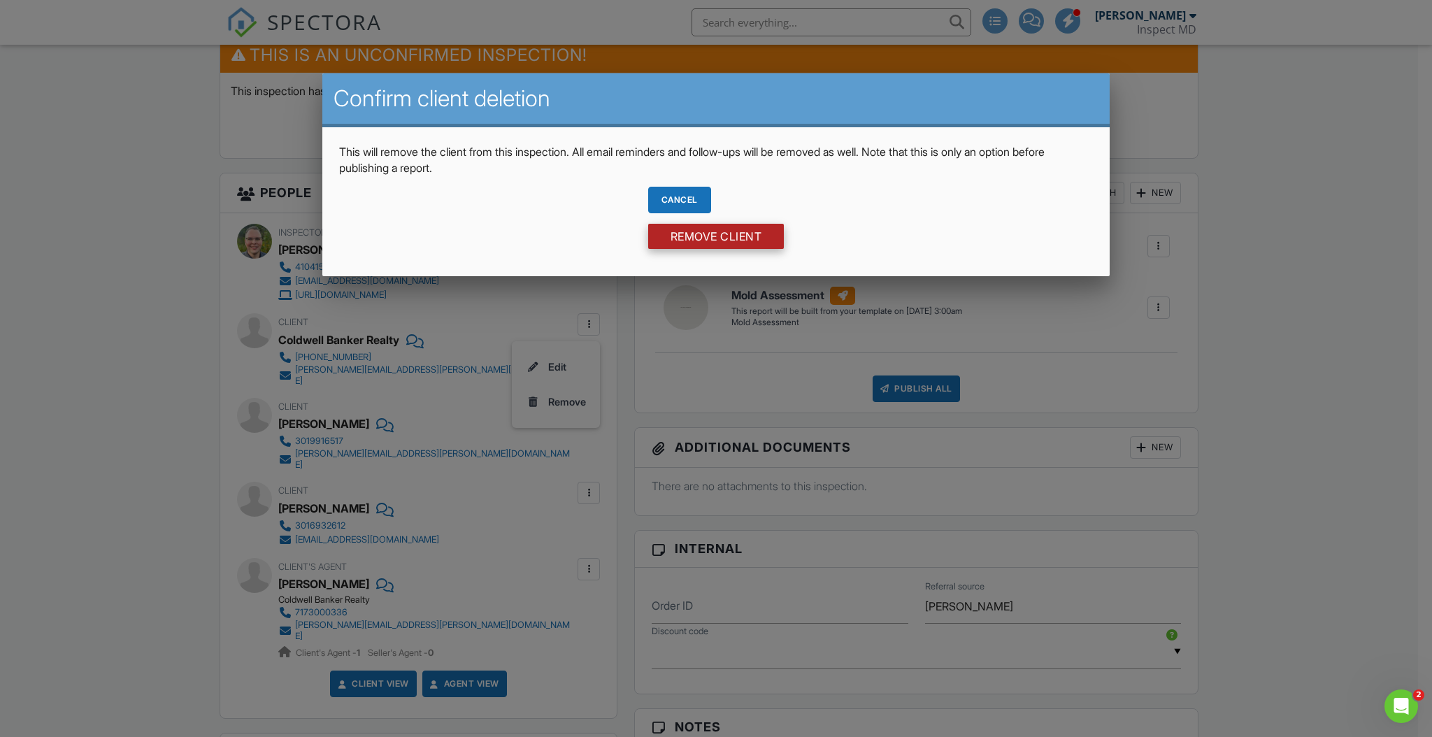
click at [741, 238] on input "Remove Client" at bounding box center [716, 236] width 136 height 25
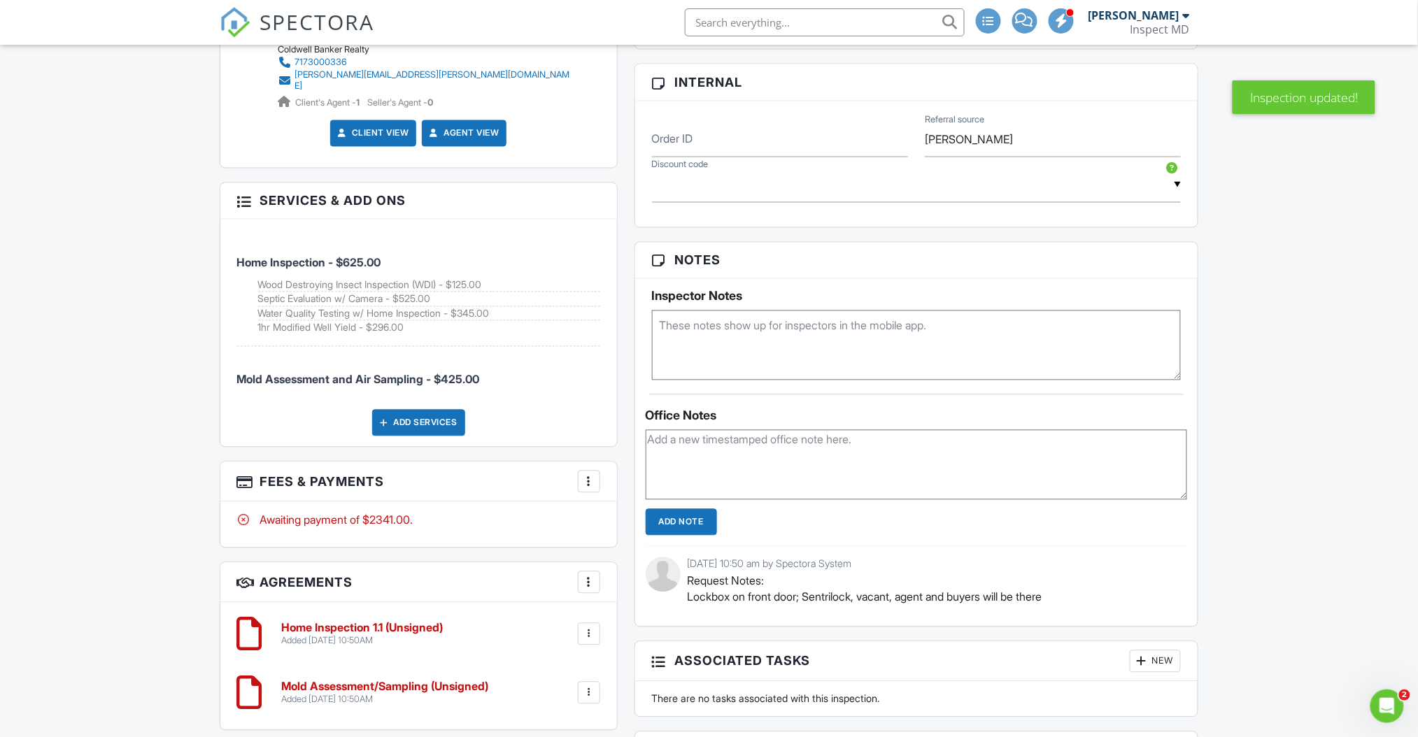
drag, startPoint x: 280, startPoint y: 242, endPoint x: 418, endPoint y: 242, distance: 137.1
click at [418, 242] on li "Home Inspection - $625.00 Wood Destroying Insect Inspection (WDI) - $125.00 Sep…" at bounding box center [418, 288] width 363 height 117
click at [596, 471] on div "More" at bounding box center [589, 482] width 22 height 22
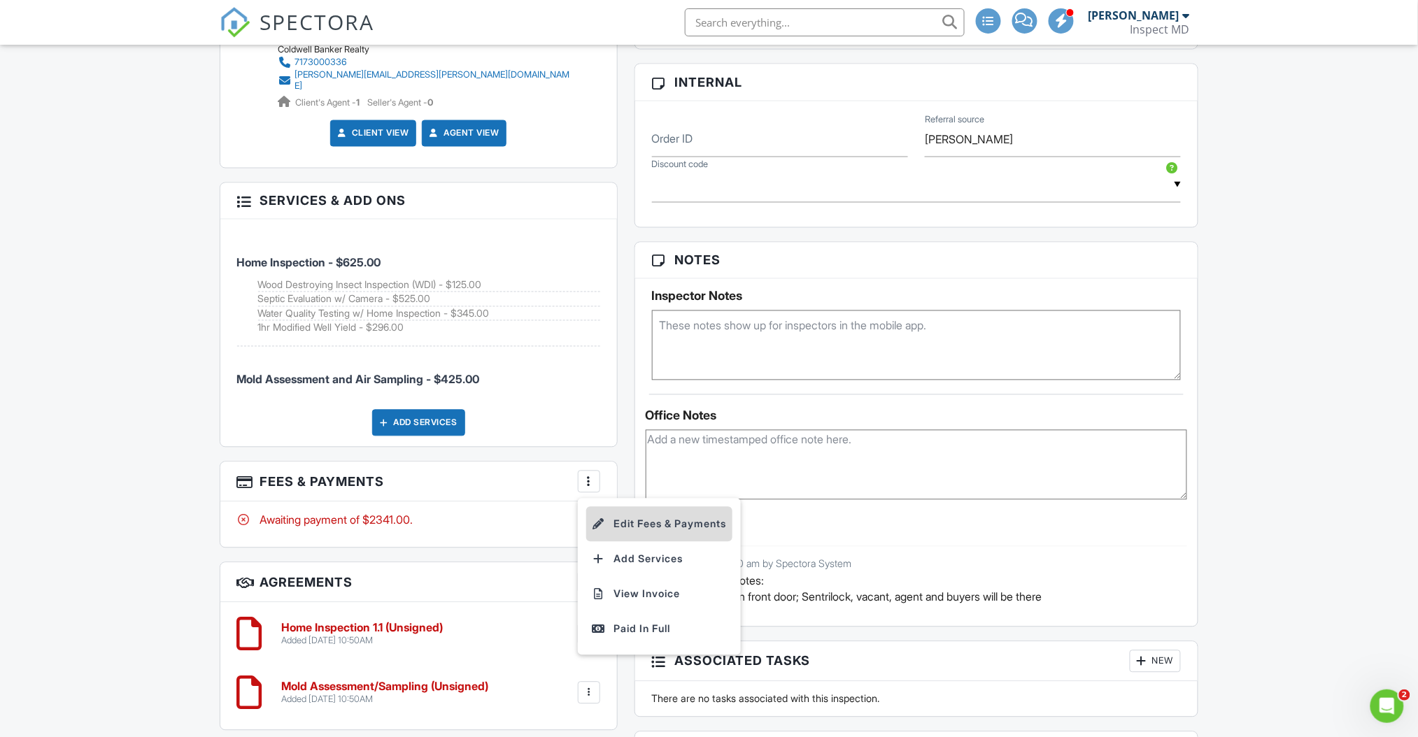
click at [658, 508] on li "Edit Fees & Payments" at bounding box center [659, 524] width 146 height 35
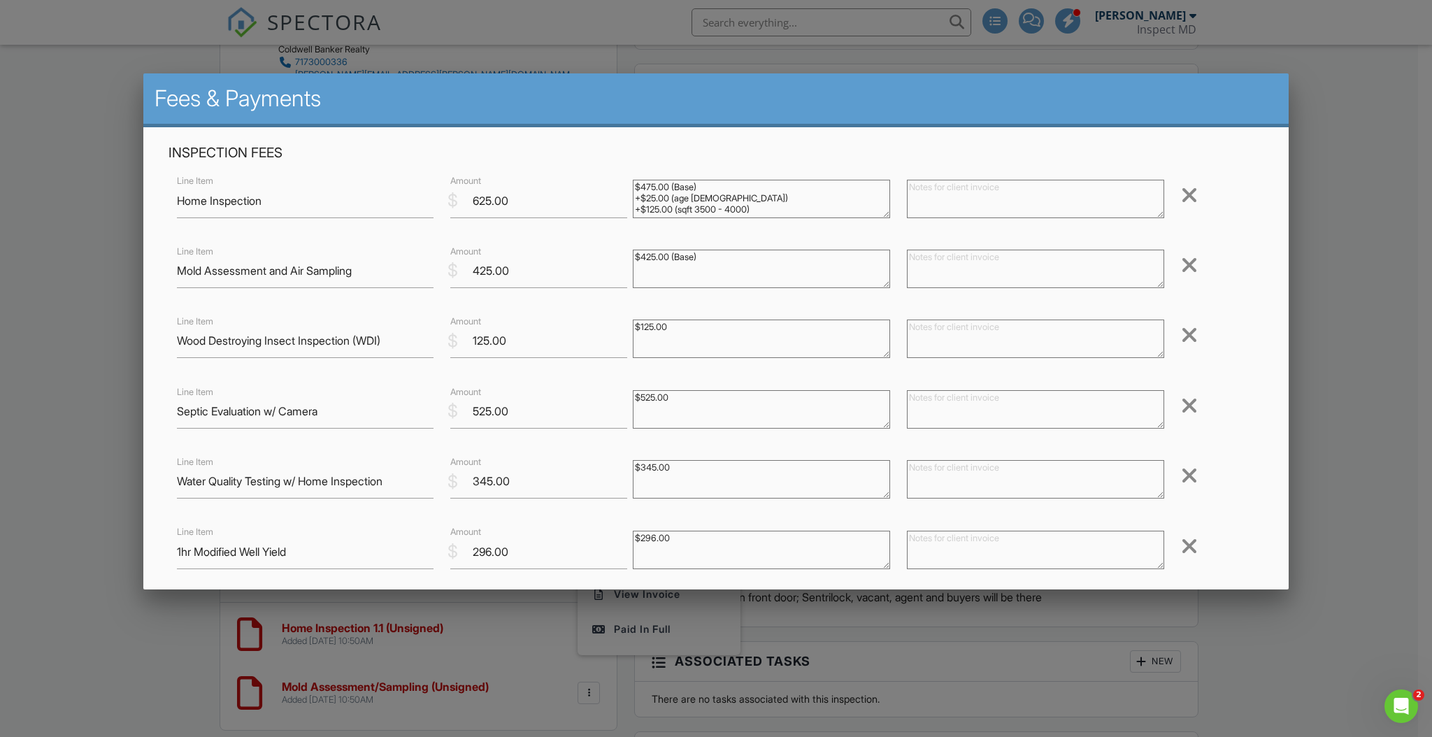
click at [1355, 173] on div at bounding box center [716, 391] width 1432 height 922
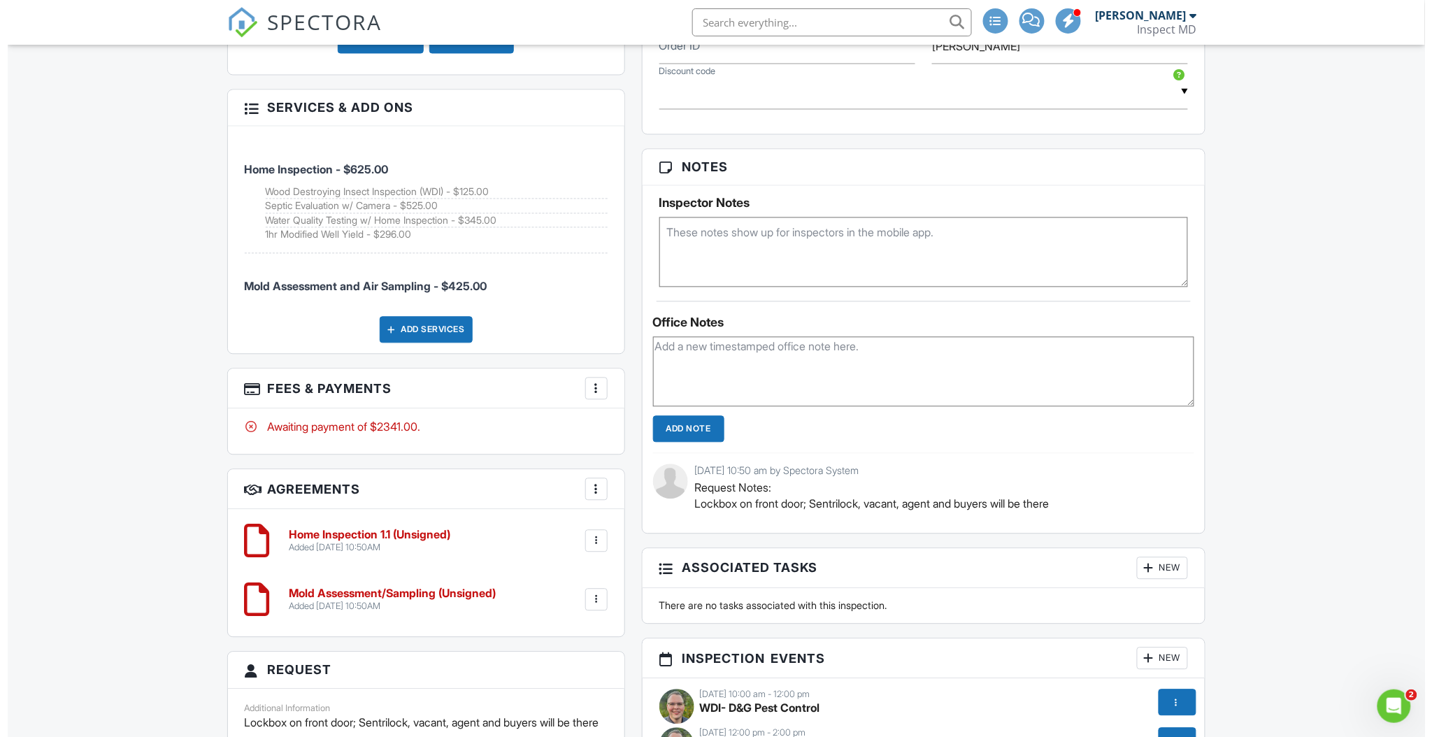
scroll to position [1025, 0]
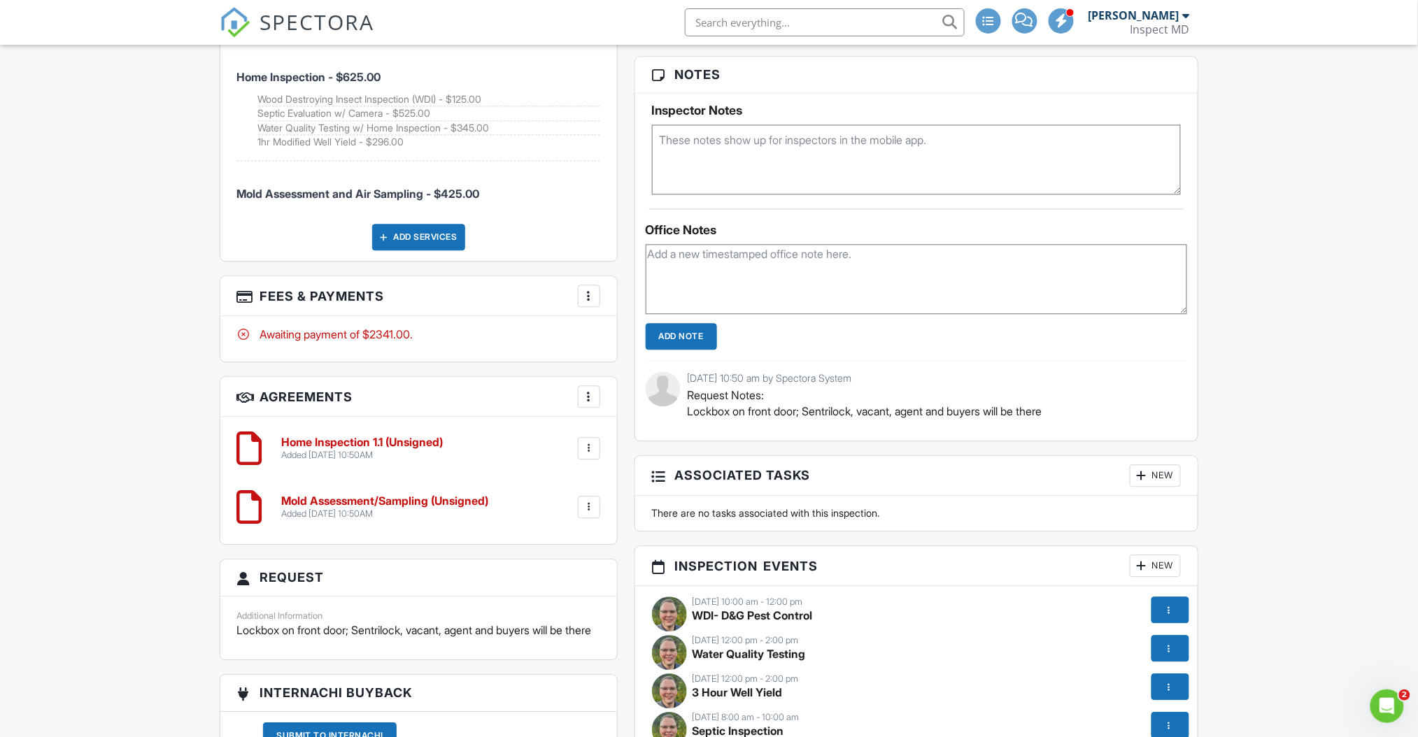
click at [584, 289] on div at bounding box center [589, 296] width 14 height 14
click at [653, 321] on li "Edit Fees & Payments" at bounding box center [659, 338] width 146 height 35
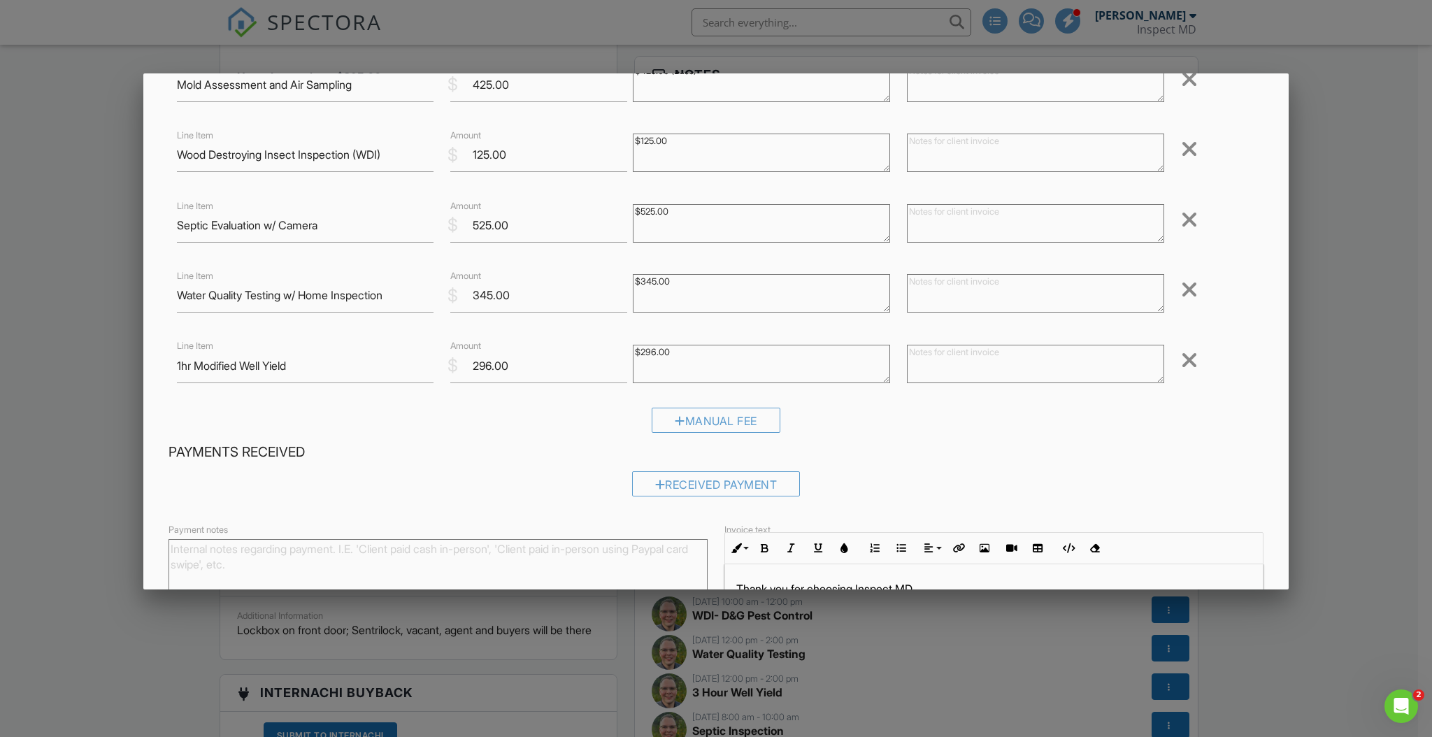
scroll to position [331, 0]
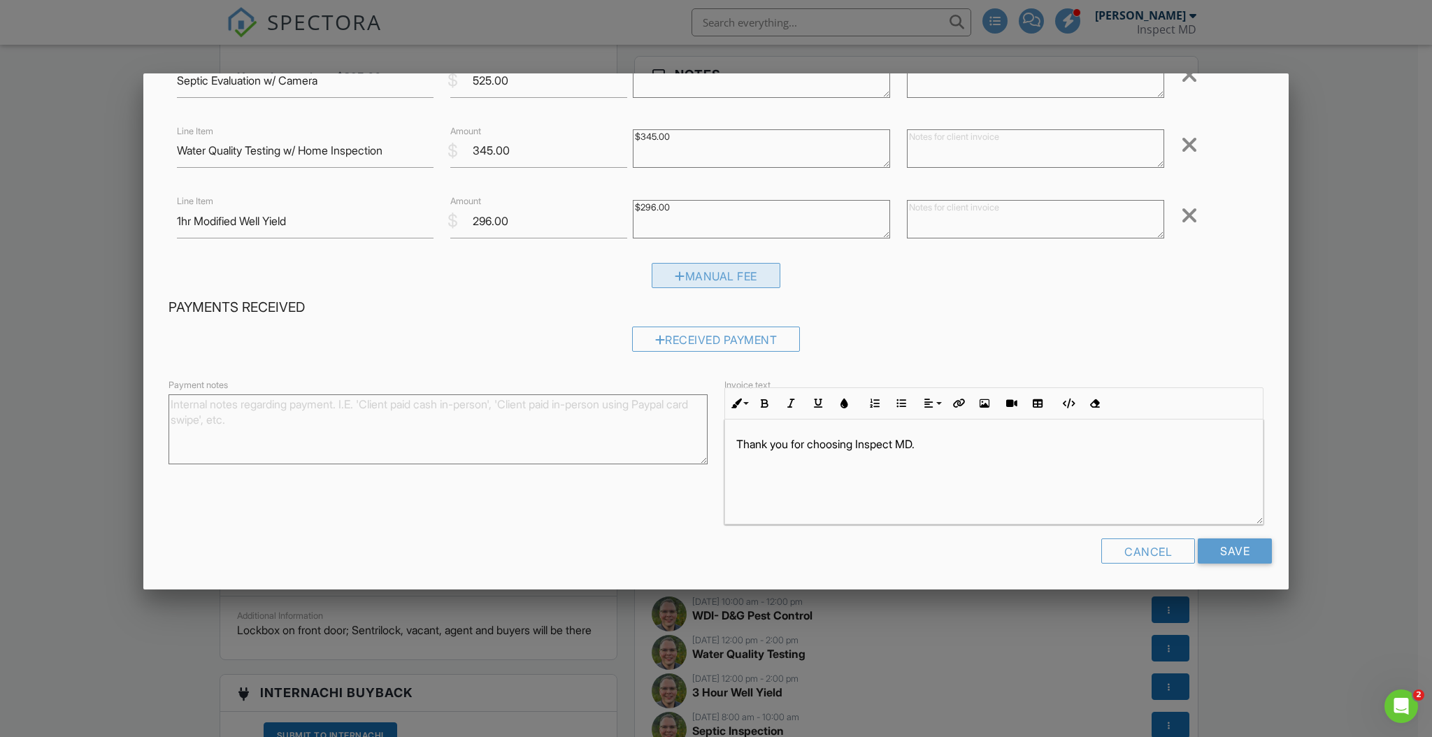
click at [748, 280] on div "Manual Fee" at bounding box center [716, 275] width 129 height 25
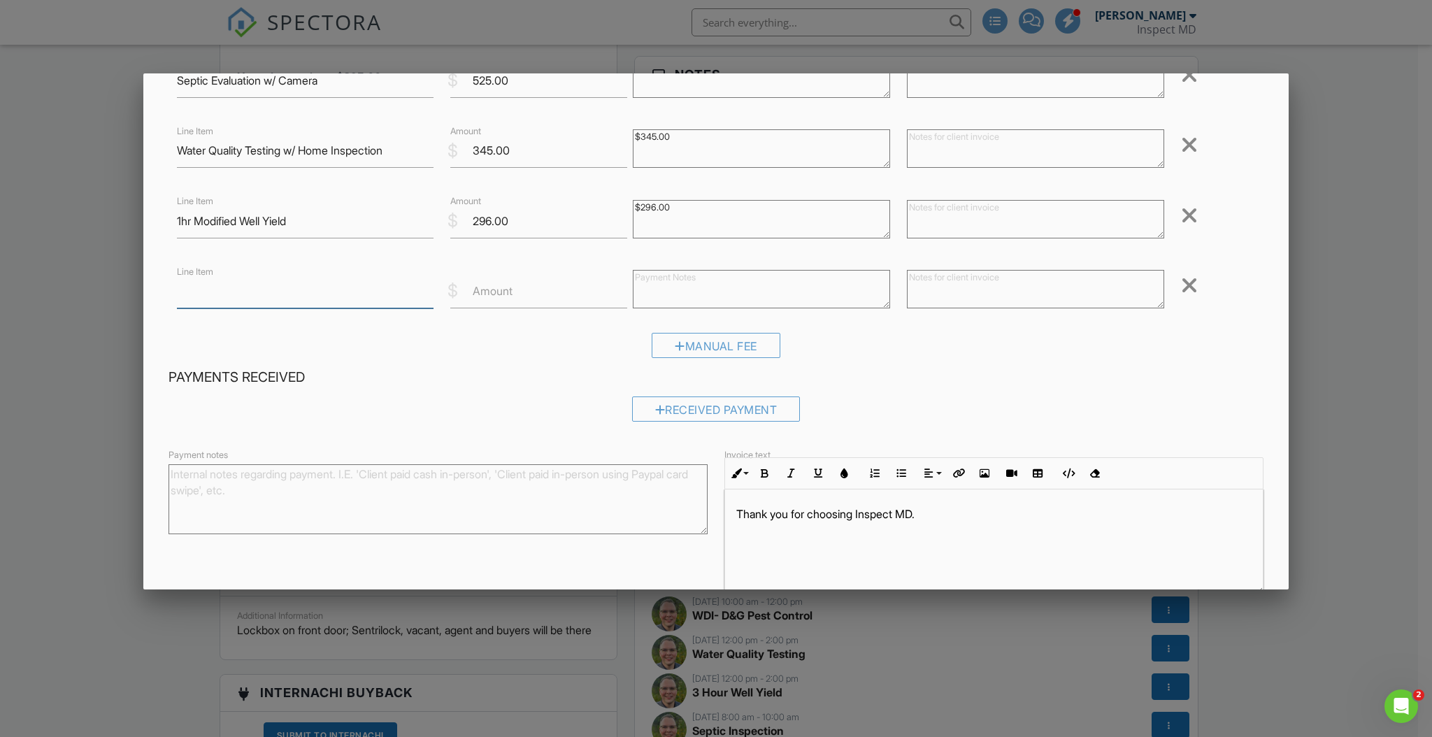
click at [250, 295] on input "Line Item" at bounding box center [305, 291] width 257 height 34
type input "DISCOUNT"
click at [679, 286] on textarea at bounding box center [761, 289] width 257 height 38
click at [466, 345] on div "Manual Fee" at bounding box center [716, 351] width 1095 height 36
click at [469, 290] on input "50.00" at bounding box center [538, 291] width 177 height 34
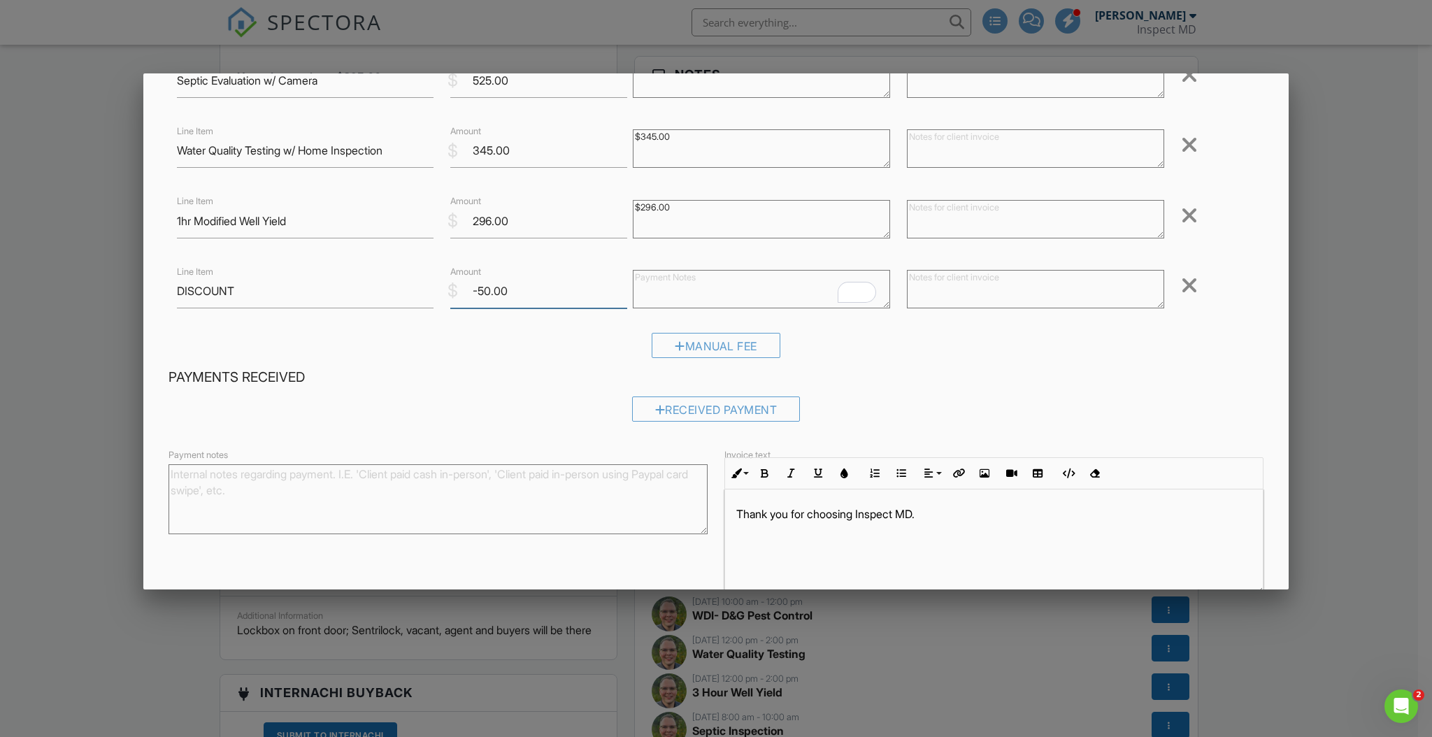
type input "-50.00"
click at [997, 329] on div "Inspection Fees Line Item Home Inspection $ Amount 625.00 $475.00 (Base) +$25.0…" at bounding box center [716, 90] width 1112 height 555
click at [676, 286] on textarea "To enrich screen reader interactions, please activate Accessibility in Grammarl…" at bounding box center [761, 289] width 257 height 38
type textarea "DISCOUNT -$50.00"
click at [971, 358] on div "Manual Fee" at bounding box center [716, 351] width 1095 height 36
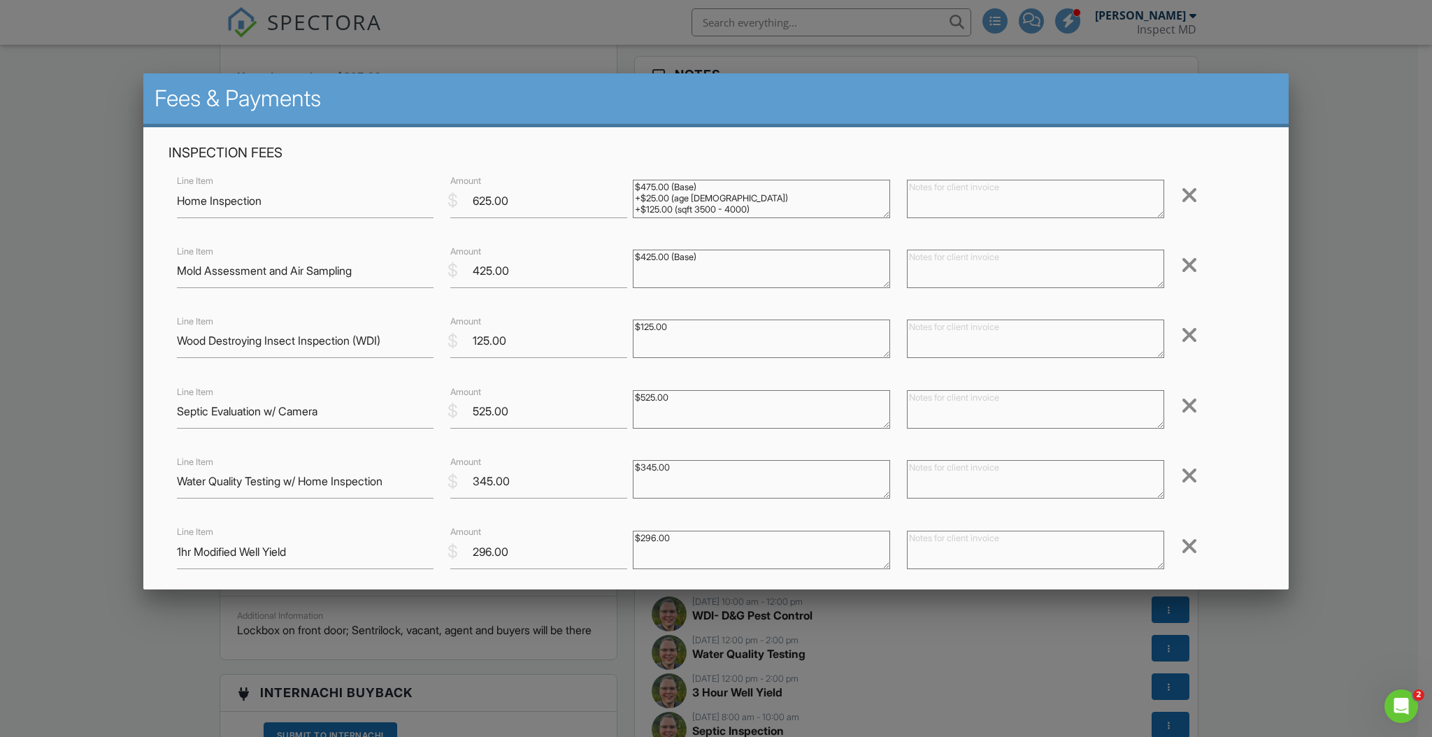
scroll to position [401, 0]
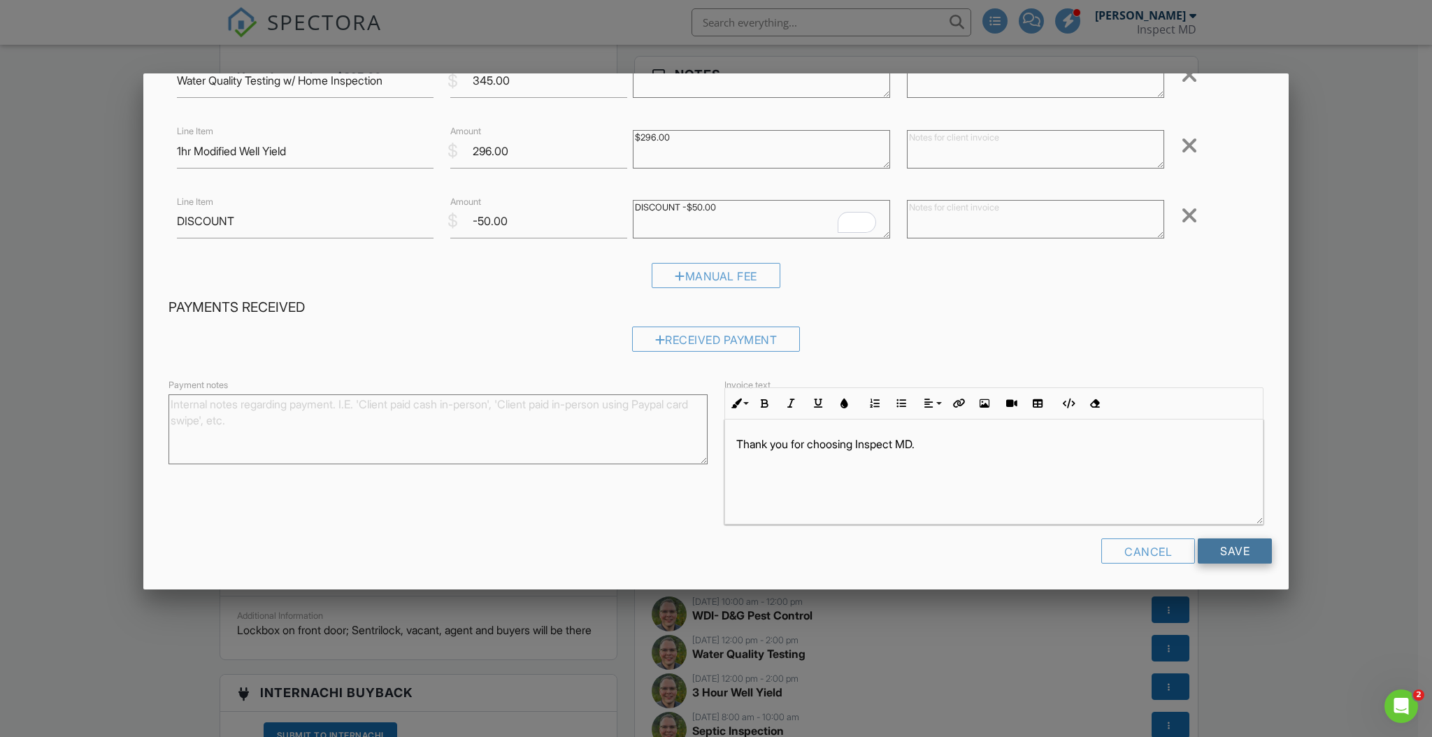
click at [1244, 548] on input "Save" at bounding box center [1235, 551] width 74 height 25
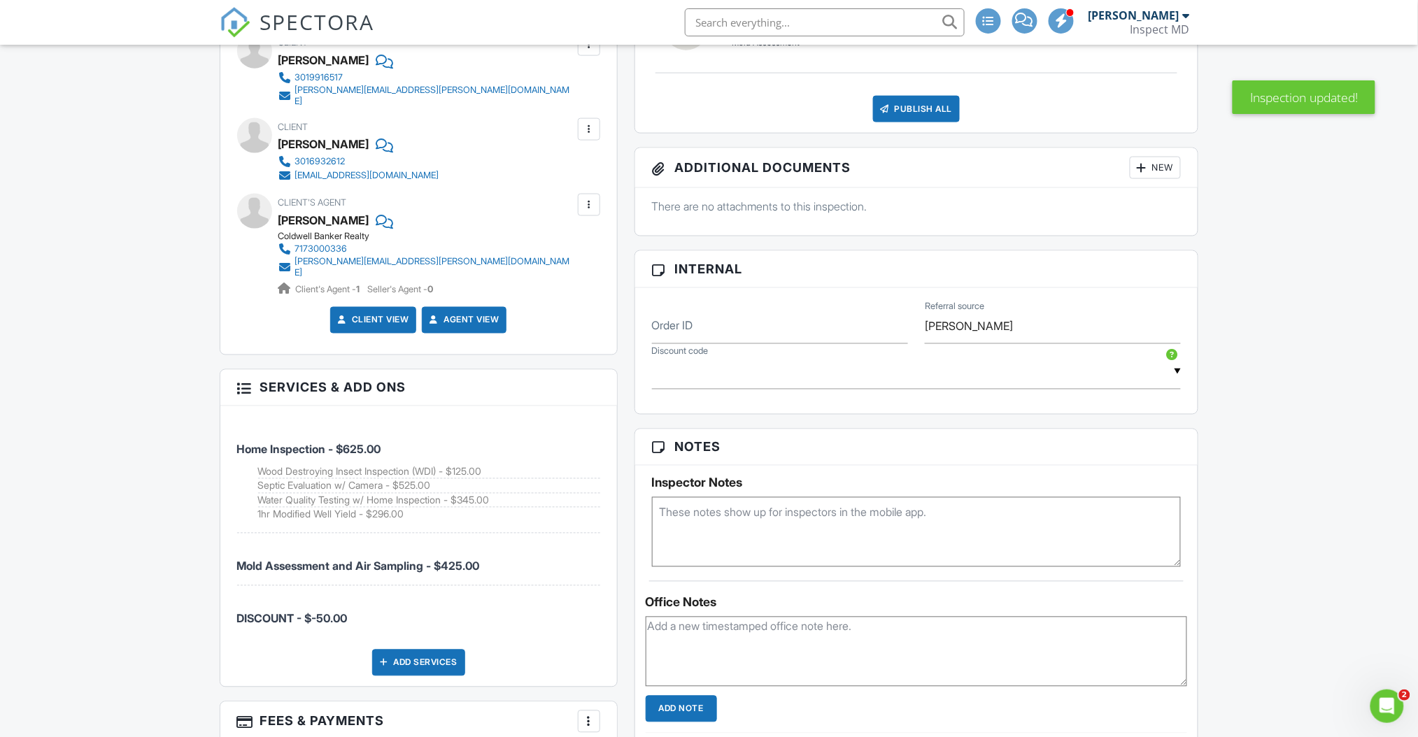
drag, startPoint x: 352, startPoint y: 543, endPoint x: 553, endPoint y: 557, distance: 201.2
click at [553, 557] on li "Mold Assessment and Air Sampling - $425.00" at bounding box center [418, 560] width 363 height 52
click at [104, 385] on div "Dashboard Inspections Templates Contacts Metrics Automations Settings Support C…" at bounding box center [709, 579] width 1418 height 2374
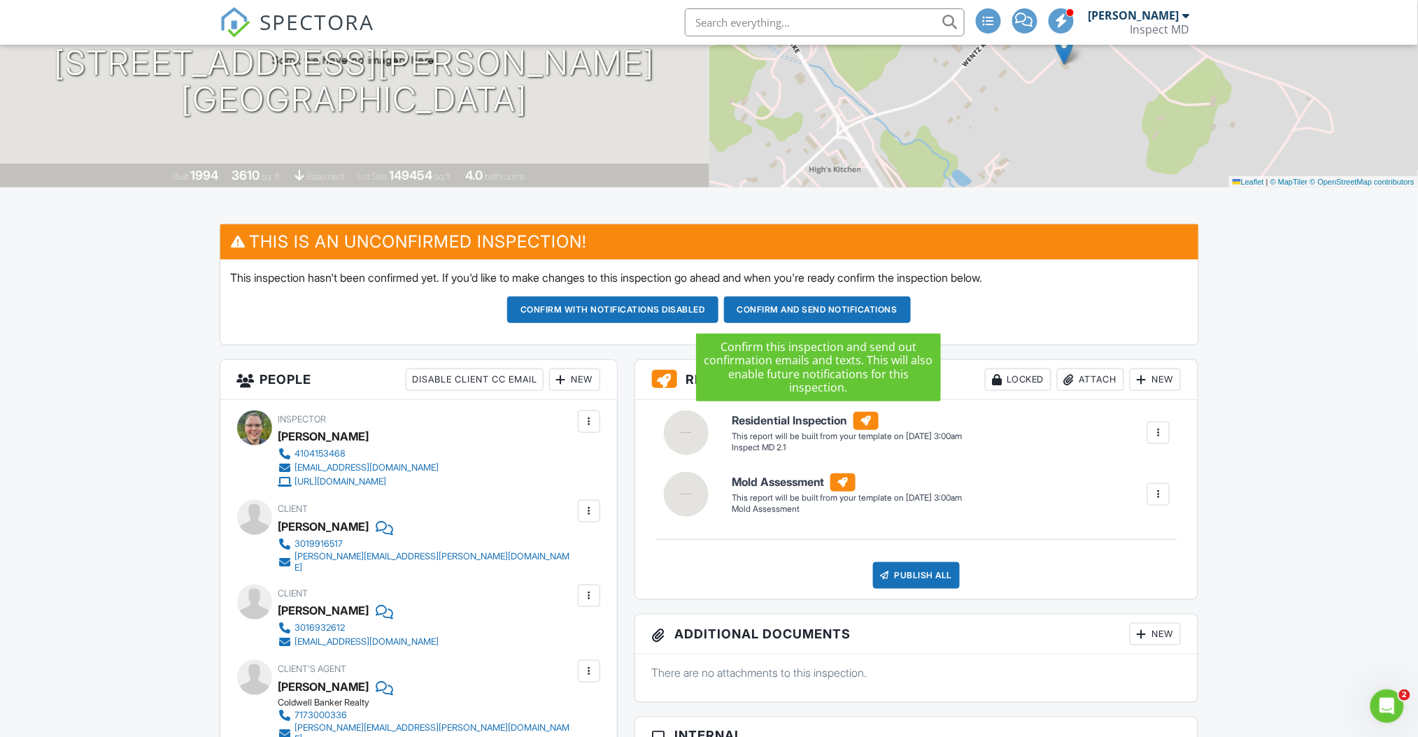
scroll to position [280, 0]
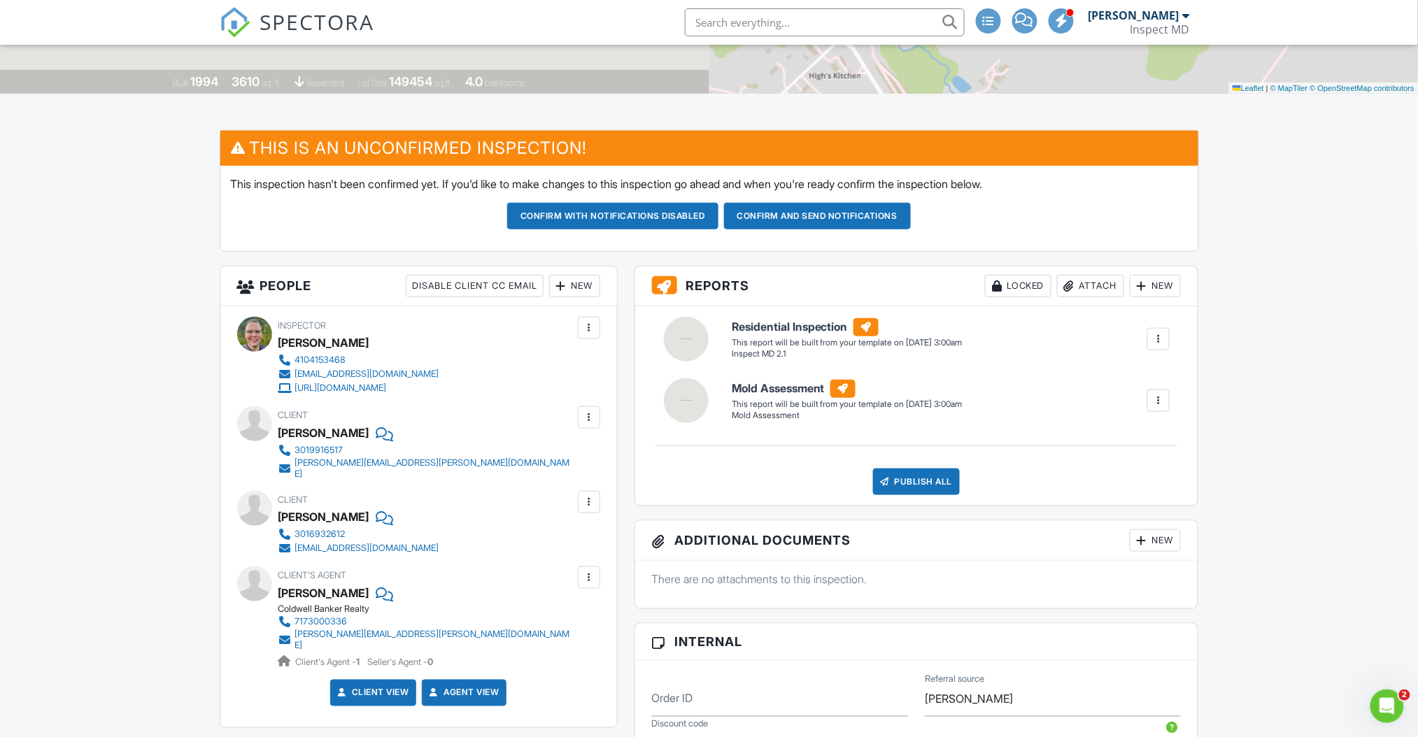
click at [718, 216] on button "Confirm and send notifications" at bounding box center [612, 216] width 211 height 27
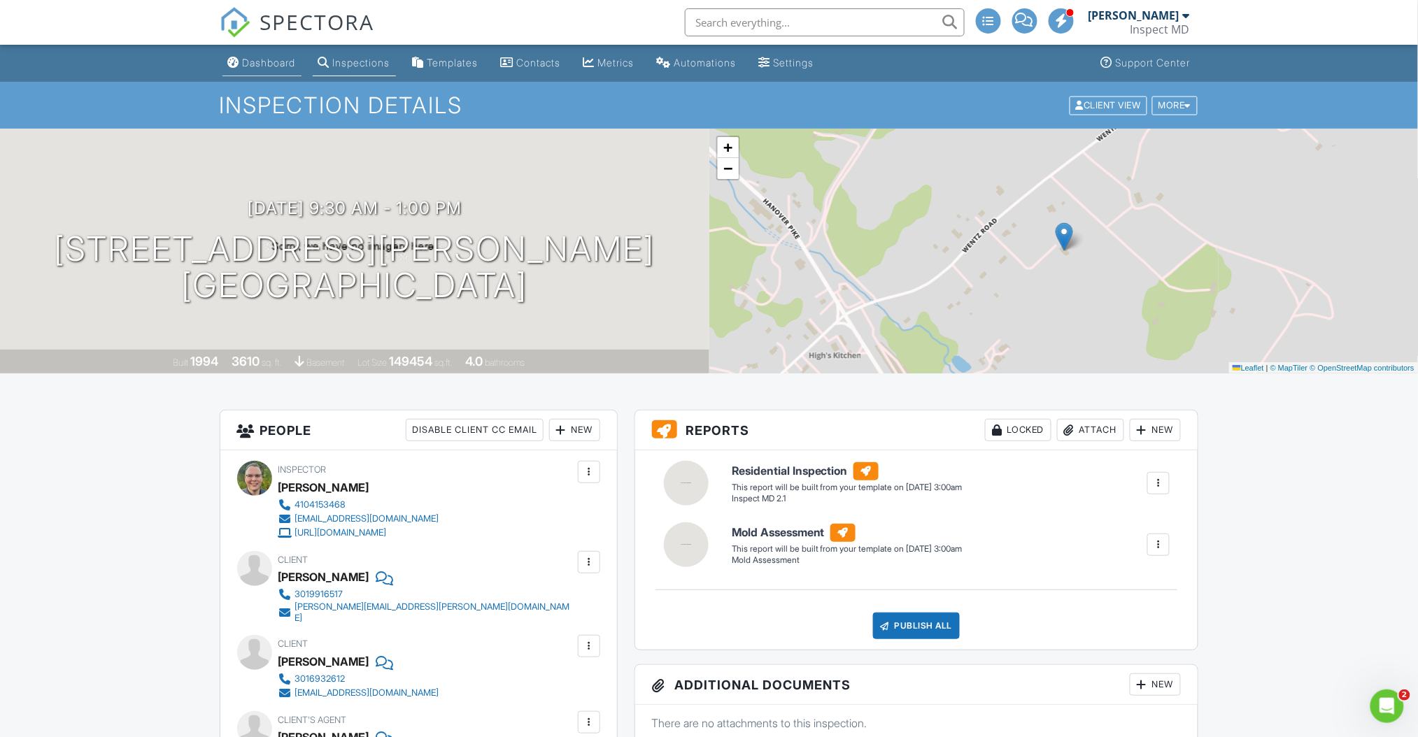
click at [248, 61] on div "Dashboard" at bounding box center [269, 63] width 53 height 12
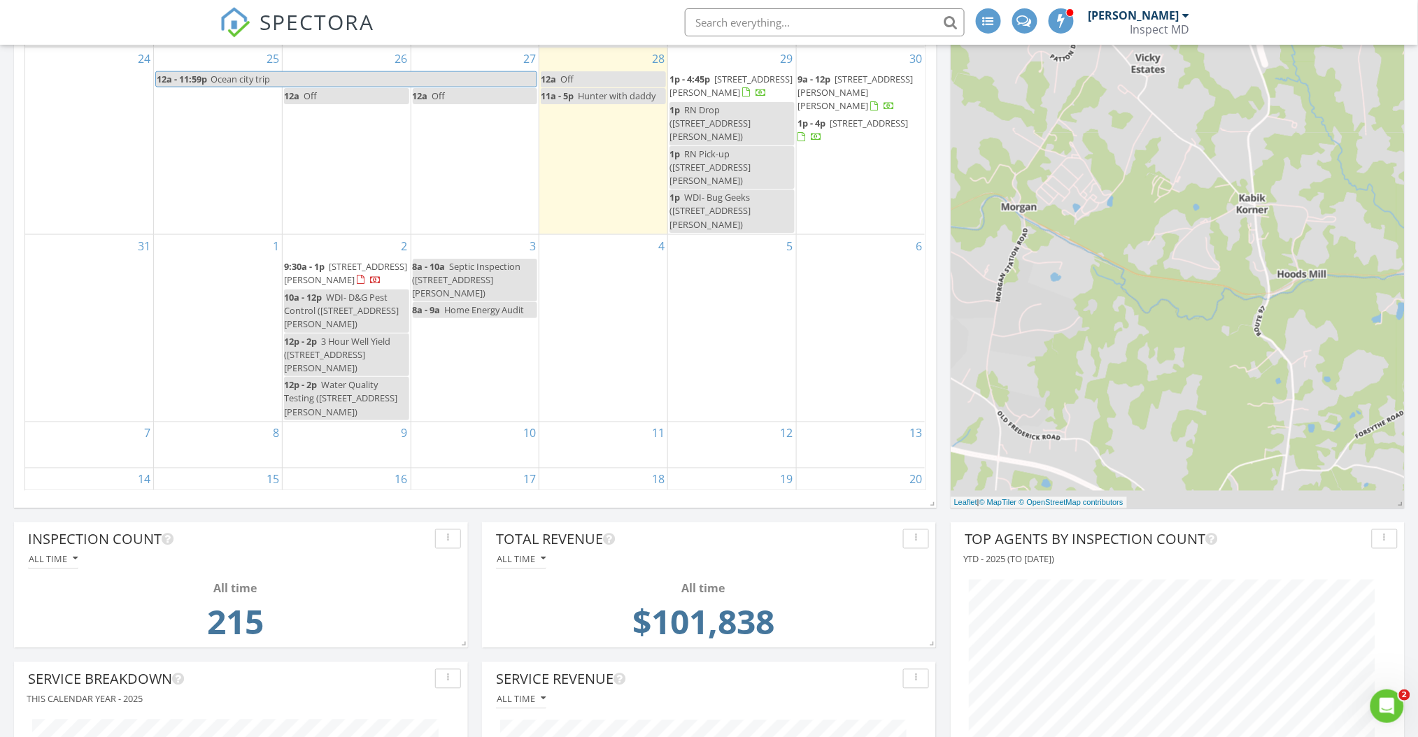
scroll to position [466, 0]
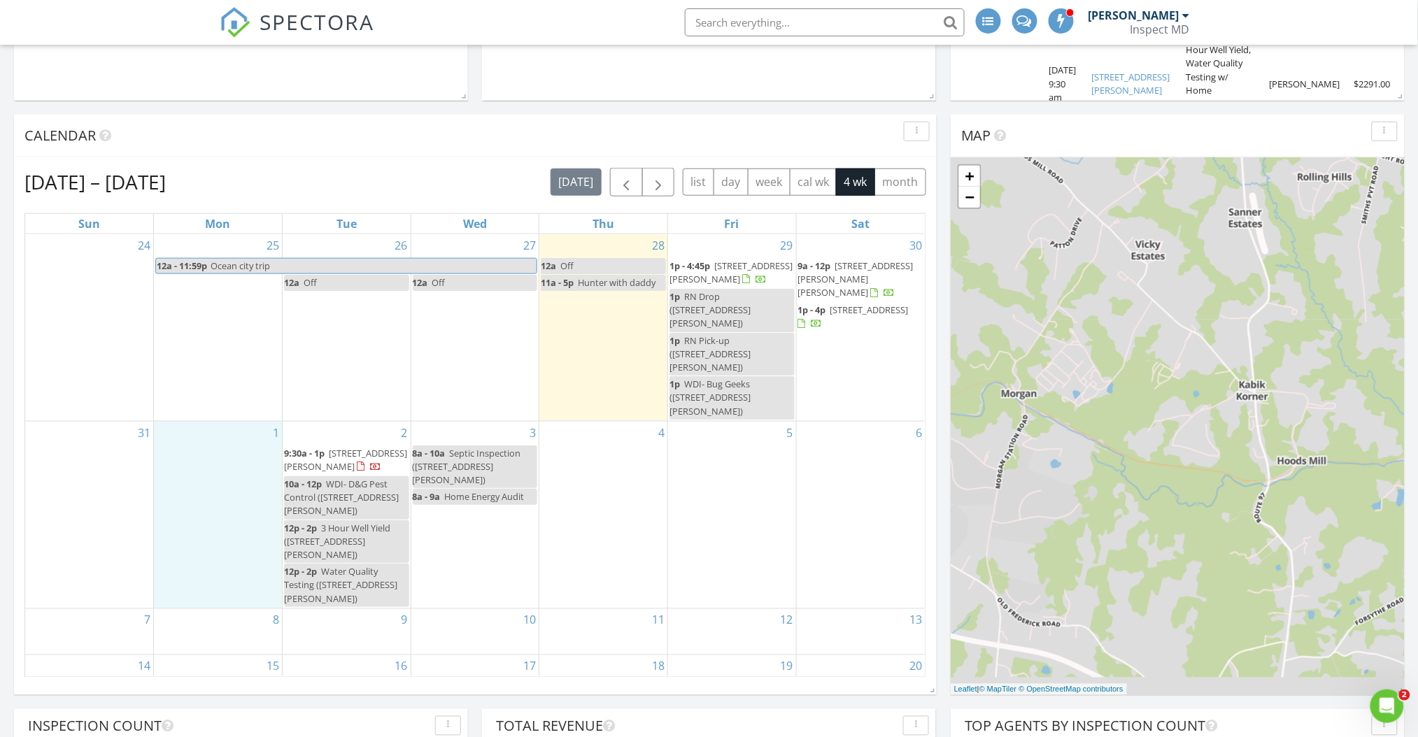
click at [227, 429] on div "1" at bounding box center [218, 515] width 128 height 187
click at [238, 390] on link "Event" at bounding box center [217, 394] width 72 height 22
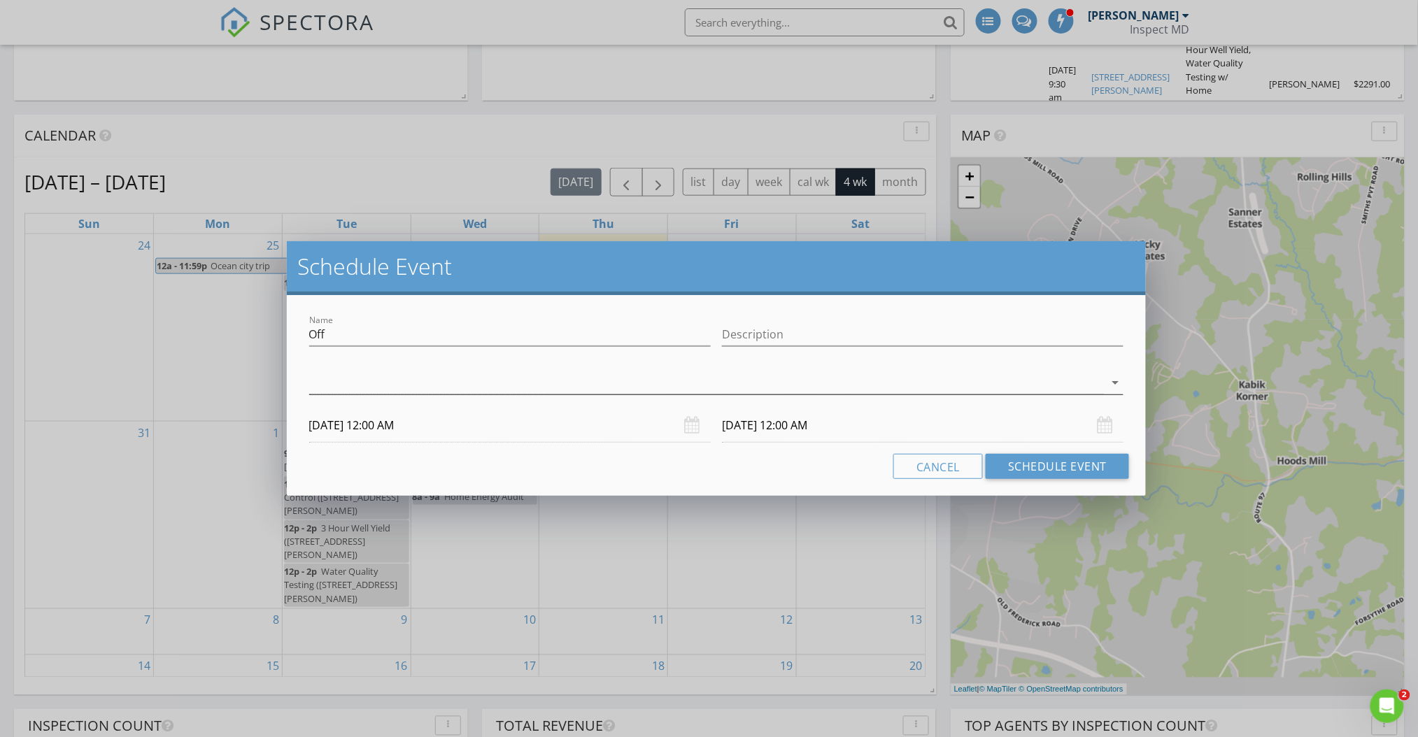
click at [573, 379] on div at bounding box center [706, 382] width 795 height 23
click at [650, 397] on div "check_box_outline_blank [PERSON_NAME]" at bounding box center [716, 394] width 792 height 28
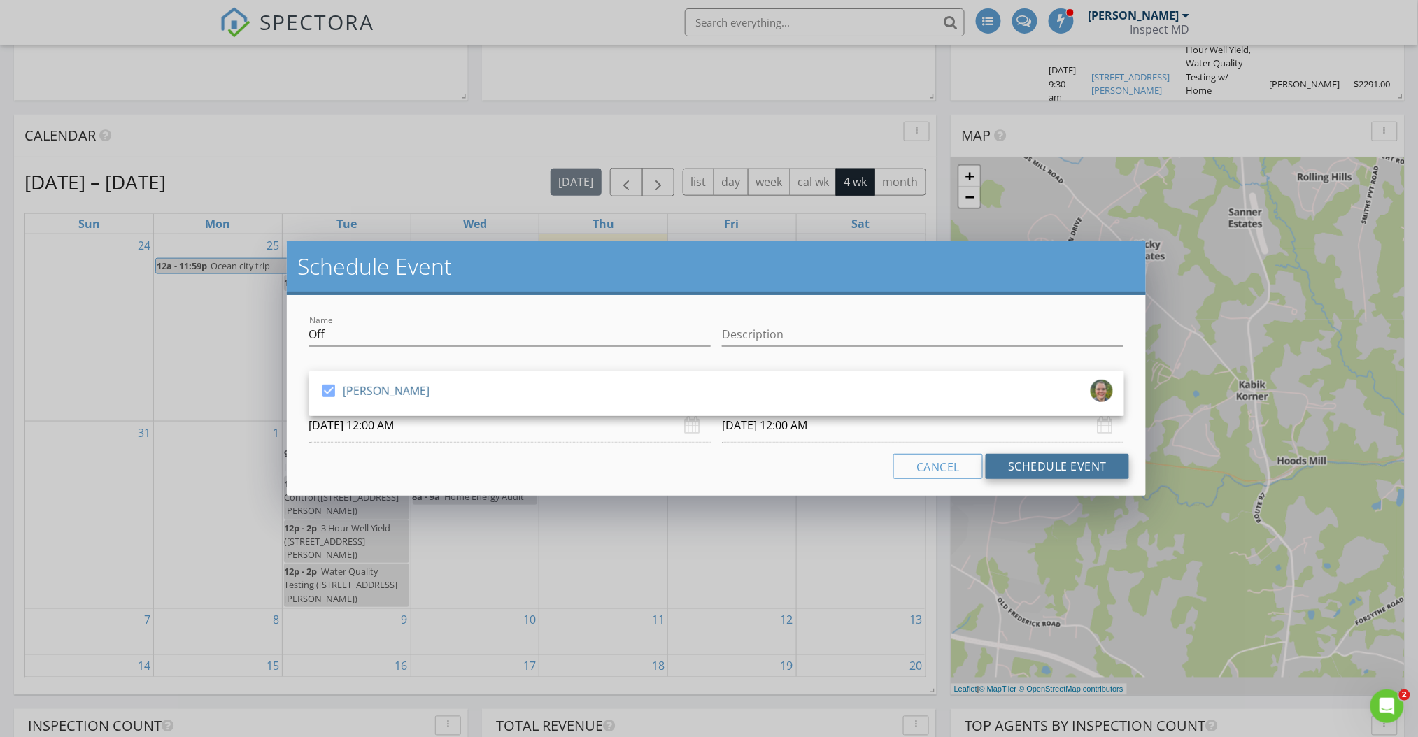
click at [1063, 464] on button "Schedule Event" at bounding box center [1056, 466] width 143 height 25
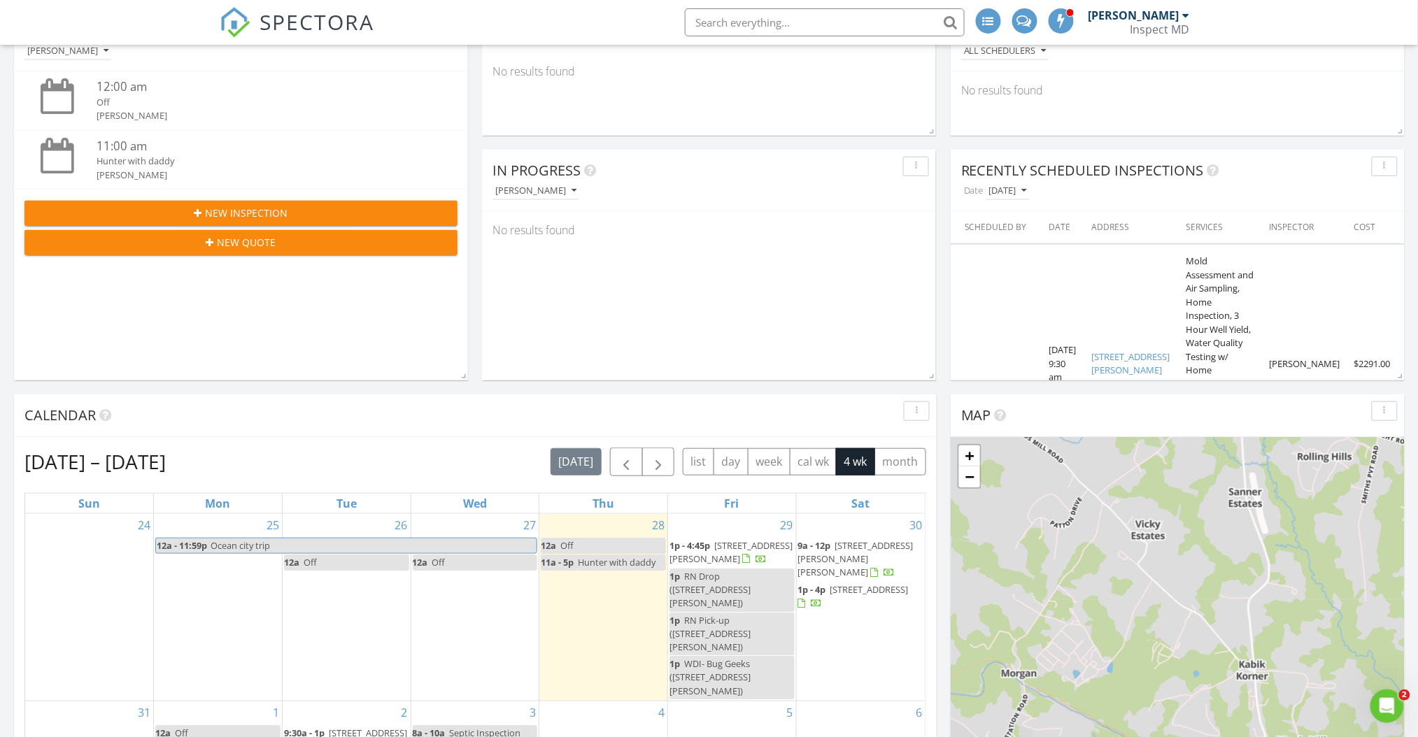
scroll to position [373, 0]
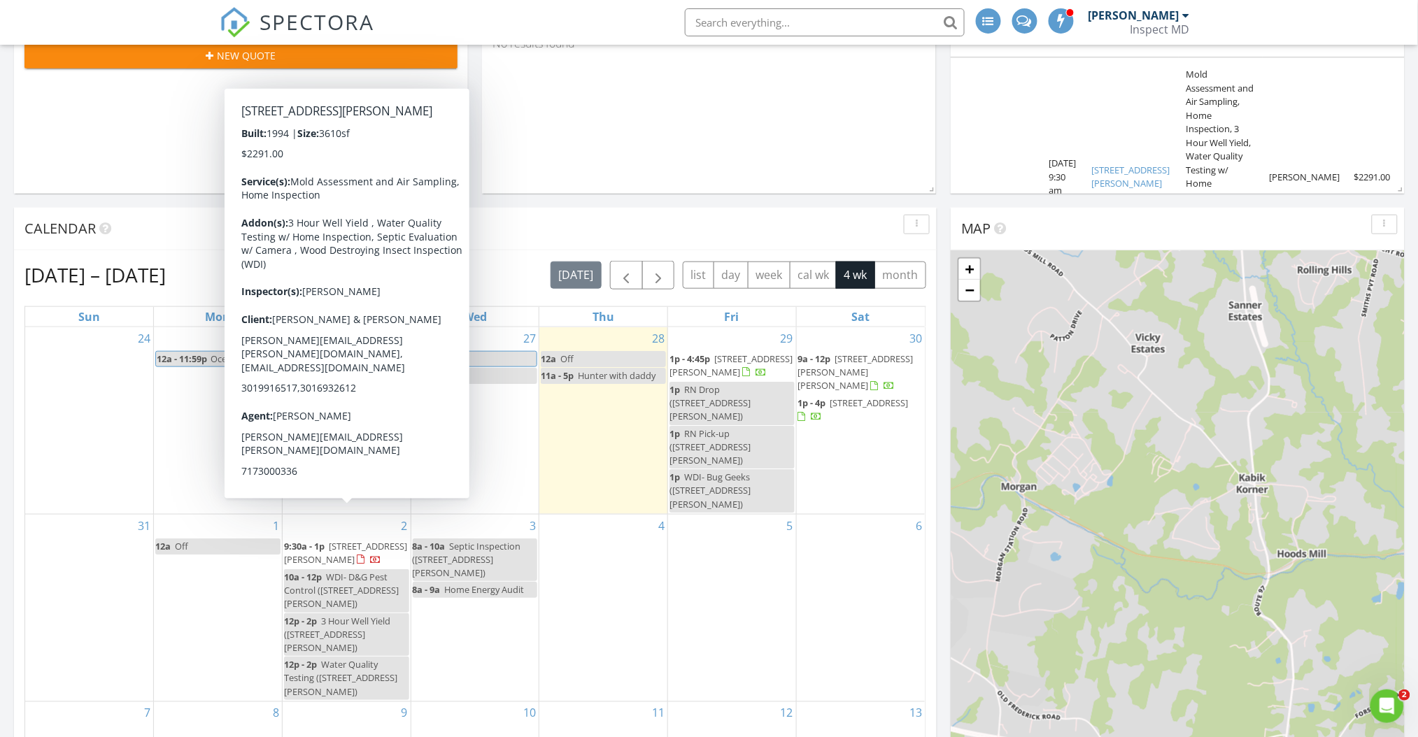
click at [340, 540] on span "4551 Wentz Rd, Manchester 21102" at bounding box center [345, 553] width 123 height 26
